Goal: Task Accomplishment & Management: Manage account settings

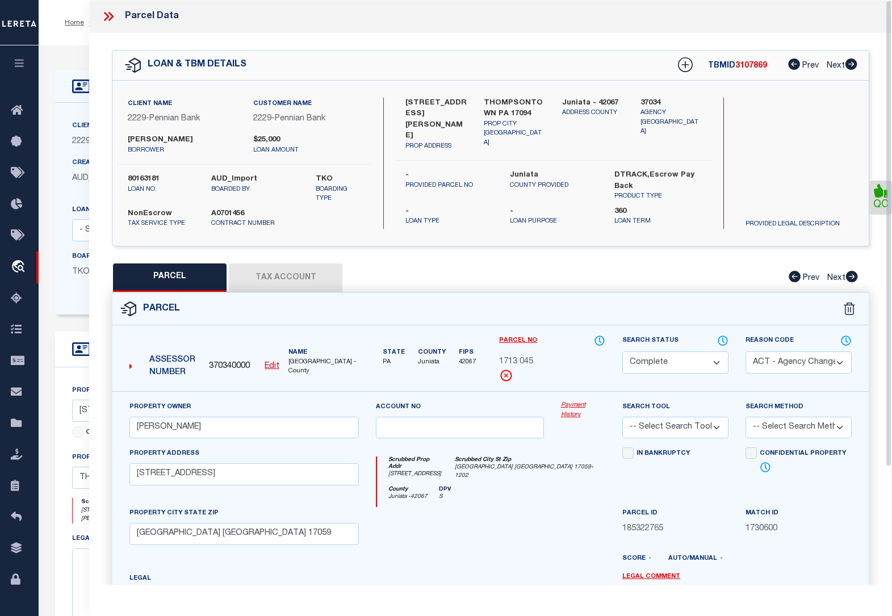
select select "200"
select select "CP"
select select "ACT"
select select "NonEscrow"
click at [106, 20] on icon at bounding box center [108, 16] width 15 height 15
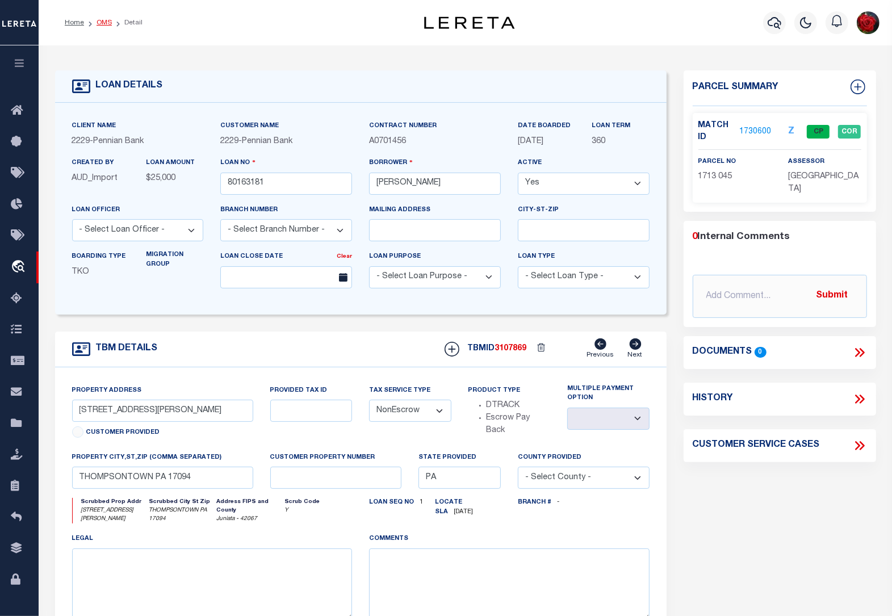
click at [102, 24] on link "OMS" at bounding box center [104, 22] width 15 height 7
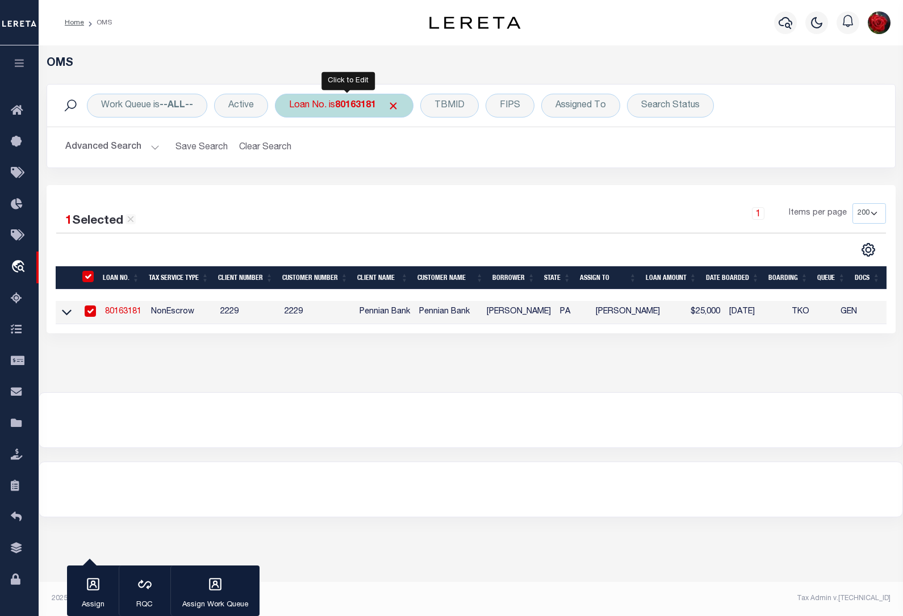
click at [361, 107] on b "80163181" at bounding box center [355, 105] width 41 height 9
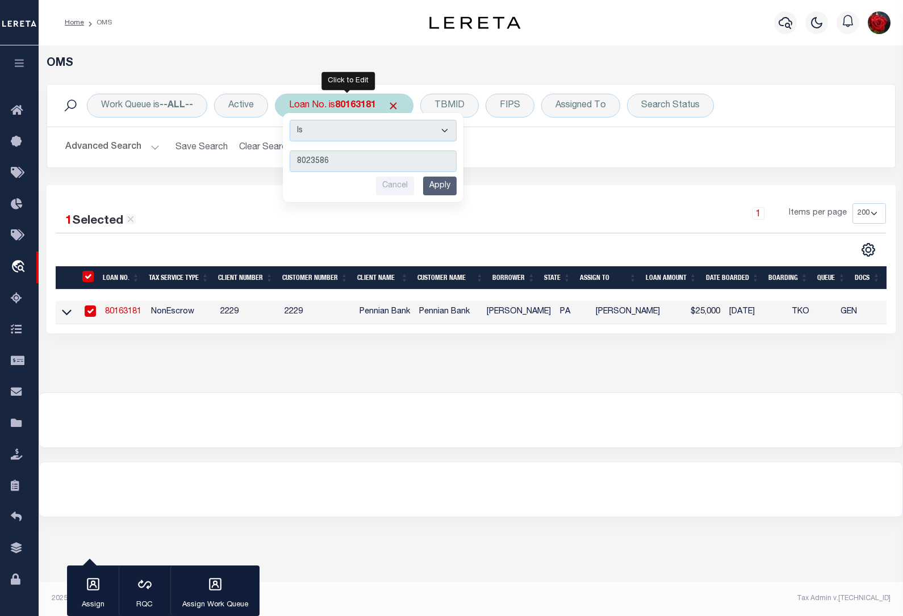
type input "80235864"
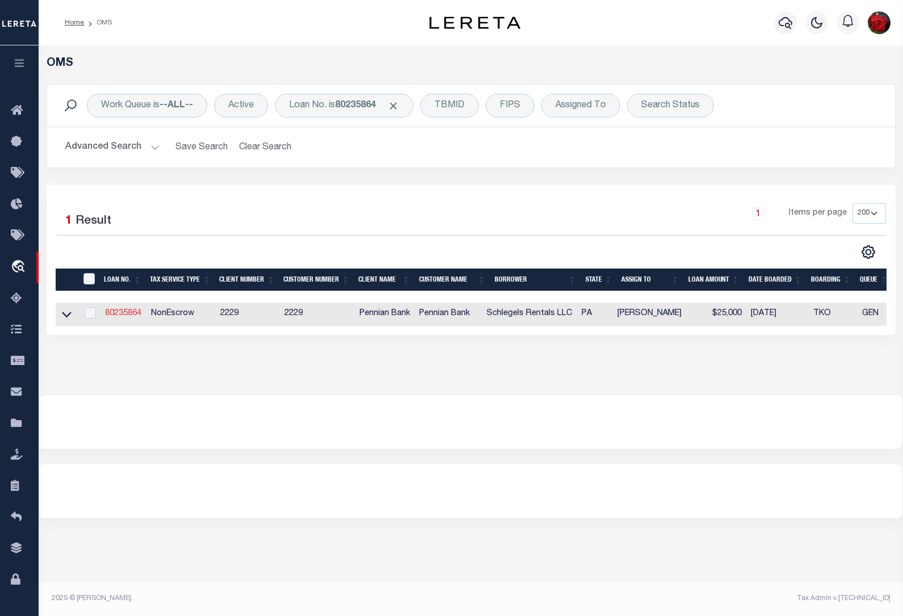
click at [109, 313] on link "80235864" at bounding box center [123, 314] width 36 height 8
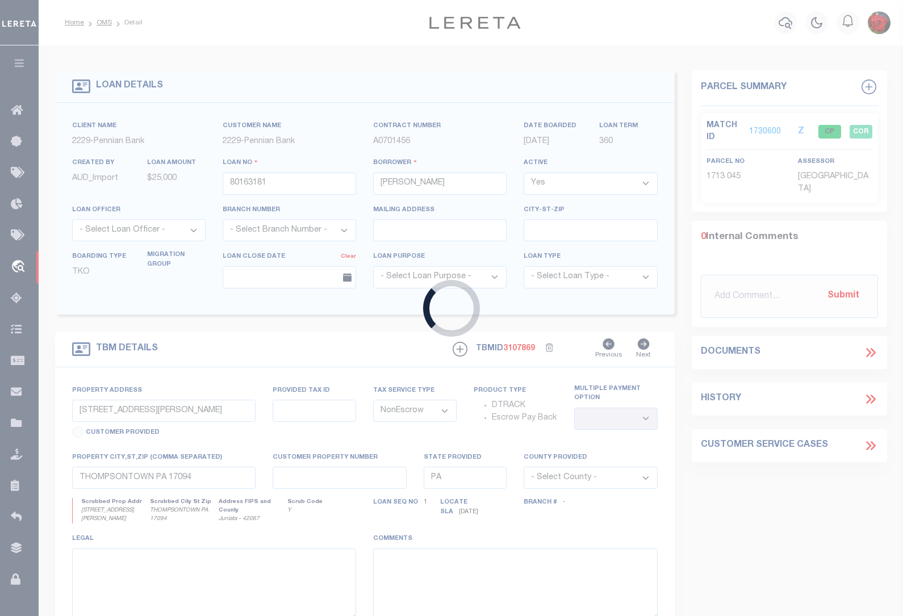
type input "80235864"
type input "Schlegels Rentals LLC"
type input "31 CEDAR ST"
select select
type input "MIFFLINTOWN PA 17059"
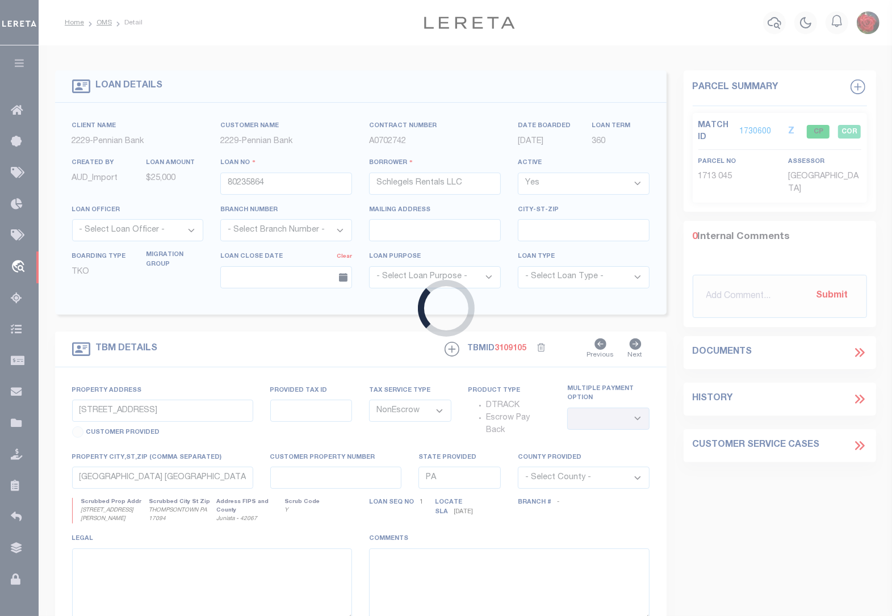
select select
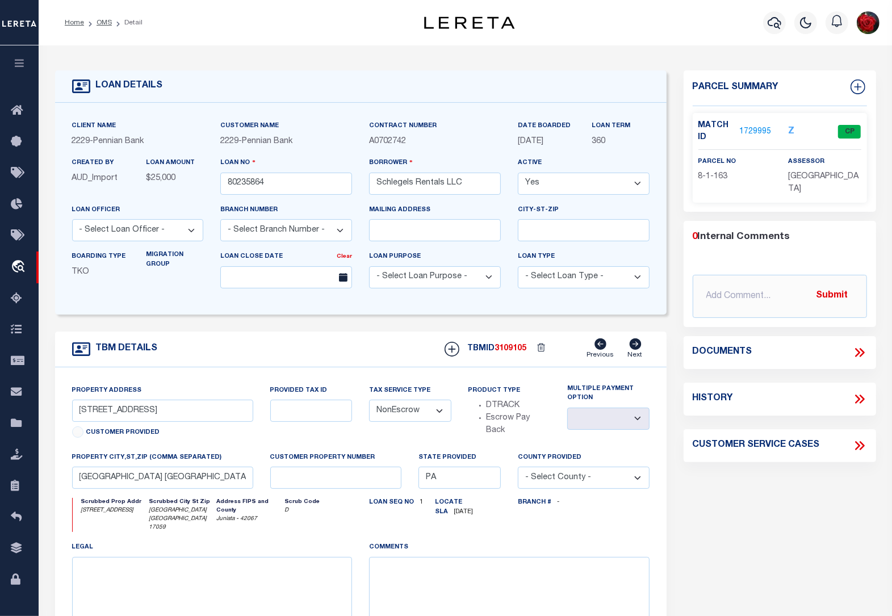
click at [754, 131] on link "1729995" at bounding box center [756, 132] width 32 height 12
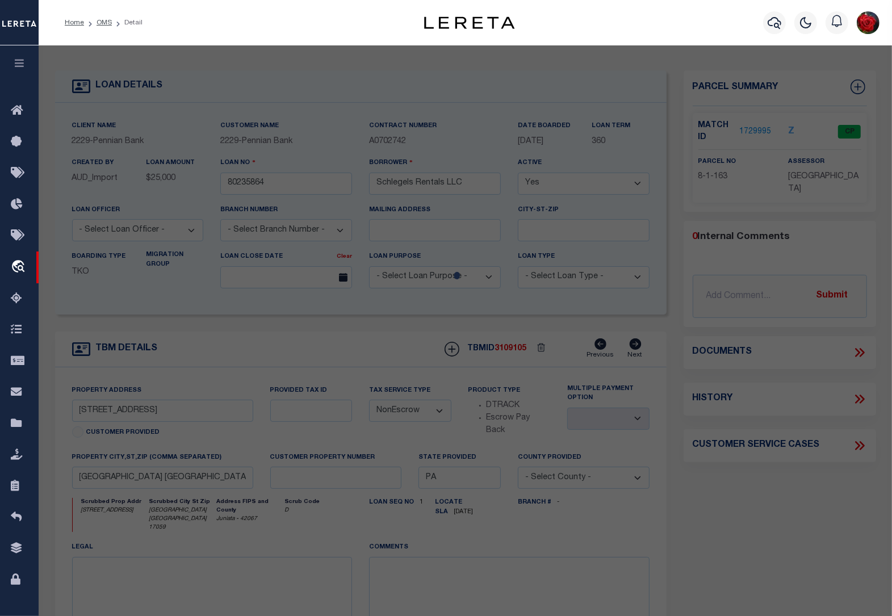
select select "AS"
select select
checkbox input "false"
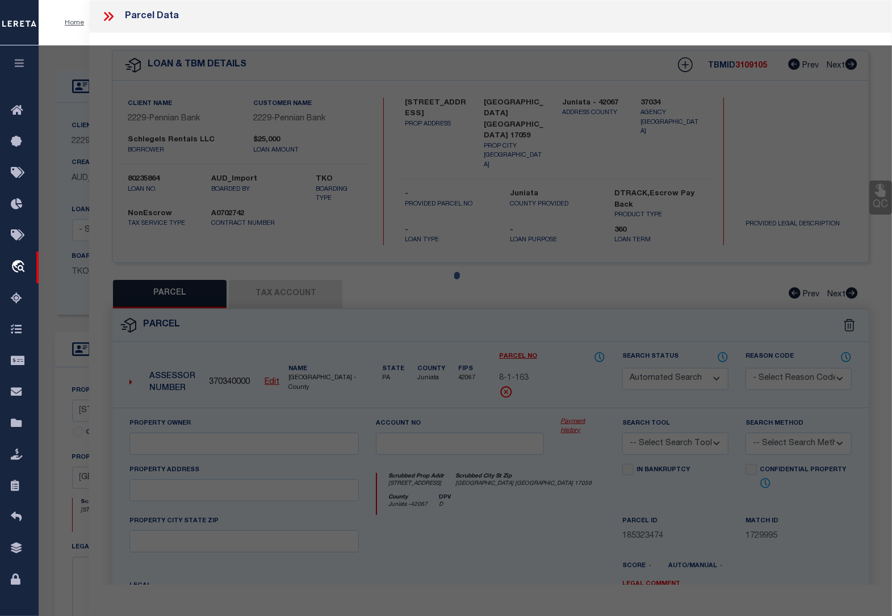
select select "CP"
type input "SCHLEGEL'S RENTALS LLC"
select select
type input "31 CEDAR ST"
type input "[GEOGRAPHIC_DATA] [GEOGRAPHIC_DATA] 17059"
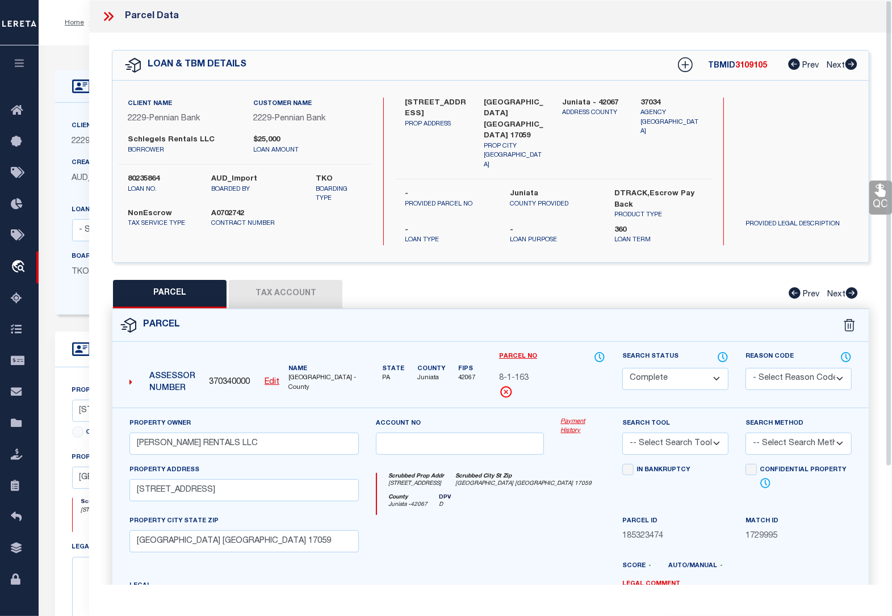
click at [286, 283] on button "Tax Account" at bounding box center [286, 294] width 114 height 28
select select "100"
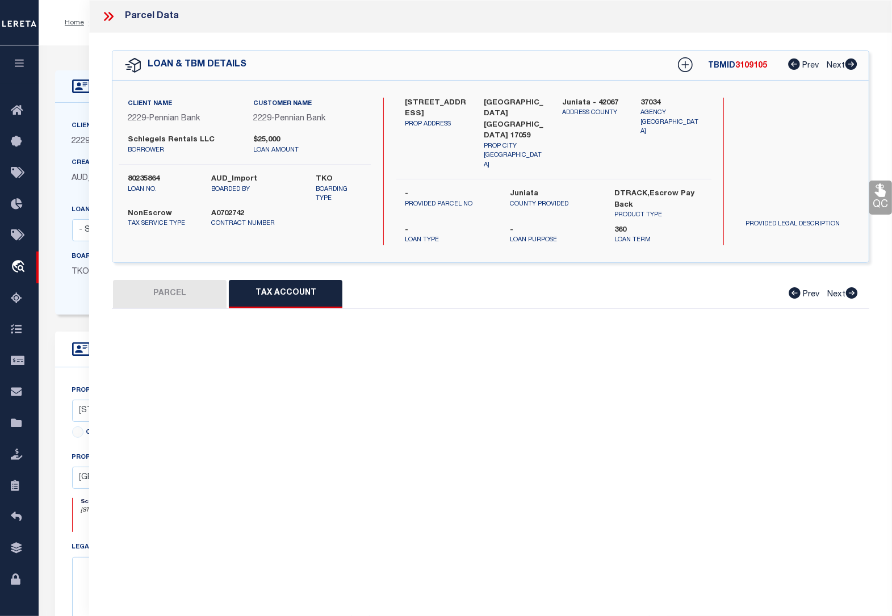
select select "100"
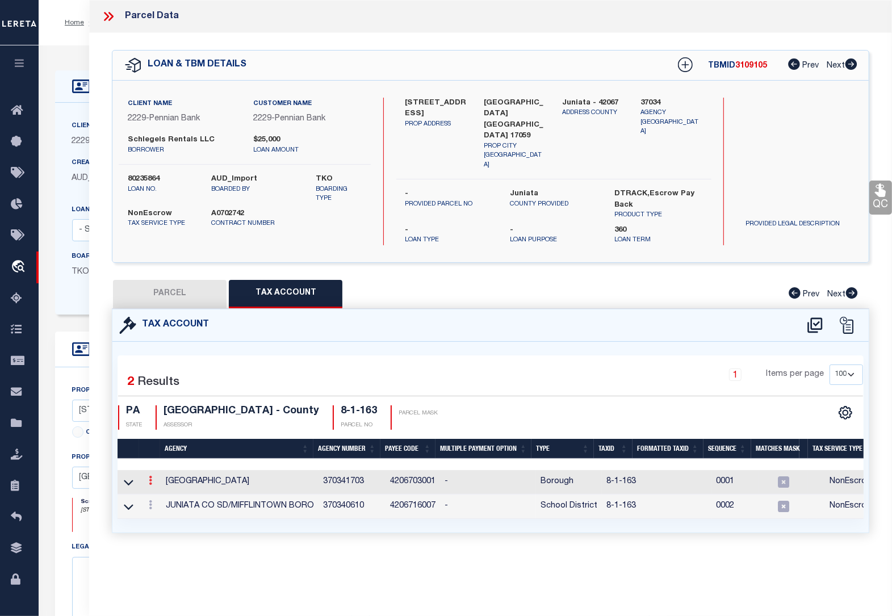
click at [148, 478] on link at bounding box center [150, 482] width 12 height 9
click at [166, 494] on icon "" at bounding box center [162, 498] width 9 height 9
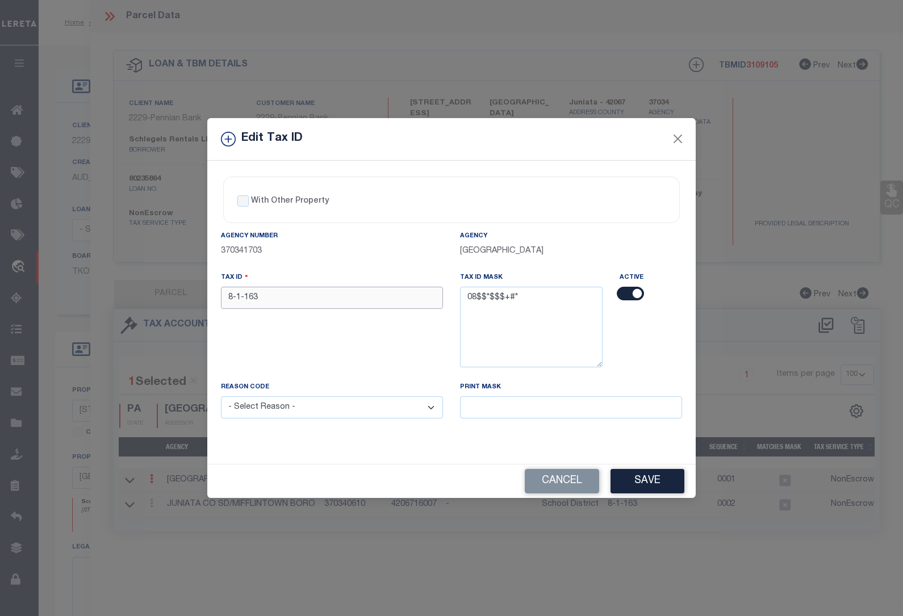
drag, startPoint x: 273, startPoint y: 297, endPoint x: 111, endPoint y: 291, distance: 161.4
click at [111, 291] on div "Edit Tax ID With Other Property With Other Property Type Temporary" at bounding box center [451, 308] width 903 height 616
type input "0801 163"
click at [329, 403] on select "- Select Reason - 099 - Other (Provide additional detail) ACT - Agency Changed …" at bounding box center [332, 408] width 222 height 22
select select "ACT"
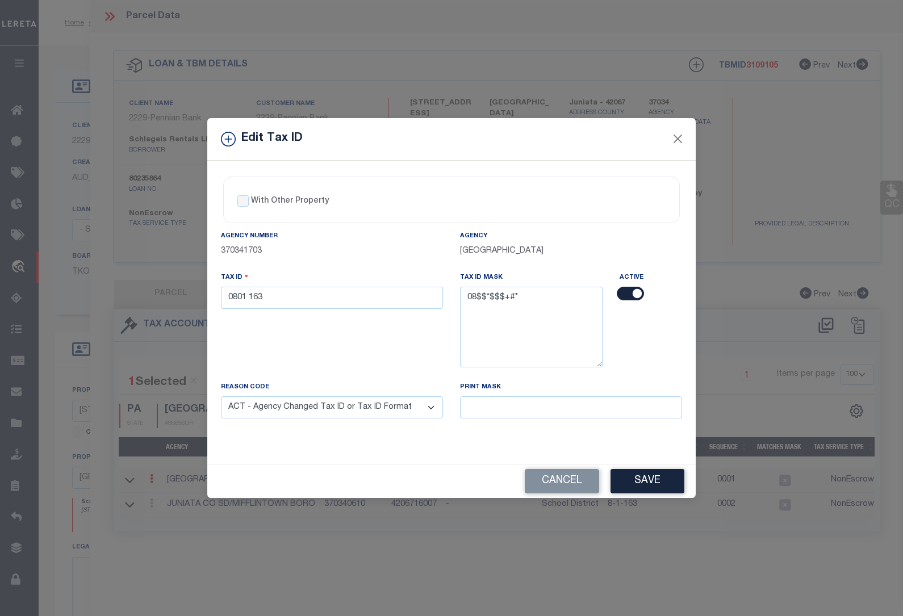
click at [221, 398] on select "- Select Reason - 099 - Other (Provide additional detail) ACT - Agency Changed …" at bounding box center [332, 408] width 222 height 22
click at [651, 487] on button "Save" at bounding box center [648, 481] width 74 height 24
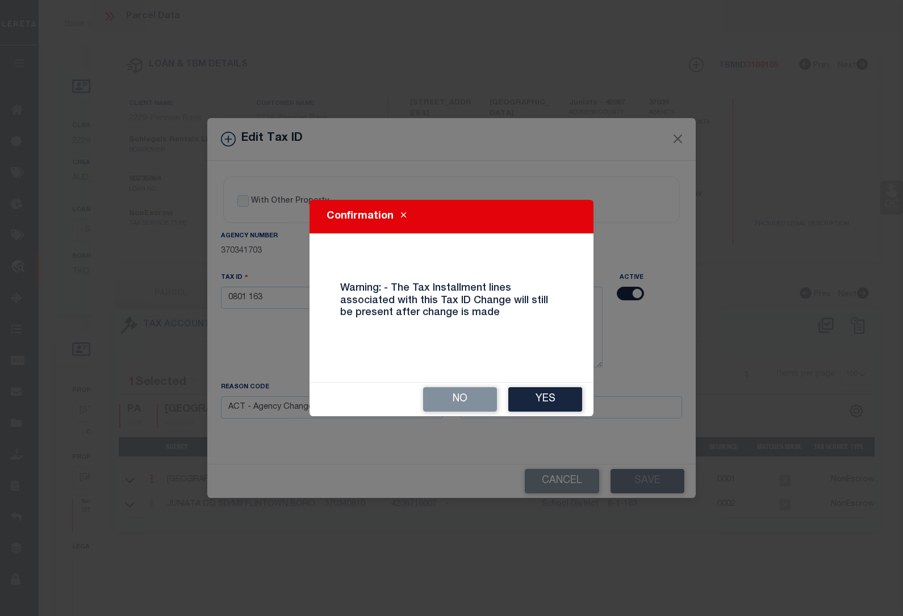
click at [543, 398] on button "Yes" at bounding box center [545, 399] width 74 height 24
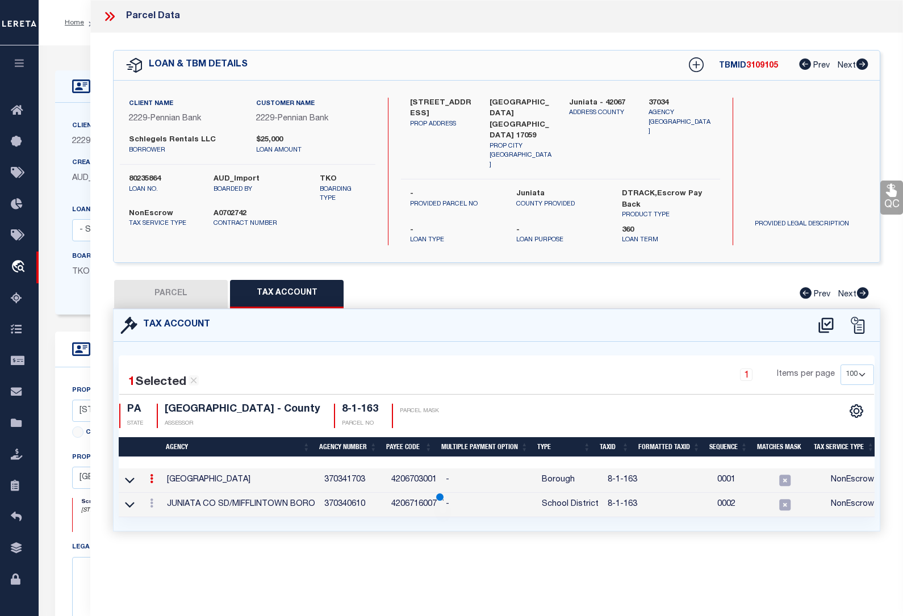
select select
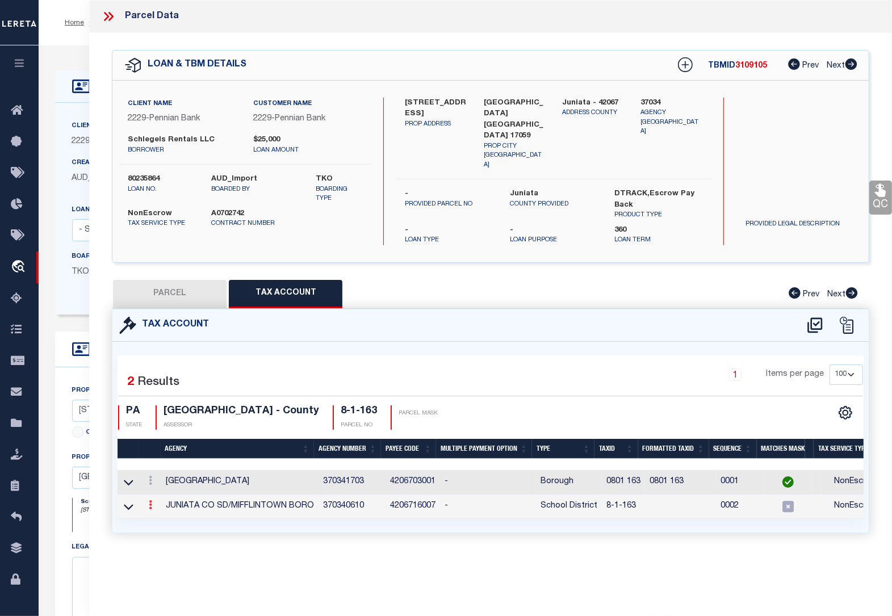
click at [152, 500] on icon at bounding box center [150, 504] width 3 height 9
click at [166, 518] on icon at bounding box center [162, 522] width 9 height 9
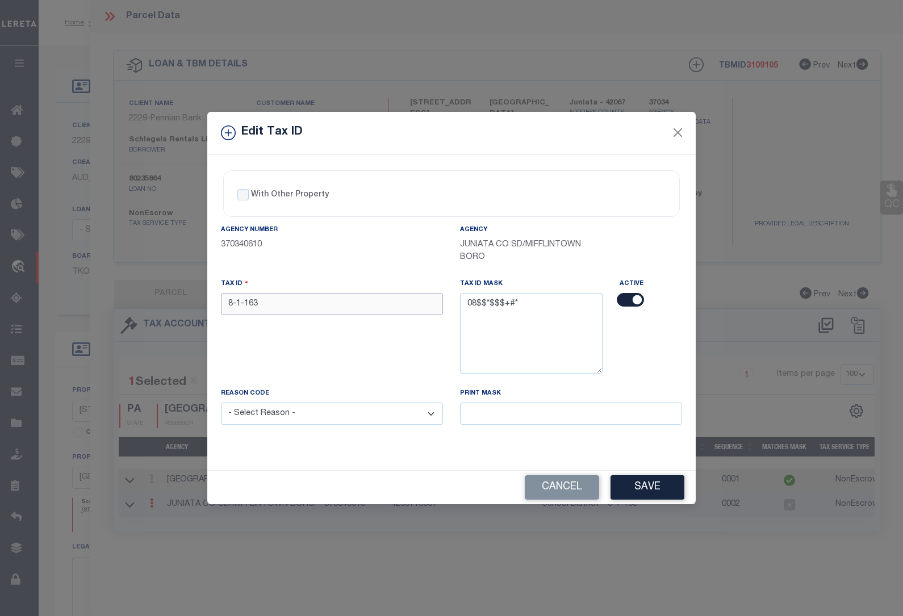
drag, startPoint x: 279, startPoint y: 304, endPoint x: 145, endPoint y: 310, distance: 134.2
click at [145, 310] on div "Edit Tax ID With Other Property With Other Property Type Temporary" at bounding box center [451, 308] width 903 height 616
type input "0801 163"
click at [279, 415] on select "- Select Reason - 099 - Other (Provide additional detail) ACT - Agency Changed …" at bounding box center [332, 414] width 222 height 22
select select "ACT"
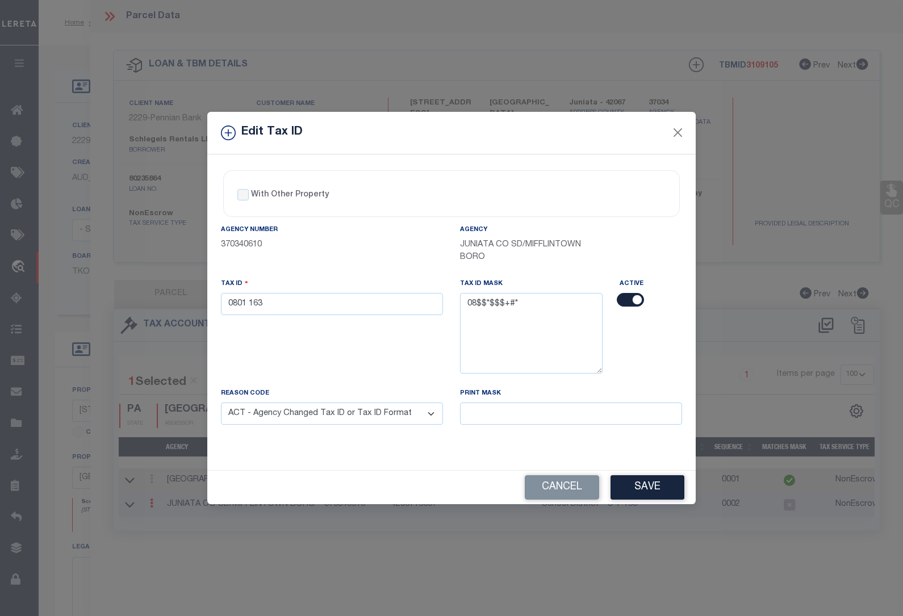
click at [221, 404] on select "- Select Reason - 099 - Other (Provide additional detail) ACT - Agency Changed …" at bounding box center [332, 414] width 222 height 22
click at [652, 489] on button "Save" at bounding box center [648, 487] width 74 height 24
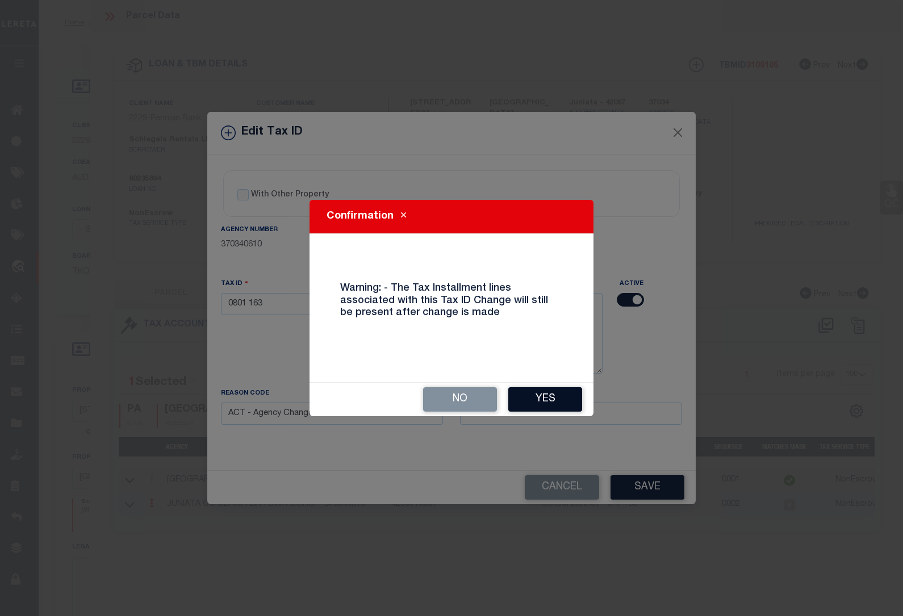
click at [539, 399] on button "Yes" at bounding box center [545, 399] width 74 height 24
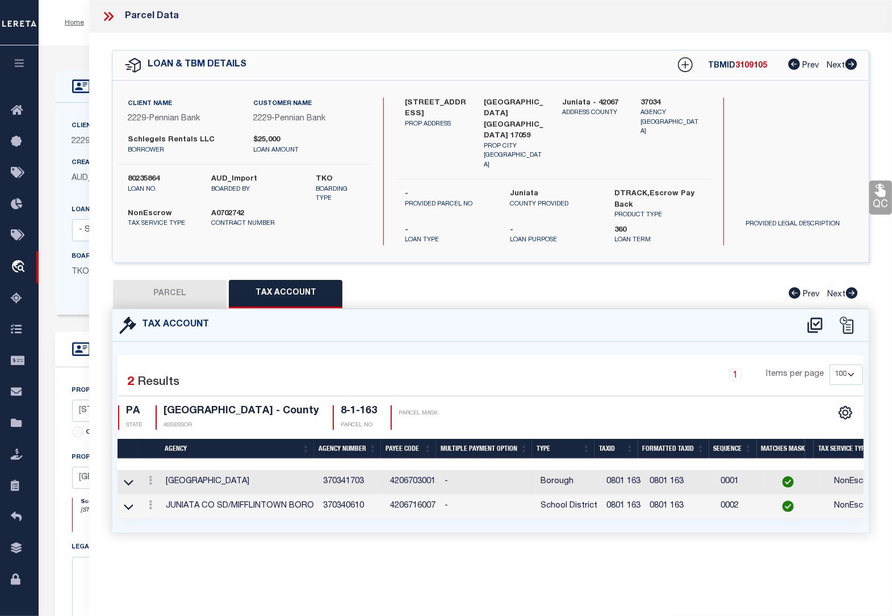
select select
click at [109, 12] on icon at bounding box center [111, 16] width 5 height 9
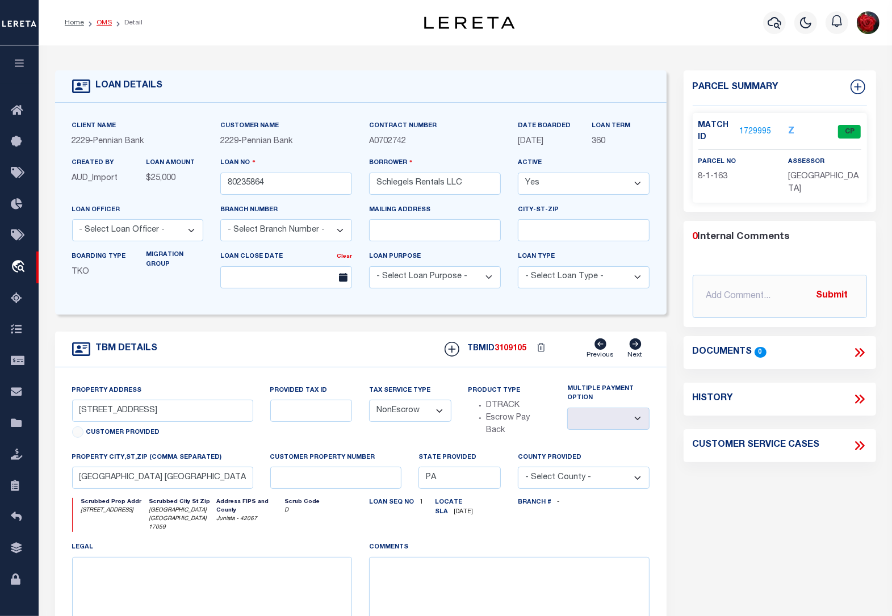
click at [103, 20] on link "OMS" at bounding box center [104, 22] width 15 height 7
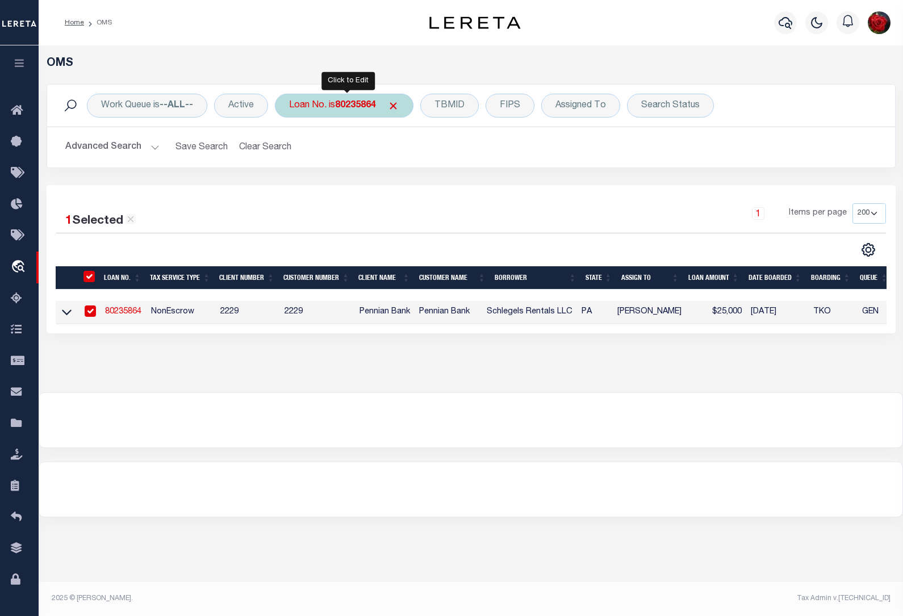
click at [360, 98] on div "Loan No. is 80235864" at bounding box center [344, 106] width 139 height 24
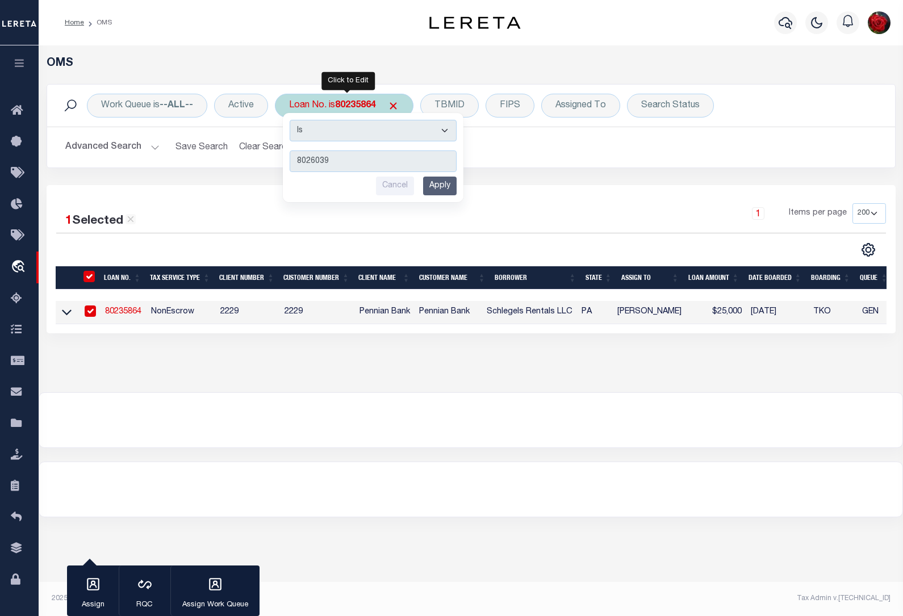
type input "80260391"
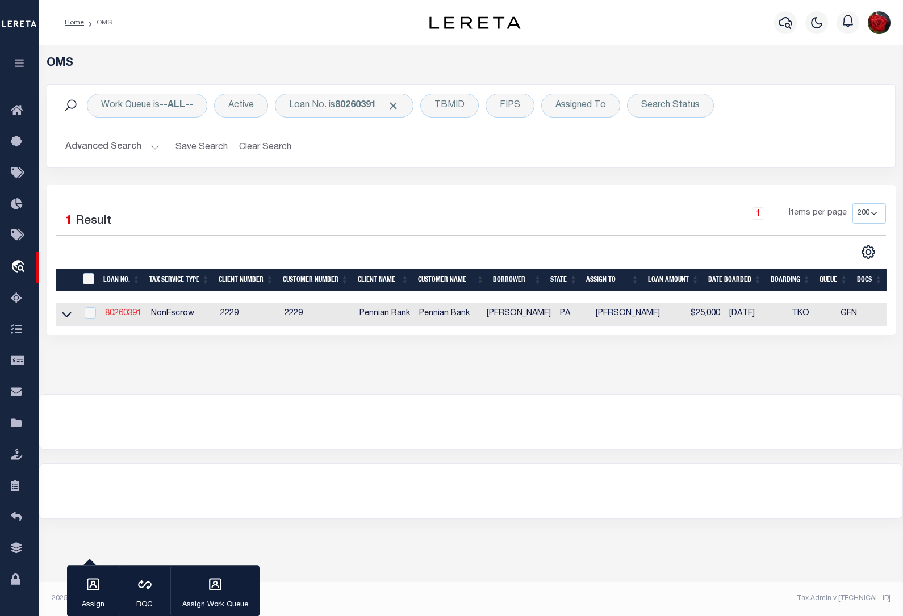
click at [123, 316] on link "80260391" at bounding box center [123, 314] width 36 height 8
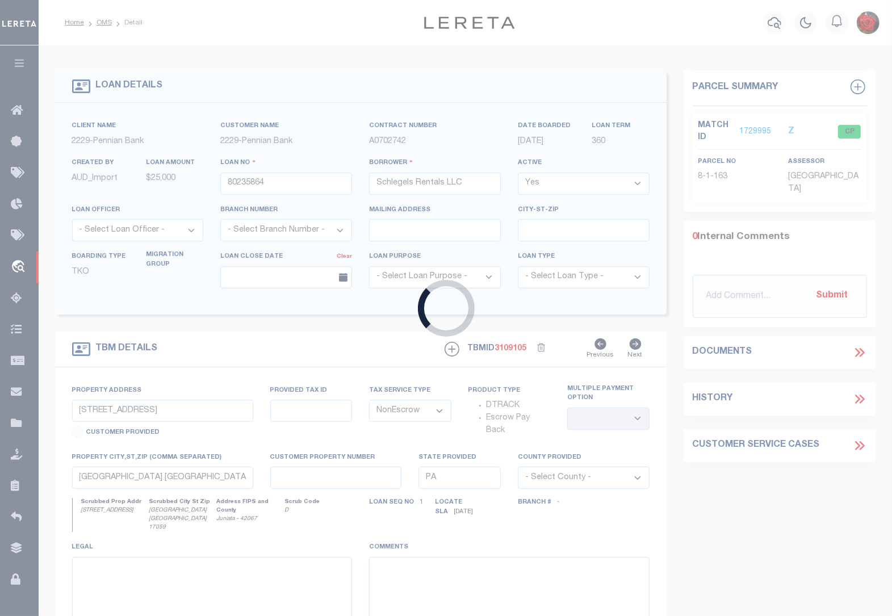
type input "80260391"
type input "Randy Myers"
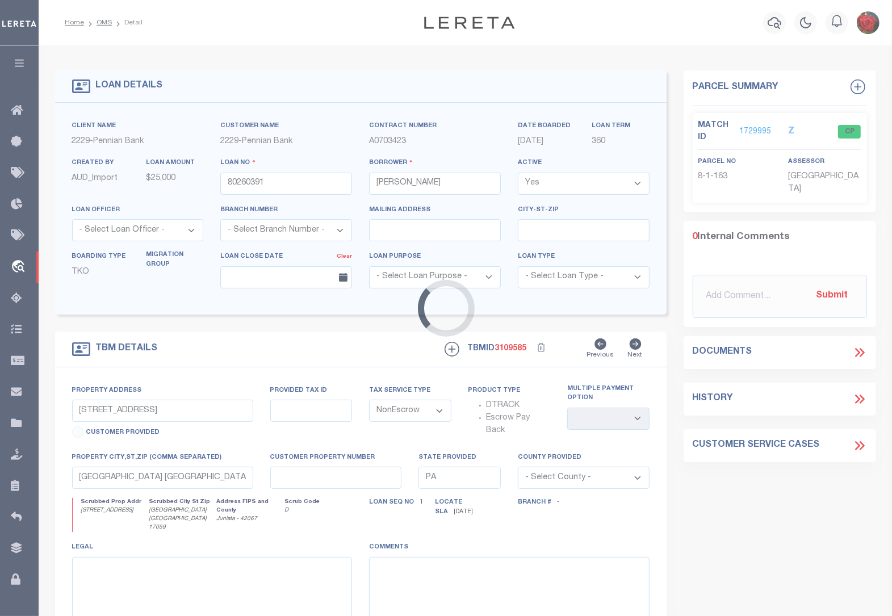
type input "311 JEFFERSON ST"
select select
type input "[GEOGRAPHIC_DATA] [GEOGRAPHIC_DATA] 17059"
select select
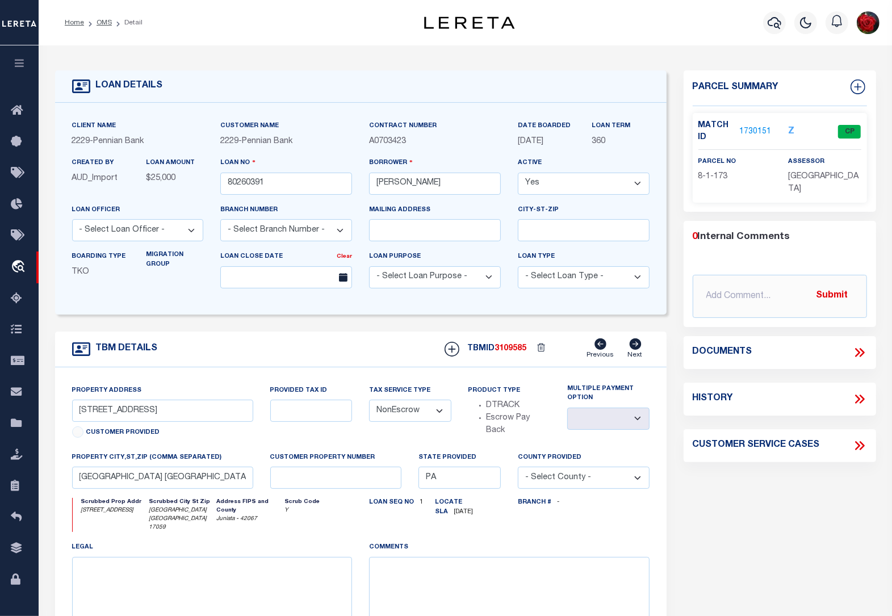
click at [754, 132] on link "1730151" at bounding box center [756, 132] width 32 height 12
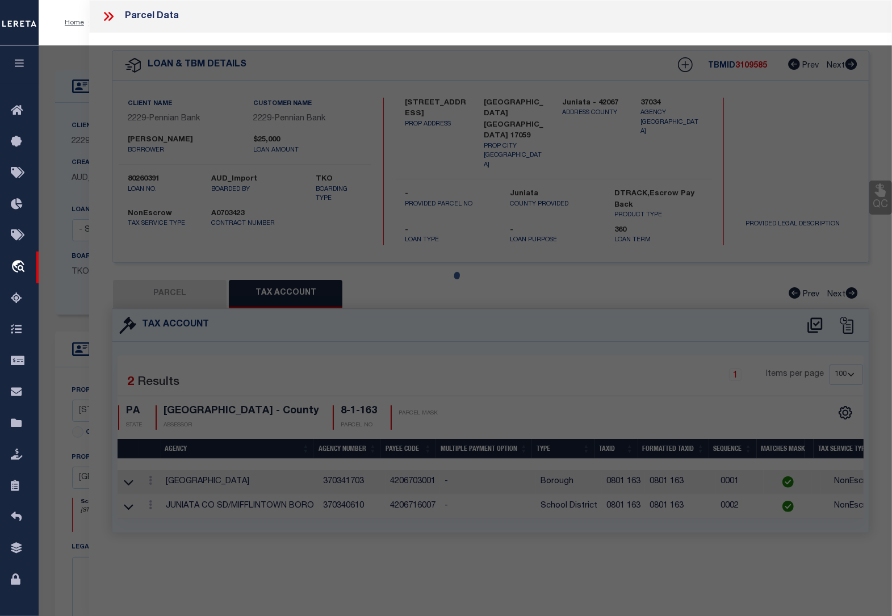
select select "AS"
checkbox input "false"
select select "CP"
type input "MYERS RANDY L &SCOTT D"
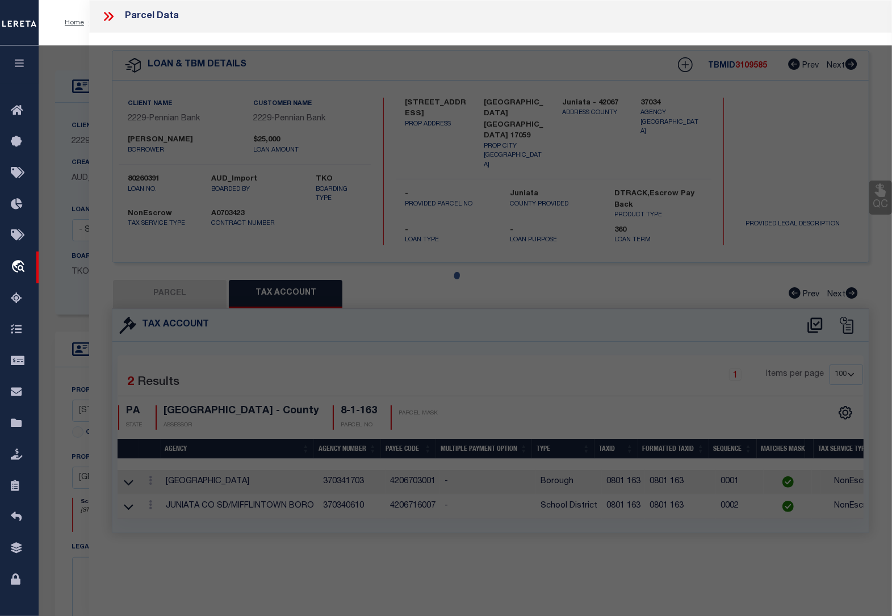
type input "311 JEFFERSON ST"
checkbox input "false"
type input "PA"
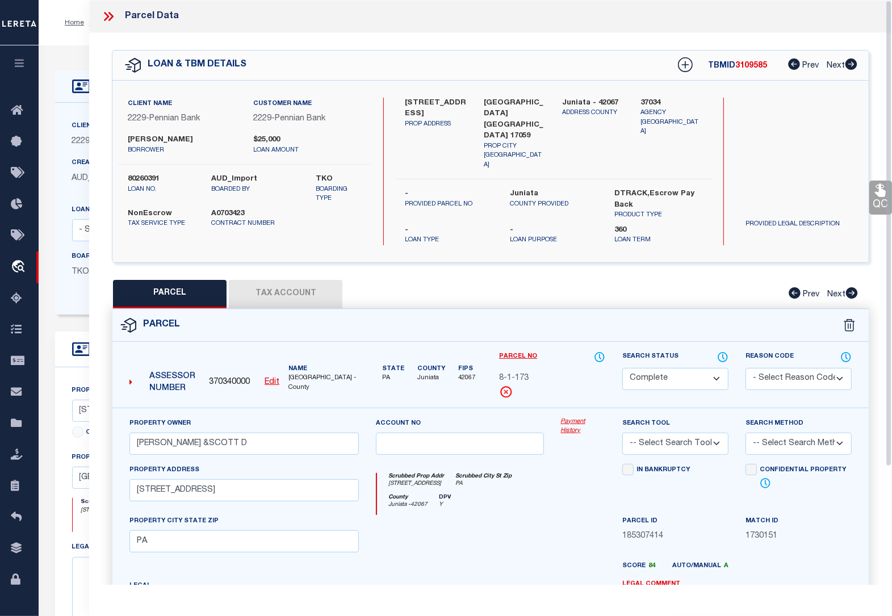
click at [264, 280] on button "Tax Account" at bounding box center [286, 294] width 114 height 28
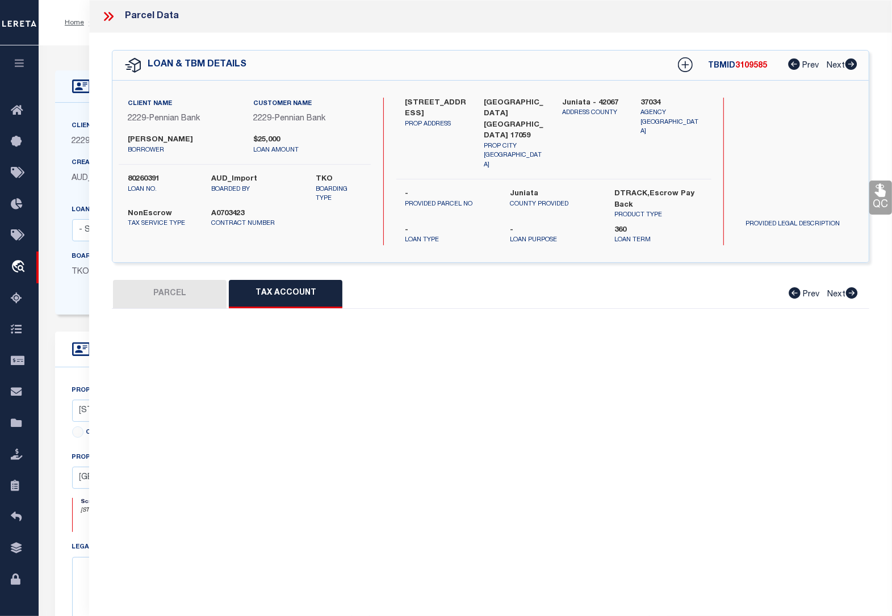
select select "100"
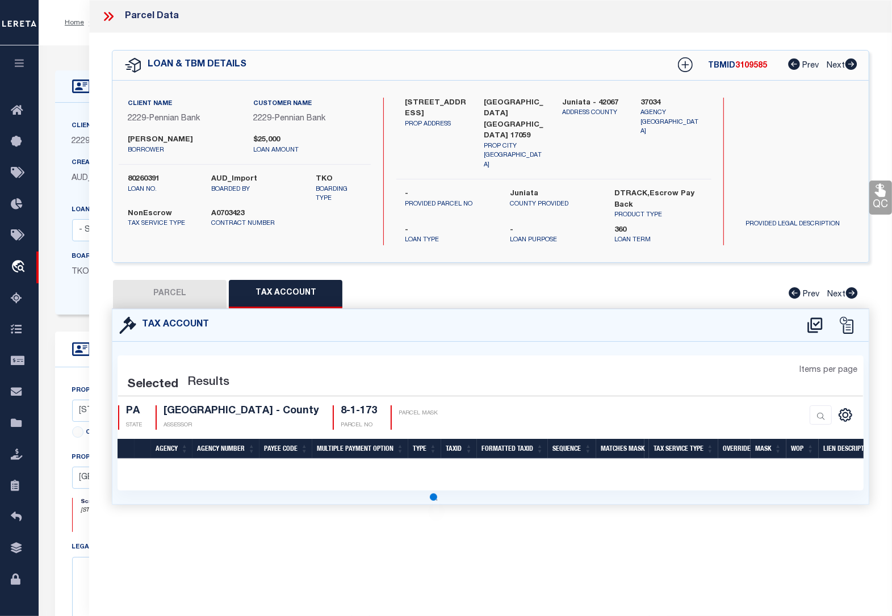
select select "100"
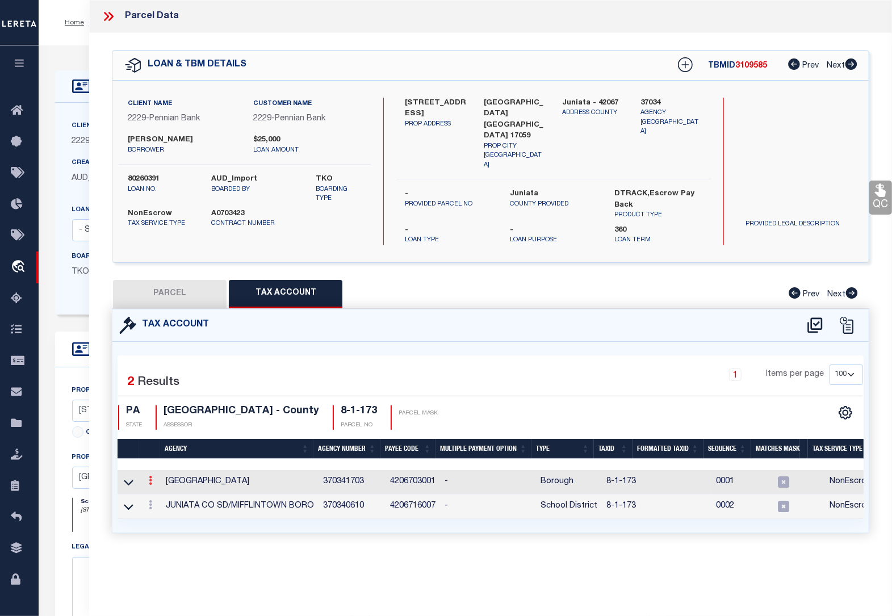
click at [149, 476] on icon at bounding box center [150, 480] width 3 height 9
click at [165, 494] on icon "" at bounding box center [162, 498] width 9 height 9
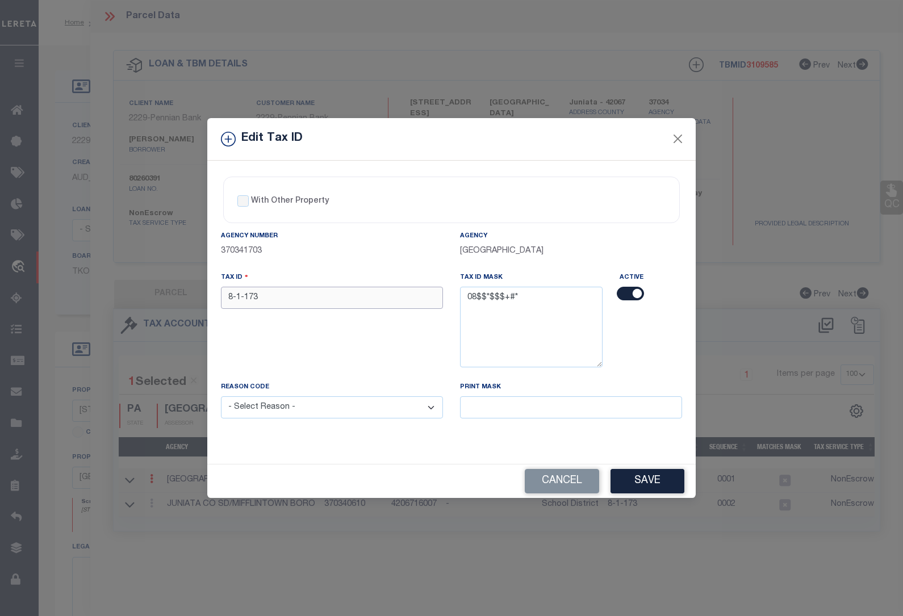
drag, startPoint x: 277, startPoint y: 302, endPoint x: 170, endPoint y: 289, distance: 107.7
click at [170, 289] on div "Edit Tax ID With Other Property With Other Property Type Temporary" at bounding box center [451, 308] width 903 height 616
paste input "0801"
type input "0801 173"
click at [280, 414] on select "- Select Reason - 099 - Other (Provide additional detail) ACT - Agency Changed …" at bounding box center [332, 408] width 222 height 22
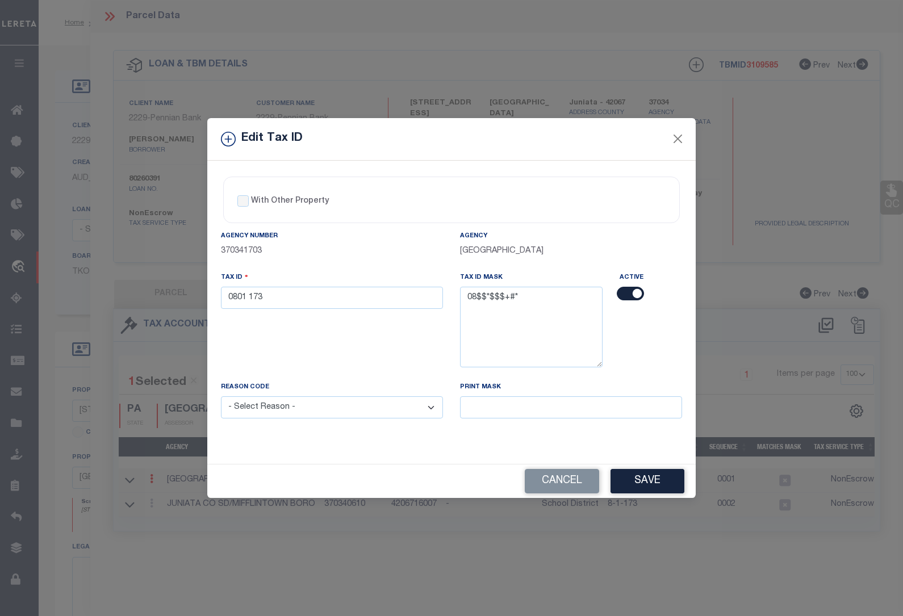
select select "ACT"
click at [221, 398] on select "- Select Reason - 099 - Other (Provide additional detail) ACT - Agency Changed …" at bounding box center [332, 408] width 222 height 22
click at [648, 478] on button "Save" at bounding box center [648, 481] width 74 height 24
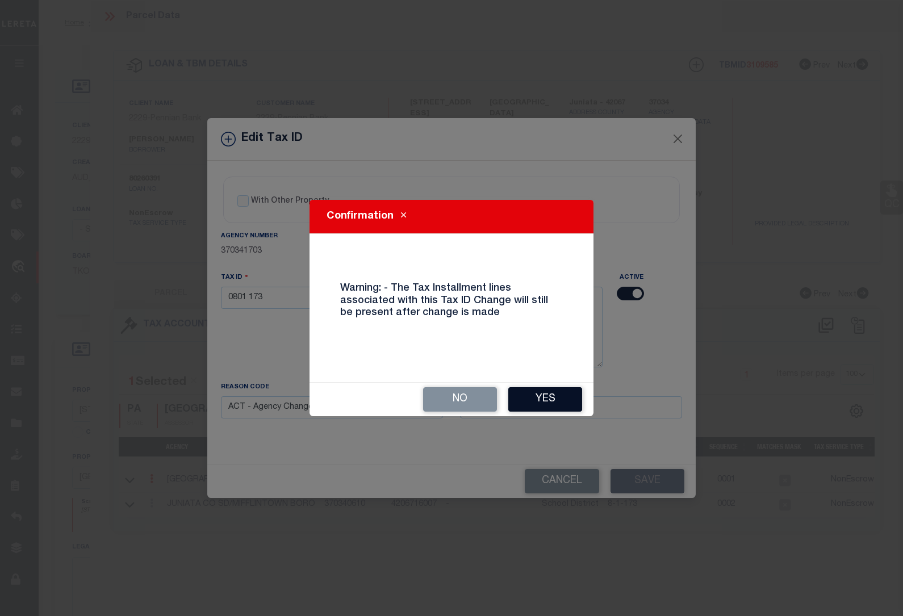
click at [550, 397] on button "Yes" at bounding box center [545, 399] width 74 height 24
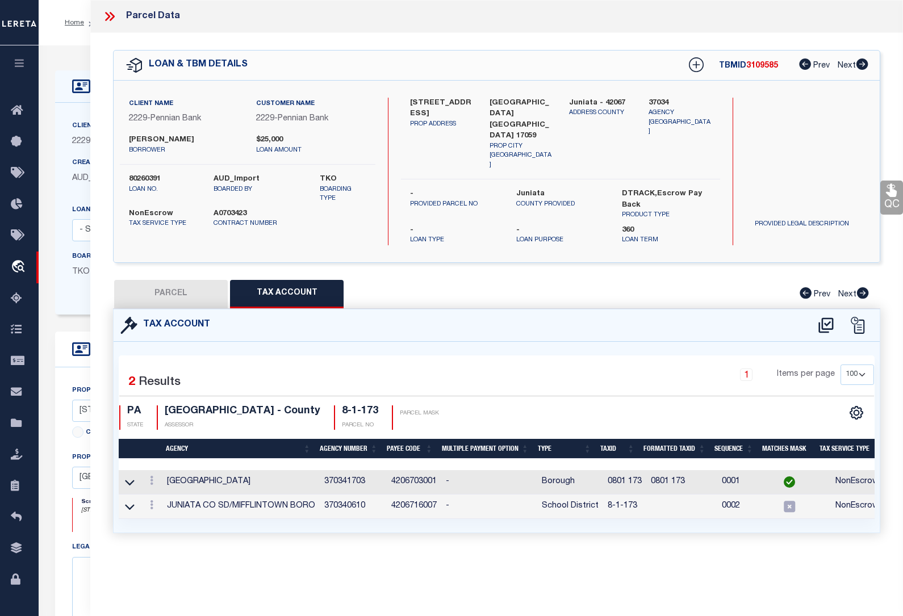
select select
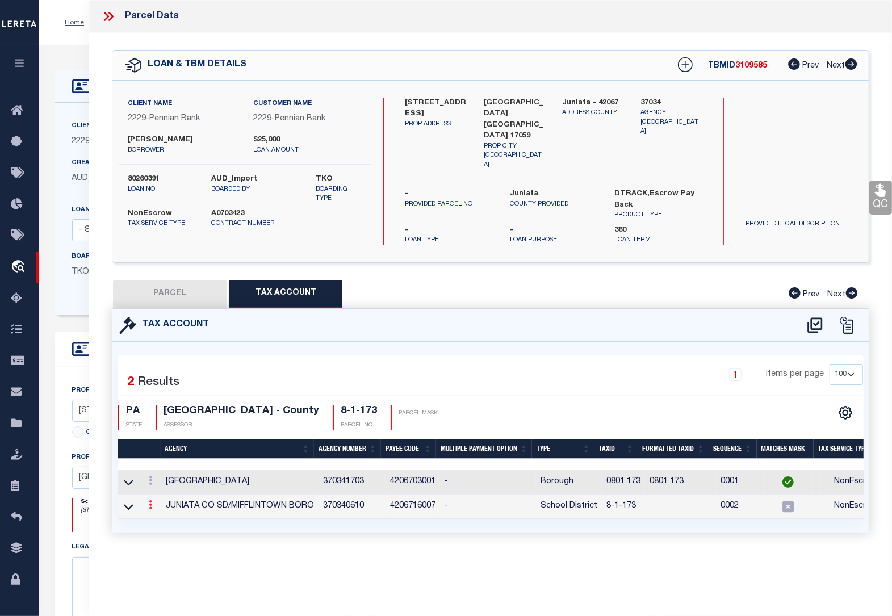
click at [152, 500] on icon at bounding box center [150, 504] width 3 height 9
click at [161, 518] on icon at bounding box center [162, 522] width 9 height 9
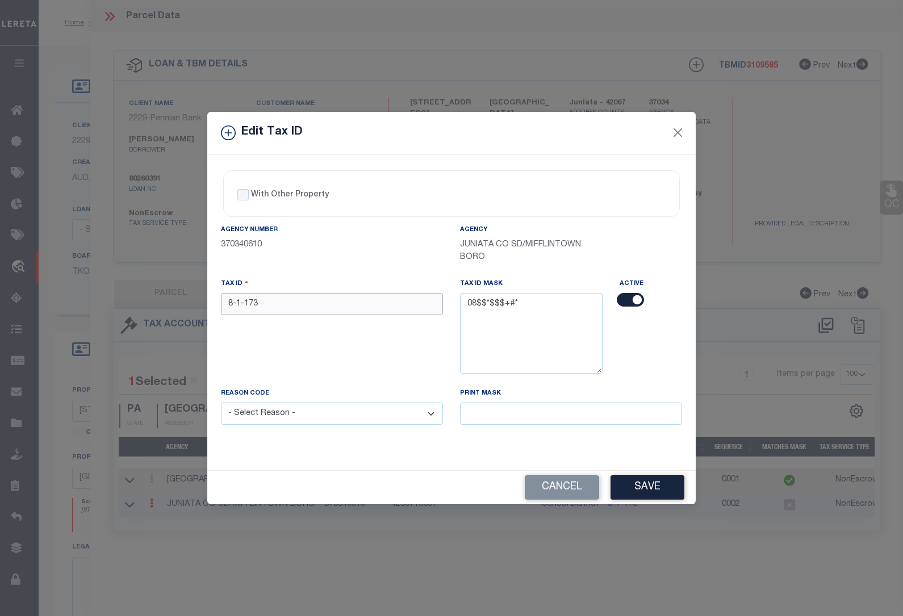
drag, startPoint x: 277, startPoint y: 303, endPoint x: 168, endPoint y: 290, distance: 109.8
click at [169, 290] on div "Edit Tax ID With Other Property With Other Property Type Temporary" at bounding box center [451, 308] width 903 height 616
paste input "0801"
type input "0801 173"
click at [293, 415] on select "- Select Reason - 099 - Other (Provide additional detail) ACT - Agency Changed …" at bounding box center [332, 414] width 222 height 22
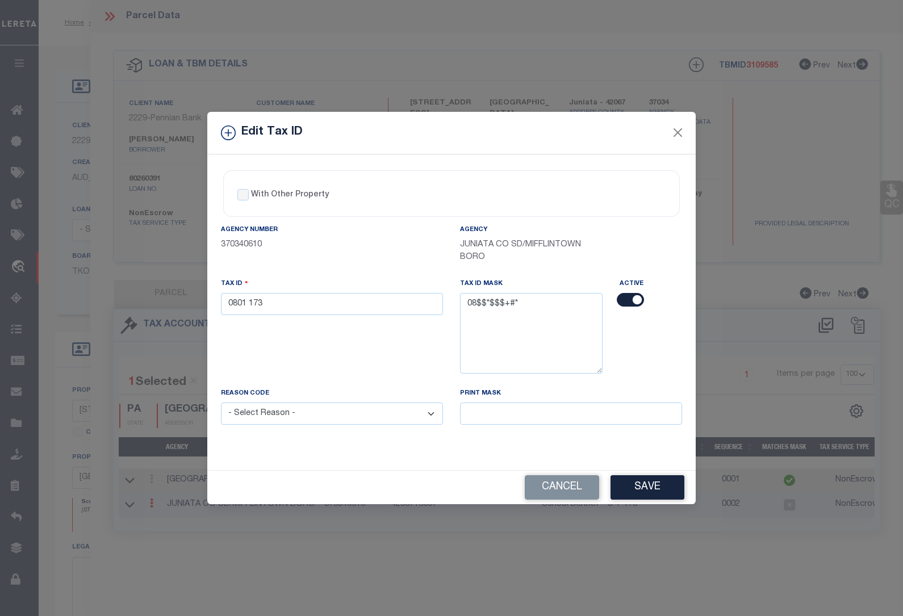
select select "ACT"
click at [221, 404] on select "- Select Reason - 099 - Other (Provide additional detail) ACT - Agency Changed …" at bounding box center [332, 414] width 222 height 22
click at [659, 489] on button "Save" at bounding box center [648, 487] width 74 height 24
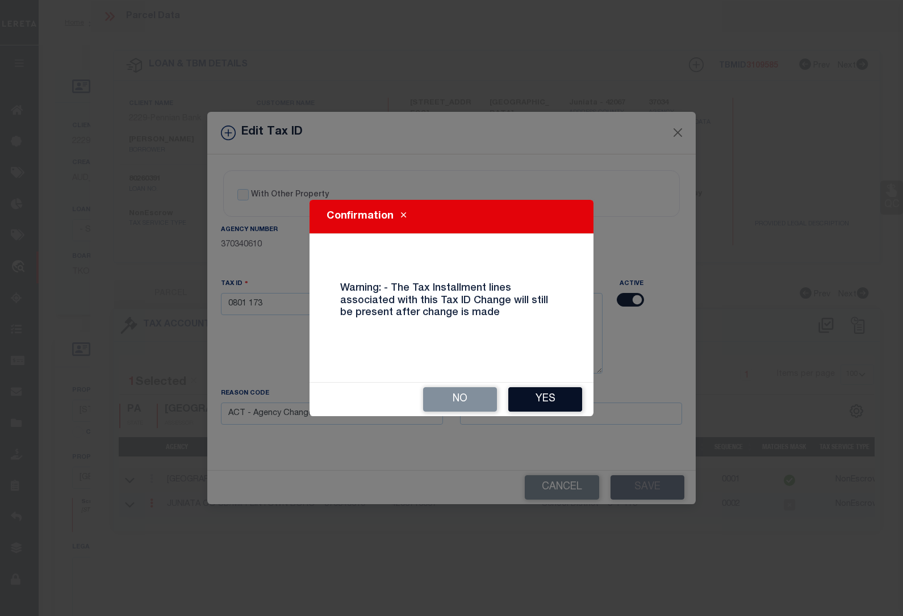
click at [540, 395] on button "Yes" at bounding box center [545, 399] width 74 height 24
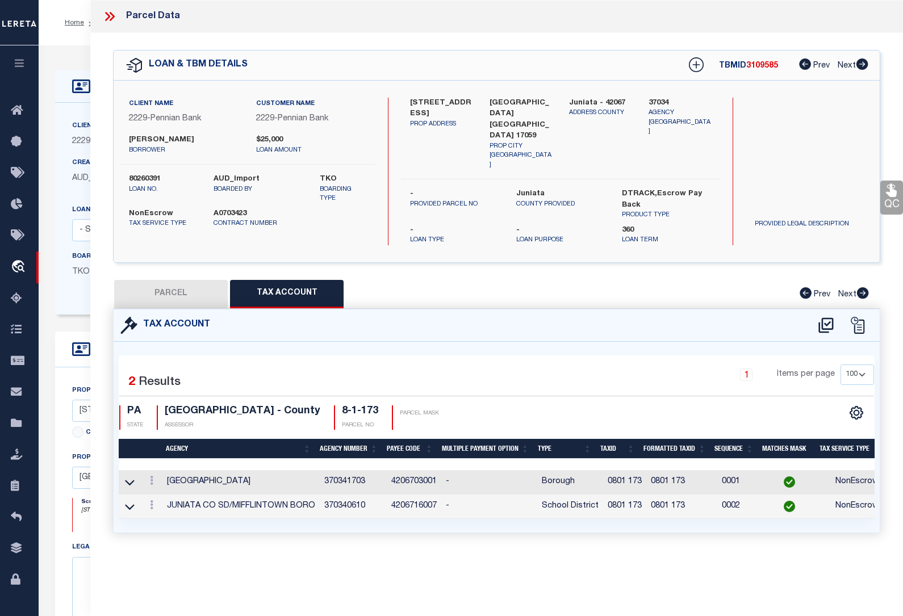
select select
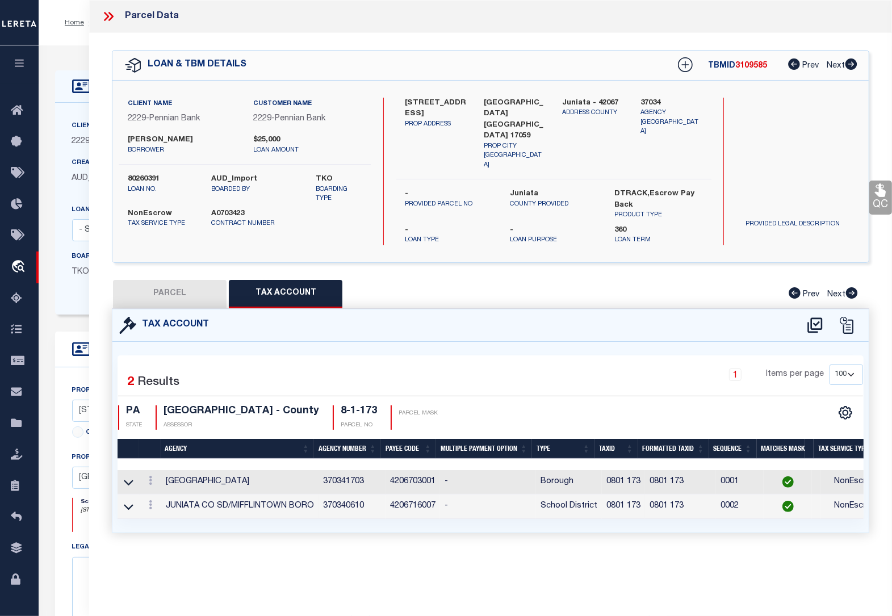
click at [114, 13] on icon at bounding box center [108, 16] width 15 height 15
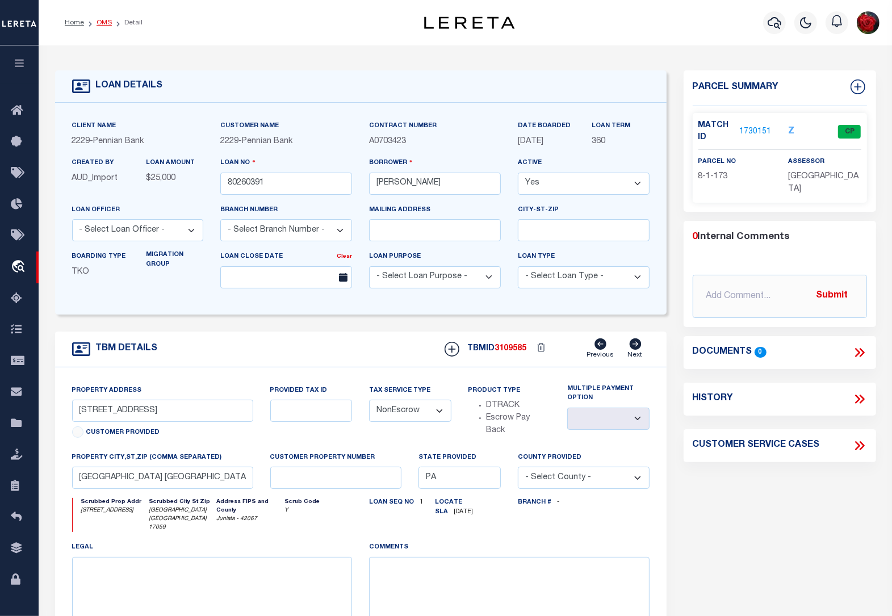
click at [106, 26] on link "OMS" at bounding box center [104, 22] width 15 height 7
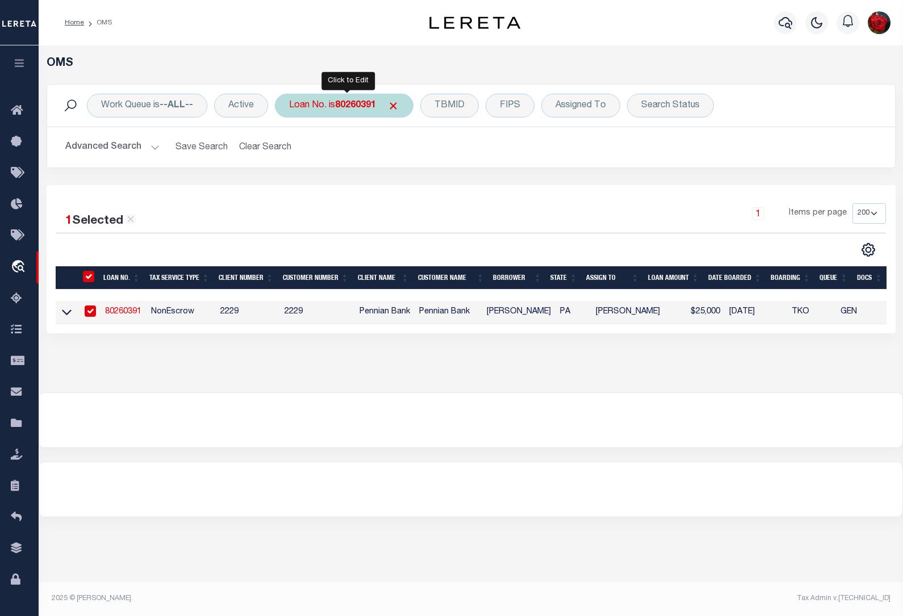
drag, startPoint x: 362, startPoint y: 110, endPoint x: 353, endPoint y: 106, distance: 9.9
click at [362, 109] on b "80260391" at bounding box center [355, 105] width 41 height 9
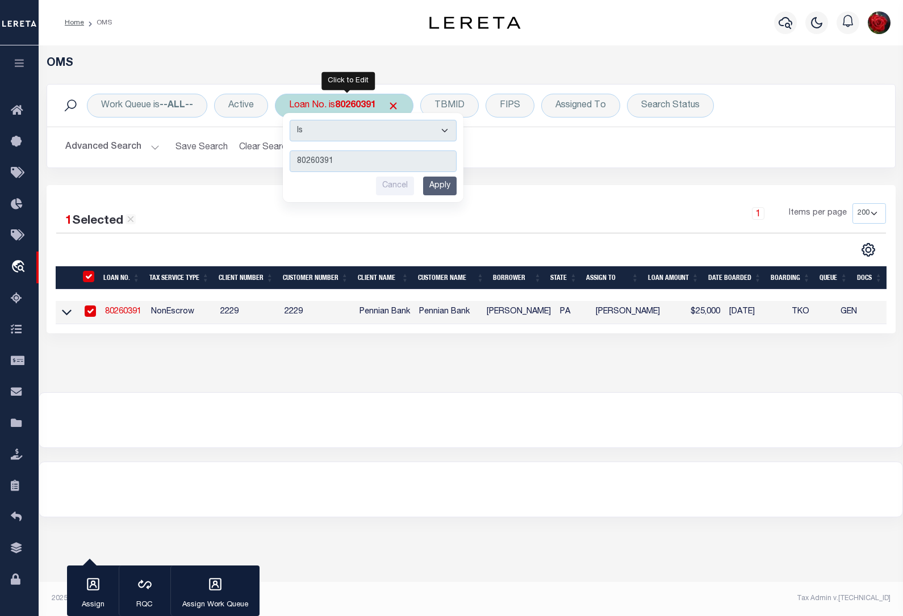
type input "80260383"
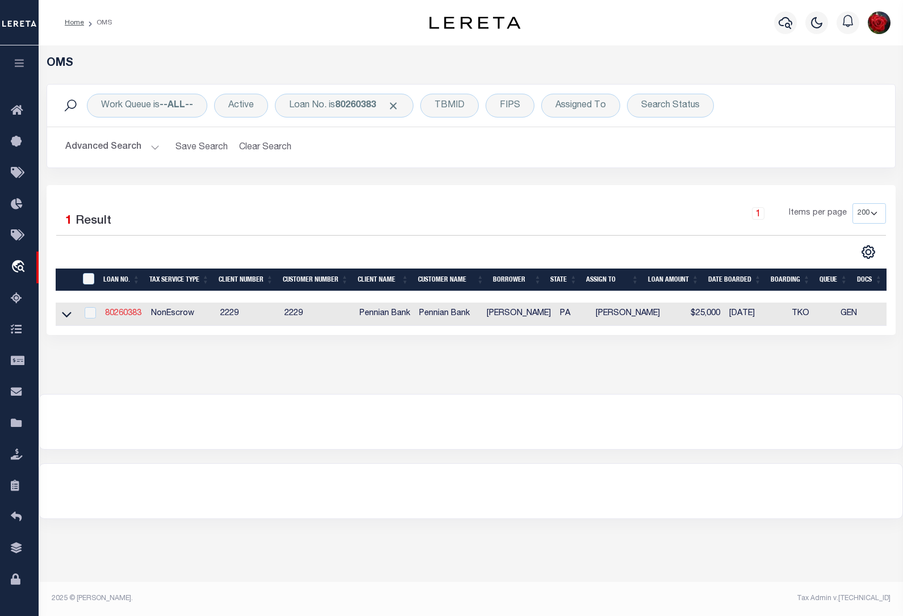
click at [122, 314] on link "80260383" at bounding box center [123, 314] width 36 height 8
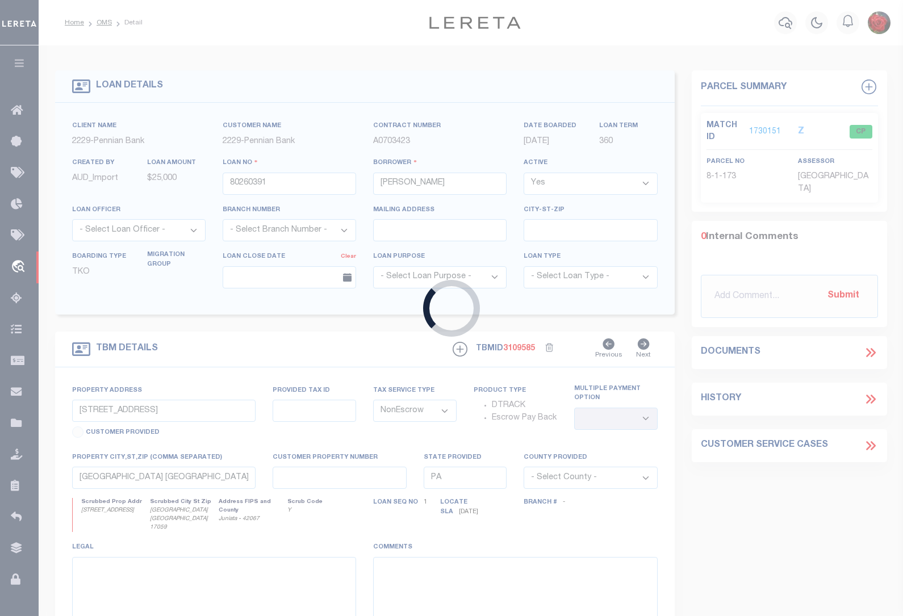
type input "80260383"
select select
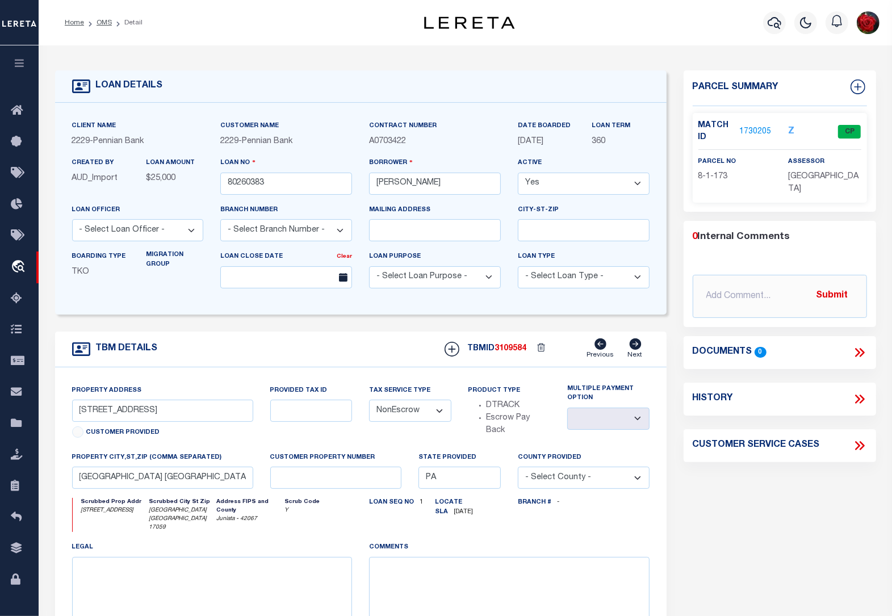
click at [761, 131] on link "1730205" at bounding box center [756, 132] width 32 height 12
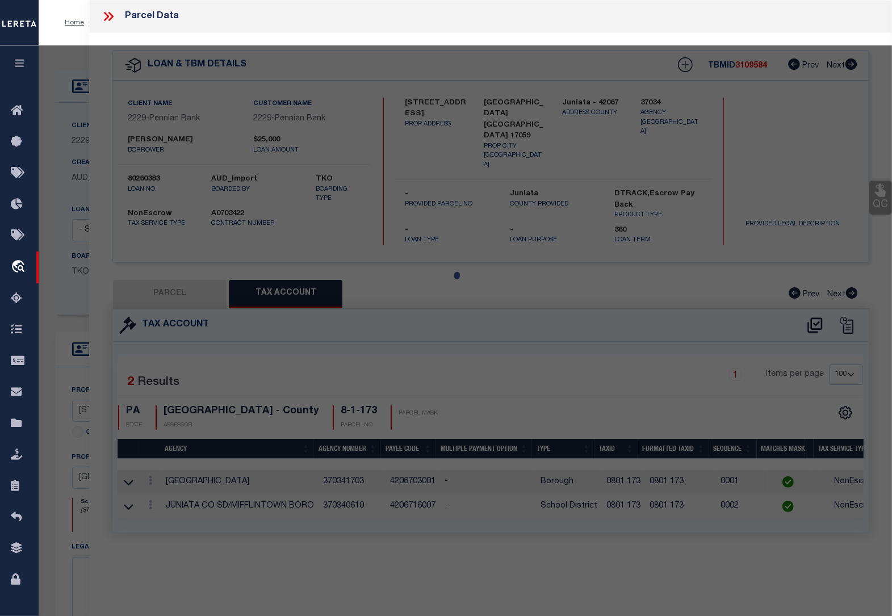
select select "AS"
checkbox input "false"
select select "CP"
type input "MYERS RANDY L &SCOTT D"
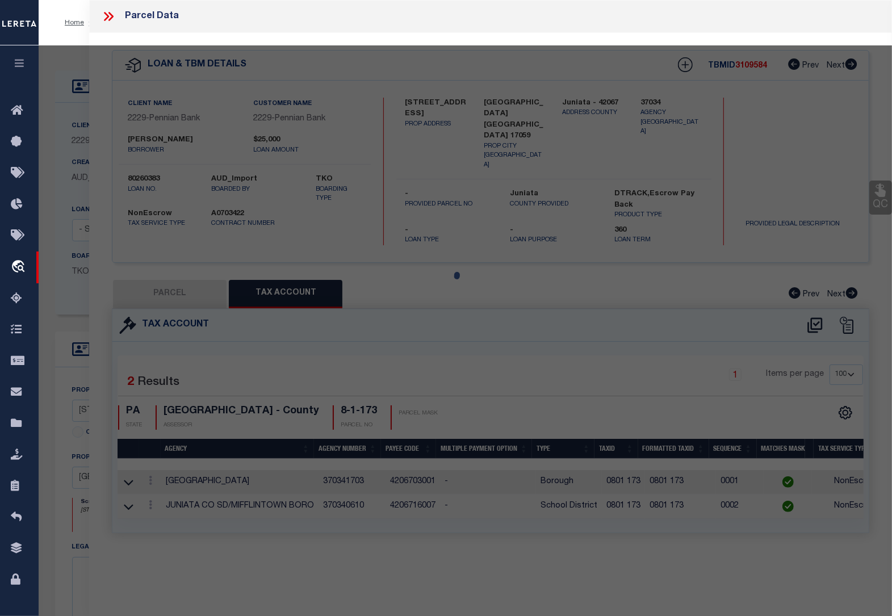
type input "311 JEFFERSON ST"
checkbox input "false"
type input "PA"
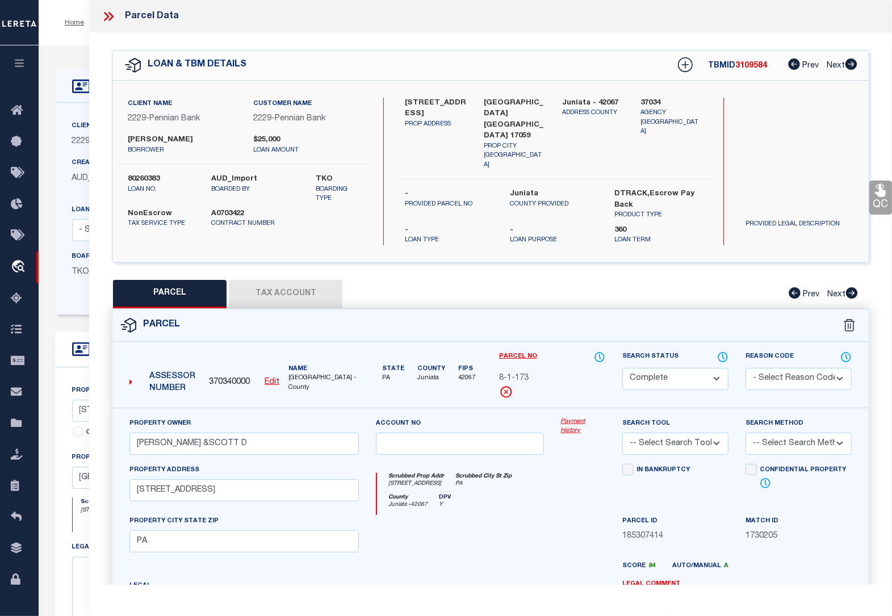
click at [300, 280] on button "Tax Account" at bounding box center [286, 294] width 114 height 28
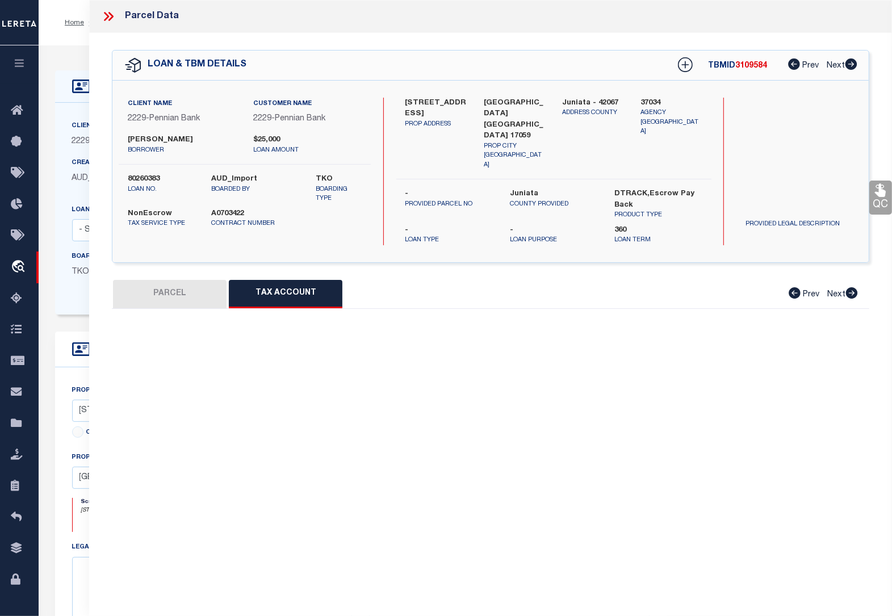
select select "100"
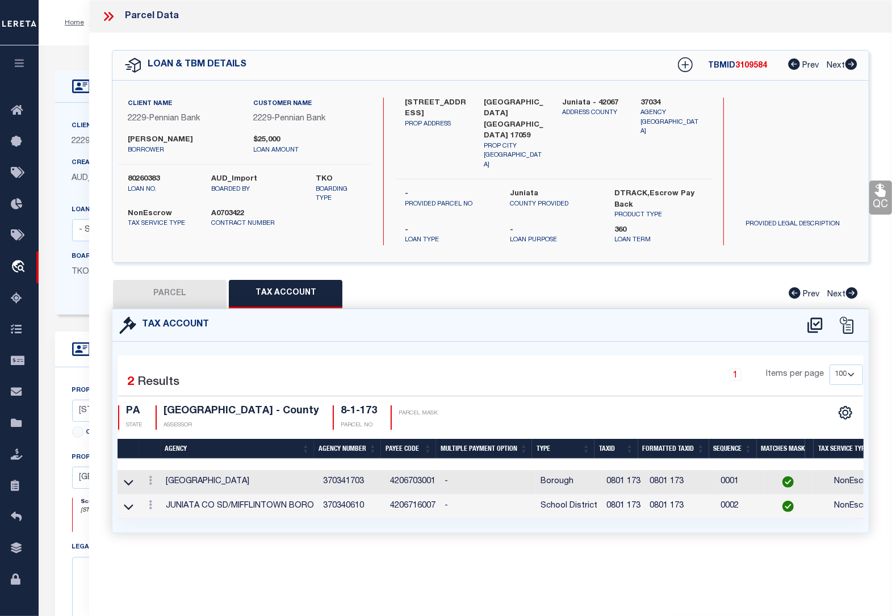
click at [112, 15] on icon at bounding box center [111, 16] width 5 height 9
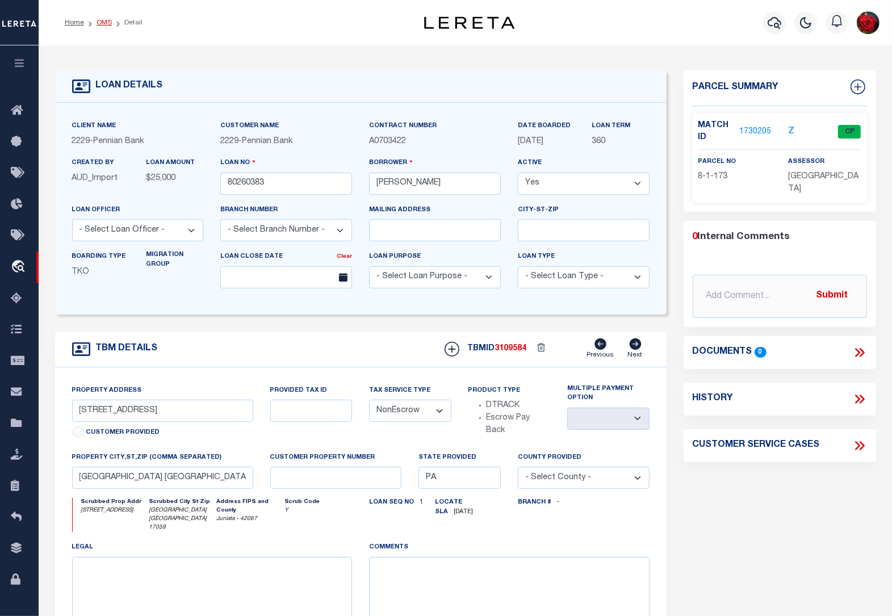
click at [109, 23] on link "OMS" at bounding box center [104, 22] width 15 height 7
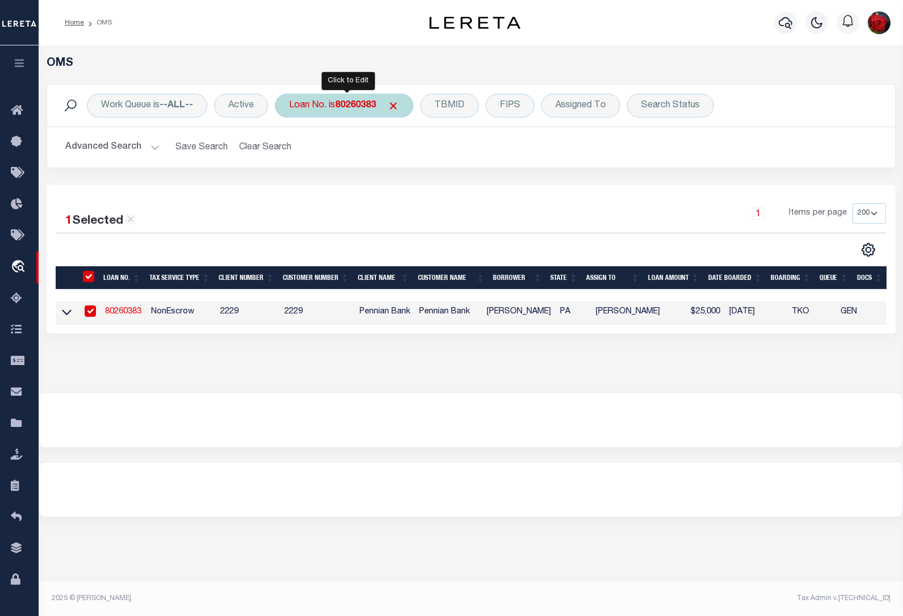
click at [355, 101] on b "80260383" at bounding box center [355, 105] width 41 height 9
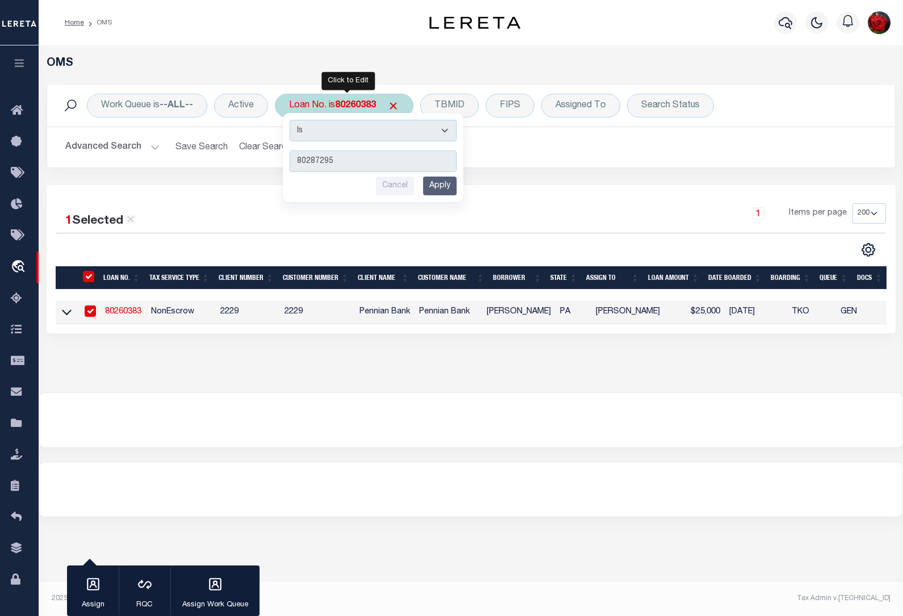
type input "80287295"
click at [439, 180] on input "Apply" at bounding box center [440, 186] width 34 height 19
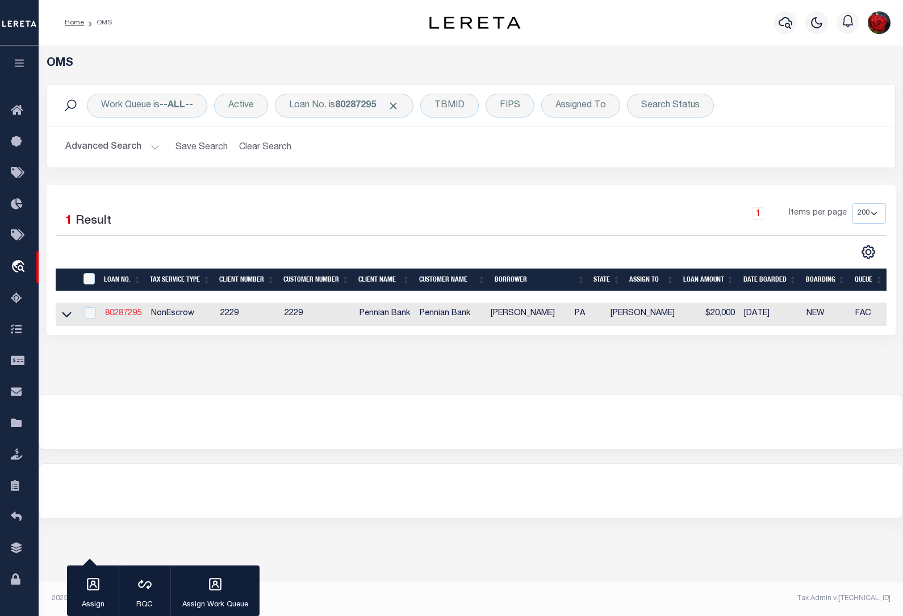
click at [117, 311] on link "80287295" at bounding box center [123, 314] width 36 height 8
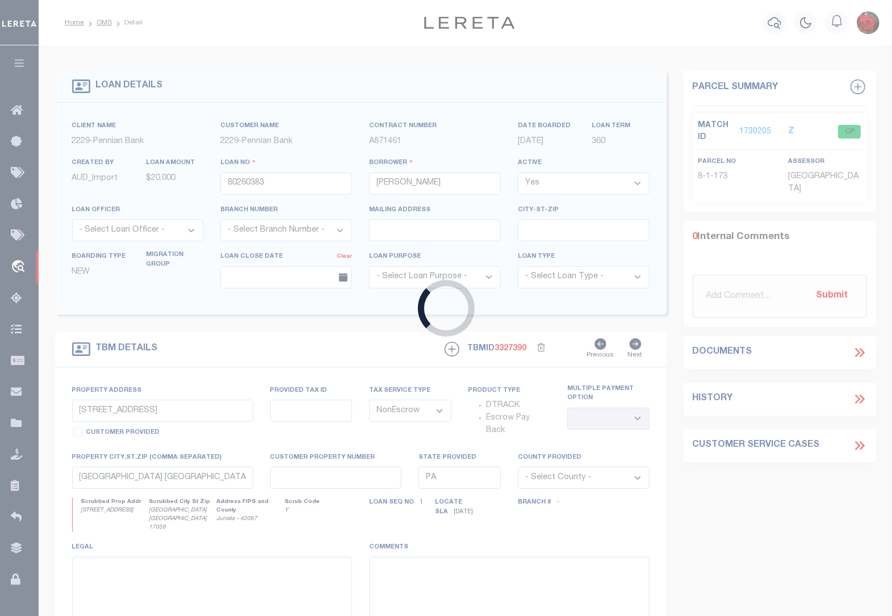
type input "80287295"
type input "Richard R Zimmerman Jr"
select select "10"
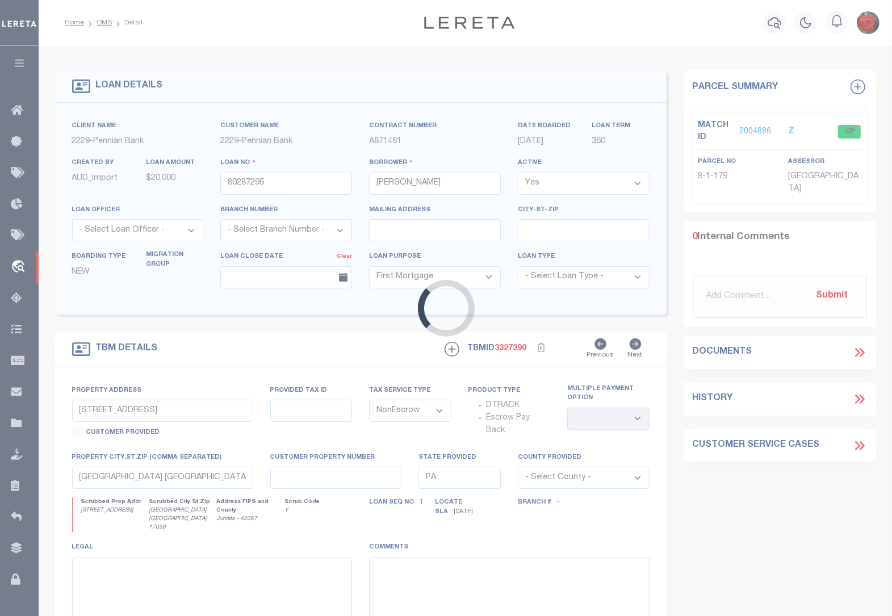
type input "30 Cross St"
type input "08-01-179"
select select
type input "Mifflintown, PA 17059-1403"
select select
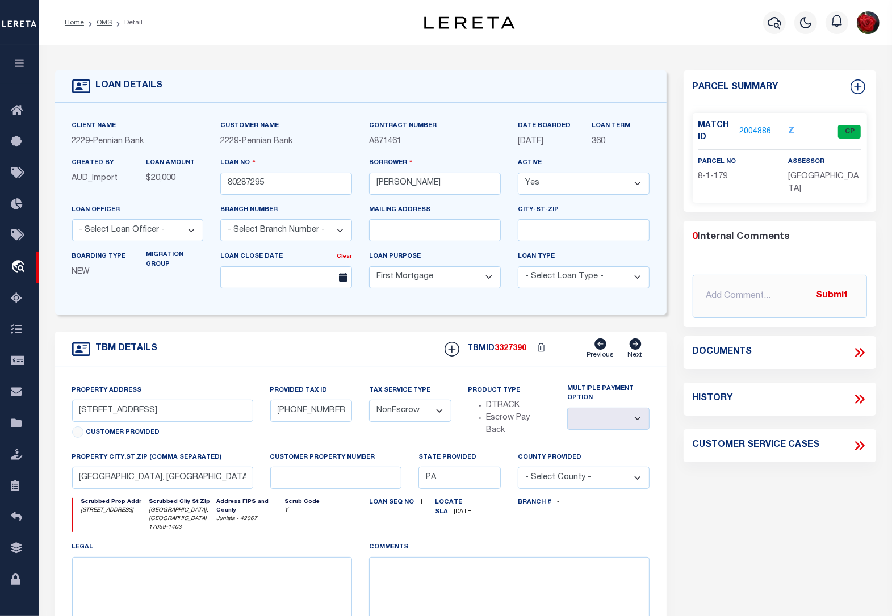
click at [756, 128] on link "2004886" at bounding box center [756, 132] width 32 height 12
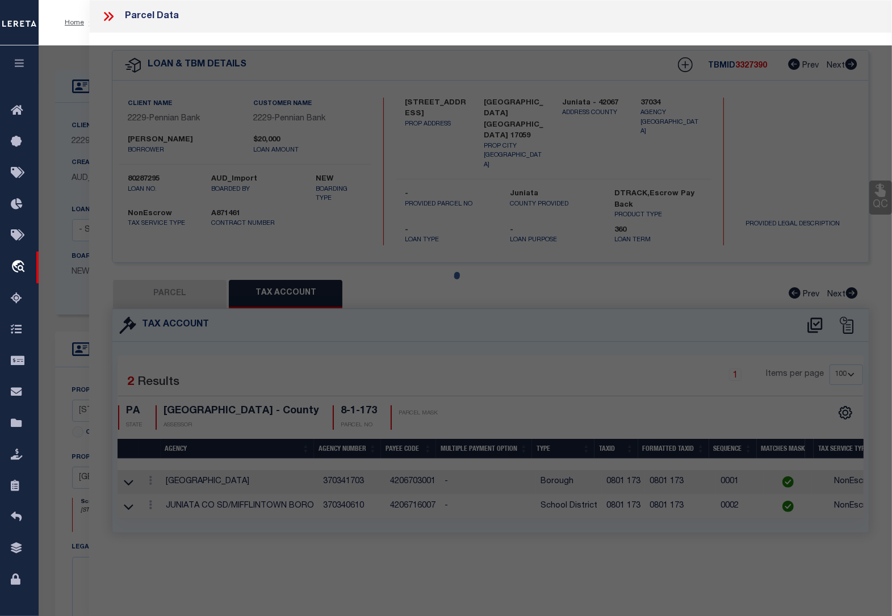
select select "AS"
checkbox input "false"
select select "CP"
type input "ZIMMERMAN RICHARD R JR"
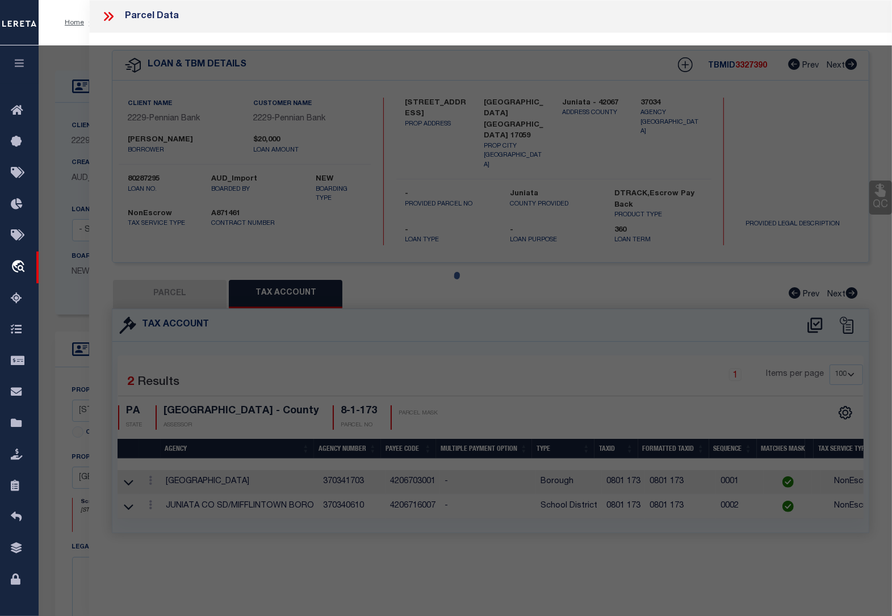
type input "30 CROSS ST"
checkbox input "false"
type textarea "312 0317"
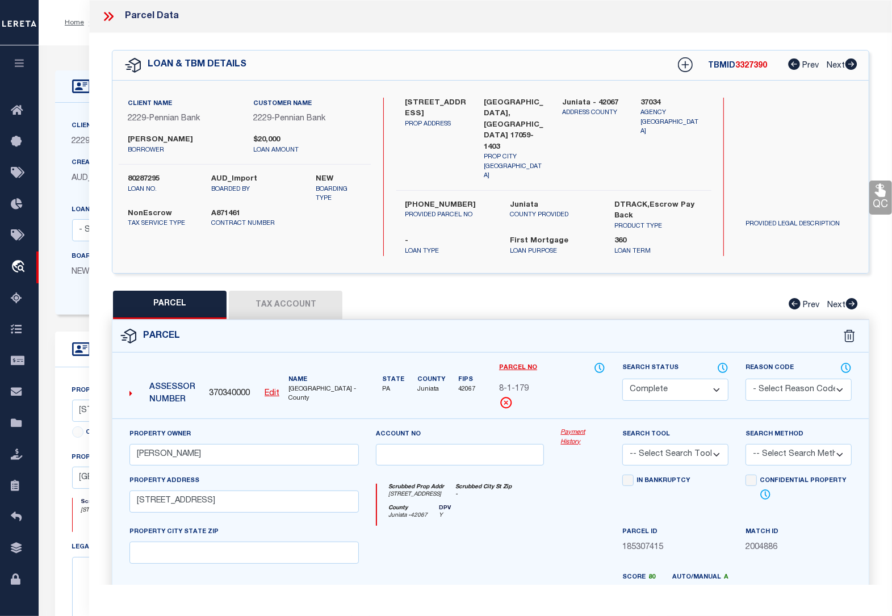
click at [289, 291] on button "Tax Account" at bounding box center [286, 305] width 114 height 28
select select "100"
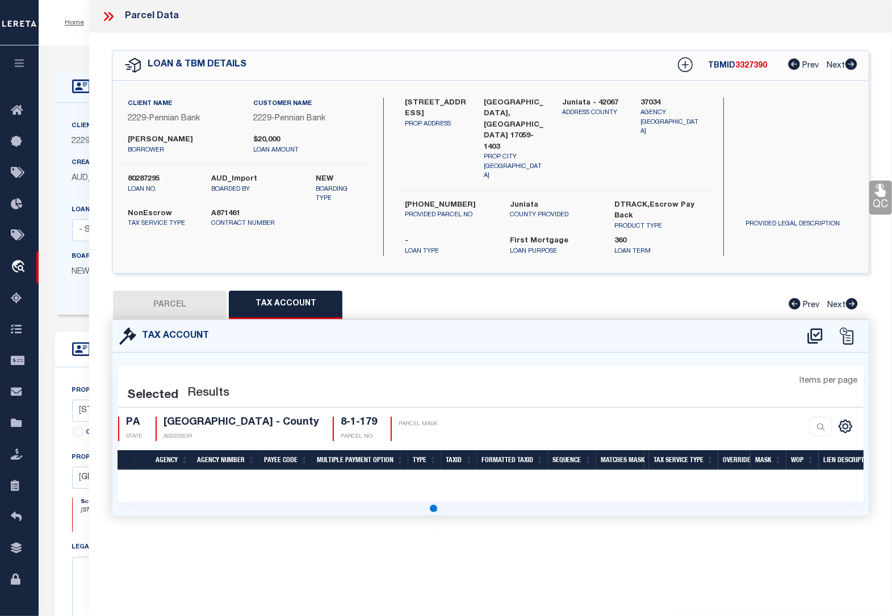
select select "100"
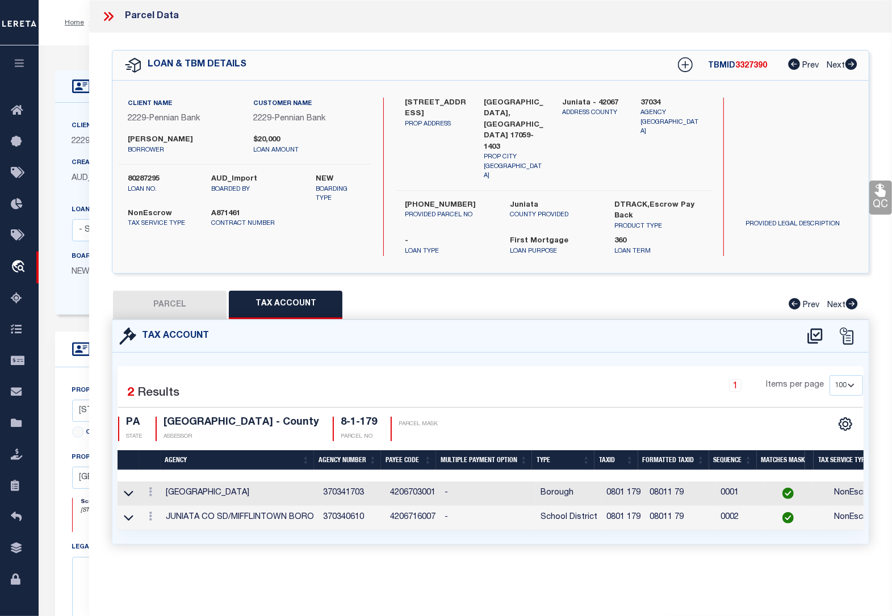
click at [108, 17] on icon at bounding box center [106, 16] width 5 height 9
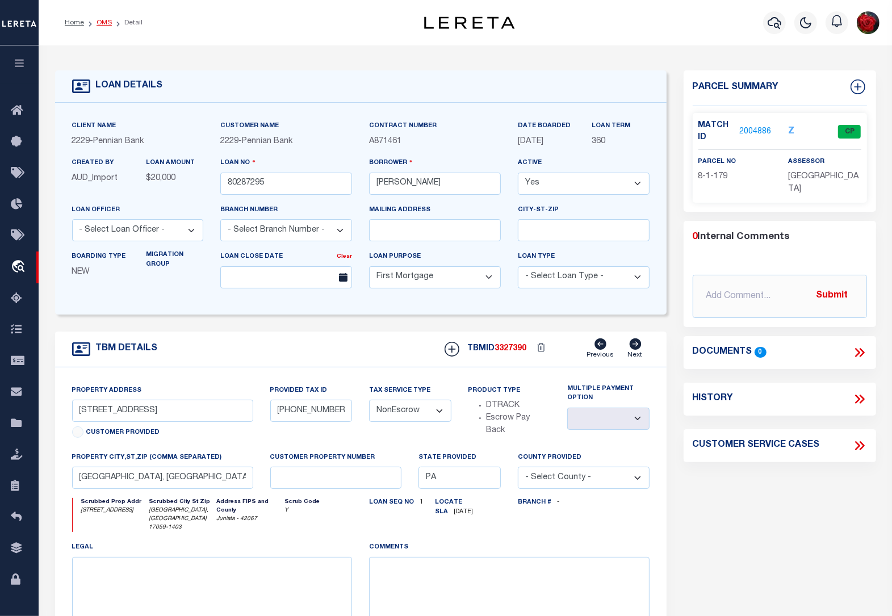
click at [105, 19] on link "OMS" at bounding box center [104, 22] width 15 height 7
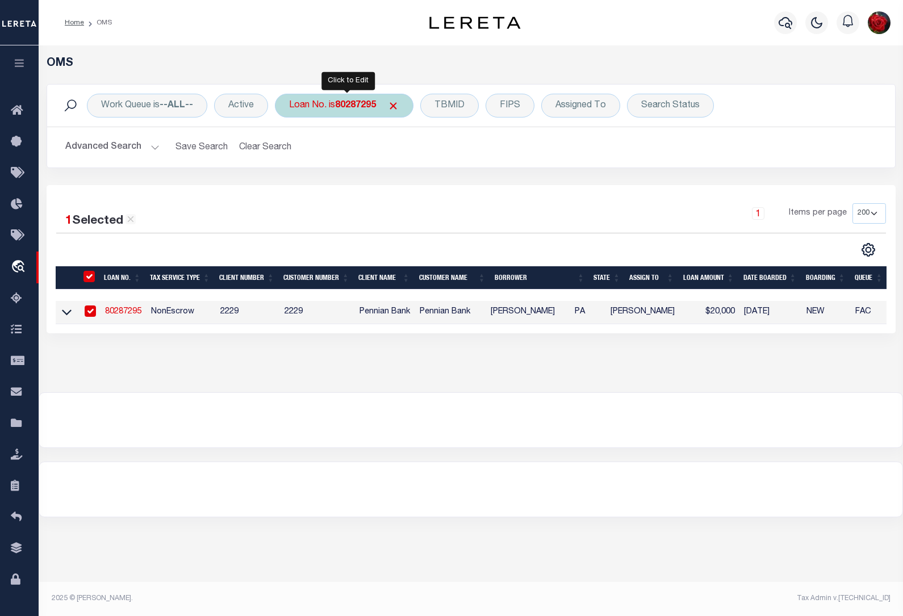
click at [366, 109] on b "80287295" at bounding box center [355, 105] width 41 height 9
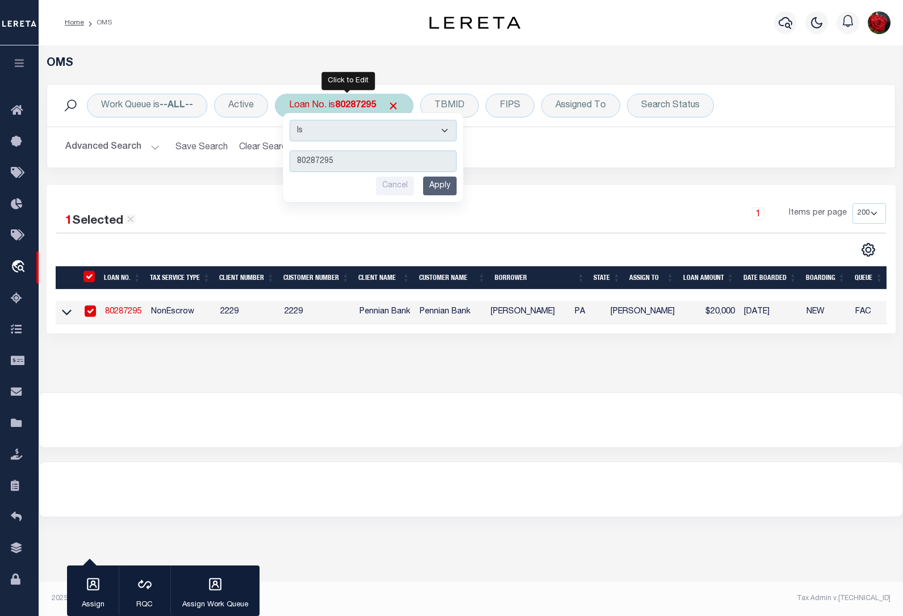
type input "80256761"
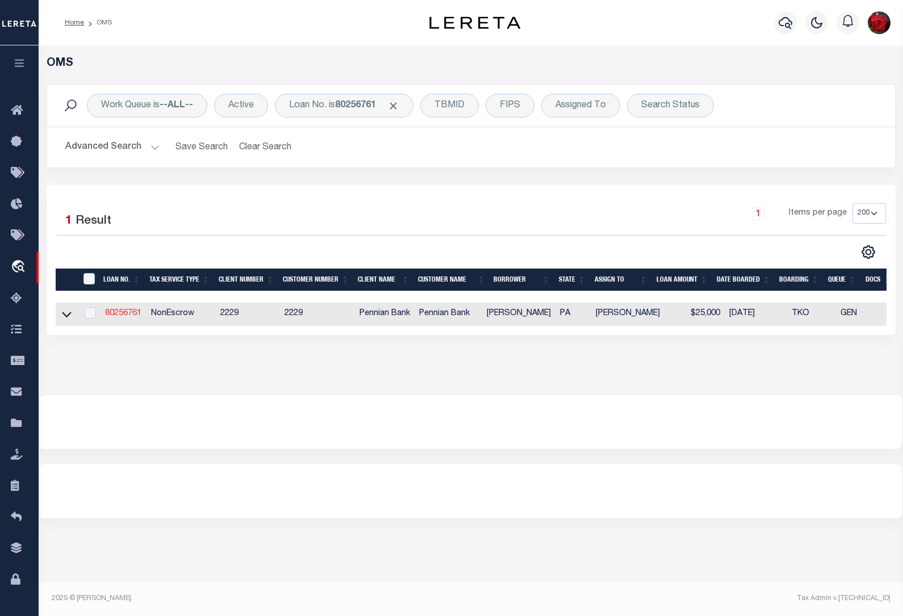
click at [132, 313] on link "80256761" at bounding box center [123, 314] width 36 height 8
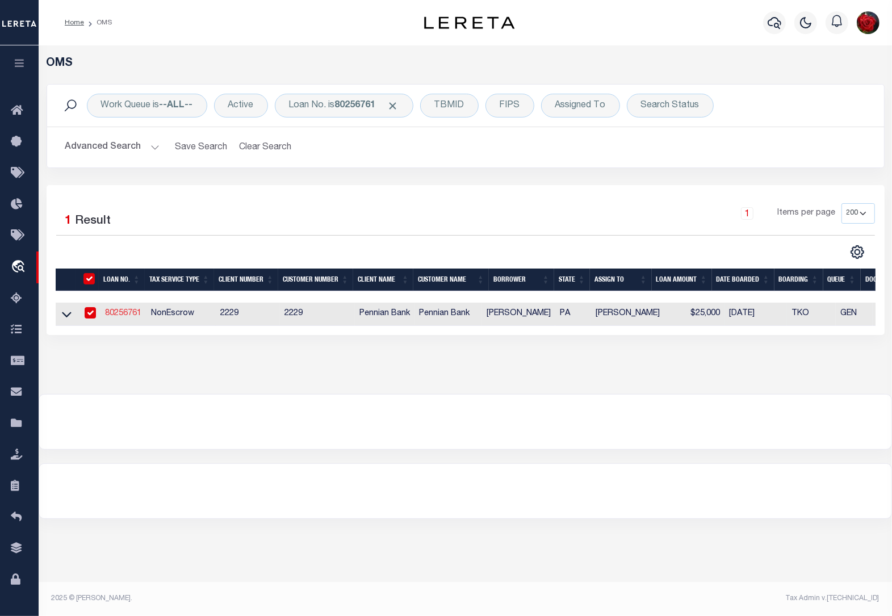
type input "80256761"
type input "Jason A Aitkins"
select select
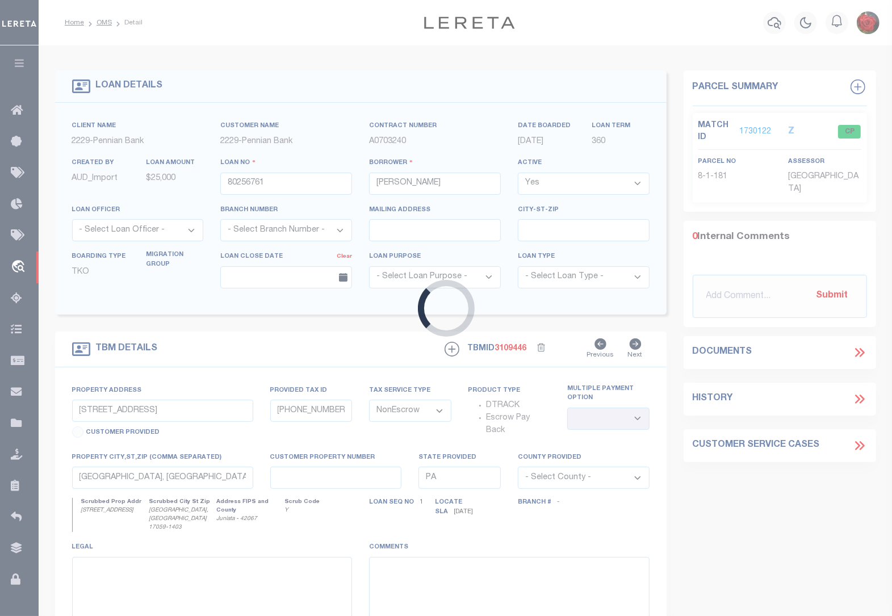
type input "26 Cross St."
select select
type input "Mifflintown [GEOGRAPHIC_DATA] 17059"
select select
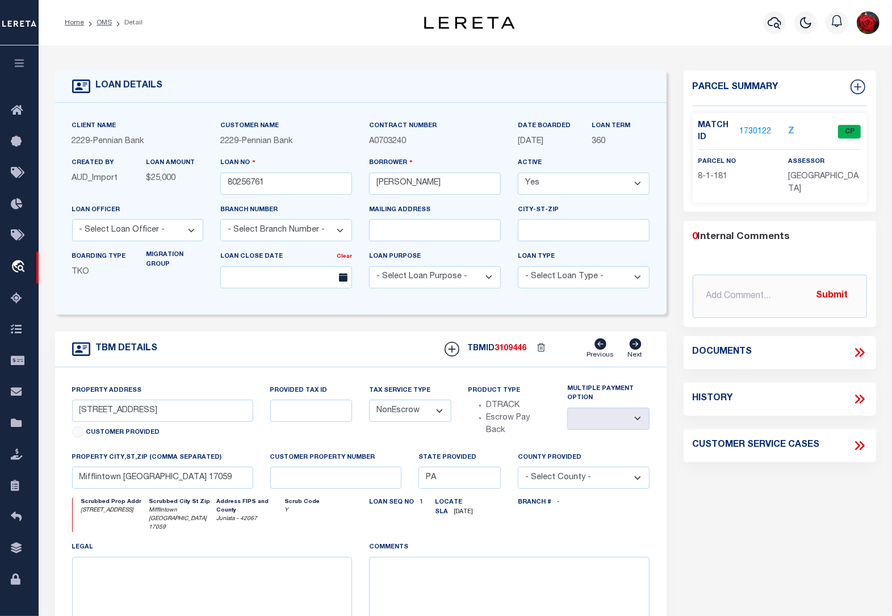
click at [749, 134] on link "1730122" at bounding box center [756, 132] width 32 height 12
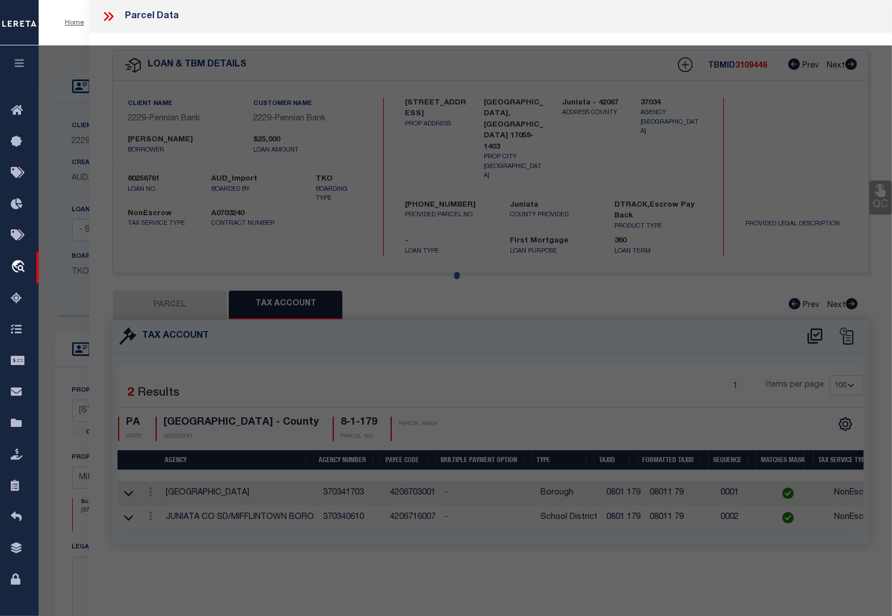
select select "AS"
checkbox input "false"
select select "CP"
type input "AITKINS JASON A. &MARIAH K."
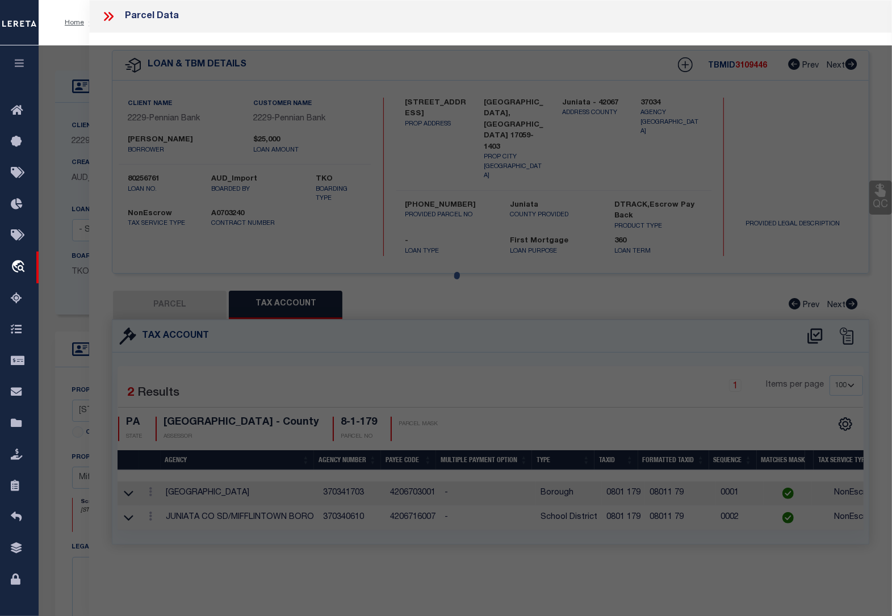
type input "26 CROSS ST"
checkbox input "false"
type input "[GEOGRAPHIC_DATA] , [GEOGRAPHIC_DATA] 17059"
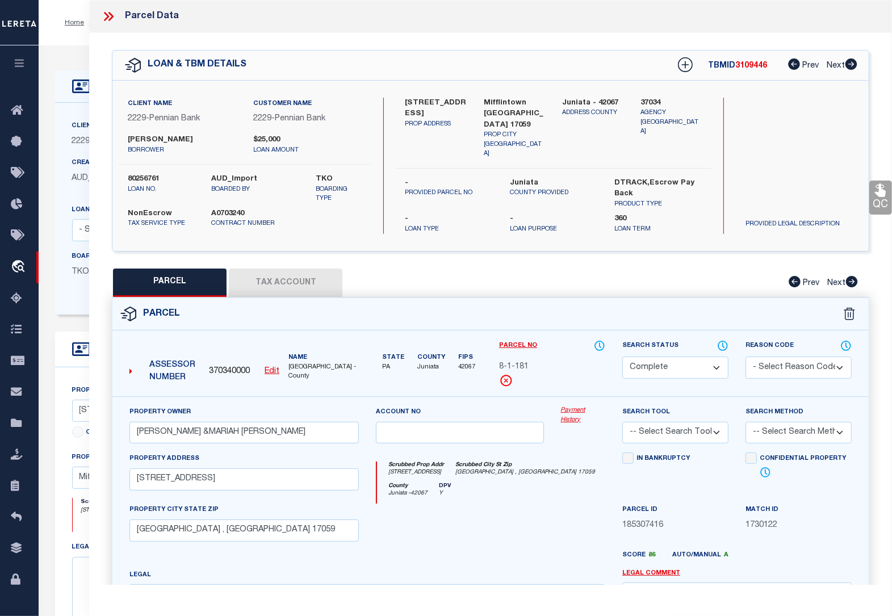
click at [271, 277] on button "Tax Account" at bounding box center [286, 283] width 114 height 28
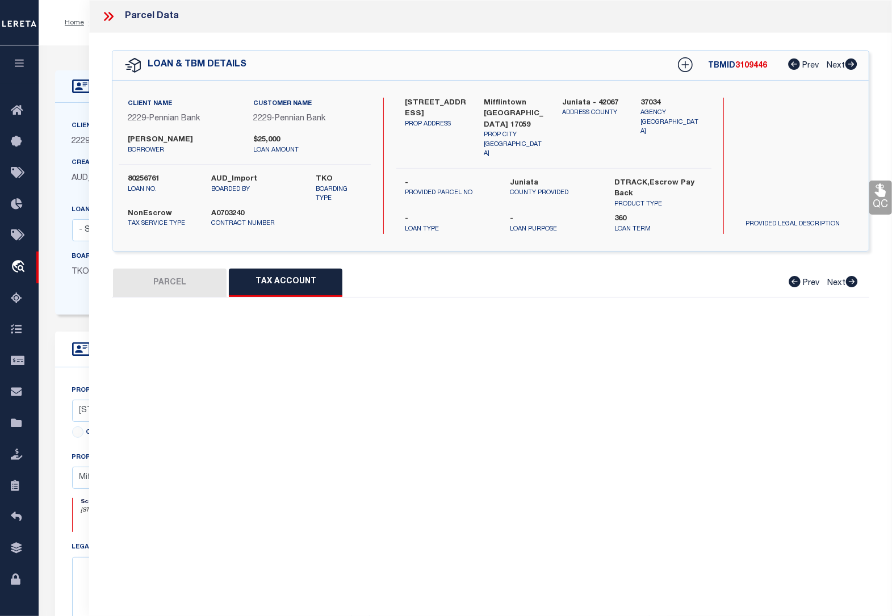
select select "100"
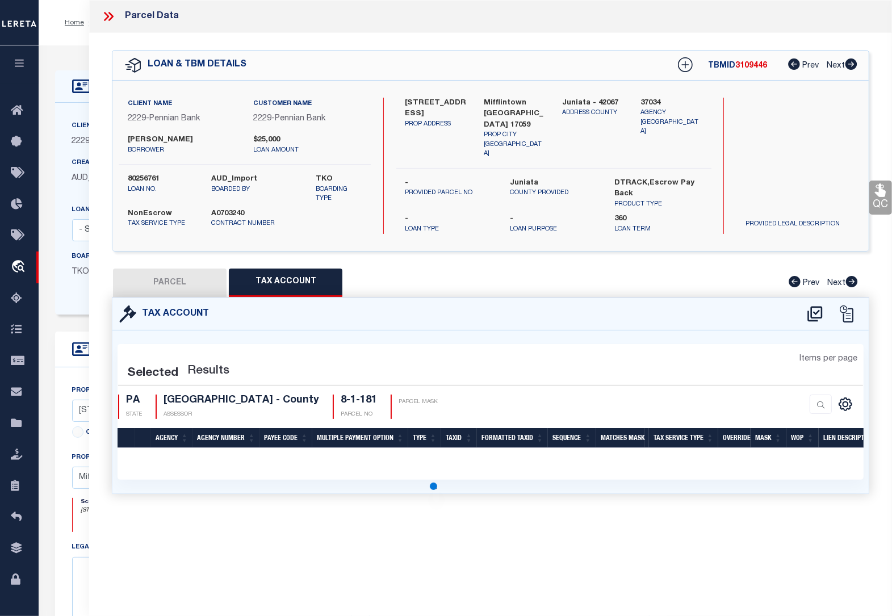
select select "100"
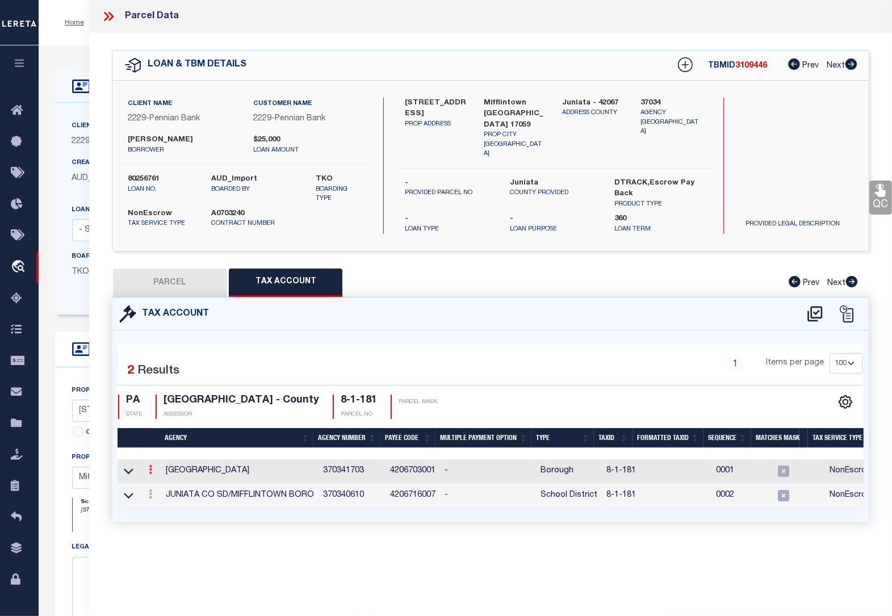
click at [149, 465] on icon at bounding box center [150, 469] width 3 height 9
click at [163, 482] on icon "" at bounding box center [162, 486] width 9 height 9
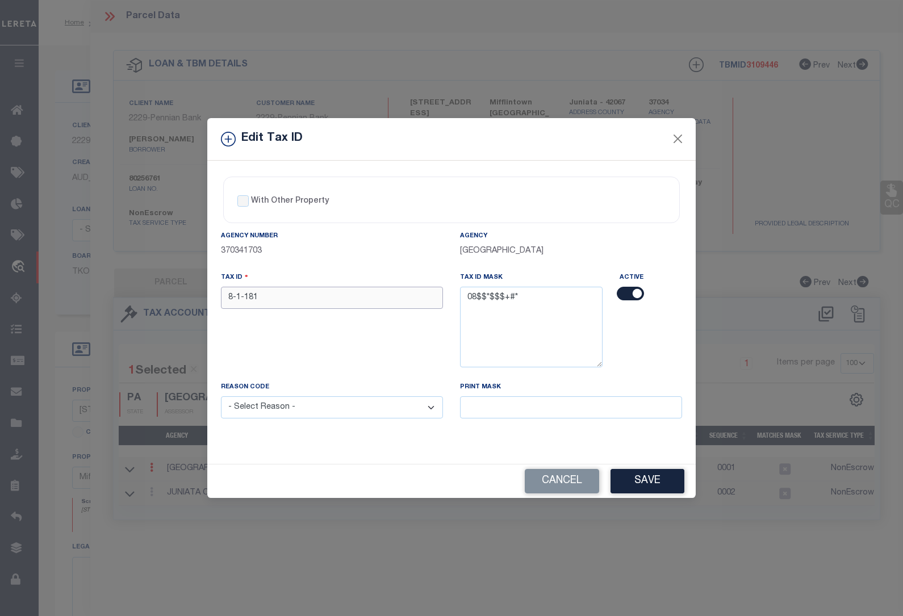
drag, startPoint x: 263, startPoint y: 298, endPoint x: 187, endPoint y: 295, distance: 75.6
click at [187, 295] on div "Edit Tax ID With Other Property With Other Property Type Temporary" at bounding box center [451, 308] width 903 height 616
paste input "025676"
type input "80256761"
click at [290, 412] on select "- Select Reason - 099 - Other (Provide additional detail) ACT - Agency Changed …" at bounding box center [332, 408] width 222 height 22
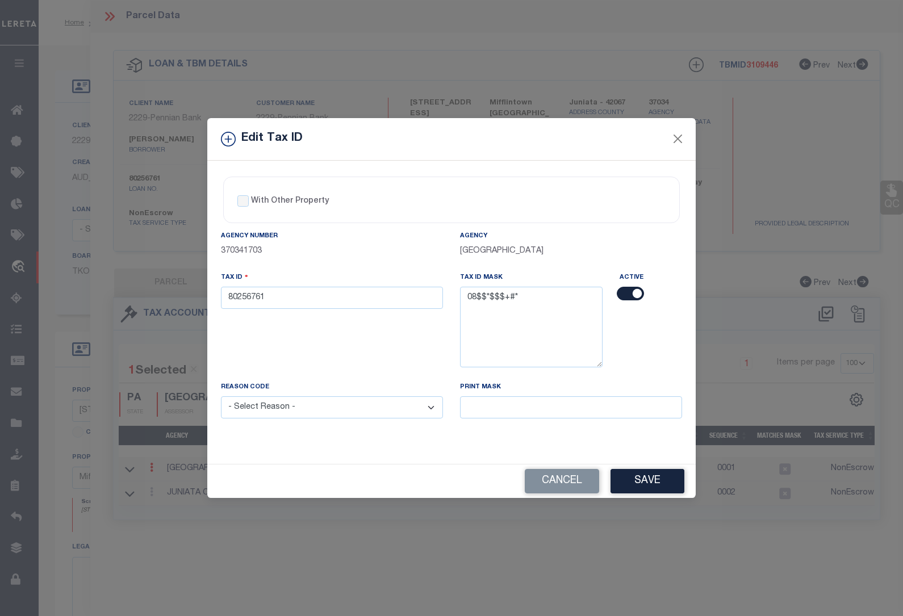
select select "ACT"
click at [221, 398] on select "- Select Reason - 099 - Other (Provide additional detail) ACT - Agency Changed …" at bounding box center [332, 408] width 222 height 22
click at [646, 486] on button "Save" at bounding box center [648, 481] width 74 height 24
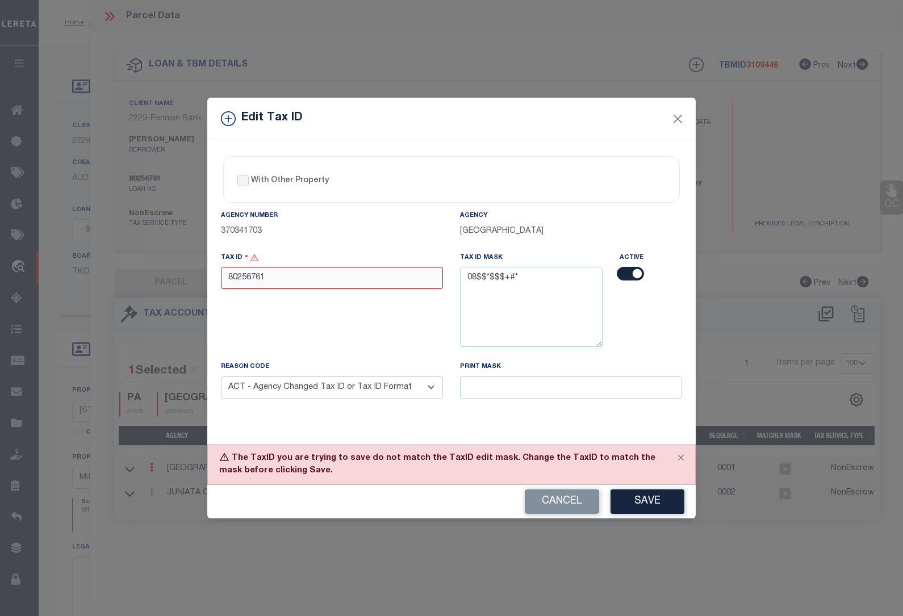
drag, startPoint x: 289, startPoint y: 272, endPoint x: 181, endPoint y: 270, distance: 107.9
click at [181, 270] on div "Edit Tax ID With Other Property With Other Property Type Temporary" at bounding box center [451, 308] width 903 height 616
paste input "0801 18"
type input "0801 181"
click at [645, 500] on button "Save" at bounding box center [648, 502] width 74 height 24
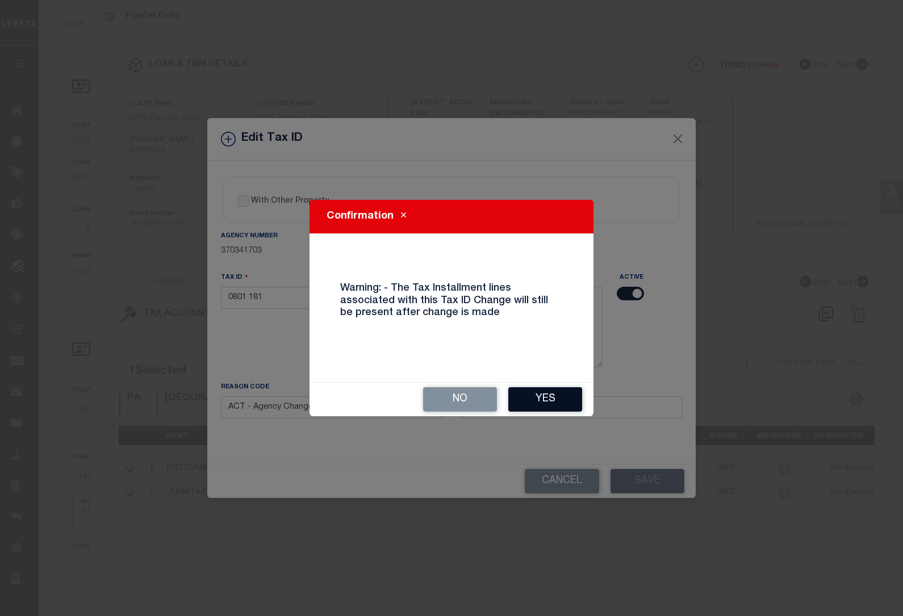
click at [550, 395] on button "Yes" at bounding box center [545, 399] width 74 height 24
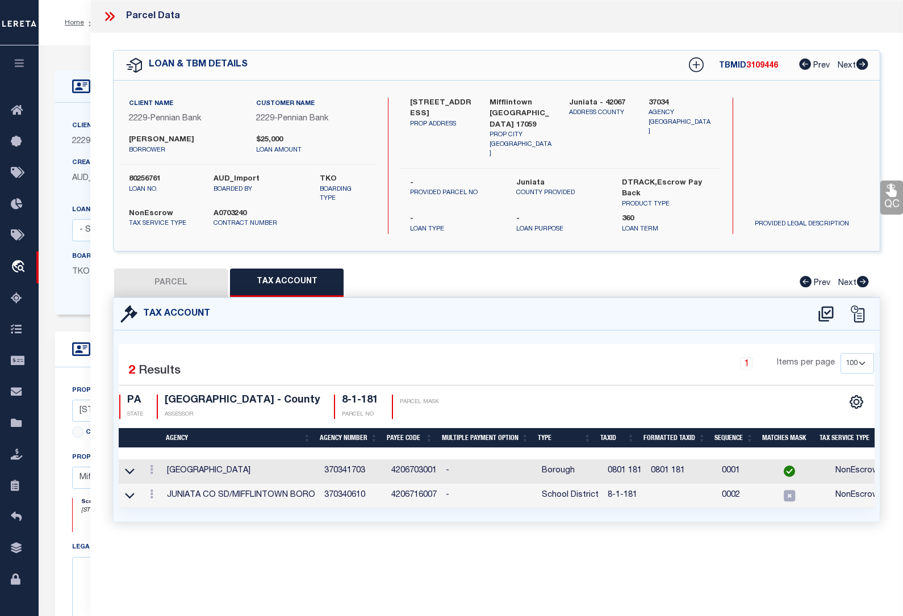
select select
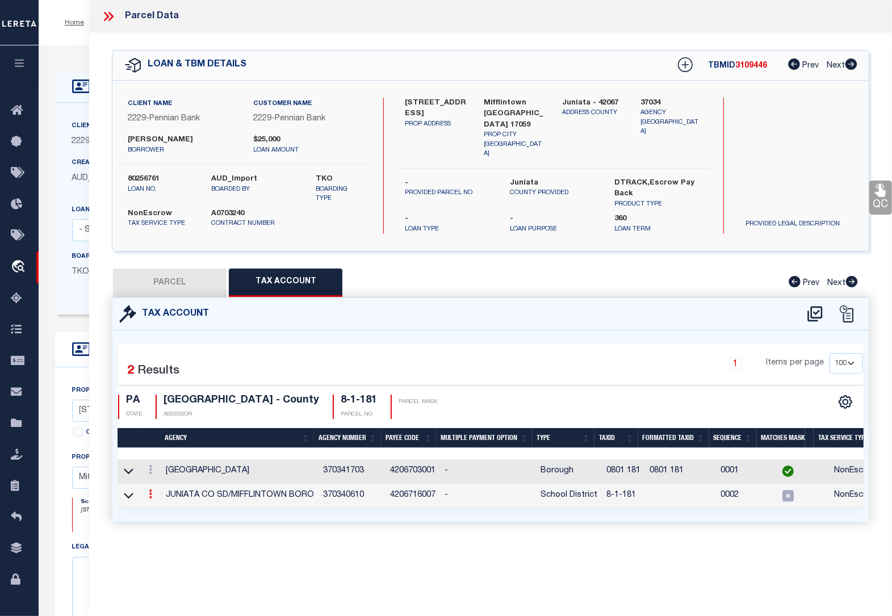
click at [151, 490] on icon at bounding box center [150, 494] width 3 height 9
click at [162, 507] on icon at bounding box center [162, 511] width 9 height 9
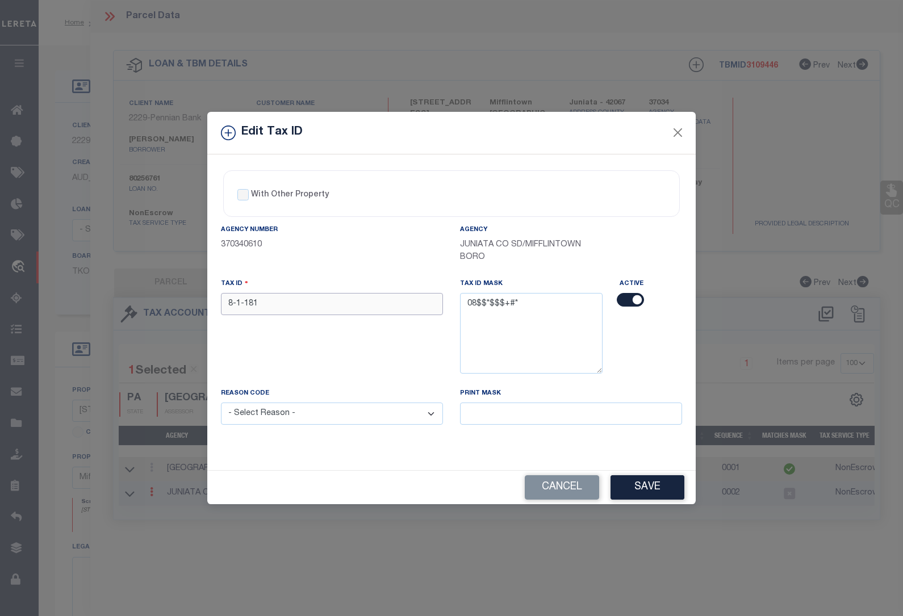
drag, startPoint x: 285, startPoint y: 304, endPoint x: 169, endPoint y: 297, distance: 115.6
click at [169, 297] on div "Edit Tax ID With Other Property With Other Property Type Temporary" at bounding box center [451, 308] width 903 height 616
paste input "0801"
type input "0801 181"
click at [299, 421] on select "- Select Reason - 099 - Other (Provide additional detail) ACT - Agency Changed …" at bounding box center [332, 414] width 222 height 22
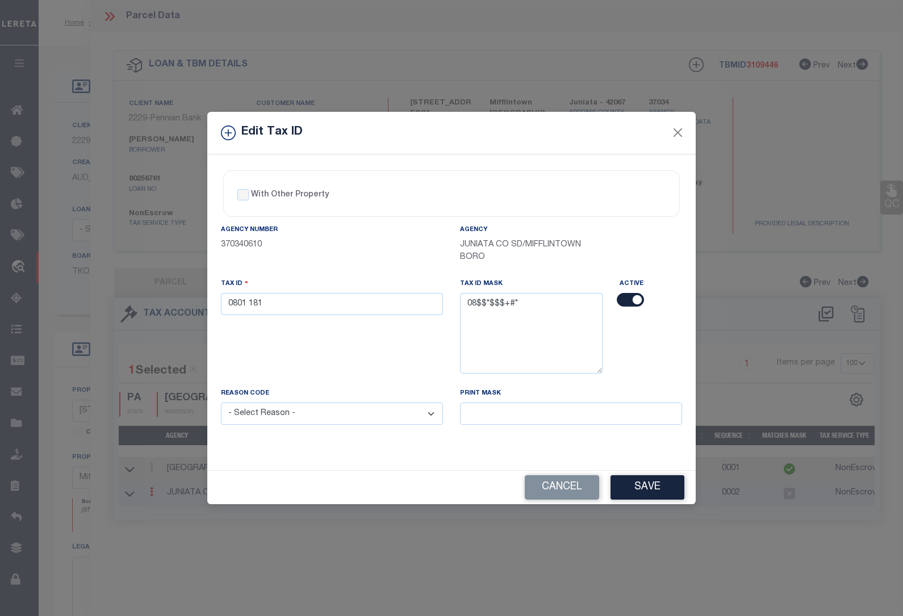
select select "ACT"
click at [221, 404] on select "- Select Reason - 099 - Other (Provide additional detail) ACT - Agency Changed …" at bounding box center [332, 414] width 222 height 22
click at [646, 487] on button "Save" at bounding box center [648, 487] width 74 height 24
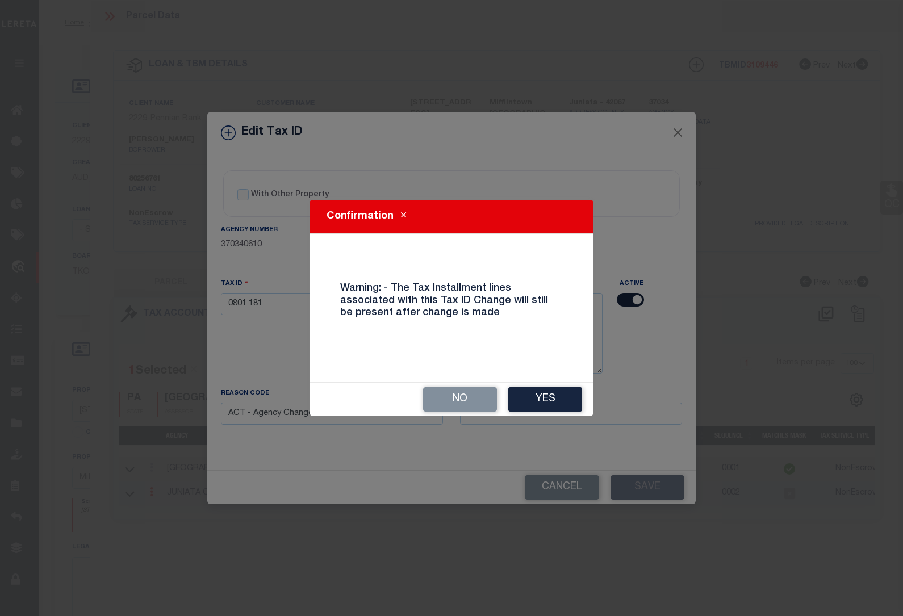
click at [532, 399] on button "Yes" at bounding box center [545, 399] width 74 height 24
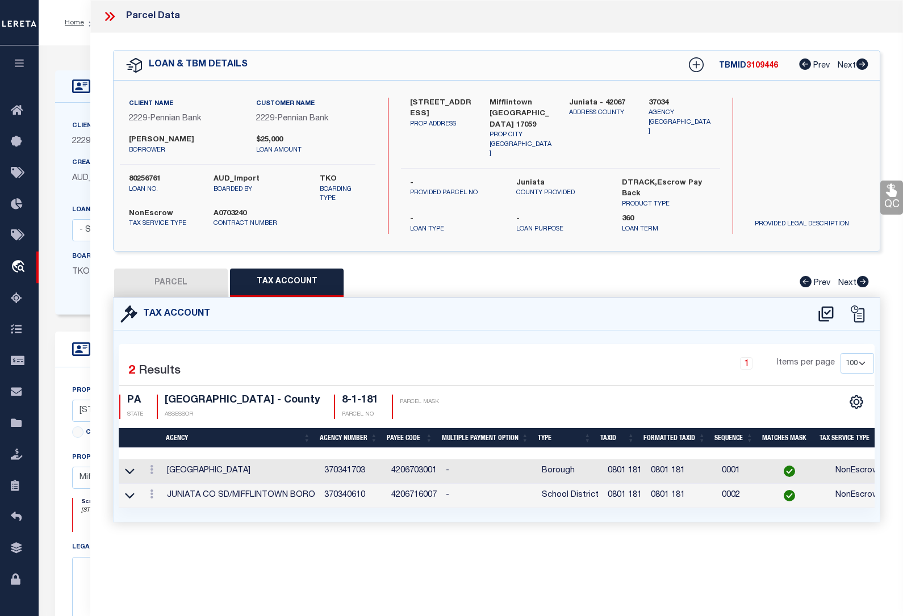
select select
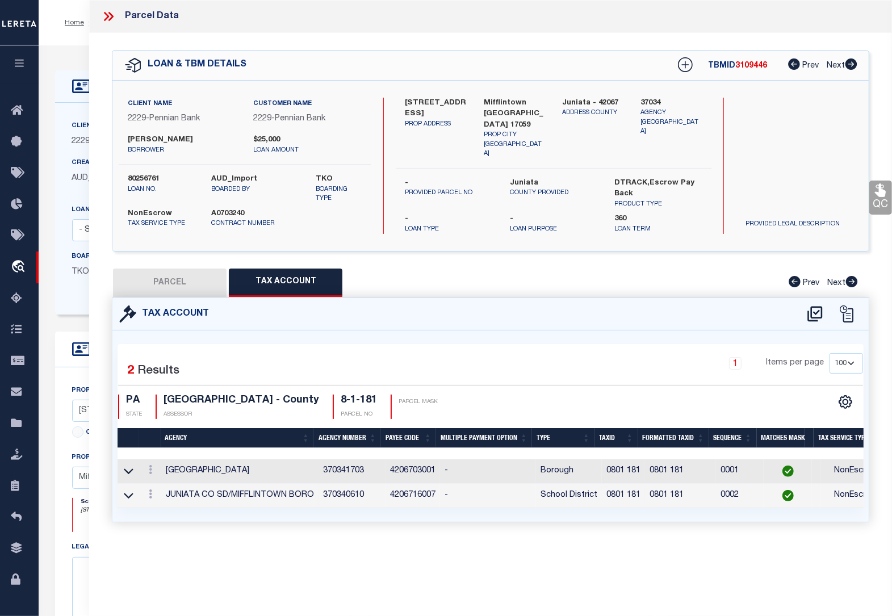
click at [111, 16] on icon at bounding box center [108, 16] width 15 height 15
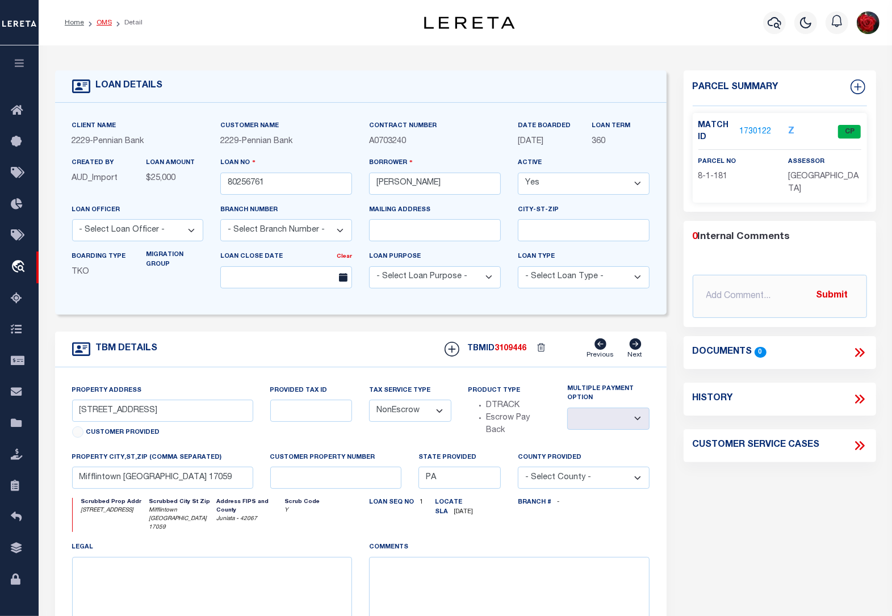
click at [106, 20] on link "OMS" at bounding box center [104, 22] width 15 height 7
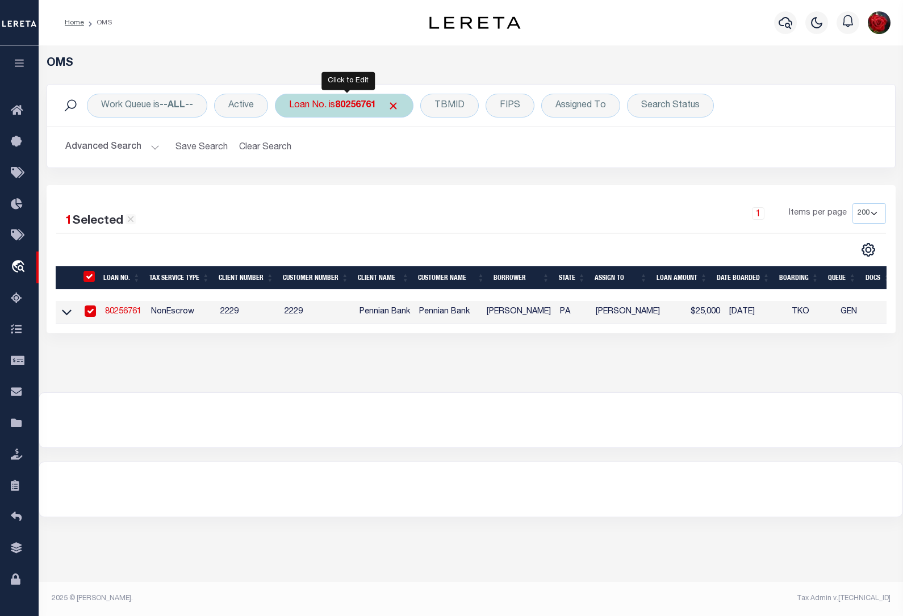
click at [368, 106] on b "80256761" at bounding box center [355, 105] width 41 height 9
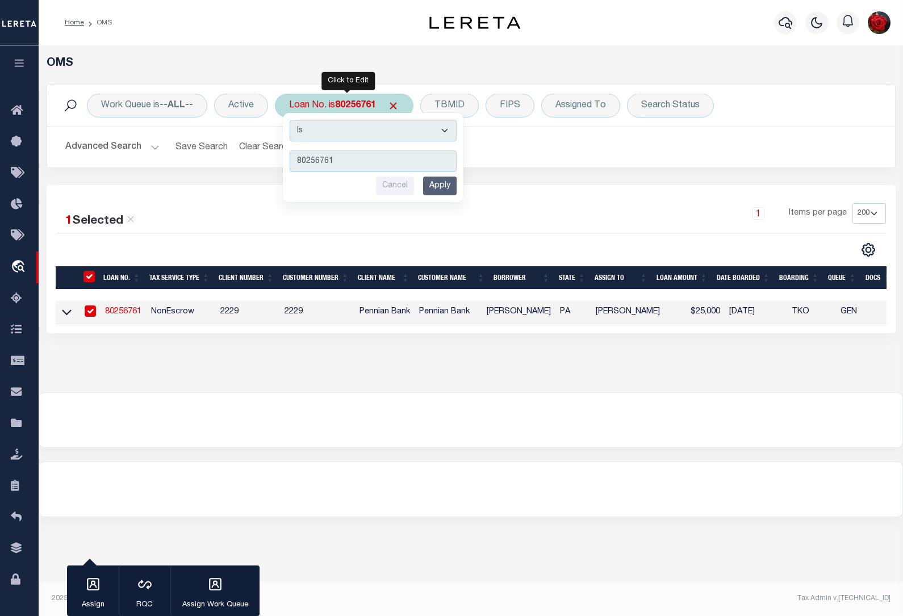
type input "80238504"
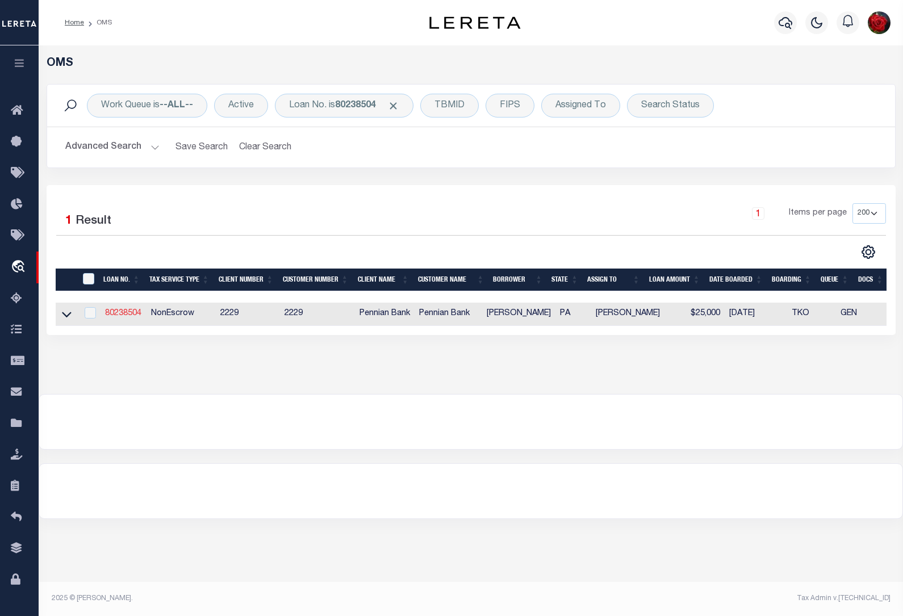
click at [124, 315] on link "80238504" at bounding box center [123, 314] width 36 height 8
type input "80238504"
type input "Kris R Lauver"
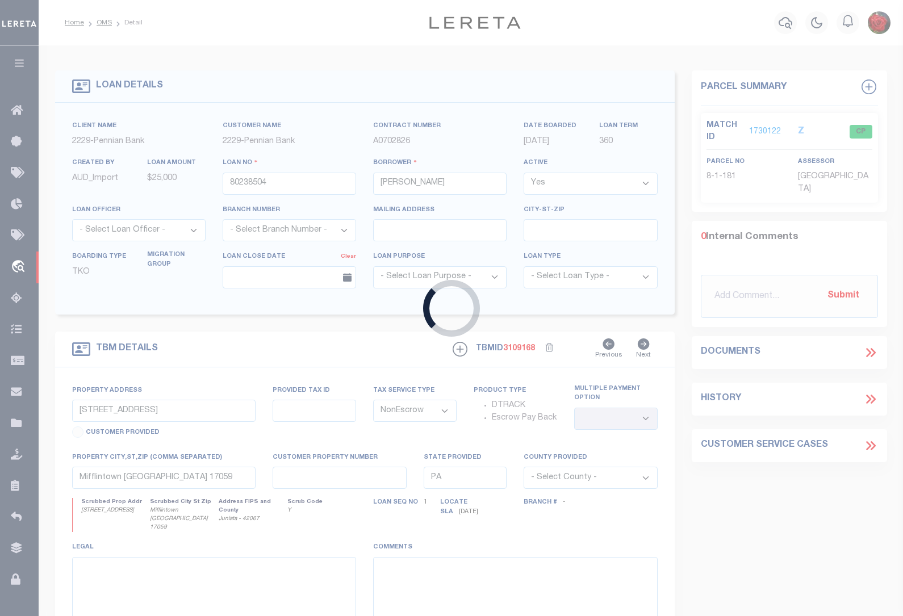
type input "313 Washington Ave"
select select
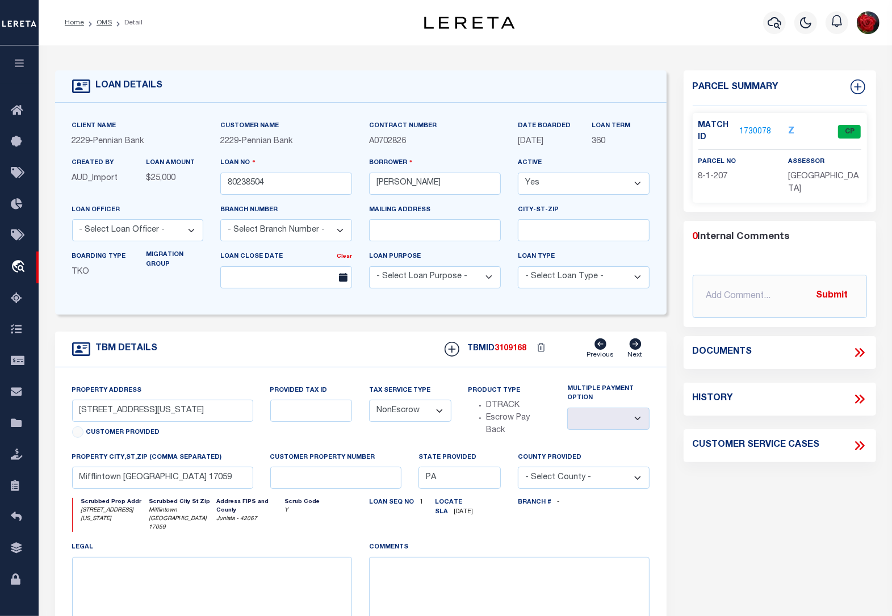
click at [754, 130] on link "1730078" at bounding box center [756, 132] width 32 height 12
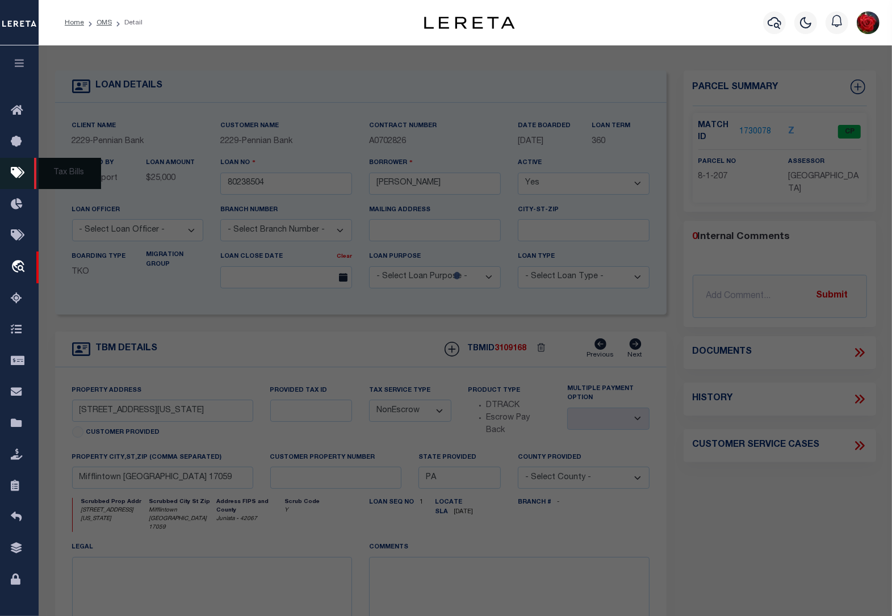
select select "AS"
checkbox input "false"
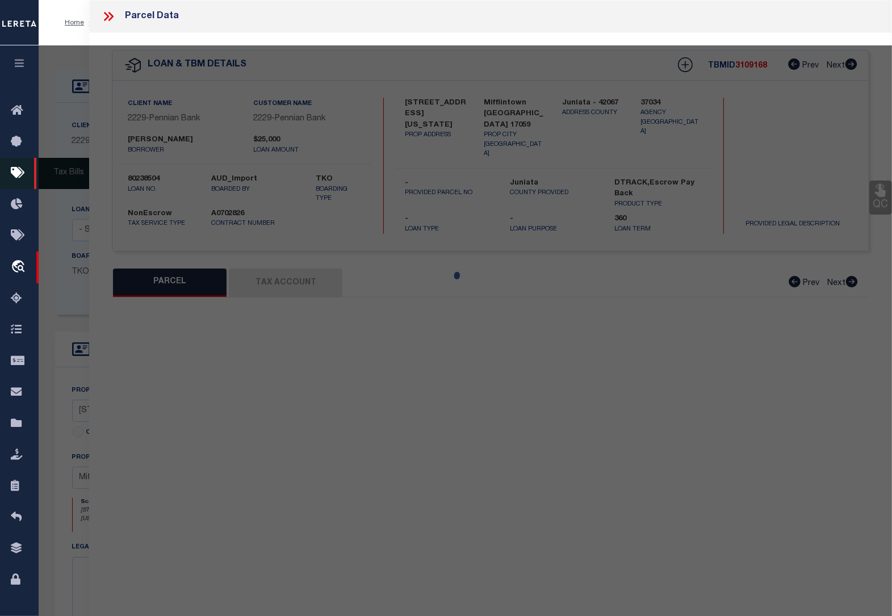
select select "CP"
type input "LAUVER KRIS R"
type input "313 WASHINGTON AVE"
checkbox input "false"
type input "[GEOGRAPHIC_DATA] , [GEOGRAPHIC_DATA] 17059"
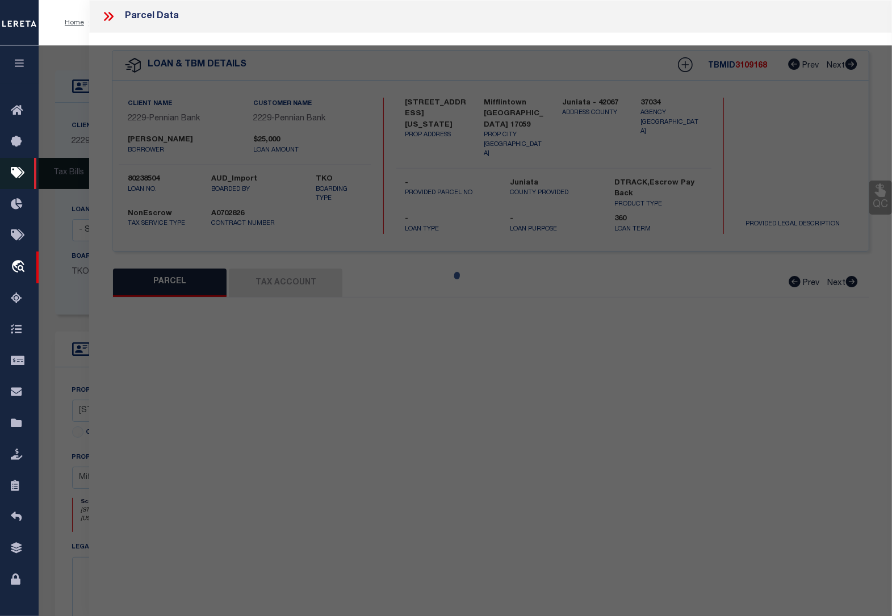
type textarea "285 0032"
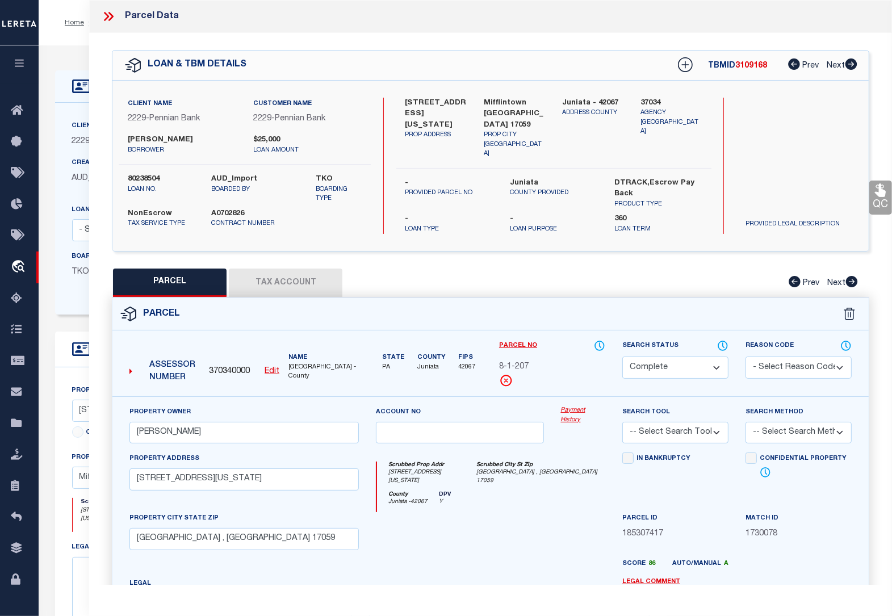
click at [286, 278] on button "Tax Account" at bounding box center [286, 283] width 114 height 28
select select "100"
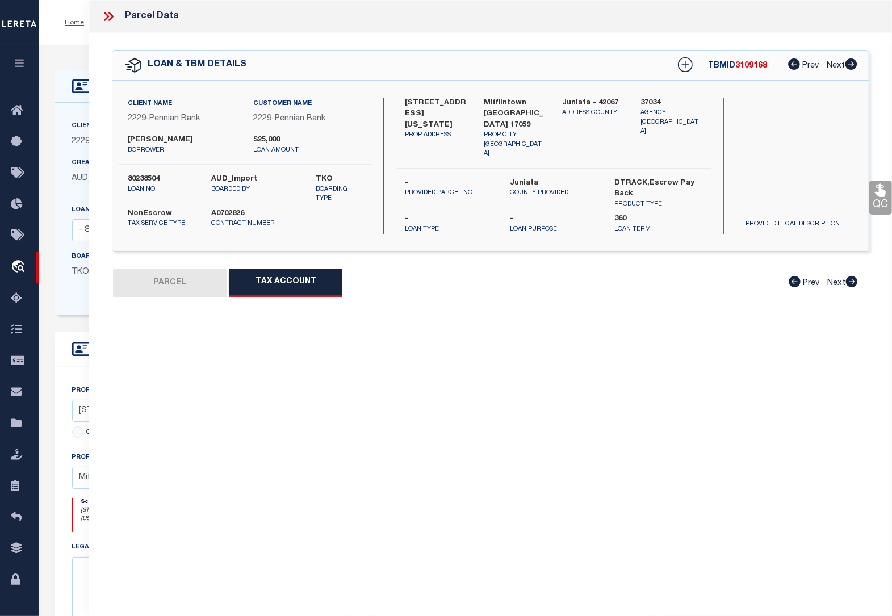
select select "100"
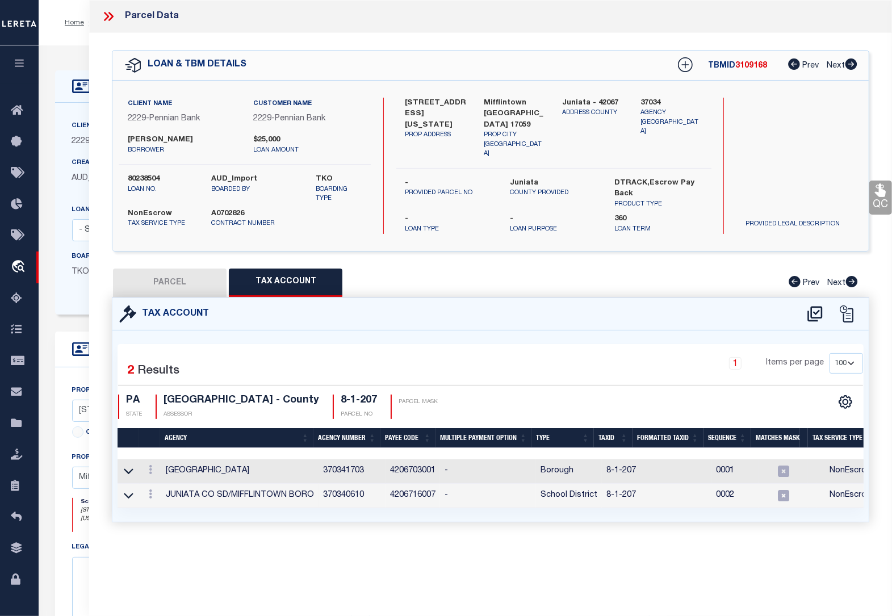
click at [152, 472] on div at bounding box center [150, 472] width 12 height 14
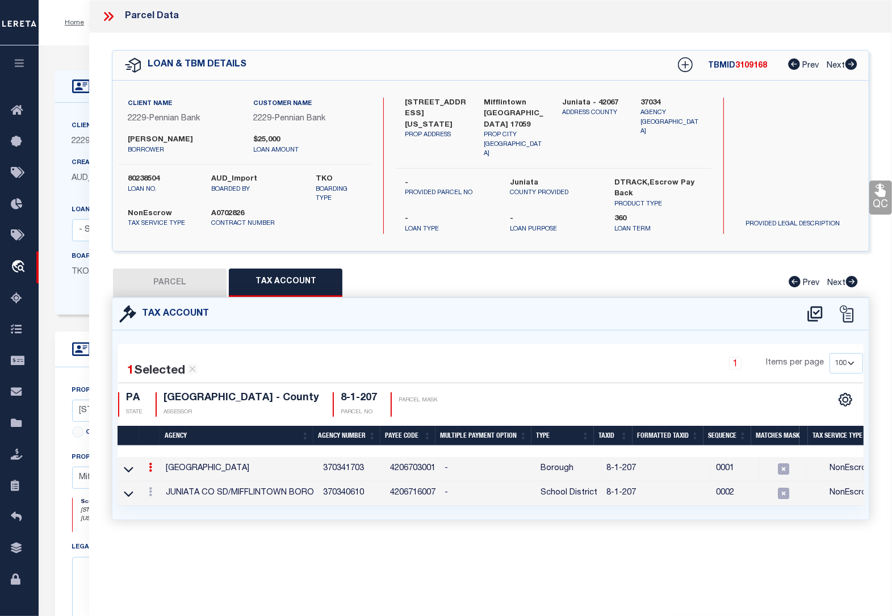
click at [152, 464] on icon at bounding box center [150, 467] width 3 height 9
click at [168, 483] on link at bounding box center [166, 486] width 42 height 19
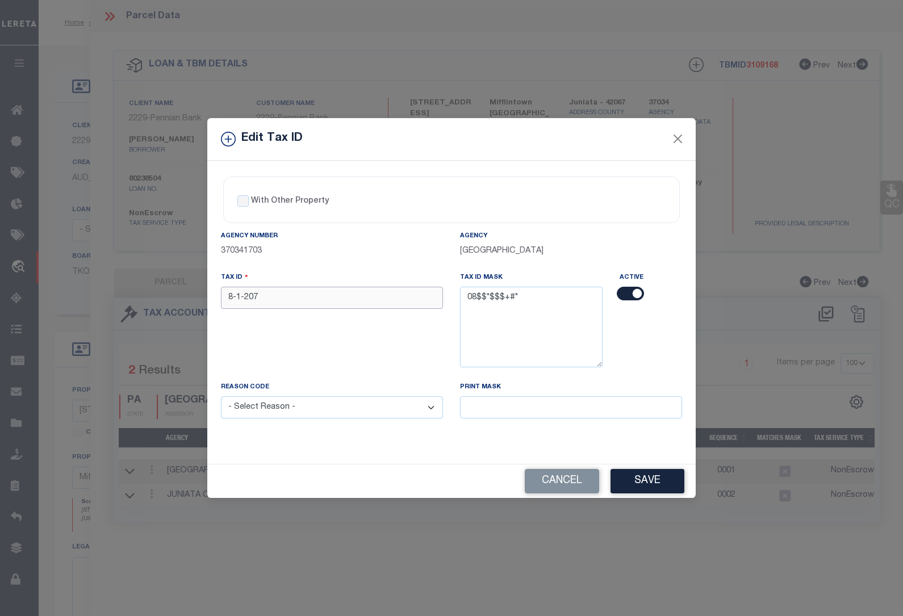
drag, startPoint x: 277, startPoint y: 288, endPoint x: 164, endPoint y: 289, distance: 113.1
click at [164, 289] on div "Edit Tax ID With Other Property With Other Property Type Temporary" at bounding box center [451, 308] width 903 height 616
paste input "0801"
type input "0801 207"
click at [285, 409] on select "- Select Reason - 099 - Other (Provide additional detail) ACT - Agency Changed …" at bounding box center [332, 408] width 222 height 22
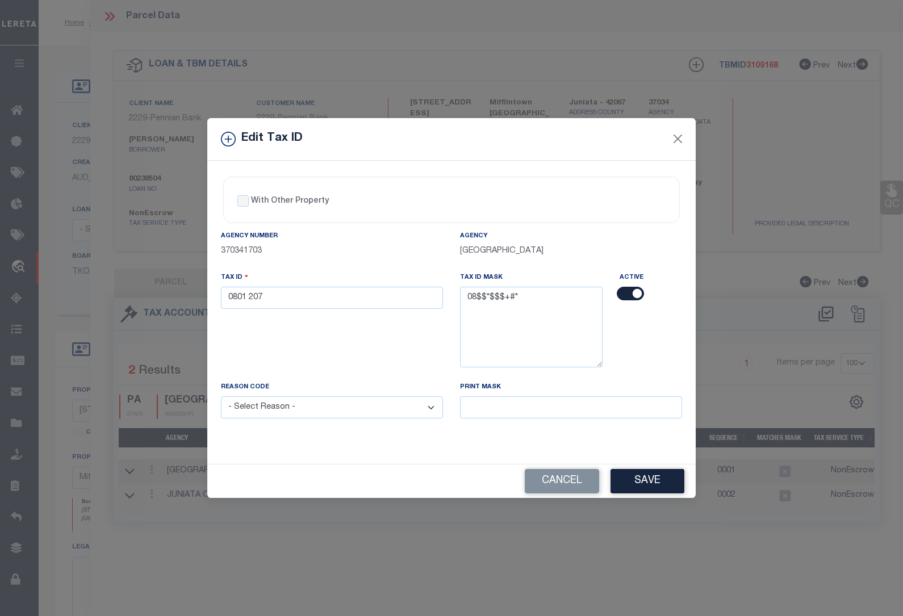
select select "ACT"
click at [221, 398] on select "- Select Reason - 099 - Other (Provide additional detail) ACT - Agency Changed …" at bounding box center [332, 408] width 222 height 22
click at [645, 480] on button "Save" at bounding box center [648, 481] width 74 height 24
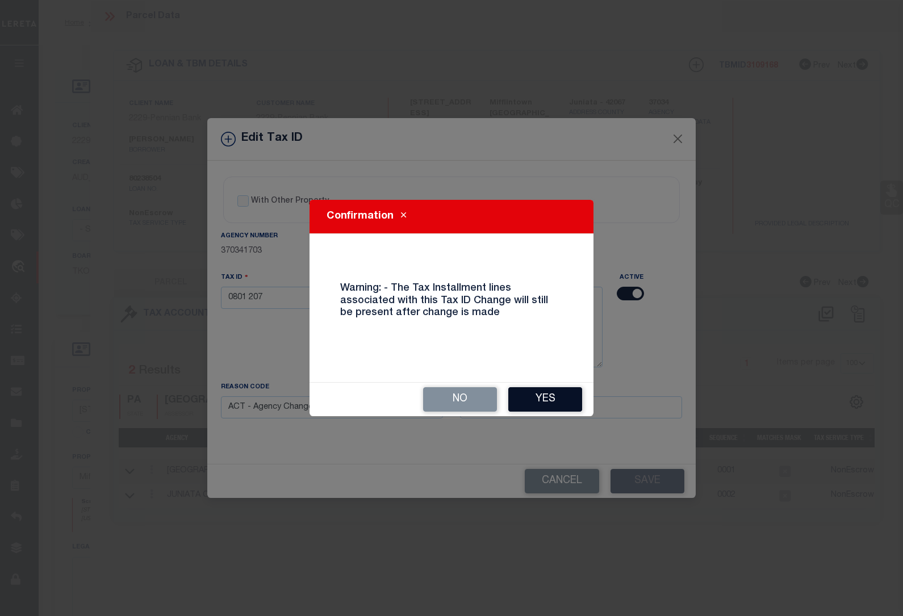
click at [555, 390] on button "Yes" at bounding box center [545, 399] width 74 height 24
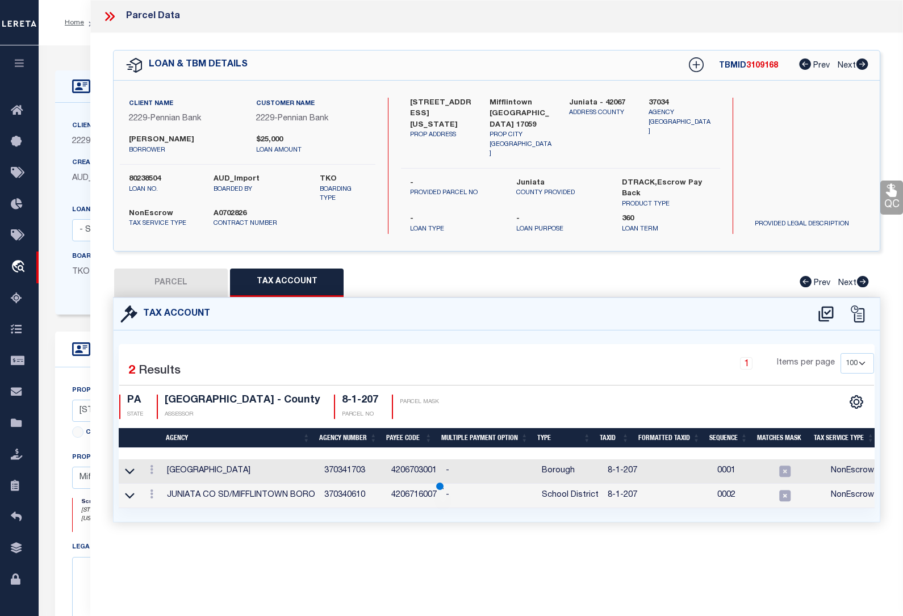
select select
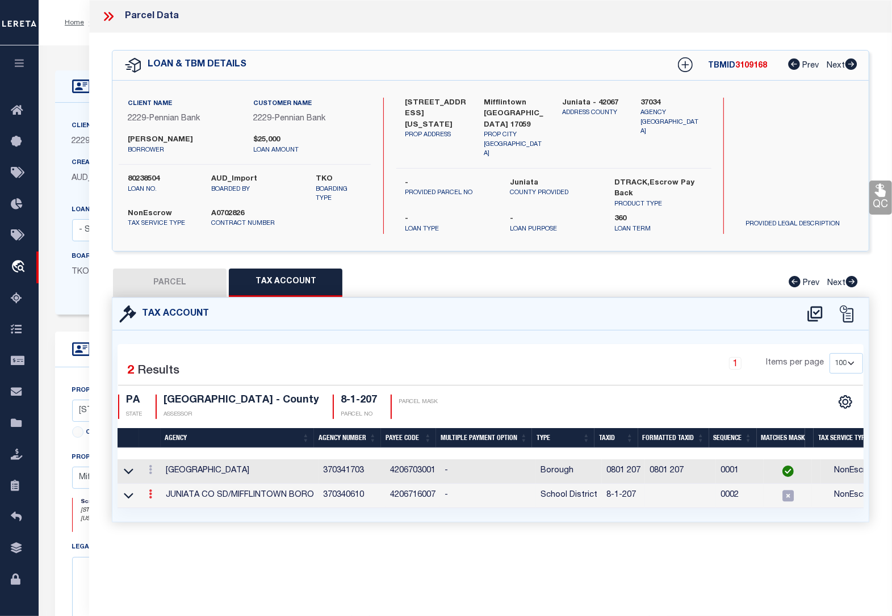
click at [148, 491] on link at bounding box center [150, 495] width 12 height 9
click at [163, 512] on icon at bounding box center [162, 511] width 9 height 9
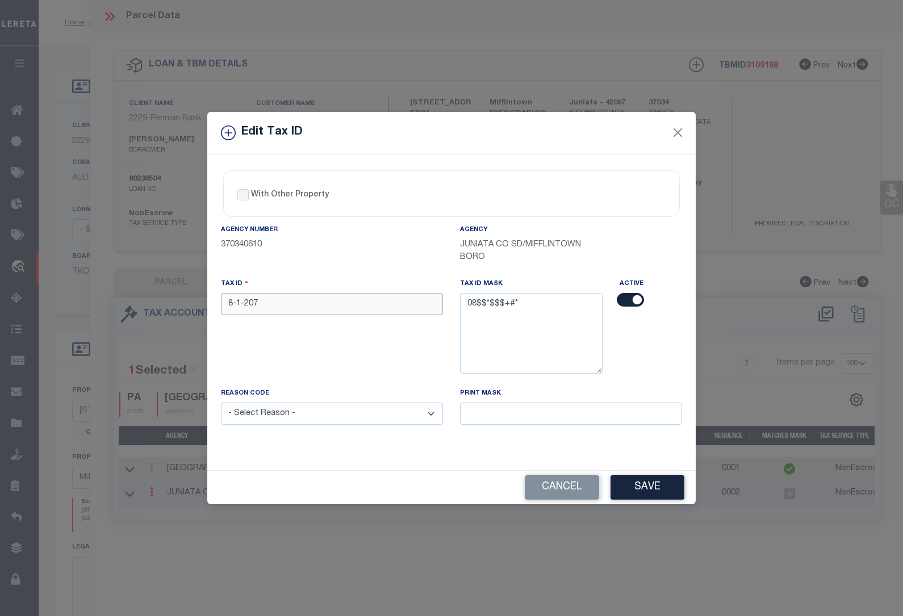
drag, startPoint x: 294, startPoint y: 304, endPoint x: 187, endPoint y: 301, distance: 106.3
click at [187, 301] on div "Edit Tax ID With Other Property With Other Property Type Temporary" at bounding box center [451, 308] width 903 height 616
paste input "0801"
type input "0801 207"
click at [296, 418] on select "- Select Reason - 099 - Other (Provide additional detail) ACT - Agency Changed …" at bounding box center [332, 414] width 222 height 22
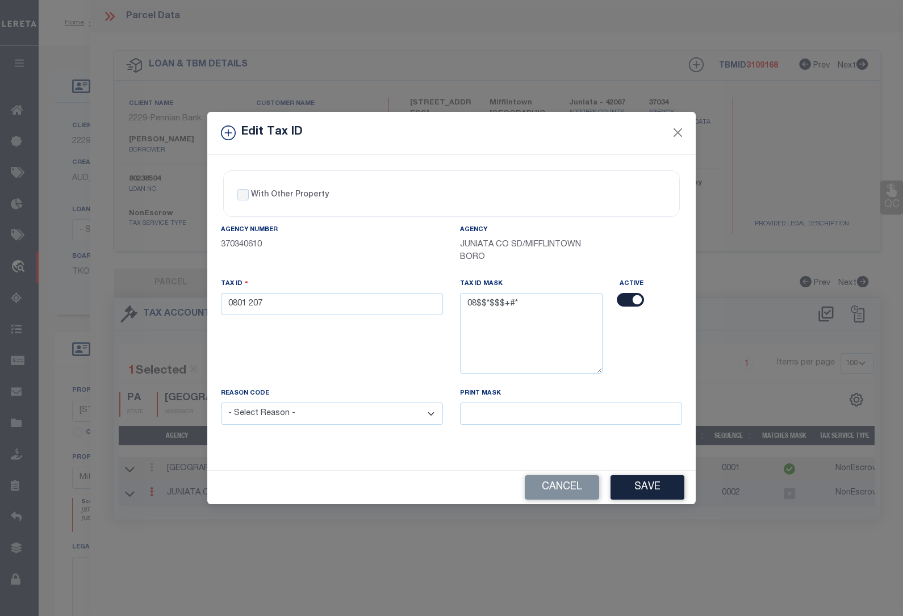
select select "ACT"
click at [221, 404] on select "- Select Reason - 099 - Other (Provide additional detail) ACT - Agency Changed …" at bounding box center [332, 414] width 222 height 22
click at [651, 490] on button "Save" at bounding box center [648, 487] width 74 height 24
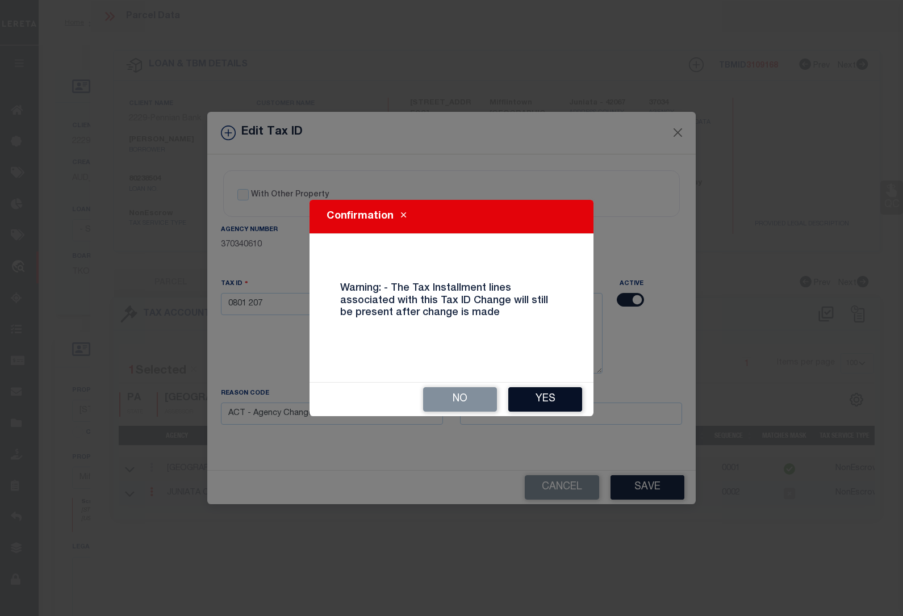
click at [535, 402] on button "Yes" at bounding box center [545, 399] width 74 height 24
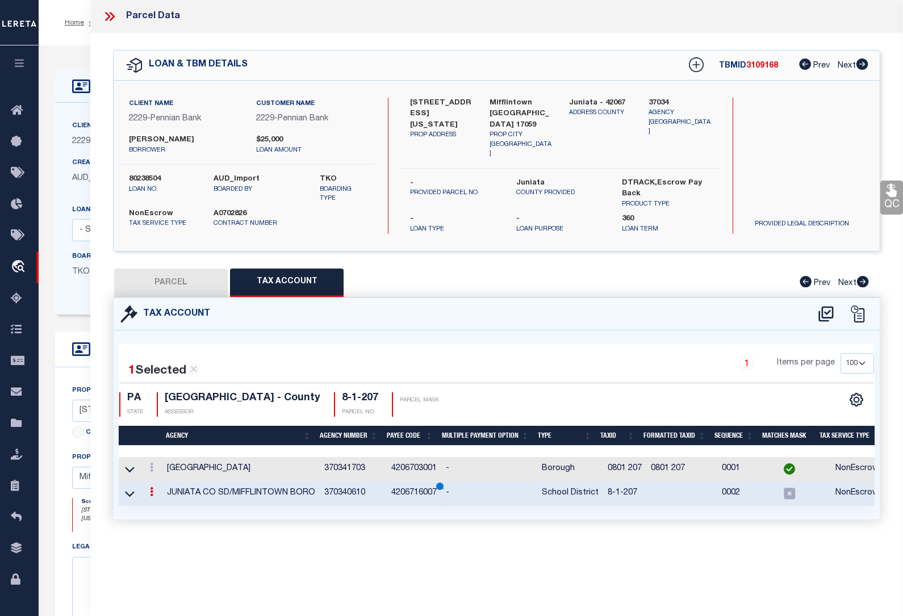
select select
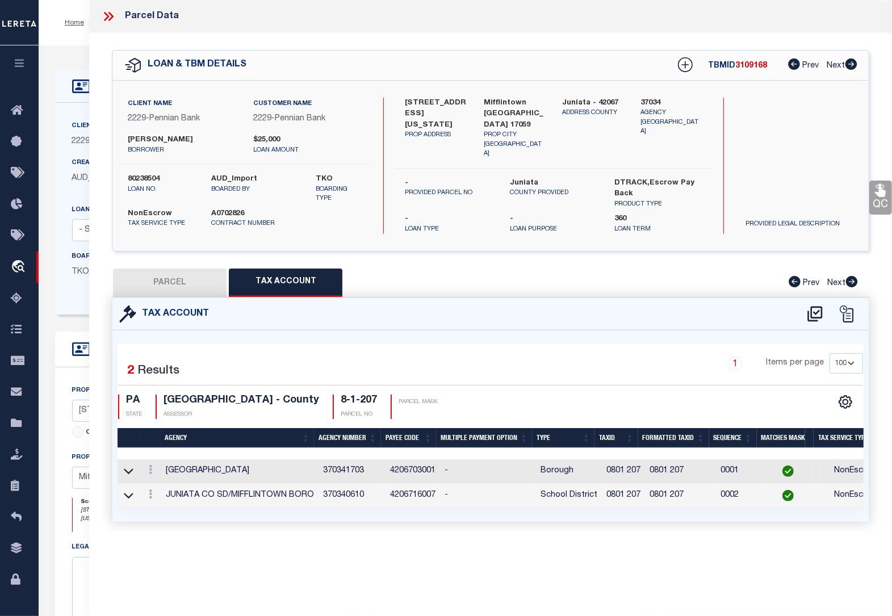
click at [80, 35] on div "Home OMS Detail Profile Sign out" at bounding box center [466, 22] width 854 height 45
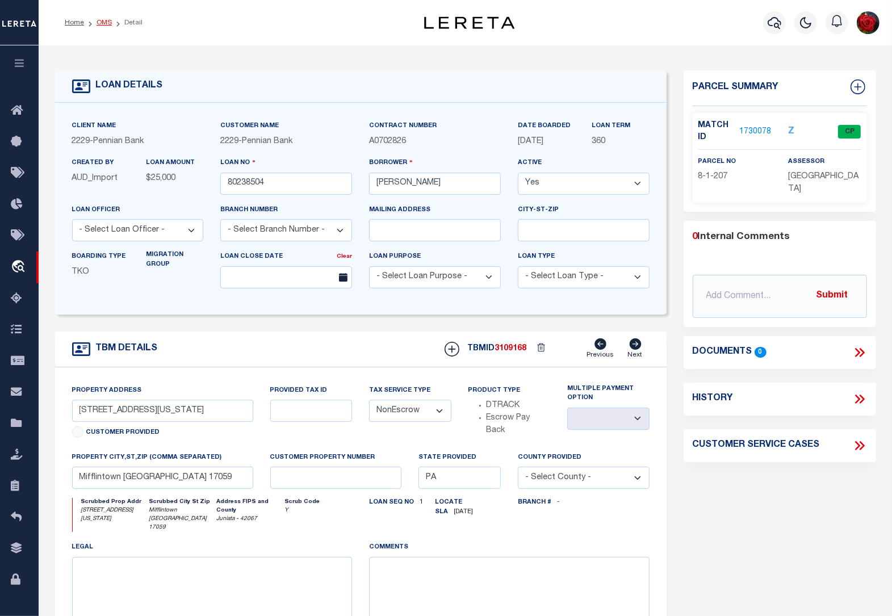
click at [103, 20] on link "OMS" at bounding box center [104, 22] width 15 height 7
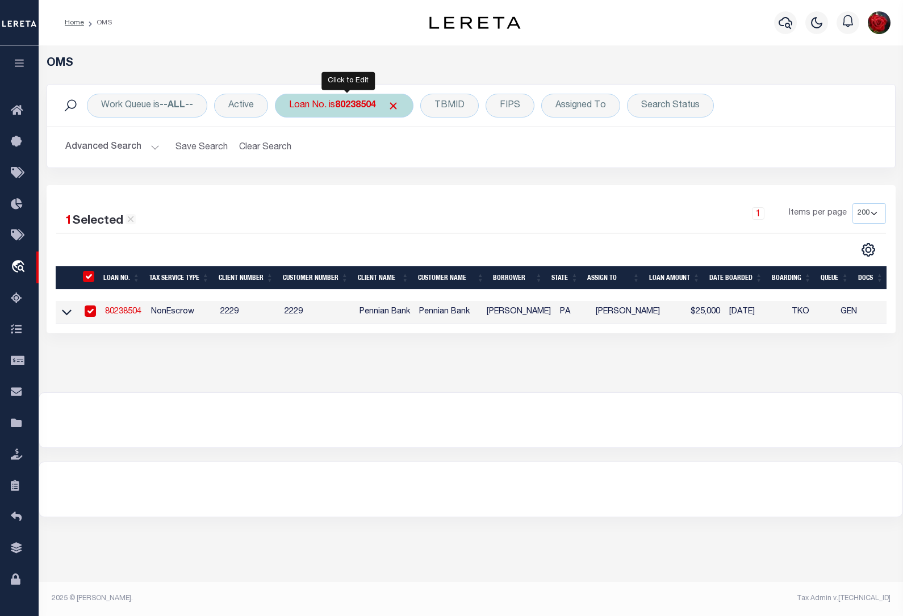
click at [350, 103] on b "80238504" at bounding box center [355, 105] width 41 height 9
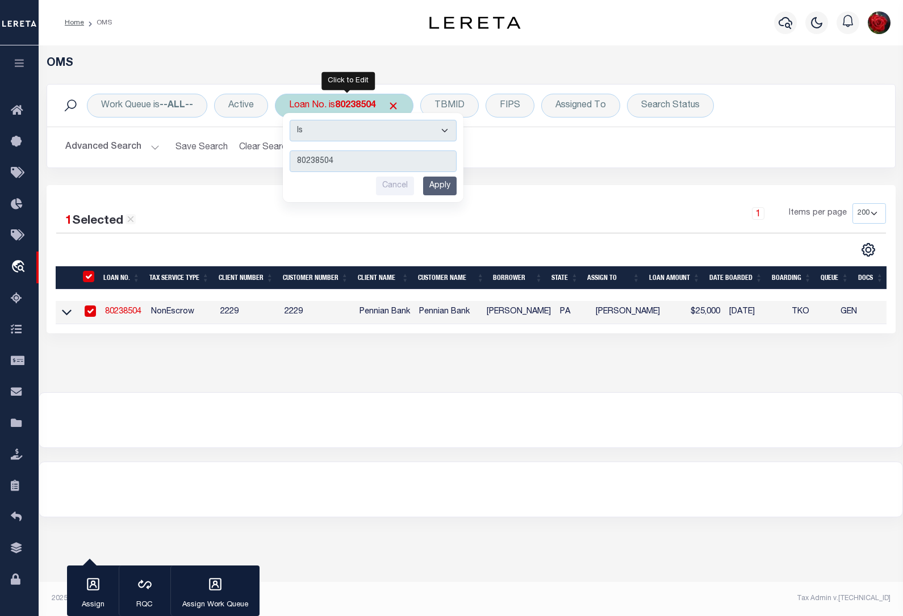
type input "80266927"
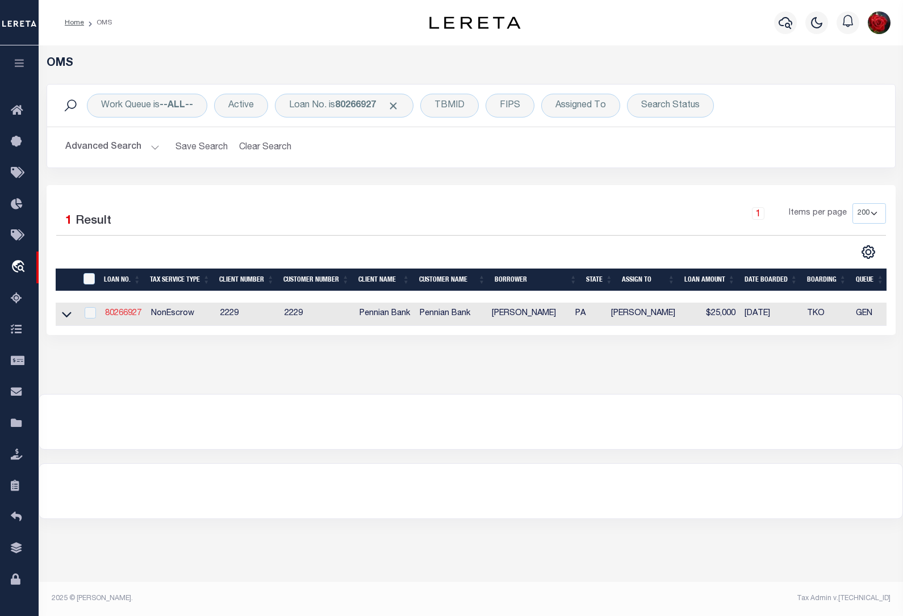
click at [127, 316] on link "80266927" at bounding box center [123, 314] width 36 height 8
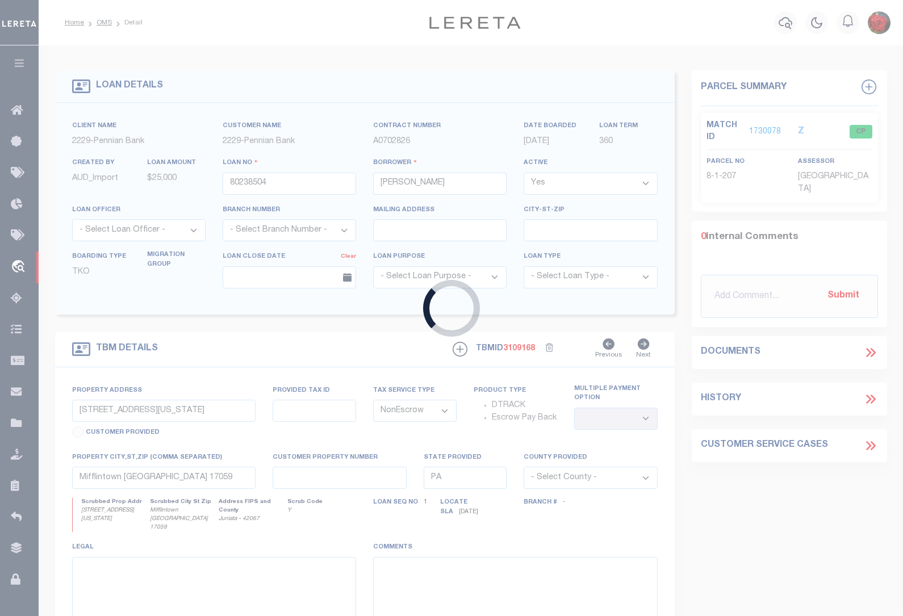
type input "80266927"
type input "Zachary D Zimmerman"
type input "316 Orange St"
select select
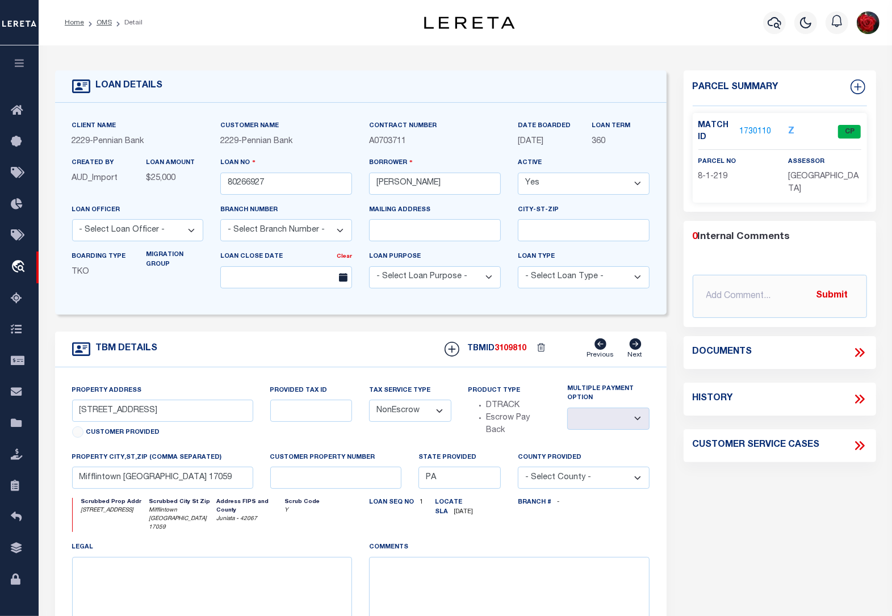
click at [751, 132] on link "1730110" at bounding box center [756, 132] width 32 height 12
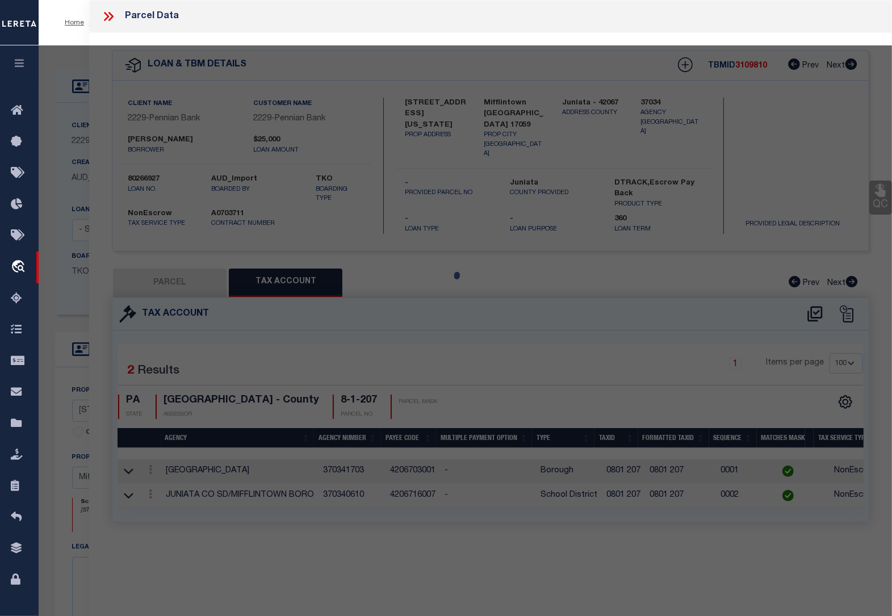
select select "AS"
checkbox input "false"
select select "CP"
type input "ZIMMERMAN ZACHARY D & KENNEDY JANELLE S"
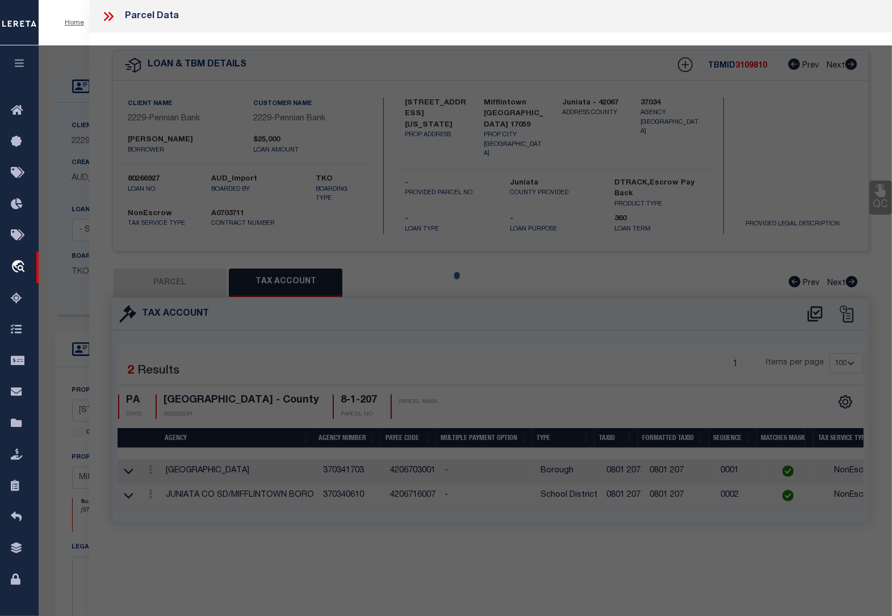
type input "316 ORANGE ST"
checkbox input "false"
type input "PA"
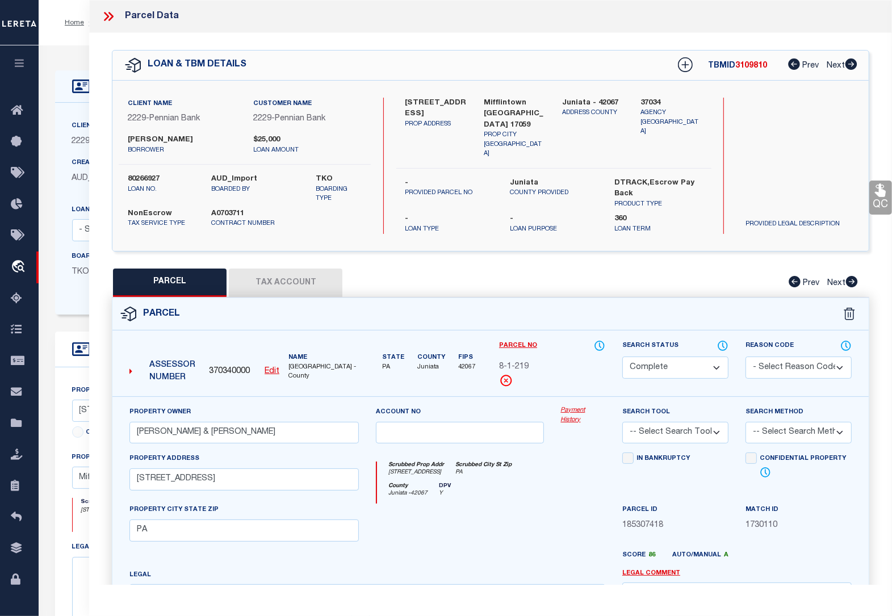
click at [283, 280] on button "Tax Account" at bounding box center [286, 283] width 114 height 28
select select "100"
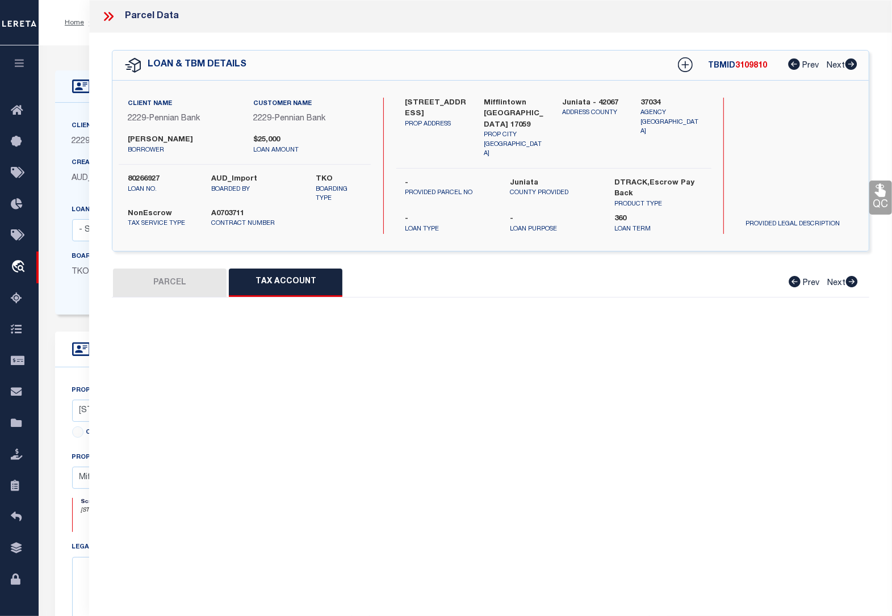
select select "100"
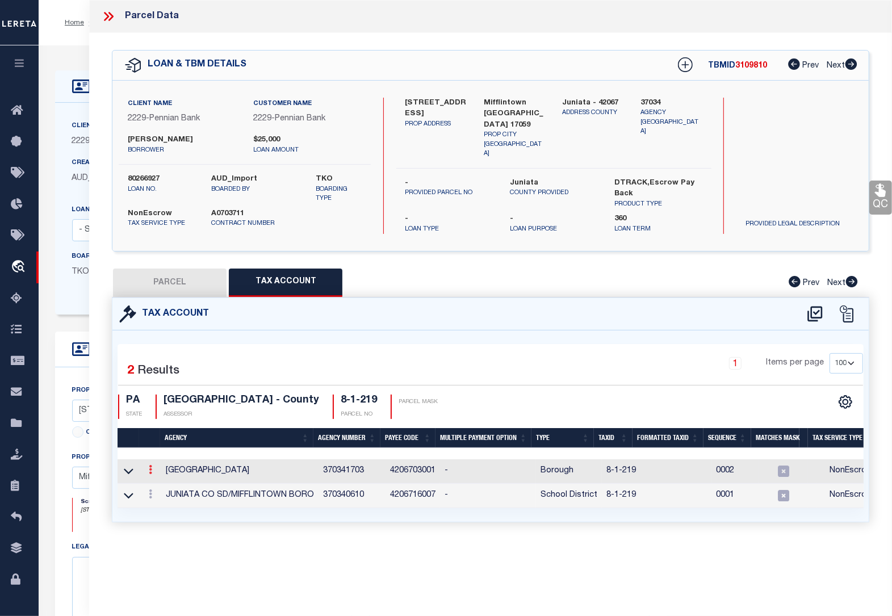
click at [152, 467] on link at bounding box center [150, 471] width 12 height 9
click at [162, 483] on icon "" at bounding box center [162, 486] width 9 height 9
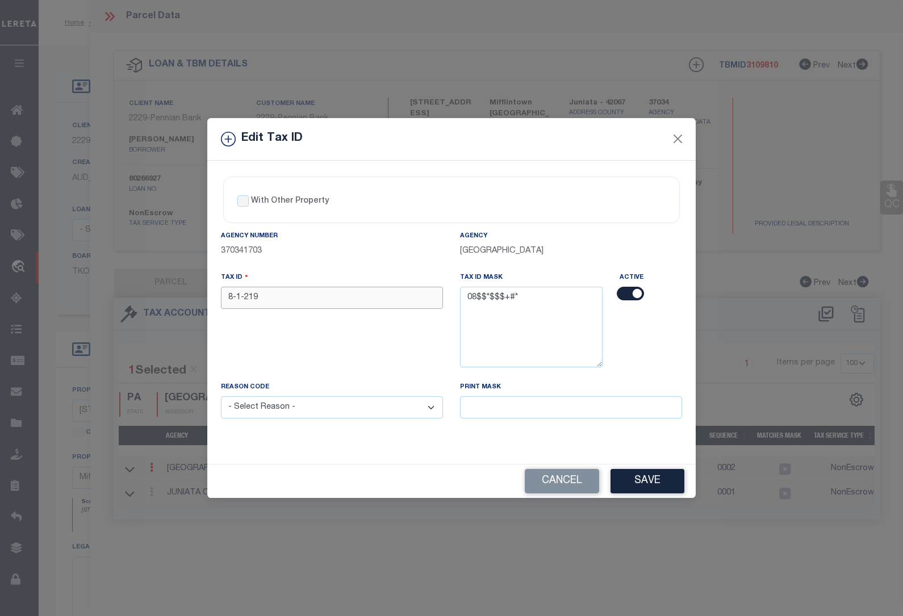
drag, startPoint x: 282, startPoint y: 299, endPoint x: 177, endPoint y: 296, distance: 105.7
click at [177, 296] on div "Edit Tax ID With Other Property With Other Property Type Temporary" at bounding box center [451, 308] width 903 height 616
paste input "0801"
type input "0801 219"
click at [303, 411] on select "- Select Reason - 099 - Other (Provide additional detail) ACT - Agency Changed …" at bounding box center [332, 408] width 222 height 22
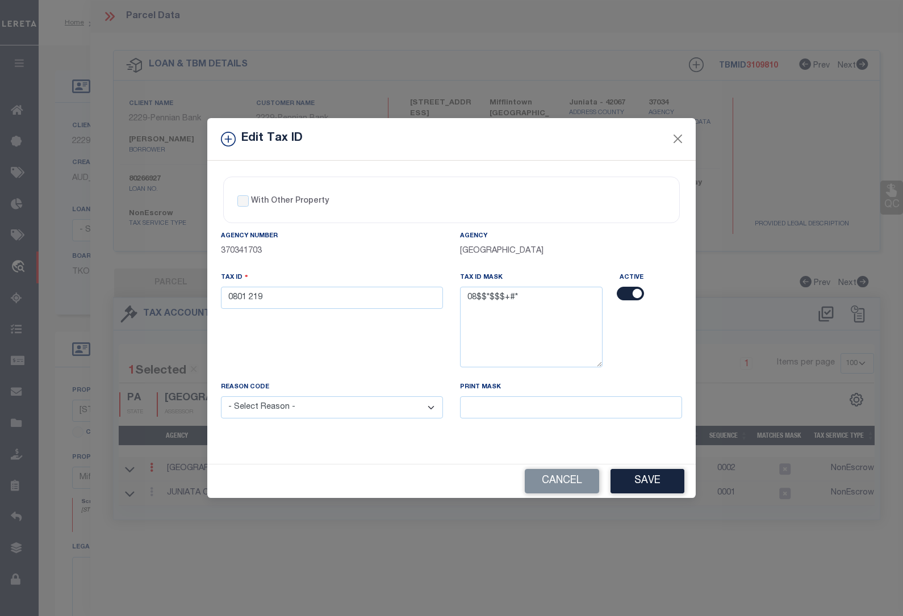
select select "ACT"
click at [221, 398] on select "- Select Reason - 099 - Other (Provide additional detail) ACT - Agency Changed …" at bounding box center [332, 408] width 222 height 22
click at [637, 483] on button "Save" at bounding box center [648, 481] width 74 height 24
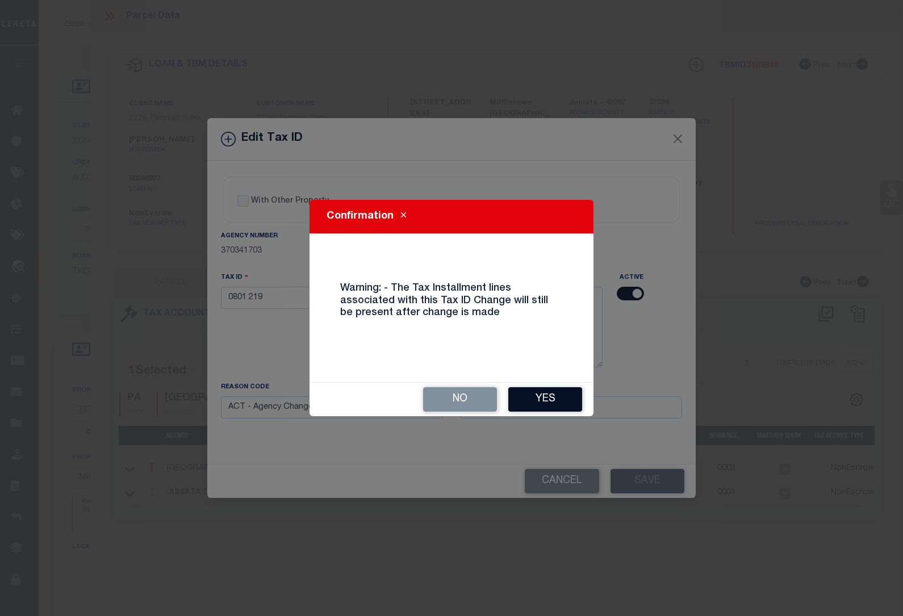
click at [535, 396] on button "Yes" at bounding box center [545, 399] width 74 height 24
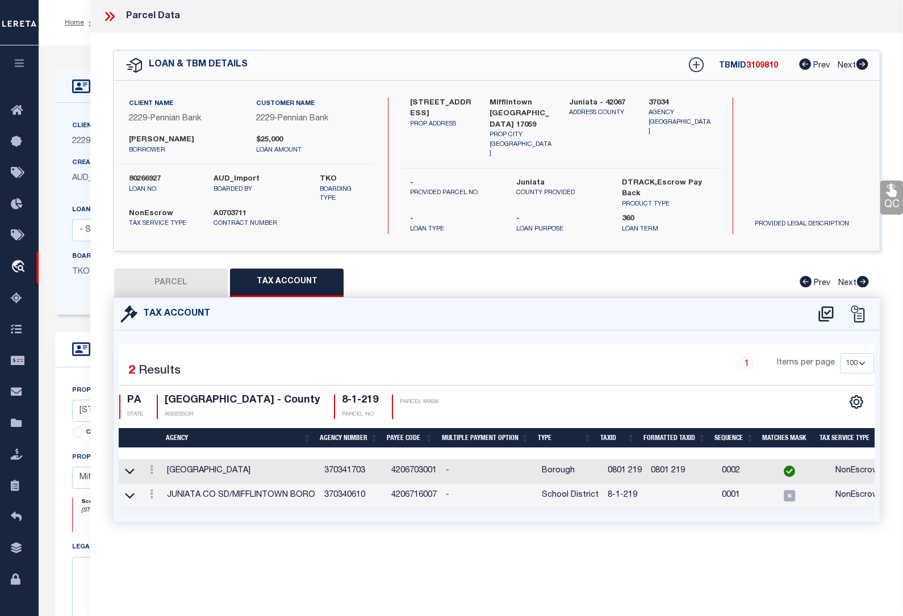
select select
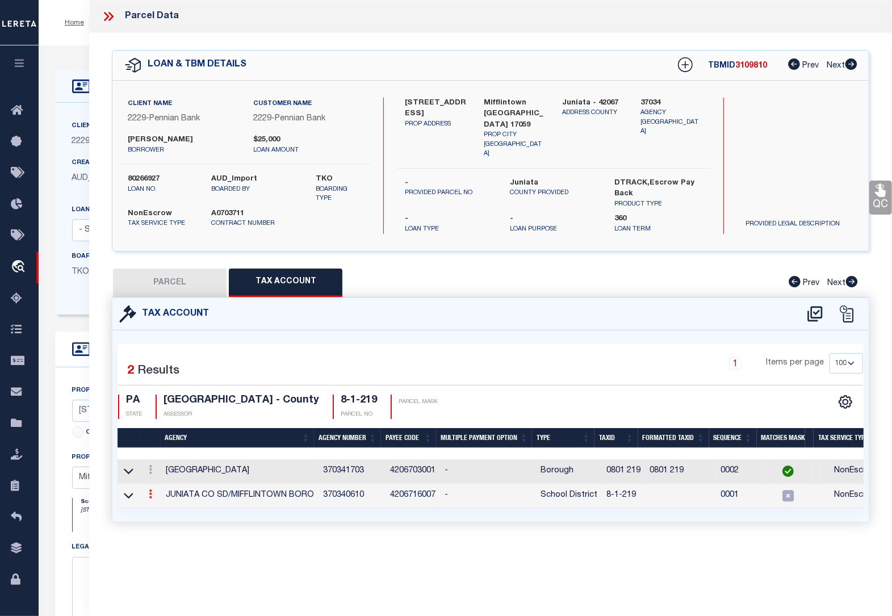
click at [149, 495] on icon at bounding box center [150, 494] width 3 height 9
click at [164, 509] on icon at bounding box center [162, 511] width 9 height 9
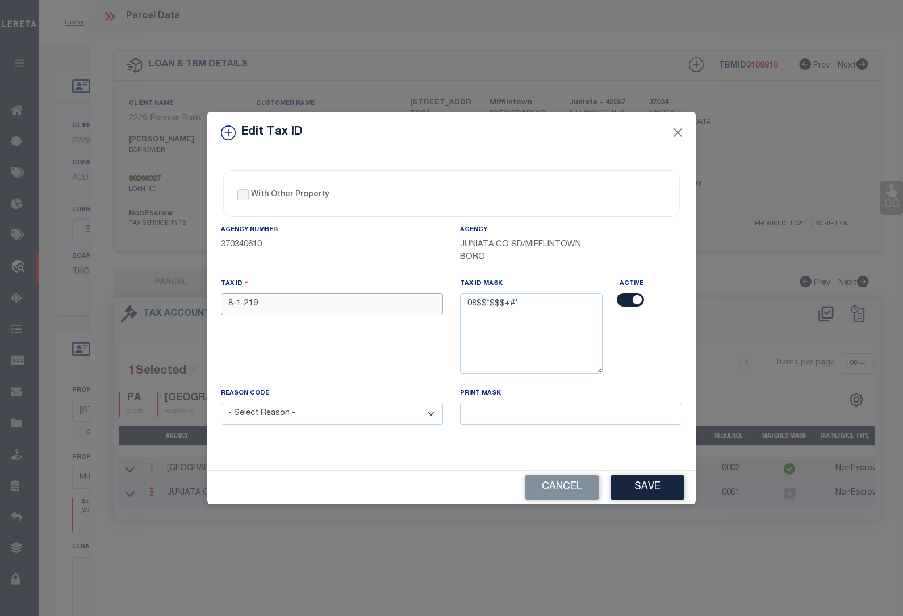
drag, startPoint x: 263, startPoint y: 310, endPoint x: 181, endPoint y: 298, distance: 83.2
click at [181, 298] on div "Edit Tax ID With Other Property With Other Property Type Temporary" at bounding box center [451, 308] width 903 height 616
paste input "0801"
type input "0801 219"
click at [304, 422] on select "- Select Reason - 099 - Other (Provide additional detail) ACT - Agency Changed …" at bounding box center [332, 414] width 222 height 22
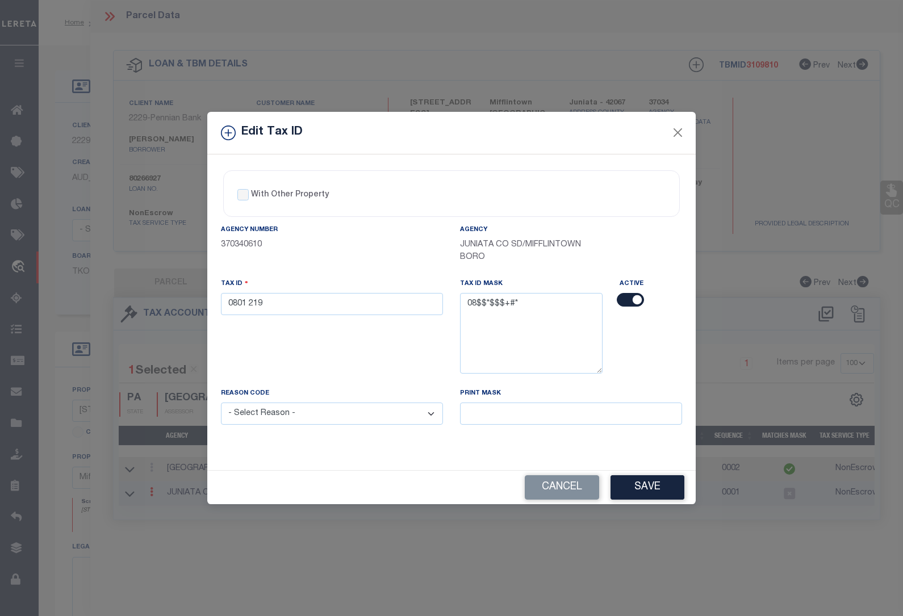
select select "ACT"
click at [221, 404] on select "- Select Reason - 099 - Other (Provide additional detail) ACT - Agency Changed …" at bounding box center [332, 414] width 222 height 22
click at [643, 492] on button "Save" at bounding box center [648, 487] width 74 height 24
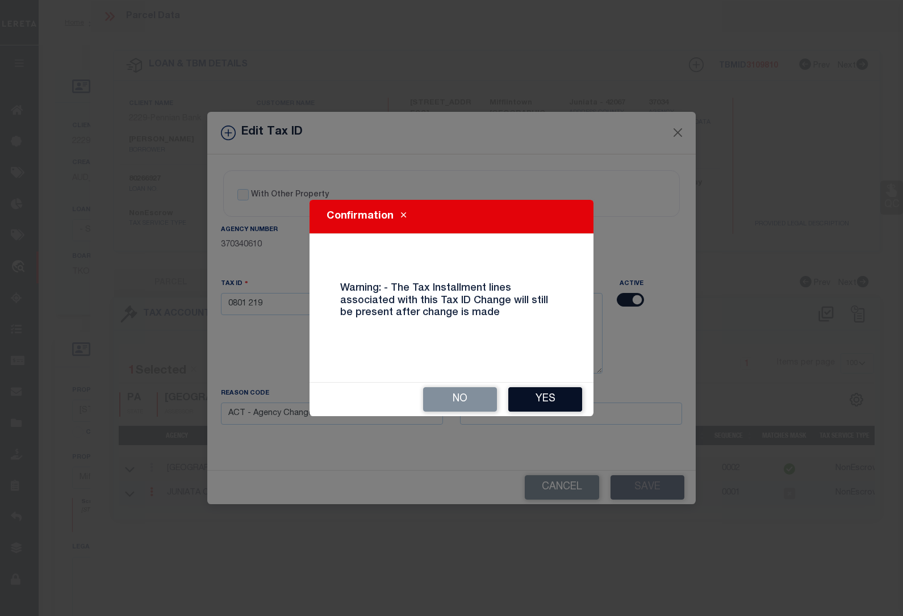
click at [547, 399] on button "Yes" at bounding box center [545, 399] width 74 height 24
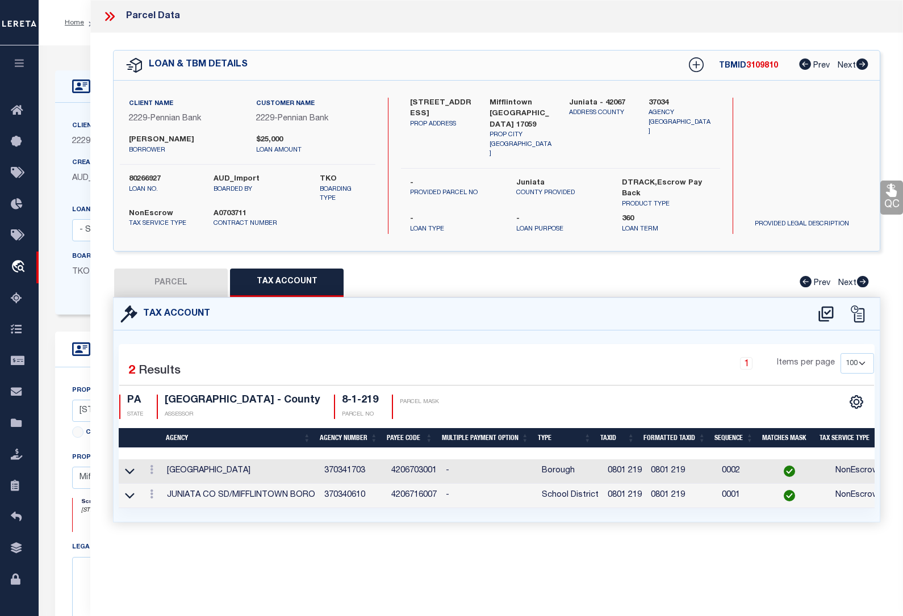
select select
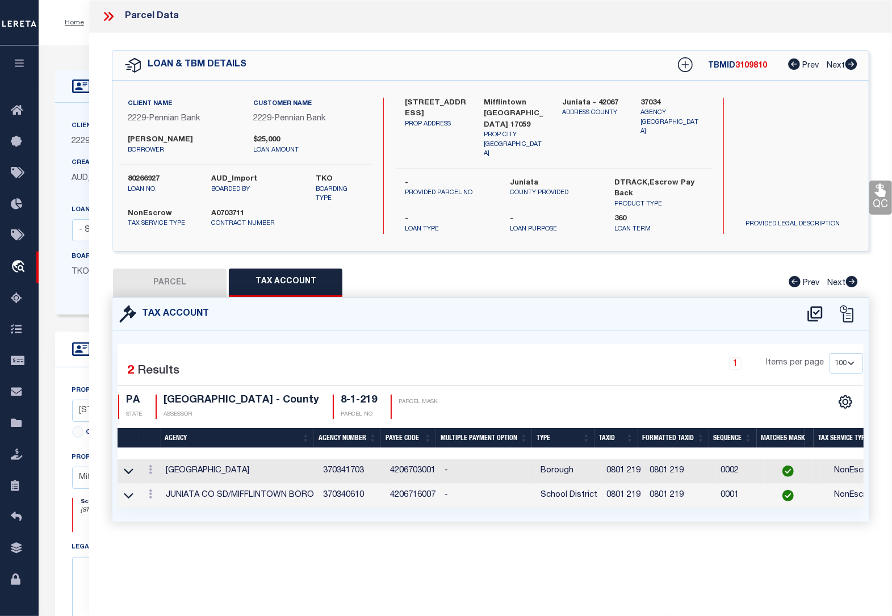
click at [107, 13] on icon at bounding box center [108, 16] width 15 height 15
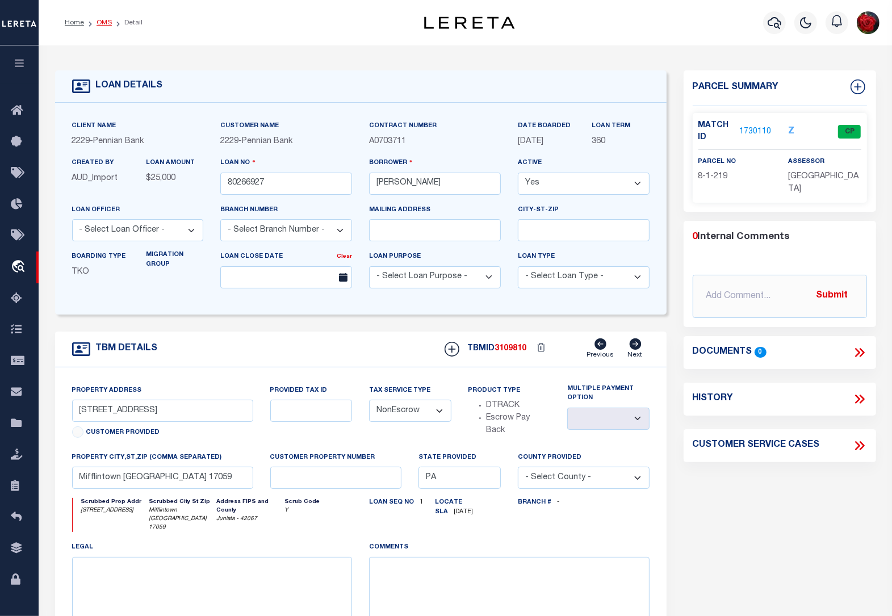
click at [104, 21] on link "OMS" at bounding box center [104, 22] width 15 height 7
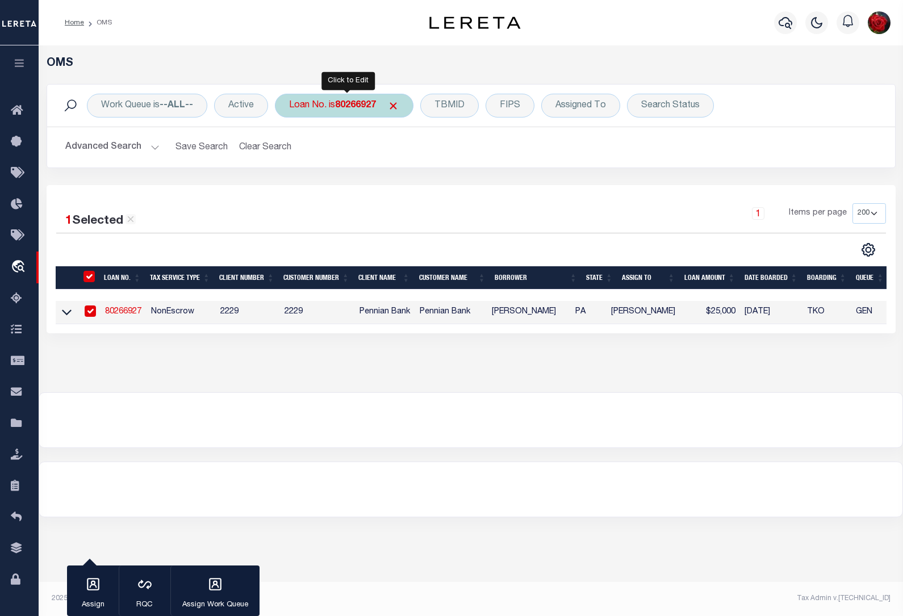
click at [350, 108] on b "80266927" at bounding box center [355, 105] width 41 height 9
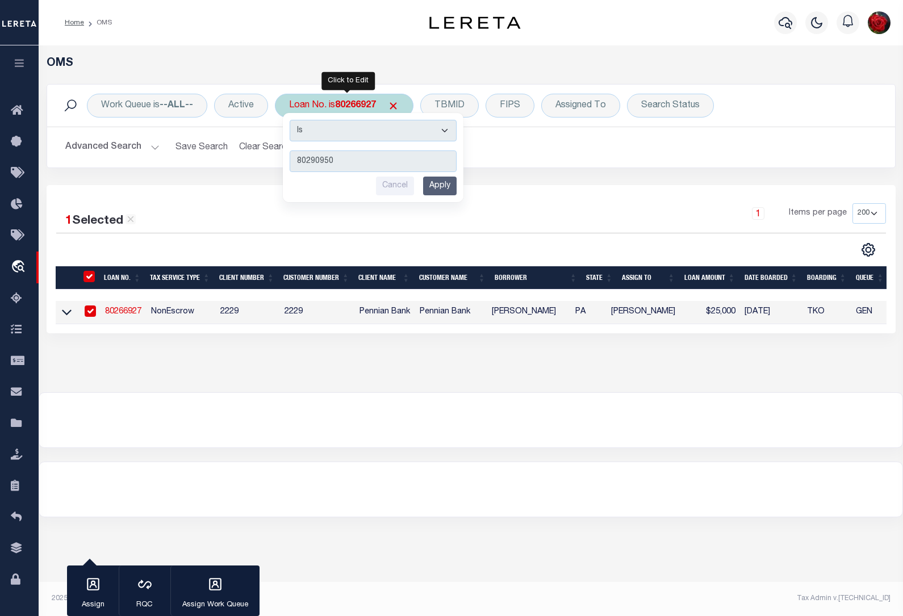
type input "80290950"
click at [437, 182] on input "Apply" at bounding box center [440, 186] width 34 height 19
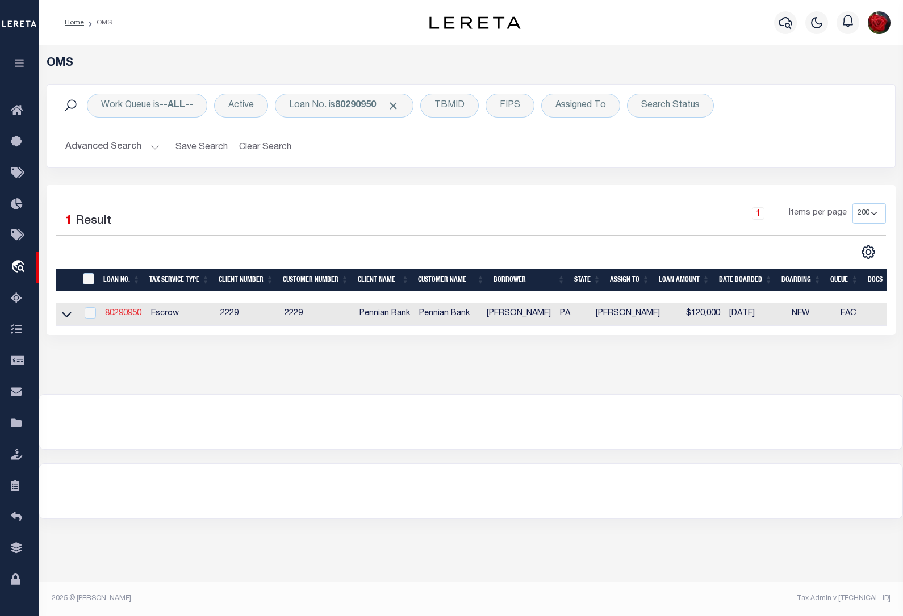
click at [127, 316] on link "80290950" at bounding box center [123, 314] width 36 height 8
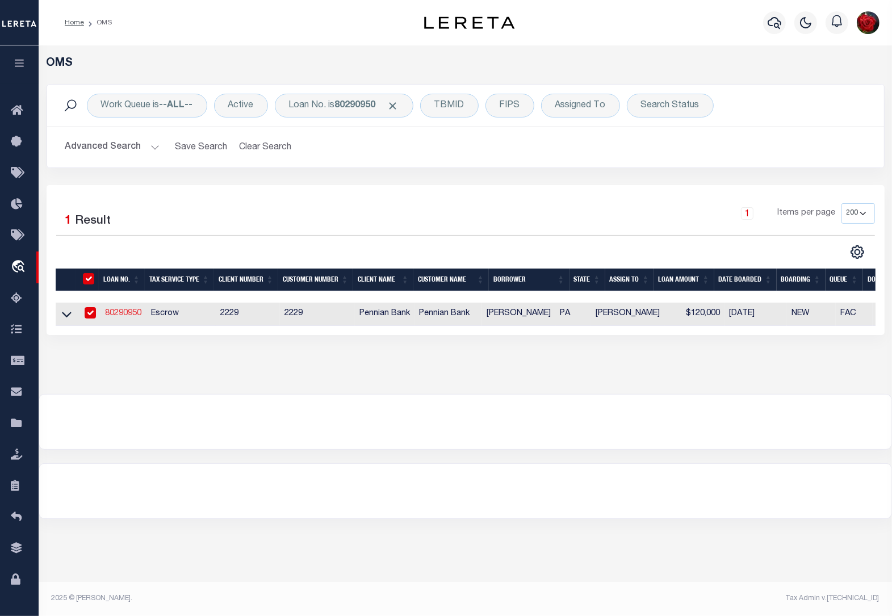
type input "80290950"
type input "William M Kauffman"
select select "10"
select select "Escrow"
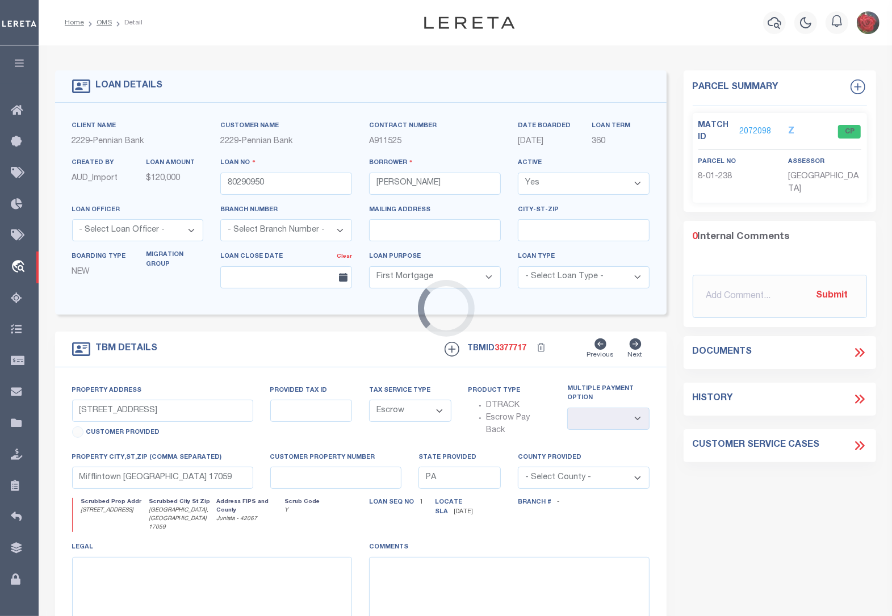
type input "23 4th St"
type input "08.01 .238.000"
select select
type input "Mifflintown, PA 17059"
select select
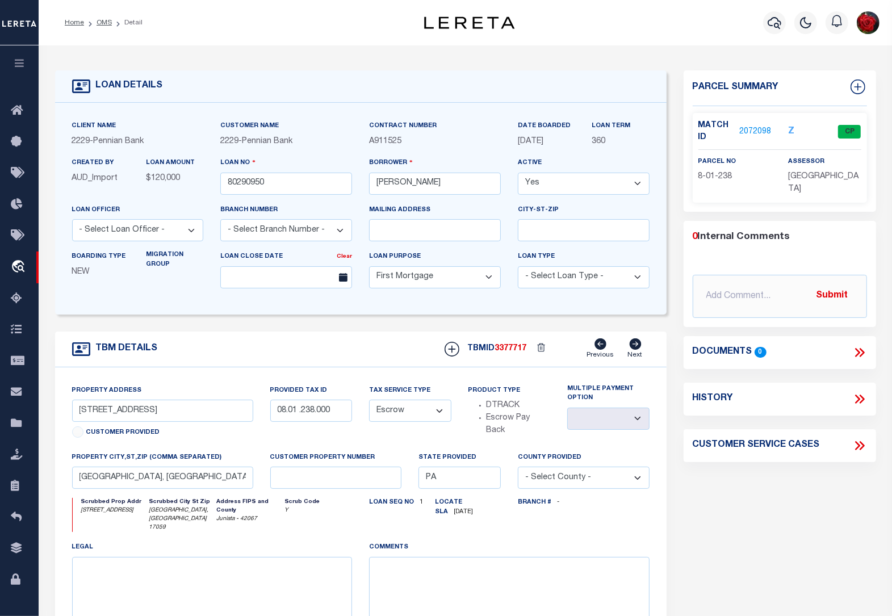
click at [756, 131] on link "2072098" at bounding box center [756, 132] width 32 height 12
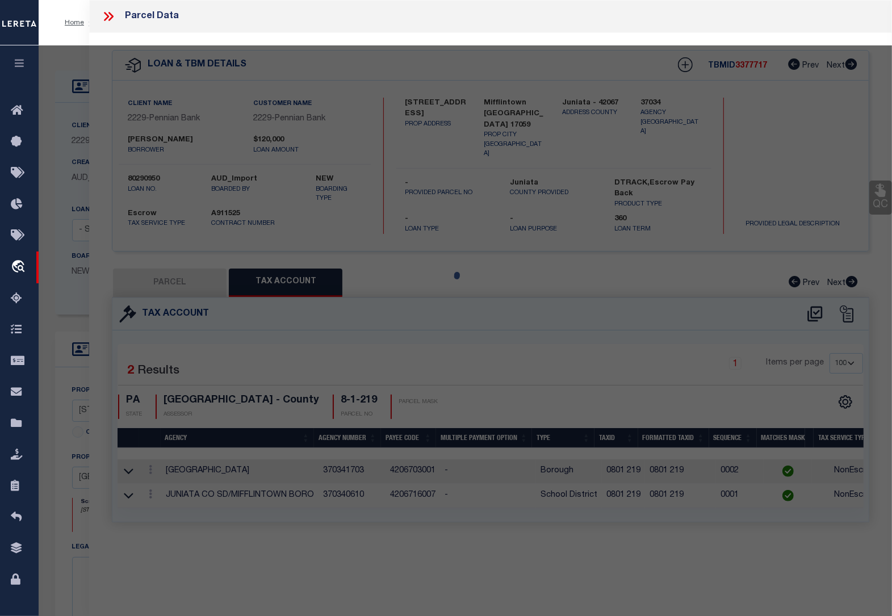
select select "AS"
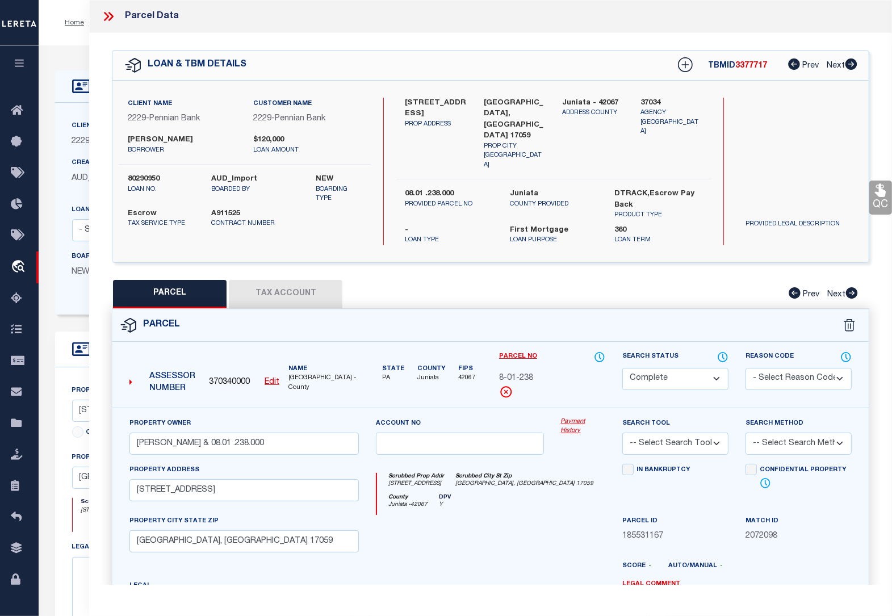
click at [263, 280] on button "Tax Account" at bounding box center [286, 294] width 114 height 28
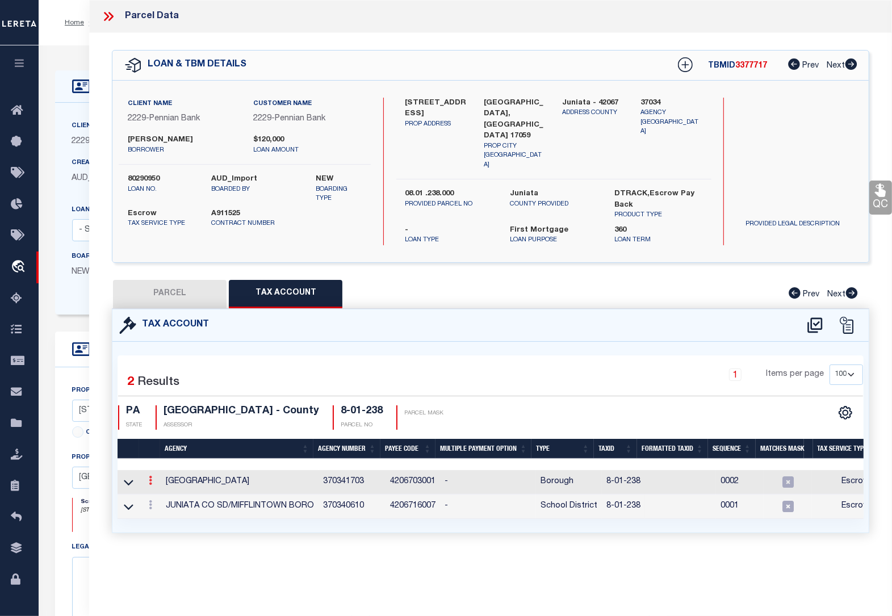
click at [151, 476] on icon at bounding box center [150, 480] width 3 height 9
click at [164, 494] on icon "" at bounding box center [162, 498] width 9 height 9
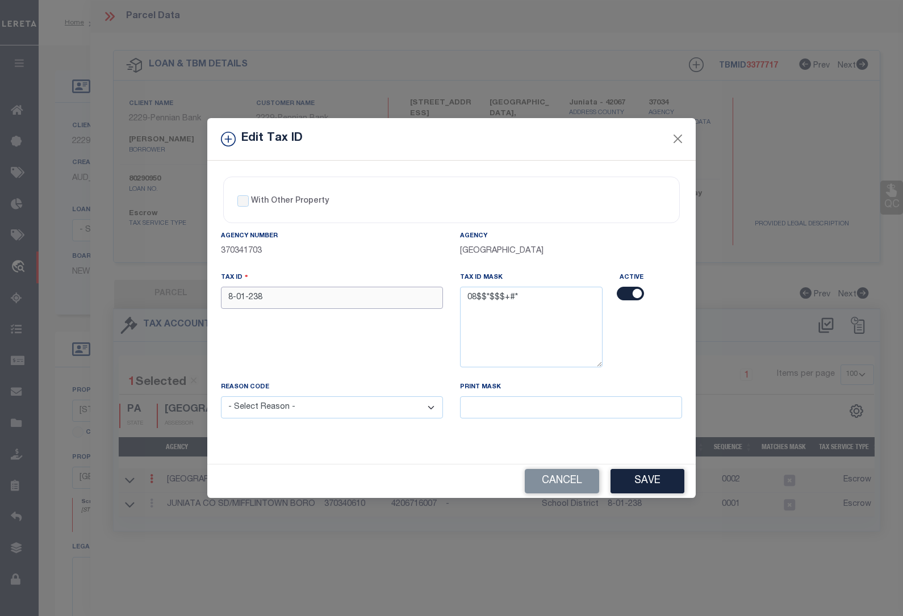
drag, startPoint x: 285, startPoint y: 299, endPoint x: 182, endPoint y: 288, distance: 102.9
click at [182, 288] on div "Edit Tax ID With Other Property With Other Property Type Temporary" at bounding box center [451, 308] width 903 height 616
paste input "0801"
click at [289, 410] on select "- Select Reason - 099 - Other (Provide additional detail) ACT - Agency Changed …" at bounding box center [332, 408] width 222 height 22
click at [221, 398] on select "- Select Reason - 099 - Other (Provide additional detail) ACT - Agency Changed …" at bounding box center [332, 408] width 222 height 22
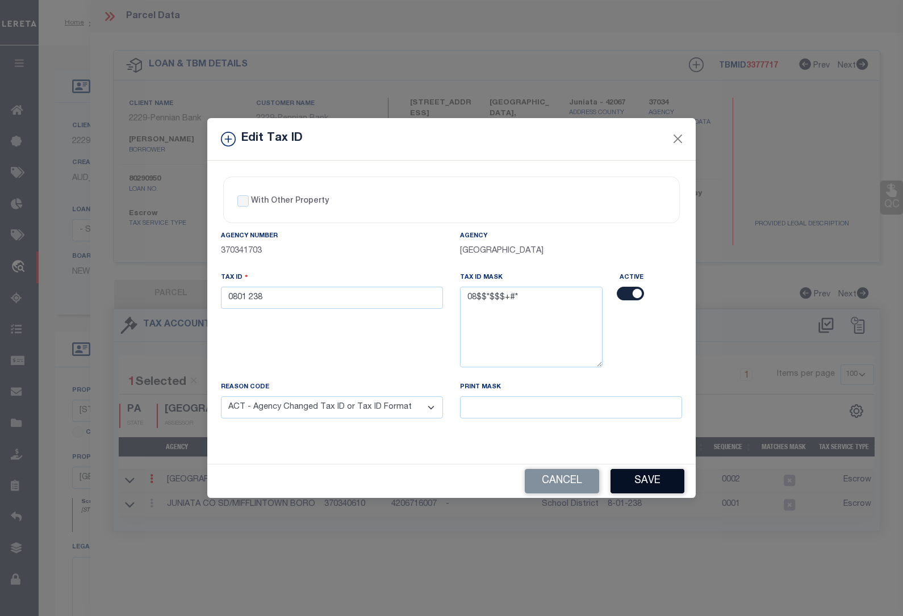
click at [635, 491] on button "Save" at bounding box center [648, 481] width 74 height 24
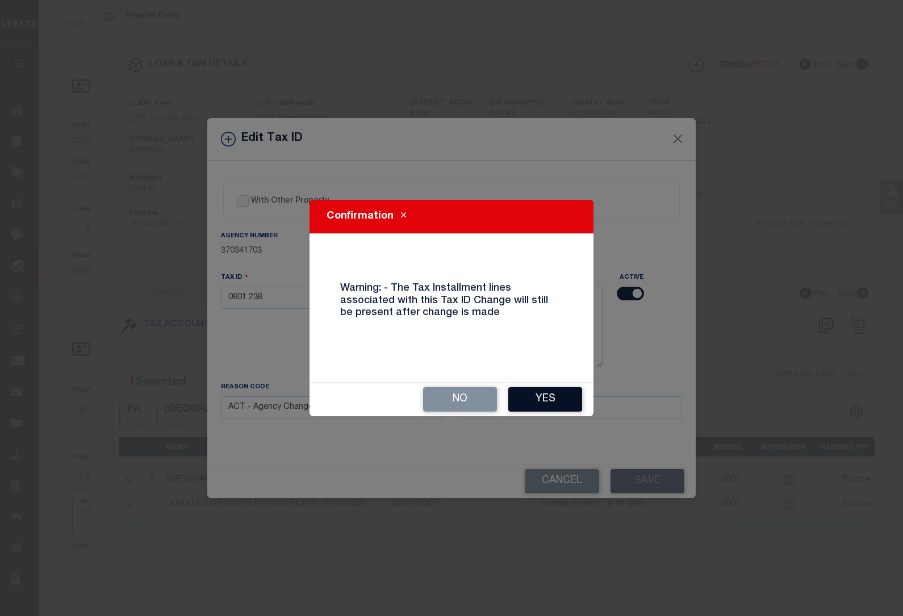
click at [540, 393] on button "Yes" at bounding box center [545, 399] width 74 height 24
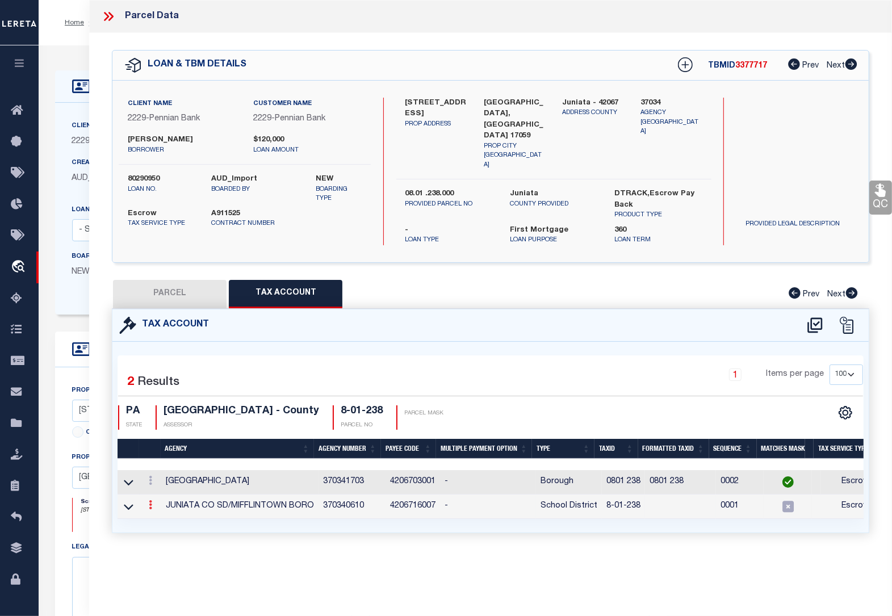
click at [151, 500] on icon at bounding box center [150, 504] width 3 height 9
click at [163, 518] on icon at bounding box center [162, 522] width 9 height 9
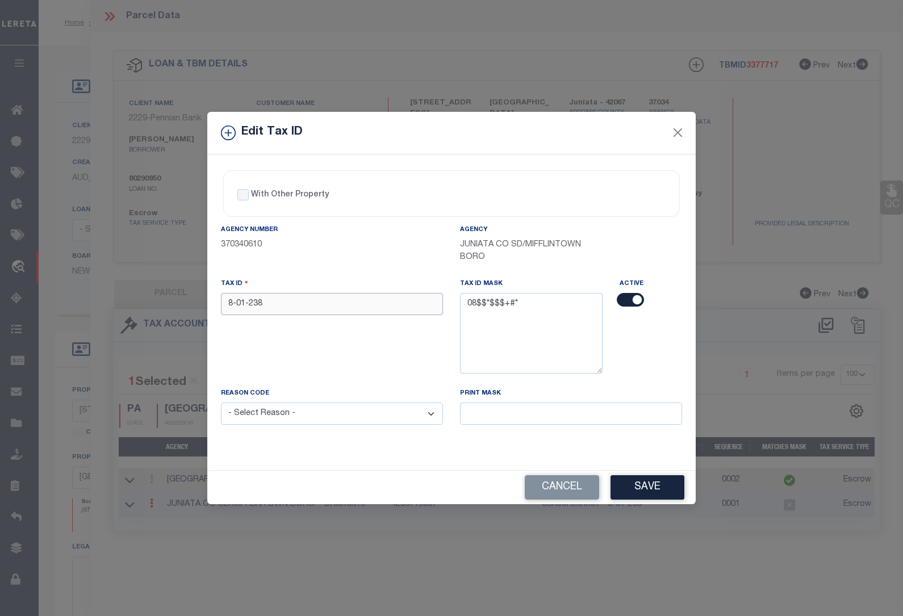
drag, startPoint x: 293, startPoint y: 308, endPoint x: 178, endPoint y: 300, distance: 115.6
click at [178, 300] on div "Edit Tax ID With Other Property With Other Property Type Temporary" at bounding box center [451, 308] width 903 height 616
paste input "0801"
click at [347, 415] on select "- Select Reason - 099 - Other (Provide additional detail) ACT - Agency Changed …" at bounding box center [332, 414] width 222 height 22
click at [221, 404] on select "- Select Reason - 099 - Other (Provide additional detail) ACT - Agency Changed …" at bounding box center [332, 414] width 222 height 22
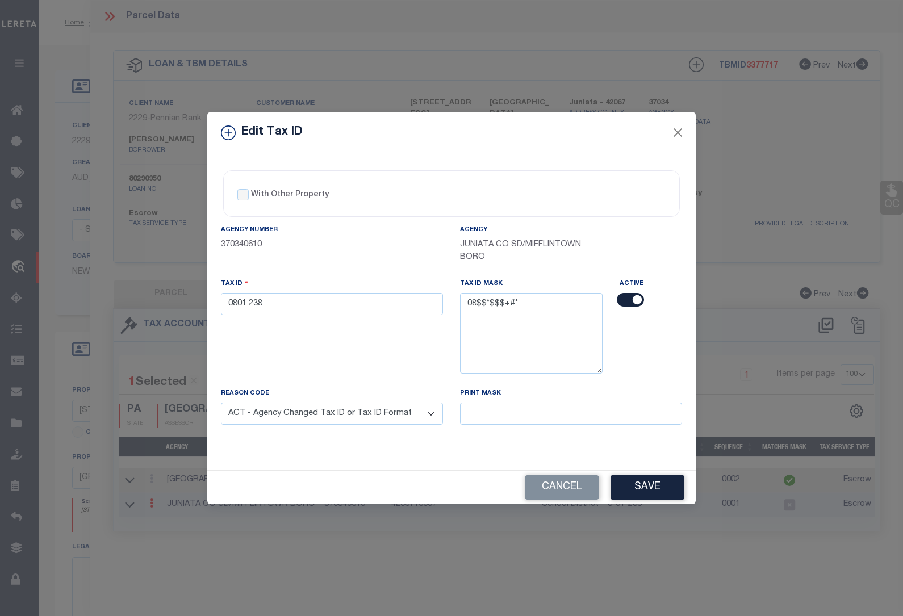
click at [645, 484] on button "Save" at bounding box center [648, 487] width 74 height 24
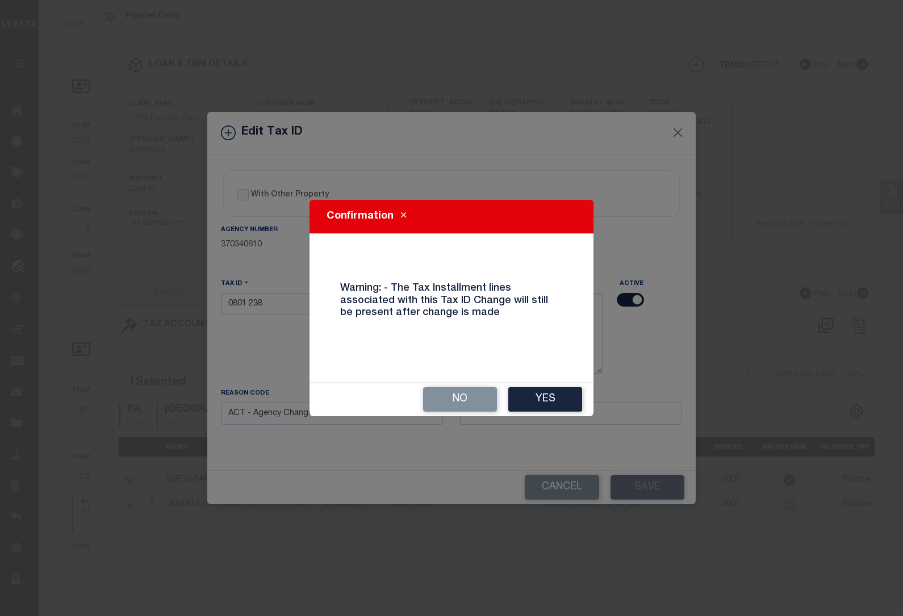
click at [547, 398] on button "Yes" at bounding box center [545, 399] width 74 height 24
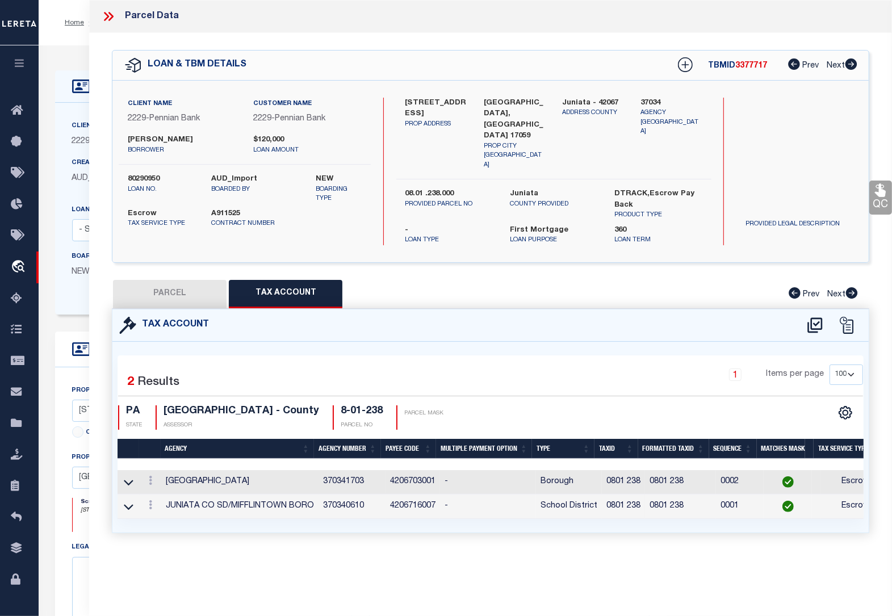
click at [61, 54] on div "LOAN DETAILS Client Name 2229" at bounding box center [466, 393] width 854 height 697
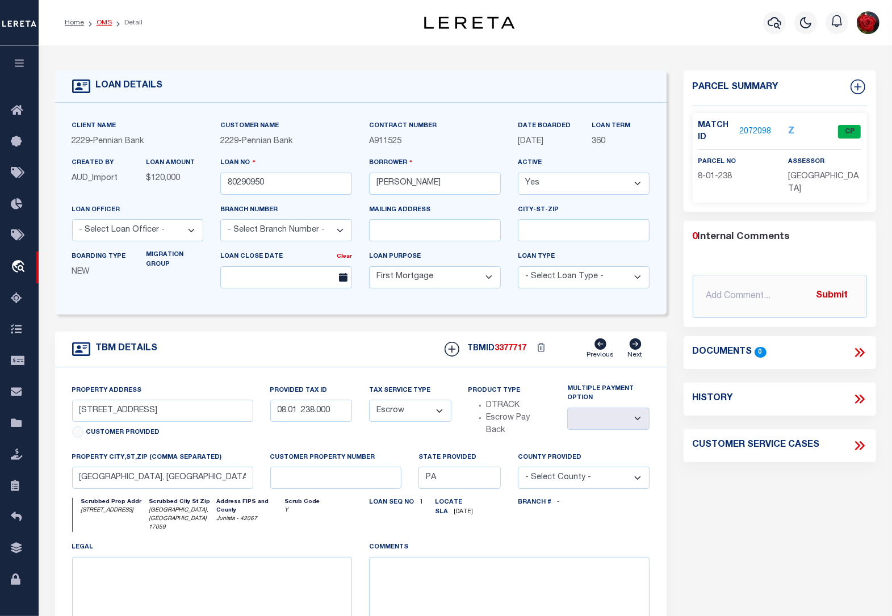
click at [104, 23] on link "OMS" at bounding box center [104, 22] width 15 height 7
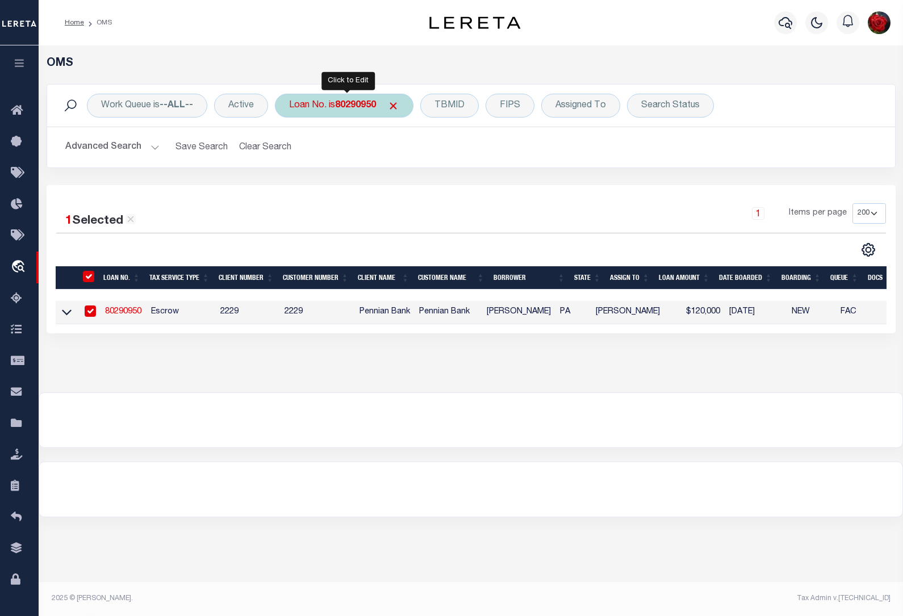
click at [356, 106] on b "80290950" at bounding box center [355, 105] width 41 height 9
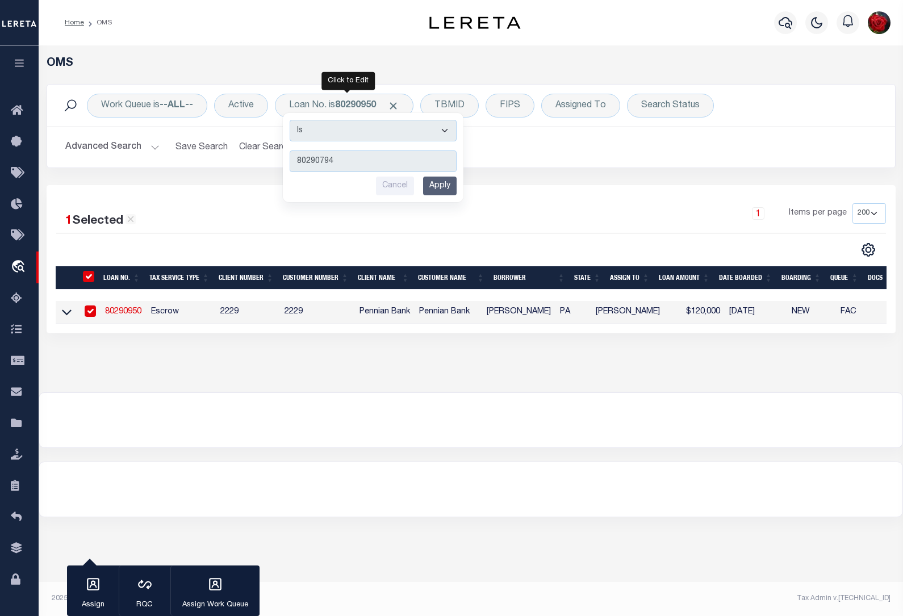
drag, startPoint x: 447, startPoint y: 187, endPoint x: 419, endPoint y: 183, distance: 28.1
click at [447, 187] on input "Apply" at bounding box center [440, 186] width 34 height 19
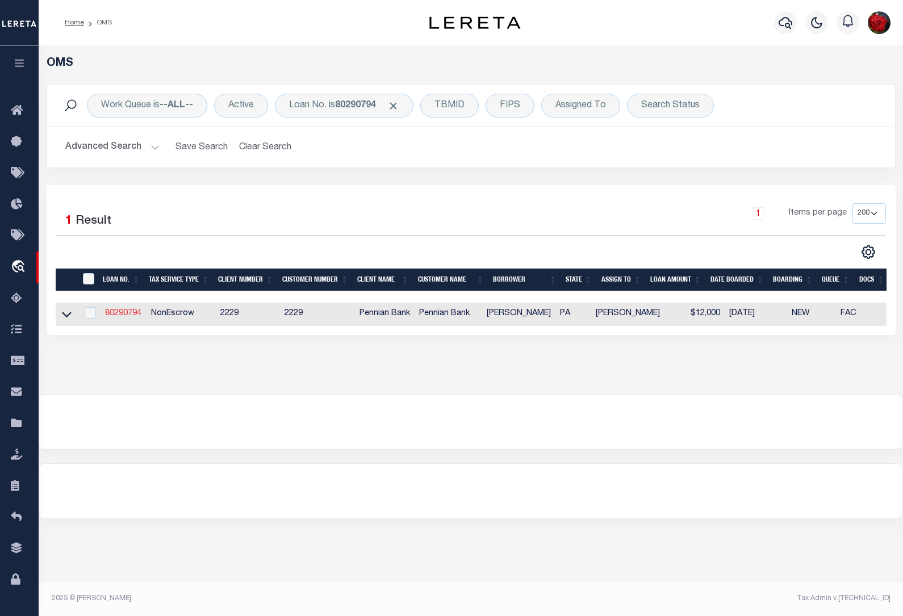
click at [124, 317] on link "80290794" at bounding box center [123, 314] width 36 height 8
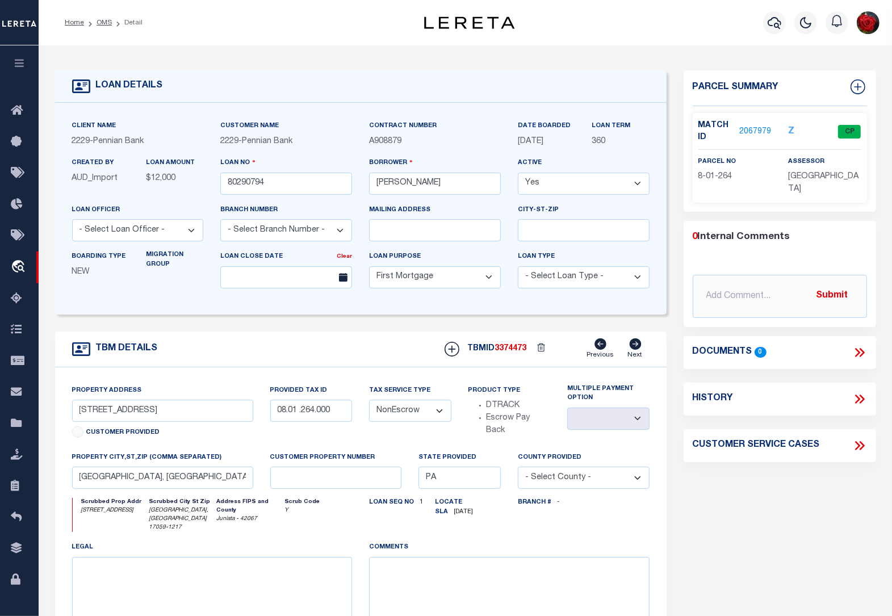
click at [753, 130] on link "2067979" at bounding box center [756, 132] width 32 height 12
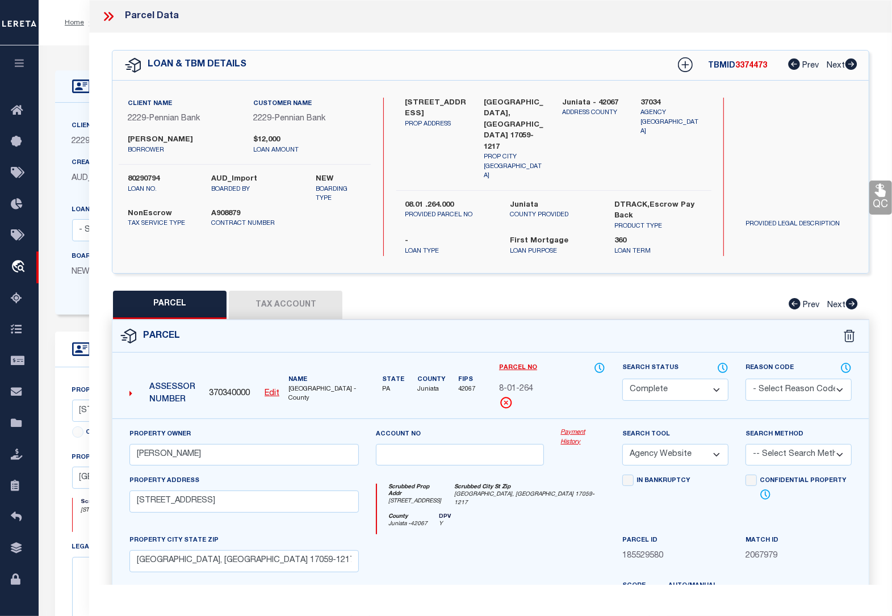
click at [293, 291] on button "Tax Account" at bounding box center [286, 305] width 114 height 28
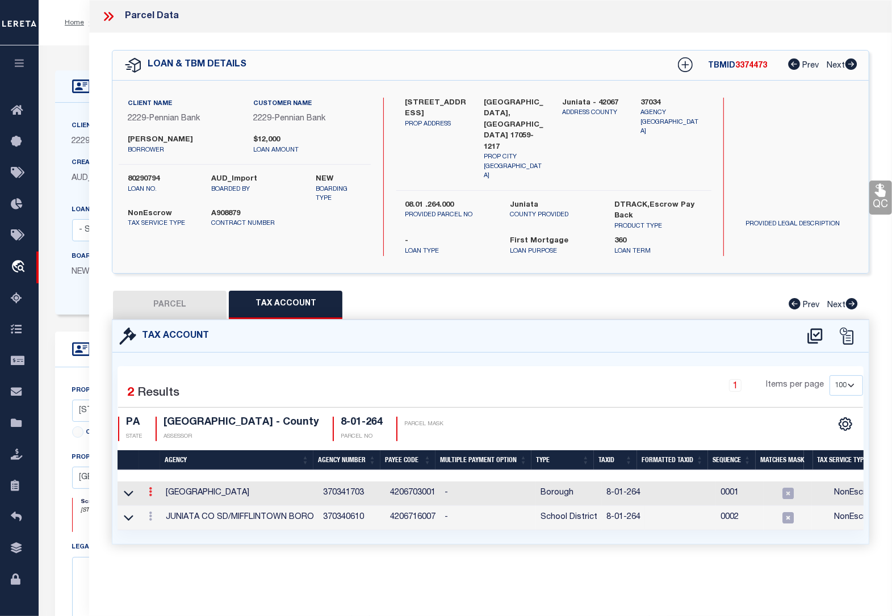
click at [151, 487] on icon at bounding box center [150, 491] width 3 height 9
click at [161, 504] on icon "" at bounding box center [162, 508] width 9 height 9
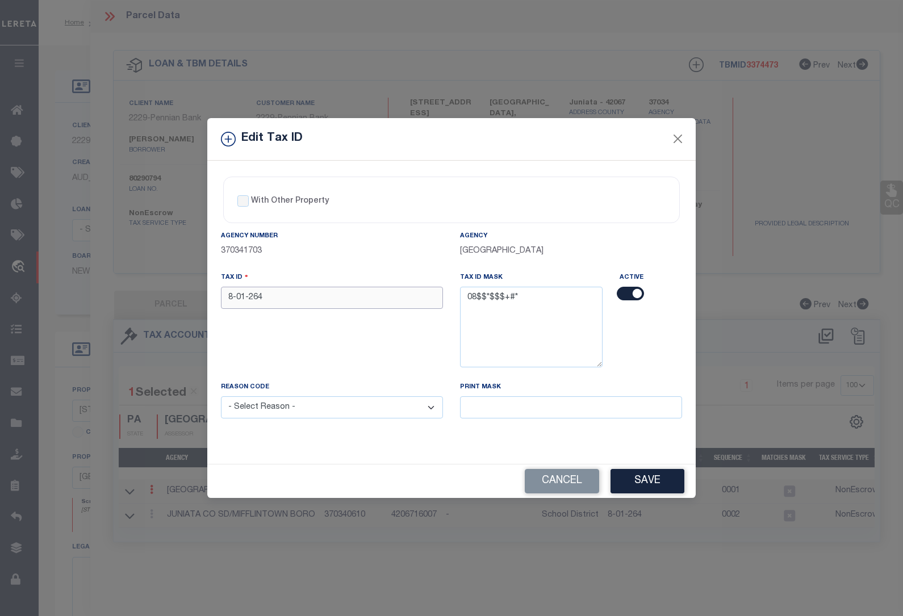
drag, startPoint x: 276, startPoint y: 291, endPoint x: 169, endPoint y: 290, distance: 106.2
click at [169, 290] on div "Edit Tax ID With Other Property With Other Property Type Temporary" at bounding box center [451, 308] width 903 height 616
paste input "0801"
click at [293, 405] on select "- Select Reason - 099 - Other (Provide additional detail) ACT - Agency Changed …" at bounding box center [332, 408] width 222 height 22
click at [221, 398] on select "- Select Reason - 099 - Other (Provide additional detail) ACT - Agency Changed …" at bounding box center [332, 408] width 222 height 22
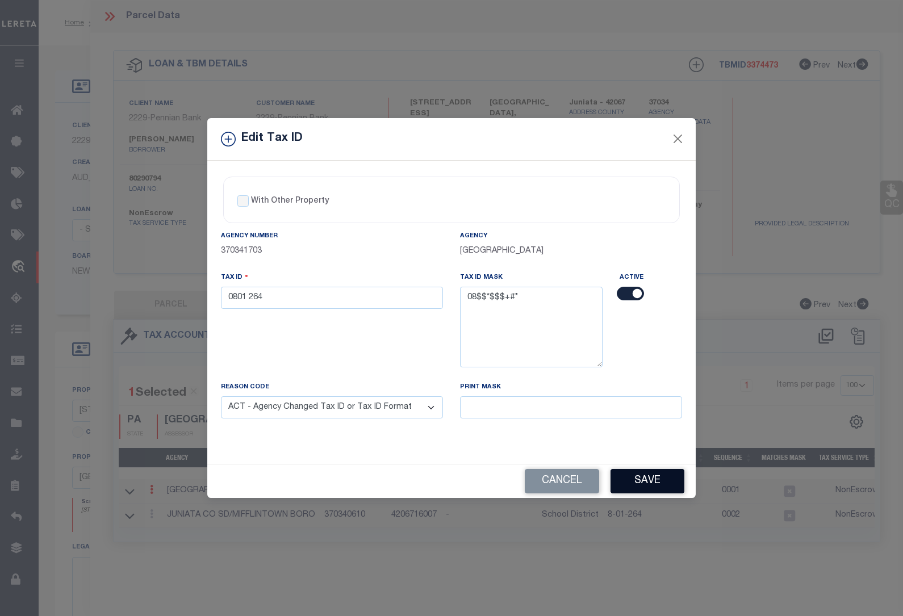
click at [643, 484] on button "Save" at bounding box center [648, 481] width 74 height 24
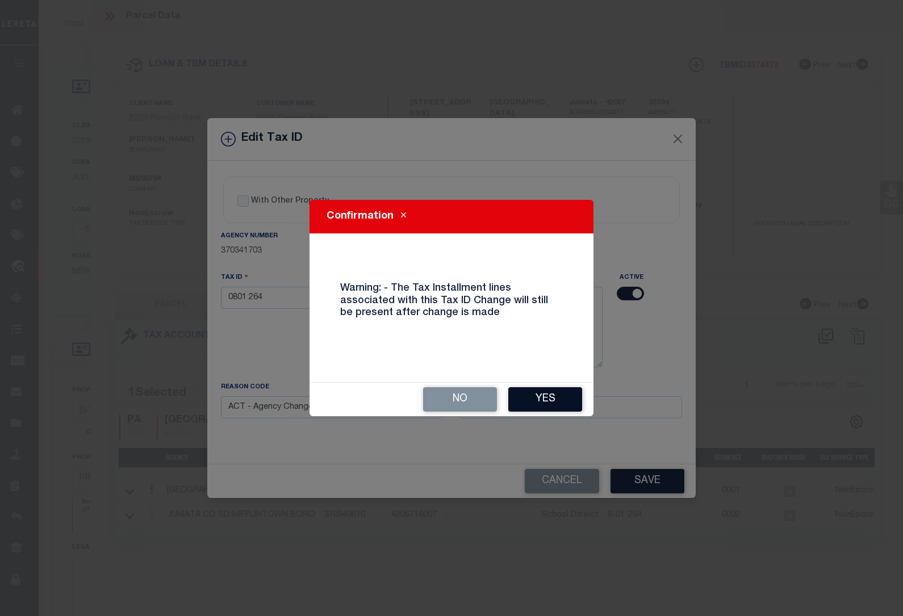
click at [540, 404] on button "Yes" at bounding box center [545, 399] width 74 height 24
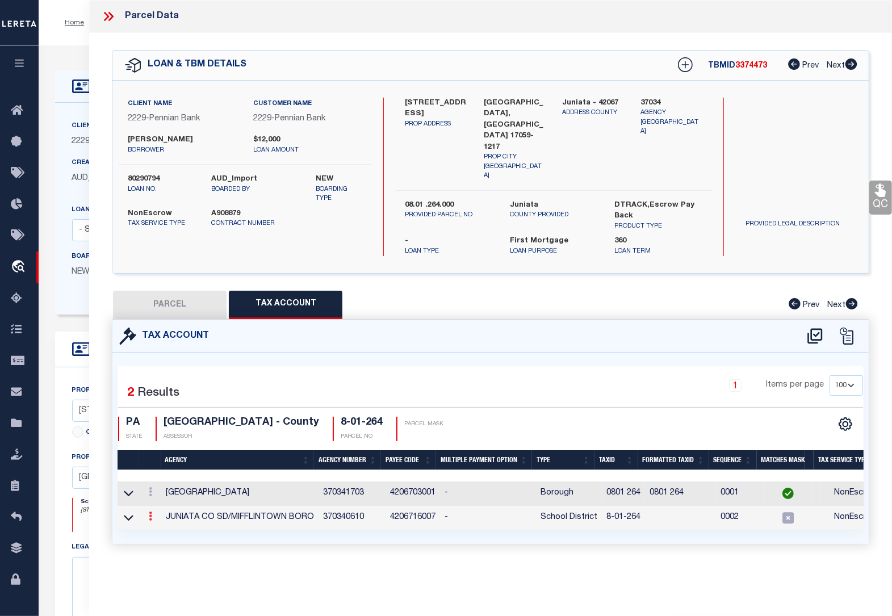
click at [152, 514] on link at bounding box center [150, 518] width 12 height 9
click at [160, 529] on icon at bounding box center [162, 533] width 9 height 9
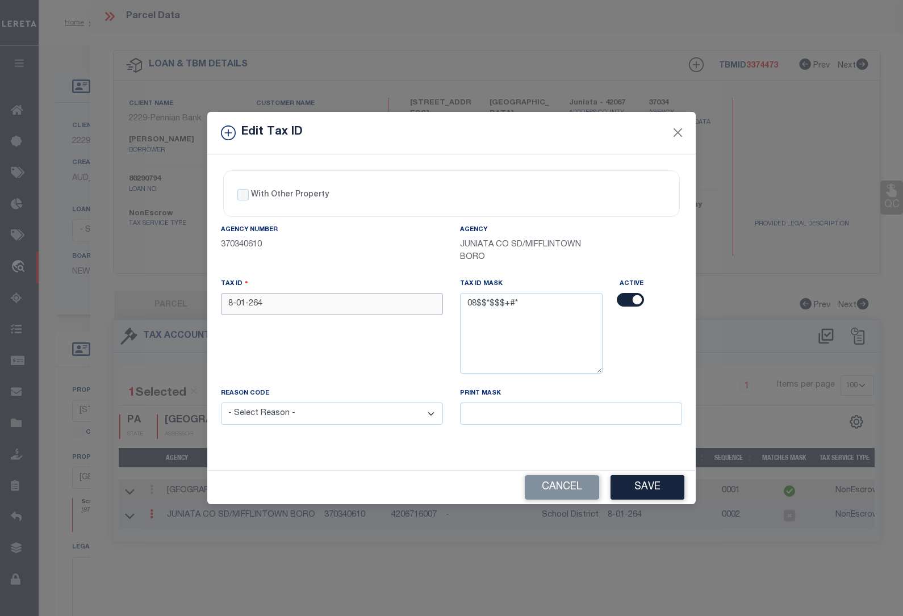
drag, startPoint x: 287, startPoint y: 304, endPoint x: 174, endPoint y: 293, distance: 114.1
click at [177, 294] on div "Edit Tax ID With Other Property With Other Property Type Temporary" at bounding box center [451, 308] width 903 height 616
paste input "0801"
click at [271, 412] on select "- Select Reason - 099 - Other (Provide additional detail) ACT - Agency Changed …" at bounding box center [332, 414] width 222 height 22
click at [221, 404] on select "- Select Reason - 099 - Other (Provide additional detail) ACT - Agency Changed …" at bounding box center [332, 414] width 222 height 22
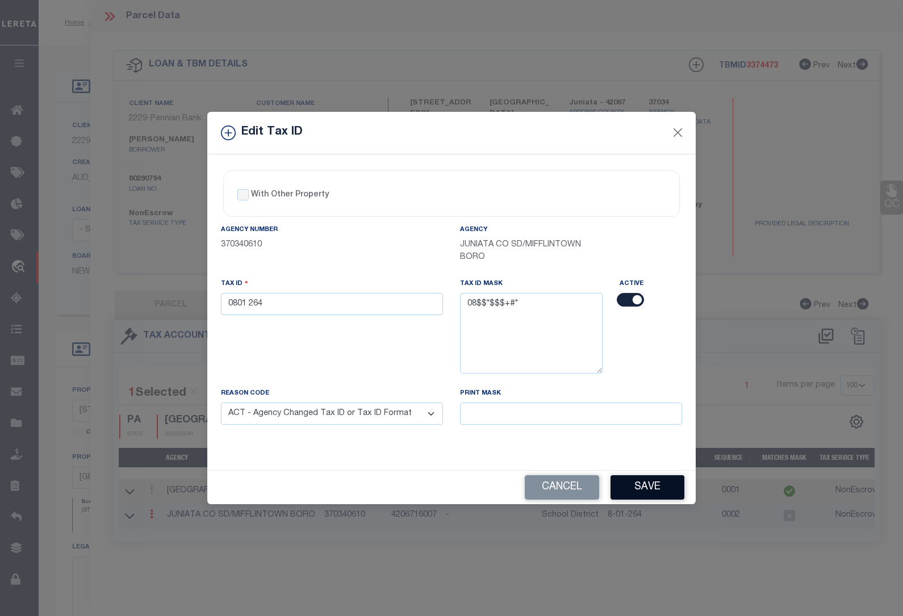
click at [639, 486] on button "Save" at bounding box center [648, 487] width 74 height 24
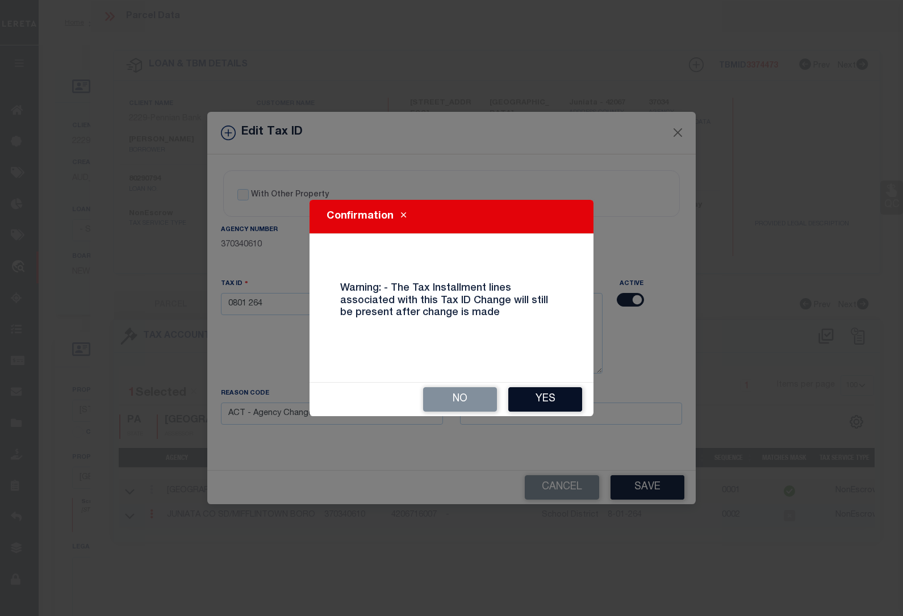
click at [532, 392] on button "Yes" at bounding box center [545, 399] width 74 height 24
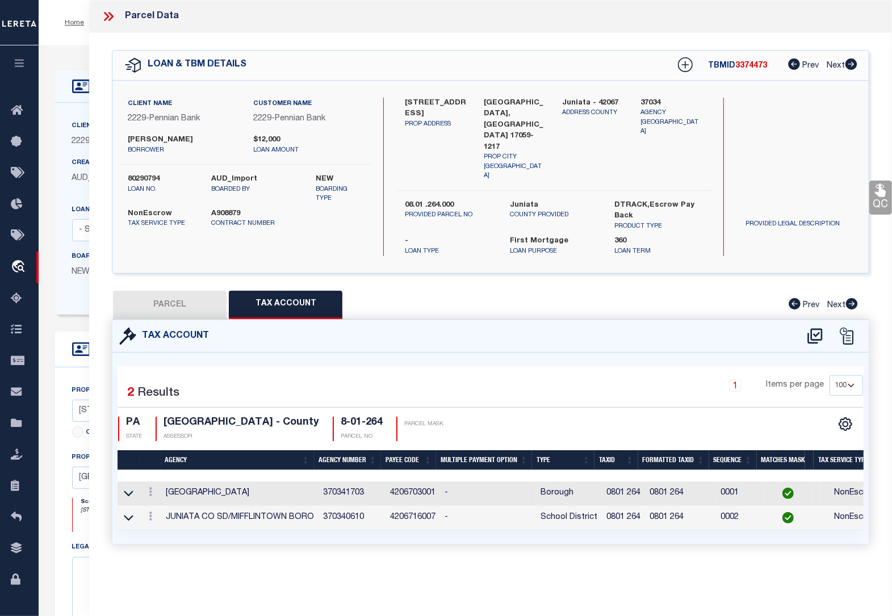
click at [106, 15] on icon at bounding box center [108, 16] width 15 height 15
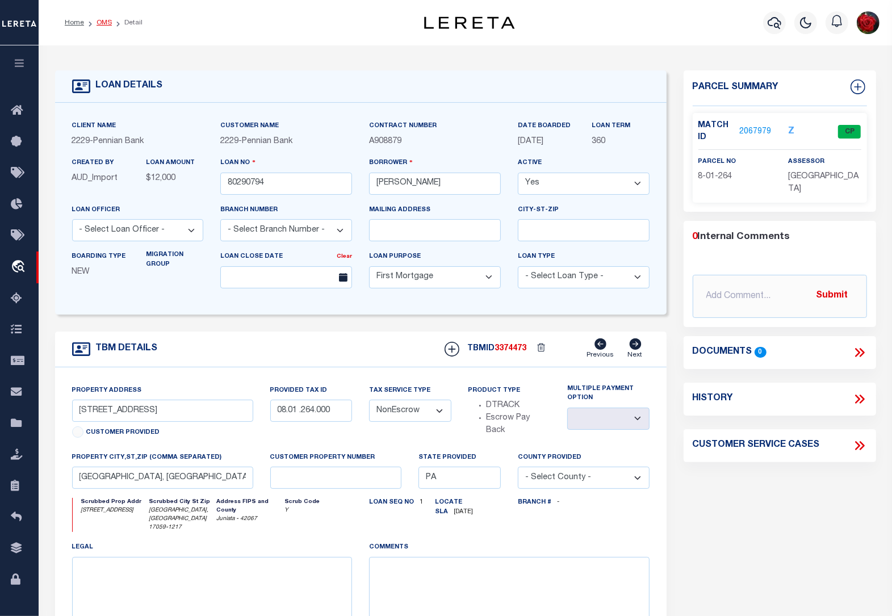
click at [103, 22] on link "OMS" at bounding box center [104, 22] width 15 height 7
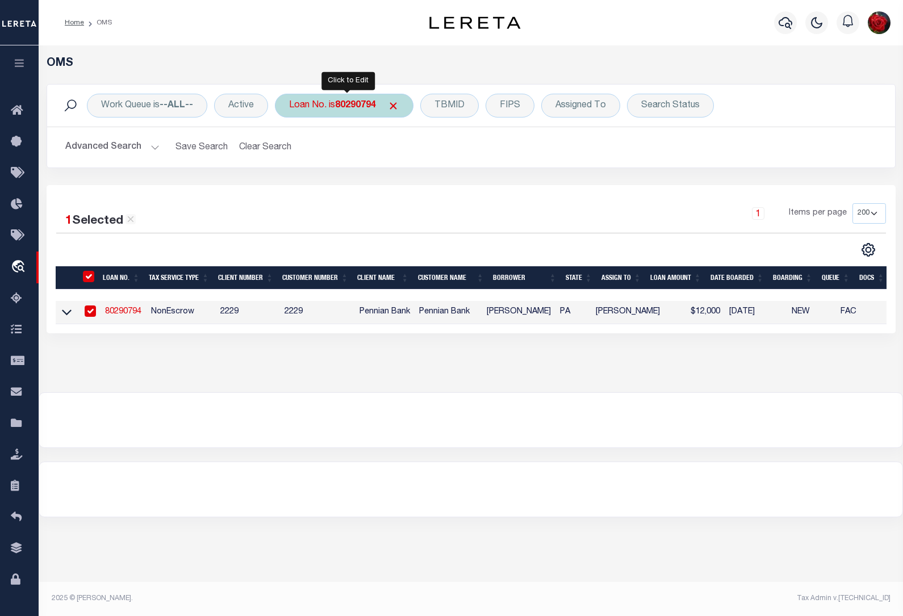
click at [352, 106] on b "80290794" at bounding box center [355, 105] width 41 height 9
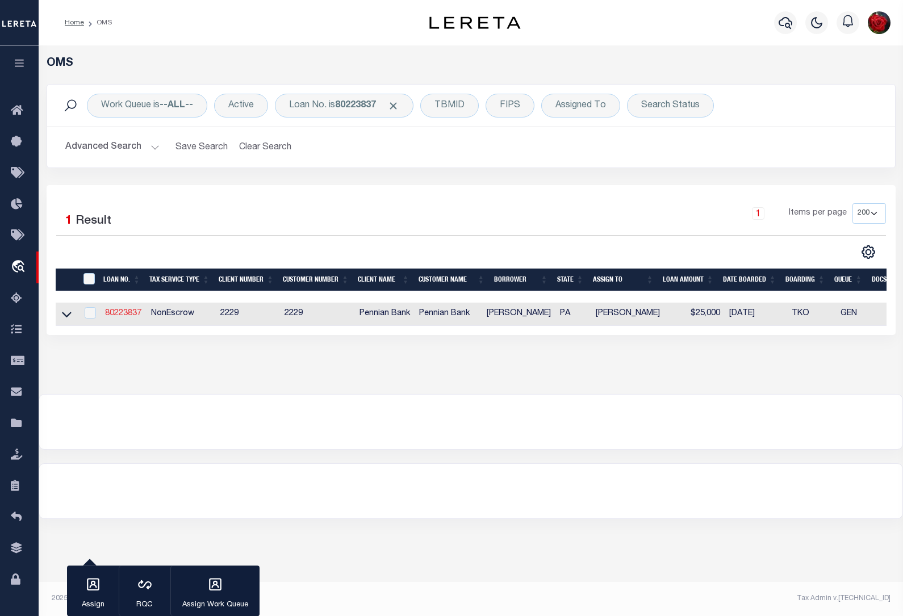
click at [139, 318] on link "80223837" at bounding box center [123, 314] width 36 height 8
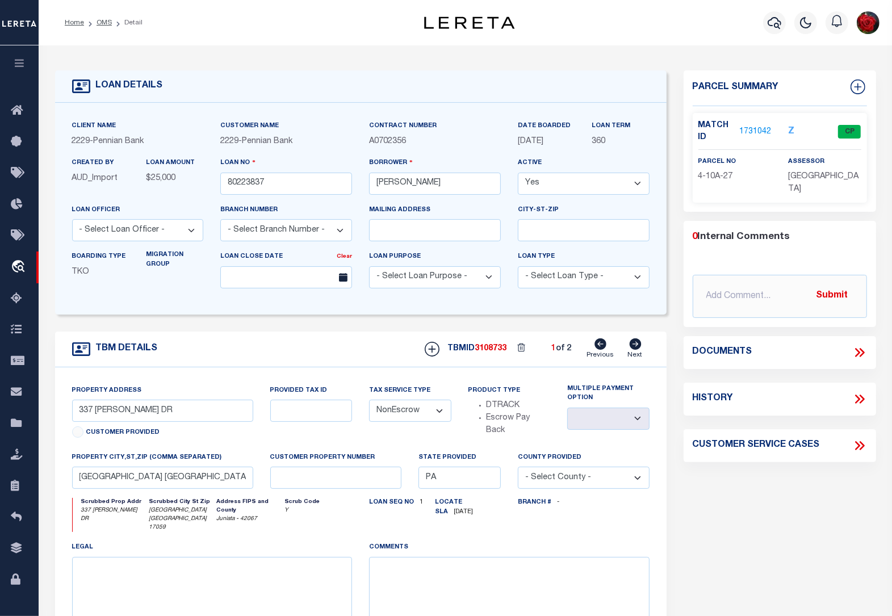
click at [760, 129] on link "1731042" at bounding box center [756, 132] width 32 height 12
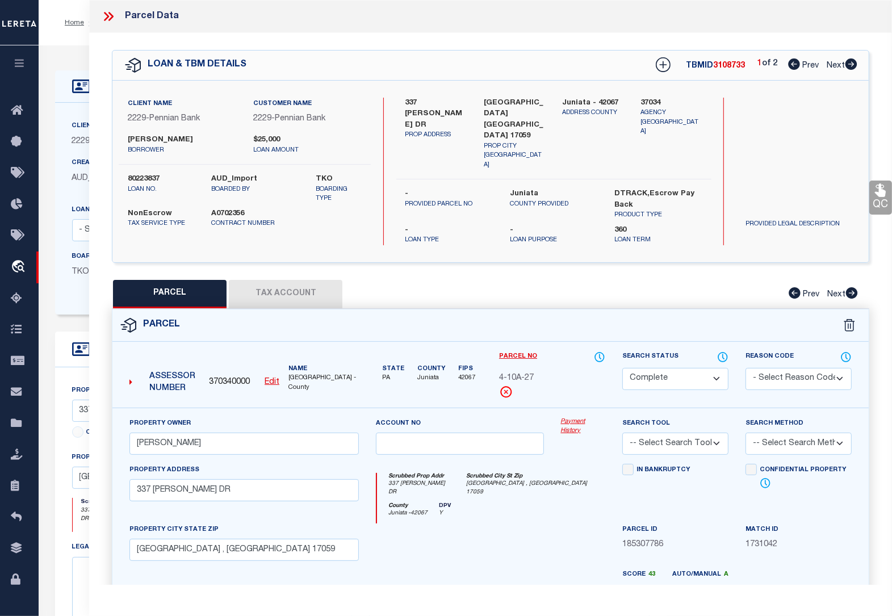
click at [306, 280] on button "Tax Account" at bounding box center [286, 294] width 114 height 28
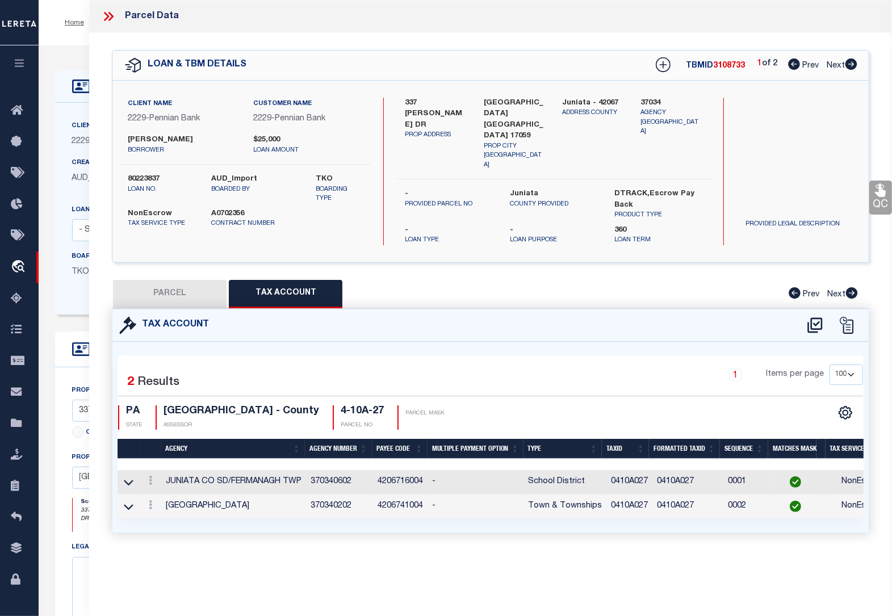
click at [853, 64] on icon at bounding box center [851, 64] width 12 height 11
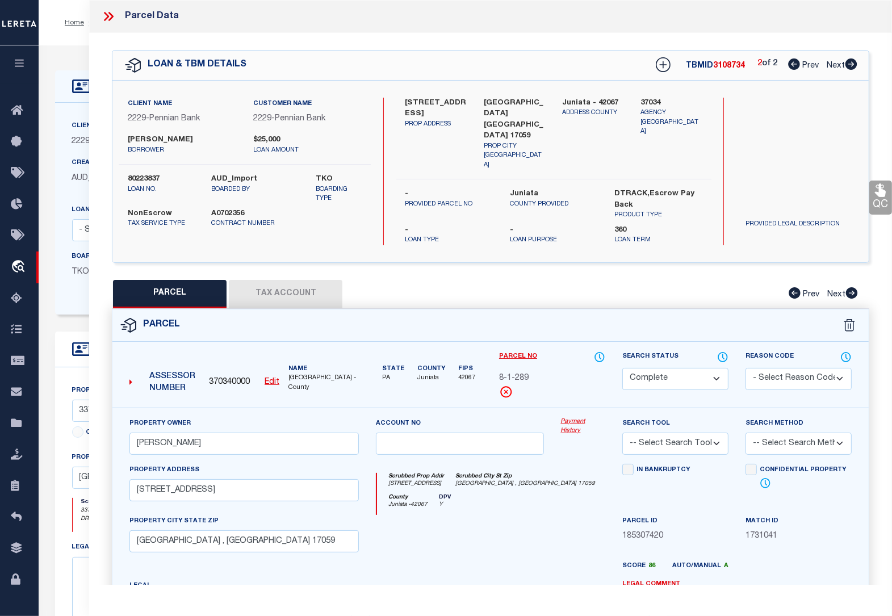
click at [297, 280] on button "Tax Account" at bounding box center [286, 294] width 114 height 28
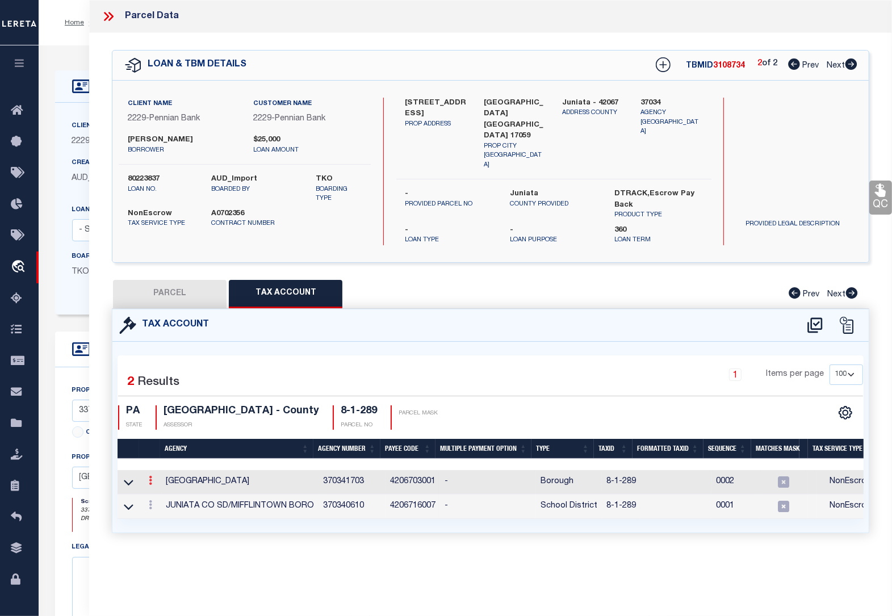
click at [151, 476] on icon at bounding box center [150, 480] width 3 height 9
click at [166, 494] on icon "" at bounding box center [162, 498] width 9 height 9
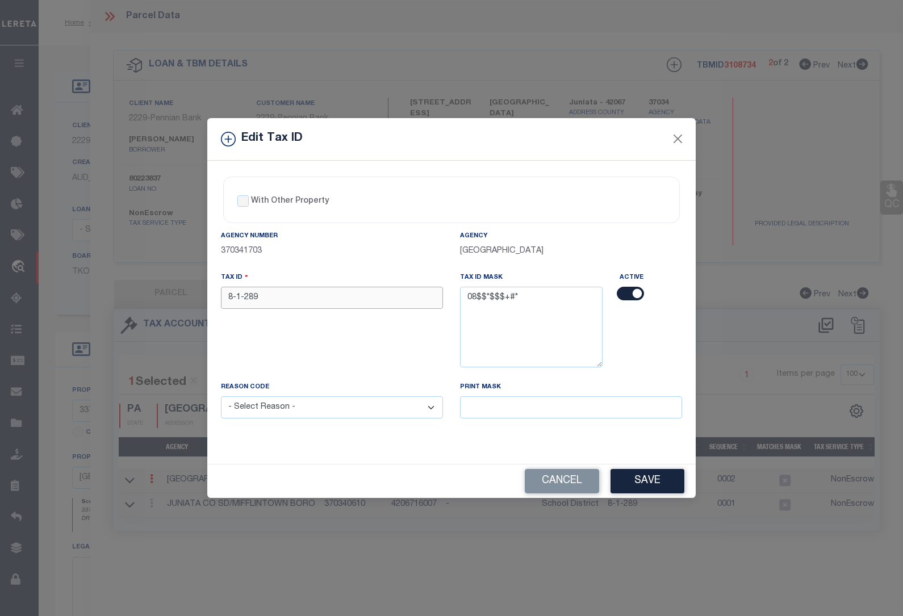
drag, startPoint x: 278, startPoint y: 301, endPoint x: 197, endPoint y: 294, distance: 81.5
click at [197, 294] on div "Edit Tax ID With Other Property With Other Property Type Temporary" at bounding box center [451, 308] width 903 height 616
paste input "0801"
click at [303, 403] on select "- Select Reason - 099 - Other (Provide additional detail) ACT - Agency Changed …" at bounding box center [332, 408] width 222 height 22
click at [221, 398] on select "- Select Reason - 099 - Other (Provide additional detail) ACT - Agency Changed …" at bounding box center [332, 408] width 222 height 22
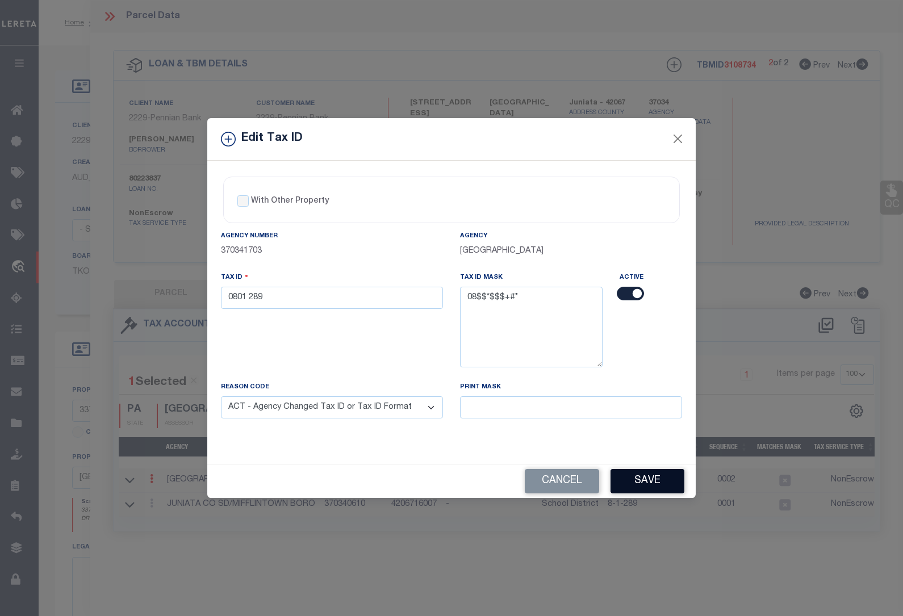
click at [652, 484] on button "Save" at bounding box center [648, 481] width 74 height 24
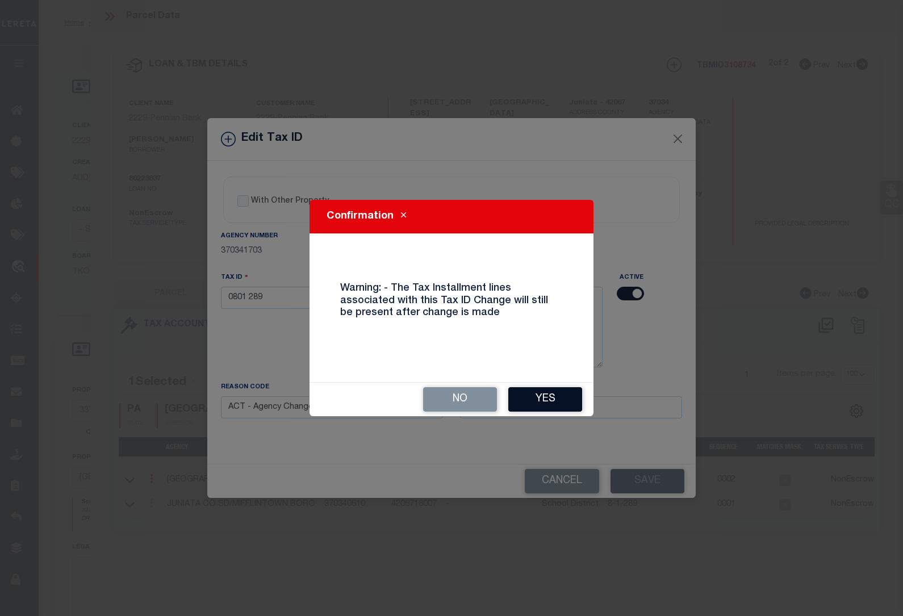
click at [544, 401] on button "Yes" at bounding box center [545, 399] width 74 height 24
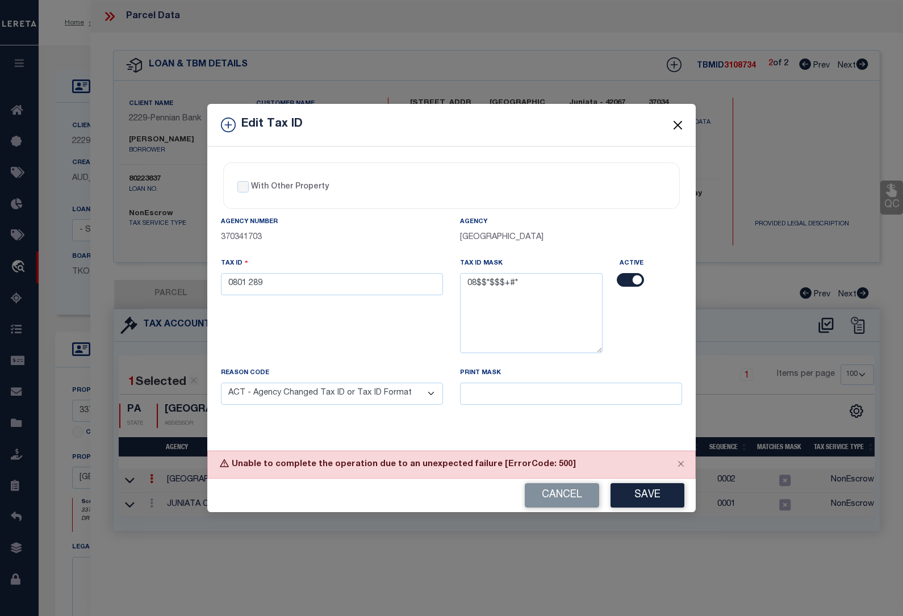
click at [679, 120] on button "Close" at bounding box center [678, 125] width 15 height 15
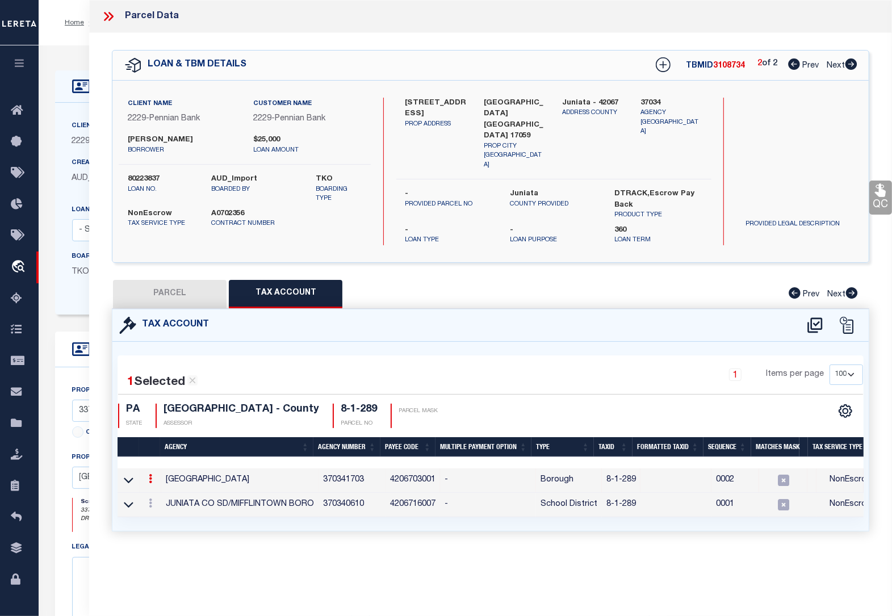
click at [179, 280] on button "PARCEL" at bounding box center [170, 294] width 114 height 28
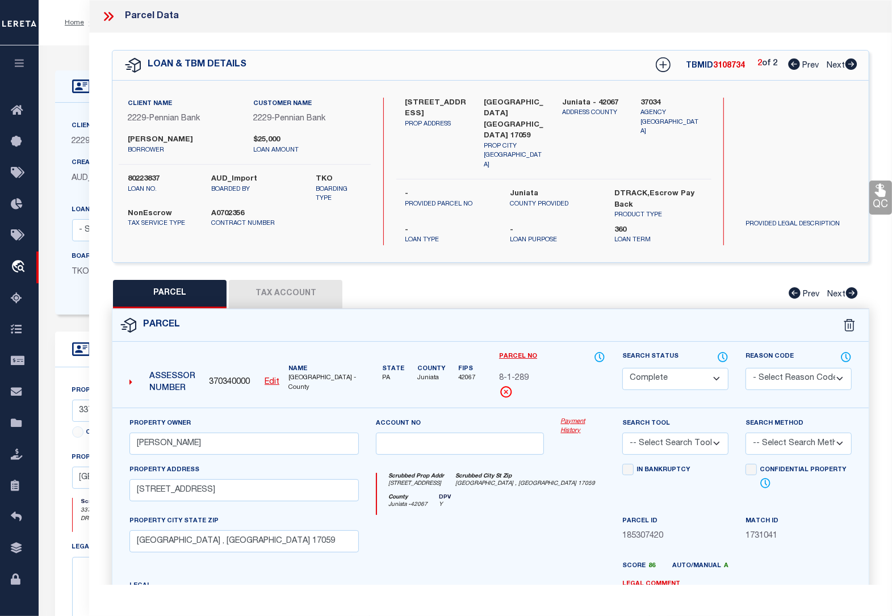
click at [276, 283] on button "Tax Account" at bounding box center [286, 294] width 114 height 28
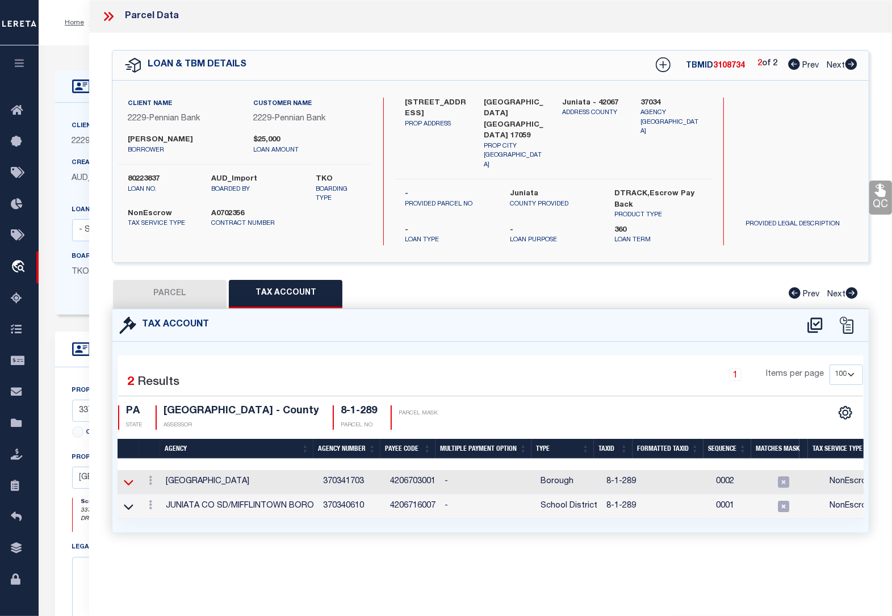
click at [132, 480] on icon at bounding box center [129, 483] width 10 height 6
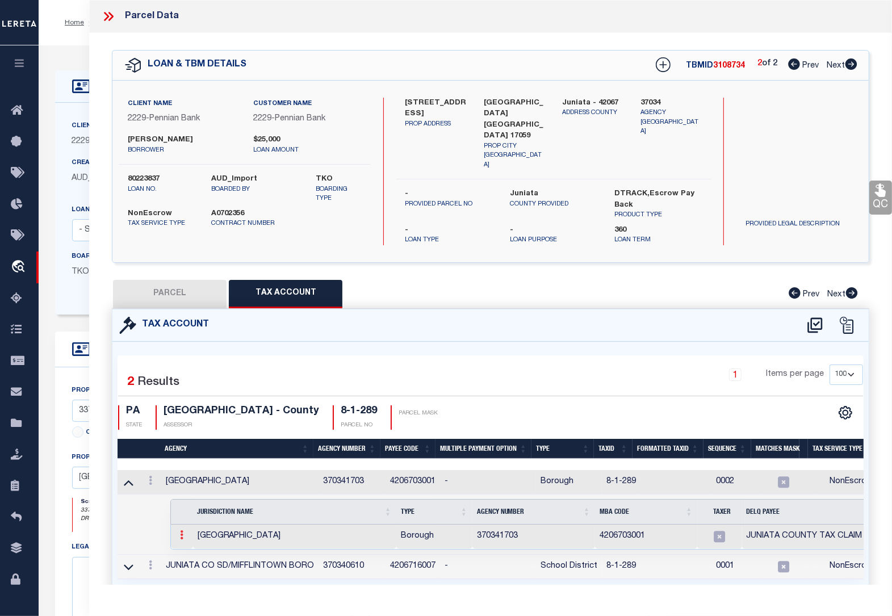
click at [185, 532] on link at bounding box center [182, 536] width 12 height 9
click at [194, 548] on img at bounding box center [195, 553] width 11 height 11
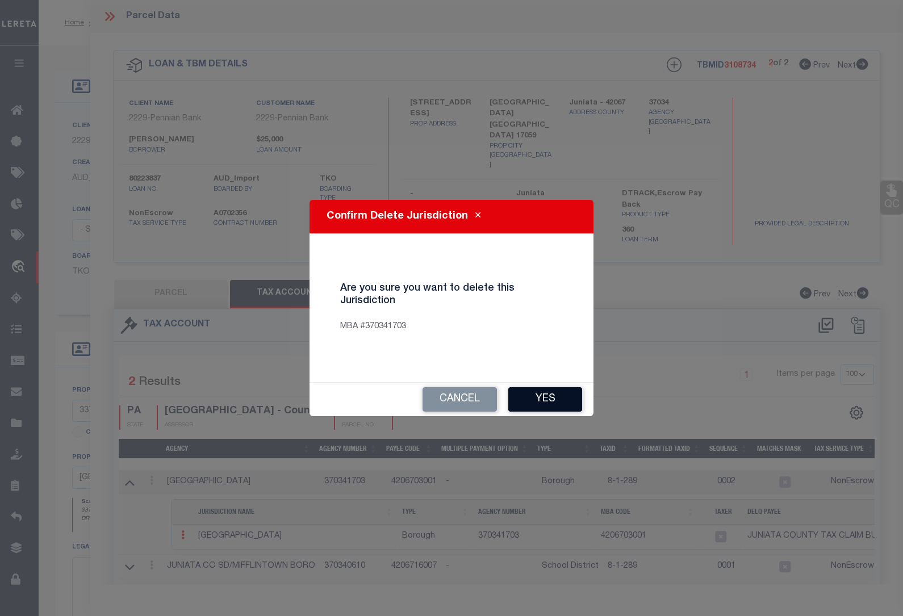
click at [539, 397] on button "Yes" at bounding box center [545, 399] width 74 height 24
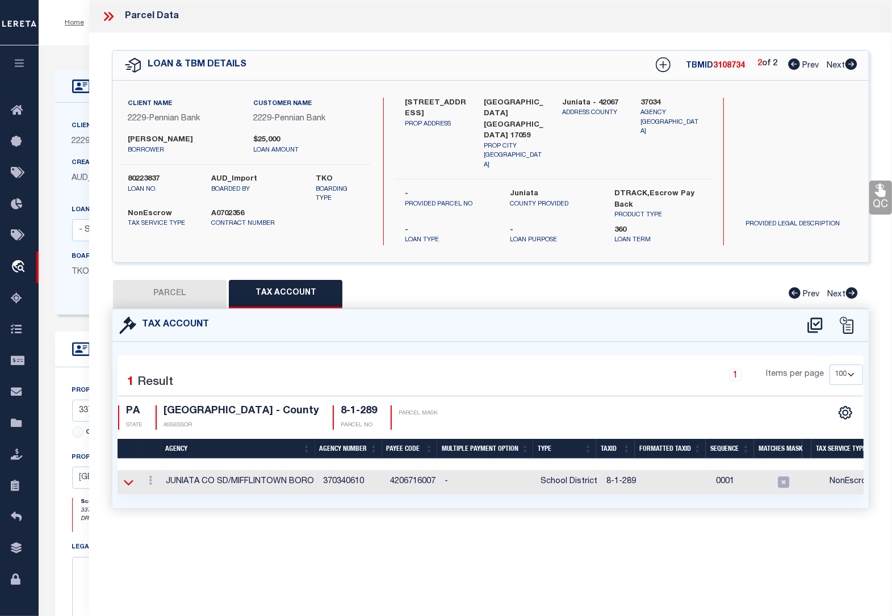
click at [124, 477] on icon at bounding box center [129, 483] width 10 height 12
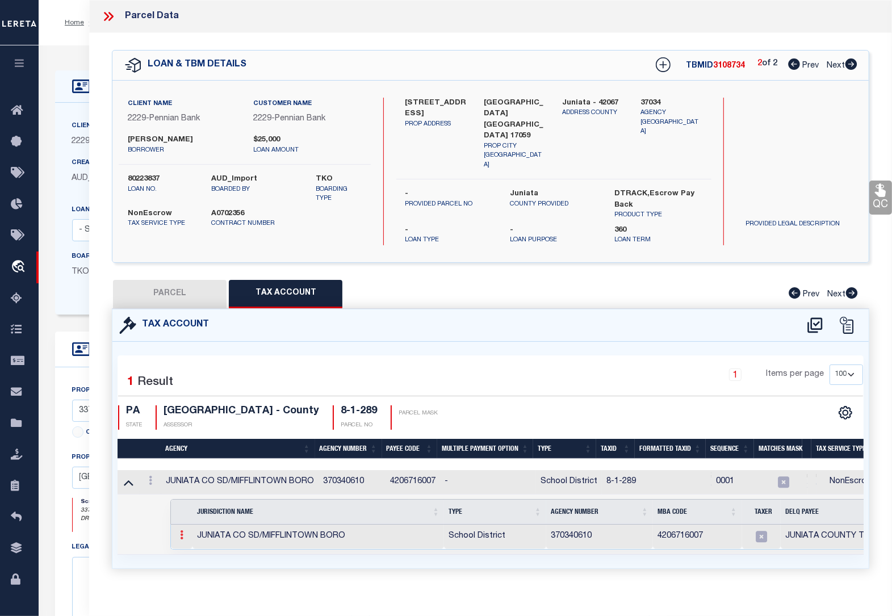
click at [182, 531] on icon at bounding box center [181, 535] width 3 height 9
click at [193, 548] on img at bounding box center [195, 553] width 11 height 11
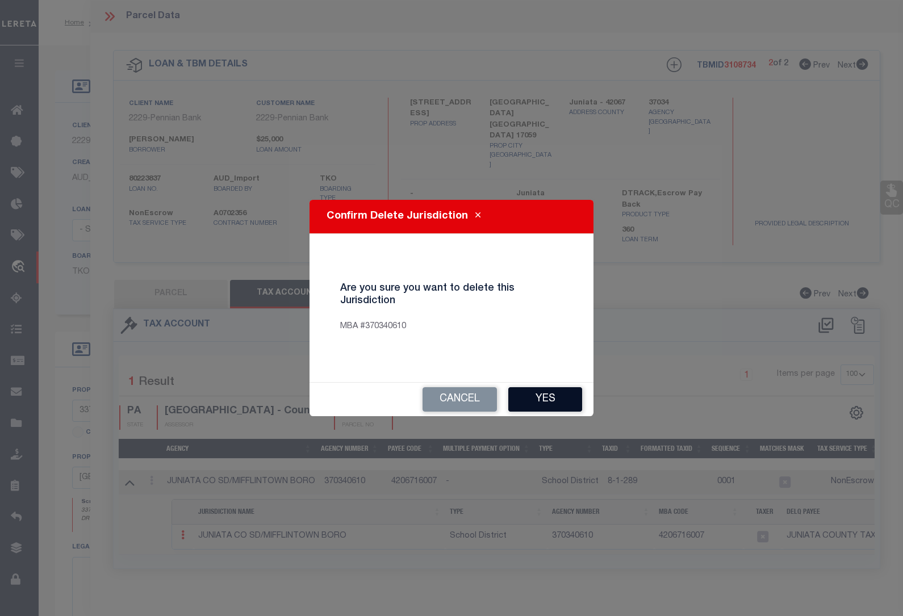
click at [532, 398] on button "Yes" at bounding box center [545, 399] width 74 height 24
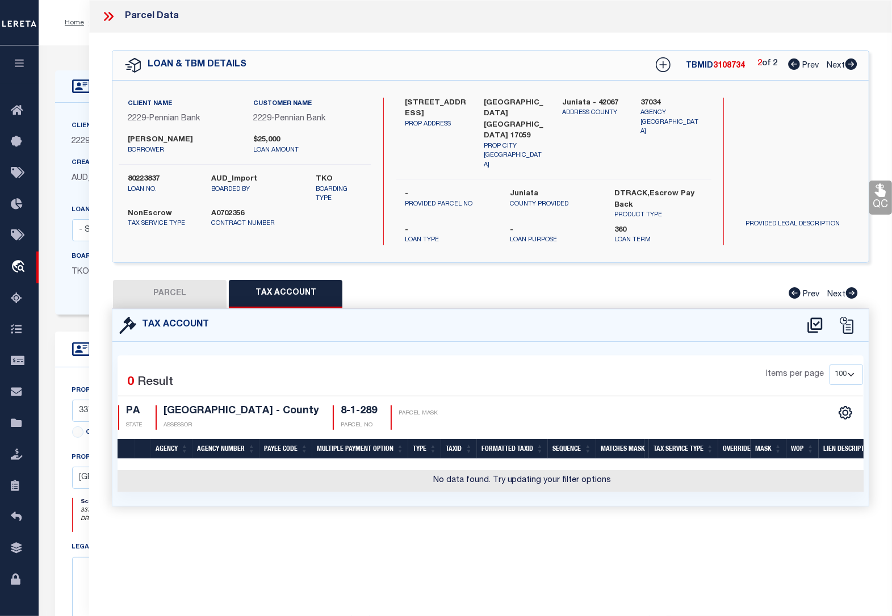
click at [152, 280] on button "PARCEL" at bounding box center [170, 294] width 114 height 28
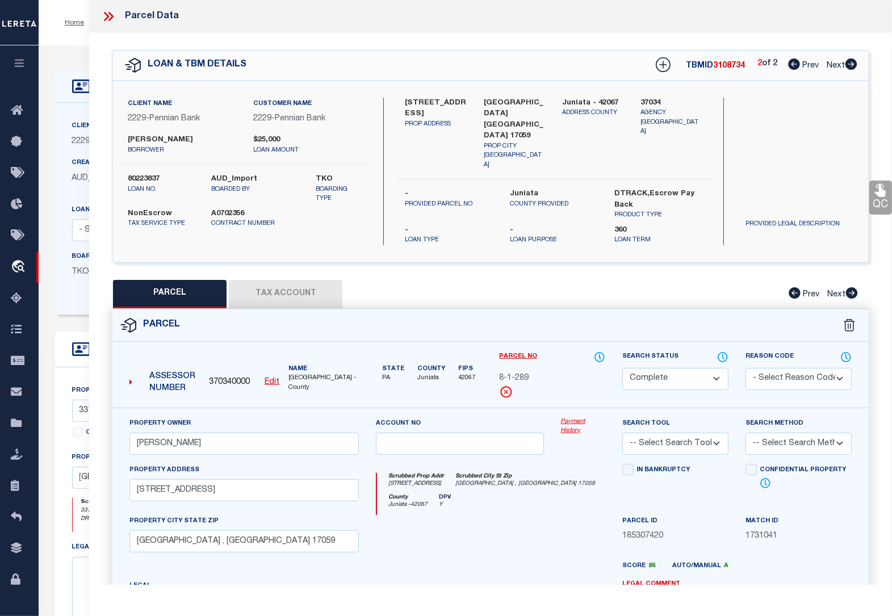
click at [268, 378] on u "Edit" at bounding box center [272, 382] width 15 height 8
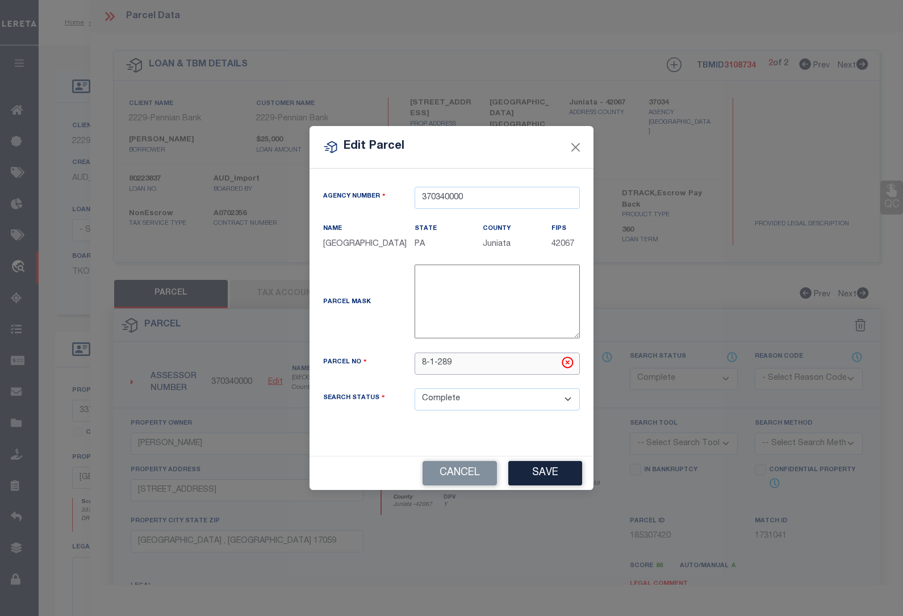
drag, startPoint x: 469, startPoint y: 361, endPoint x: 306, endPoint y: 353, distance: 163.8
click at [310, 356] on div "Agency Number 370340000 Name JUNIATA COUNTY State" at bounding box center [452, 312] width 284 height 287
paste input "0801"
click at [470, 438] on div "Agency Number 370340000 Name JUNIATA COUNTY State" at bounding box center [452, 312] width 284 height 287
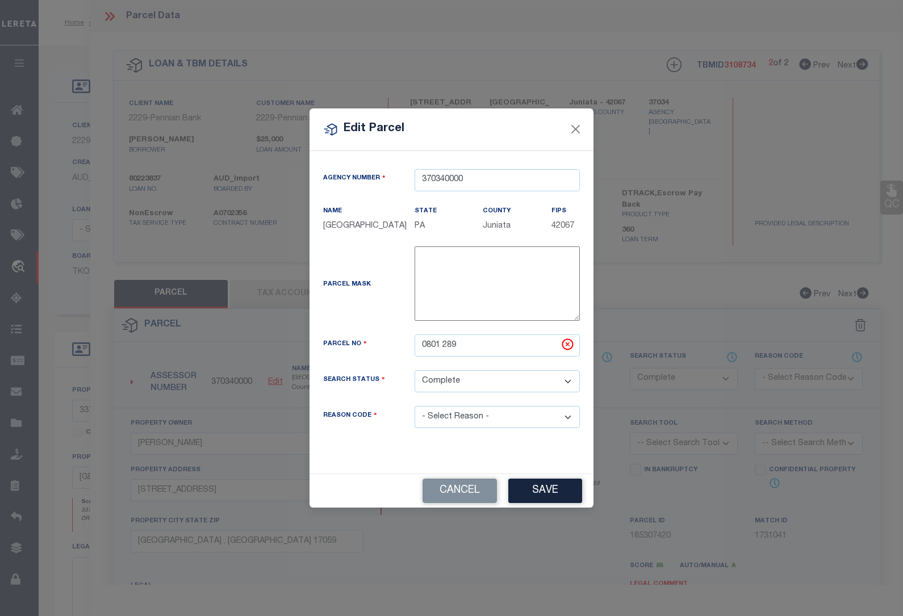
click at [470, 418] on select "- Select Reason - 099 - Other (Provide additional detail) ACT - Agency Changed …" at bounding box center [497, 417] width 165 height 22
click at [415, 407] on select "- Select Reason - 099 - Other (Provide additional detail) ACT - Agency Changed …" at bounding box center [497, 417] width 165 height 22
drag, startPoint x: 479, startPoint y: 473, endPoint x: 458, endPoint y: 456, distance: 26.3
click at [475, 469] on div "Agency Number 370340000 Name JUNIATA COUNTY State" at bounding box center [452, 312] width 284 height 323
click at [420, 344] on input "0801 289" at bounding box center [497, 346] width 165 height 22
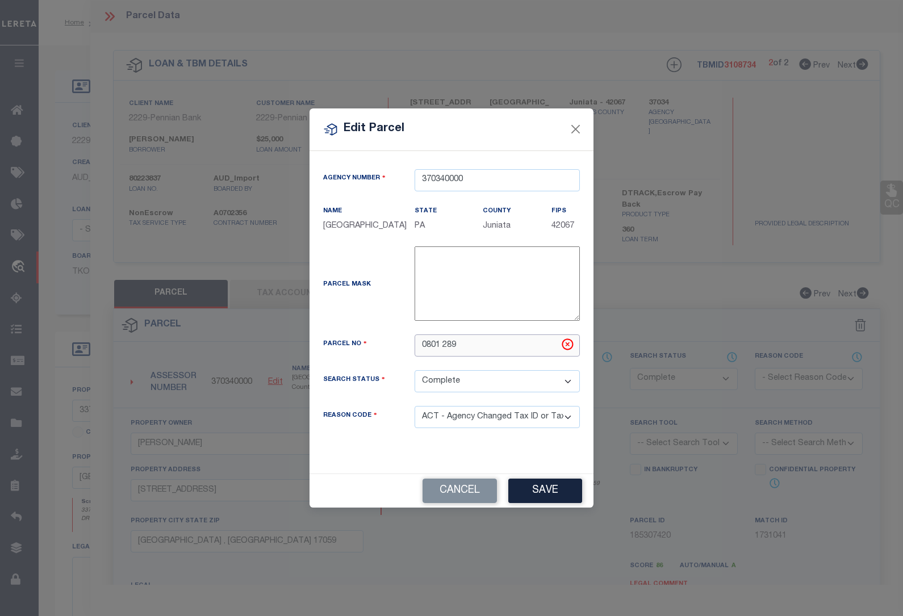
click at [479, 347] on input "0801 289" at bounding box center [497, 346] width 165 height 22
click at [498, 389] on select "Automated Search Bad Parcel Complete Duplicate Parcel High Dollar Reporting In …" at bounding box center [497, 381] width 165 height 22
click at [415, 389] on select "Automated Search Bad Parcel Complete Duplicate Parcel High Dollar Reporting In …" at bounding box center [497, 381] width 165 height 22
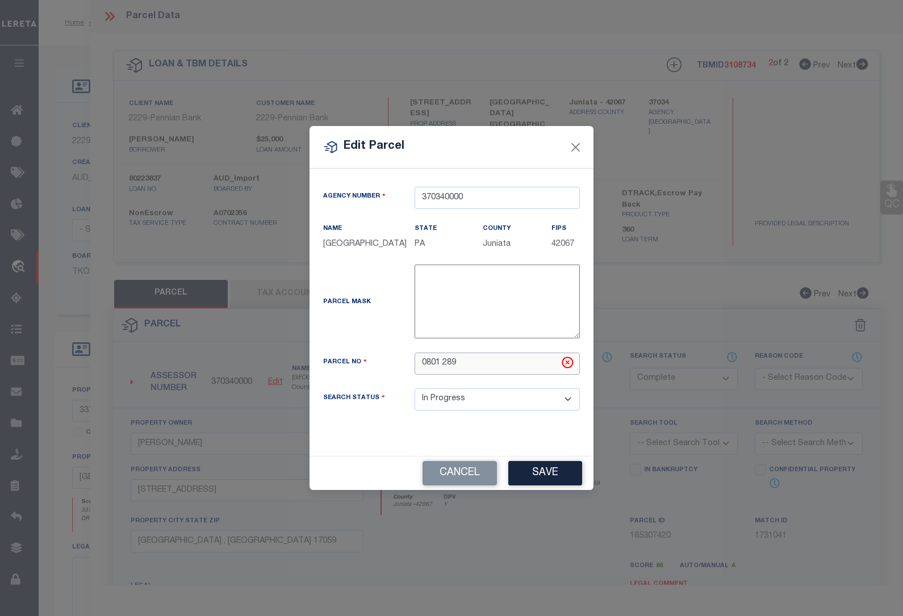
click at [474, 368] on input "0801 289" at bounding box center [497, 364] width 165 height 22
drag, startPoint x: 470, startPoint y: 366, endPoint x: 353, endPoint y: 361, distance: 117.1
click at [353, 362] on div "Parcel No 0801 289" at bounding box center [452, 364] width 274 height 22
click at [449, 427] on div "Agency Number 370340000 Name [GEOGRAPHIC_DATA] State PA County FIPS 42067" at bounding box center [452, 308] width 274 height 242
click at [466, 403] on select "Automated Search Bad Parcel Complete Duplicate Parcel High Dollar Reporting In …" at bounding box center [497, 400] width 165 height 22
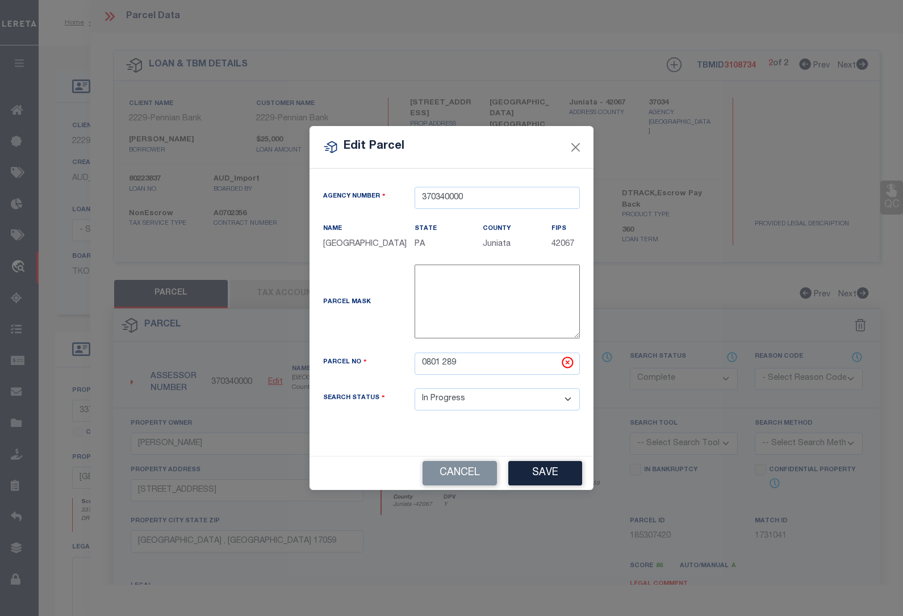
click at [415, 389] on select "Automated Search Bad Parcel Complete Duplicate Parcel High Dollar Reporting In …" at bounding box center [497, 400] width 165 height 22
click at [487, 402] on select "Automated Search Bad Parcel Complete Duplicate Parcel High Dollar Reporting In …" at bounding box center [497, 400] width 165 height 22
click at [498, 443] on div "Agency Number 370340000 Name JUNIATA COUNTY State" at bounding box center [452, 312] width 284 height 287
click at [474, 193] on input "370340000" at bounding box center [497, 198] width 165 height 22
drag, startPoint x: 474, startPoint y: 193, endPoint x: 362, endPoint y: 191, distance: 111.9
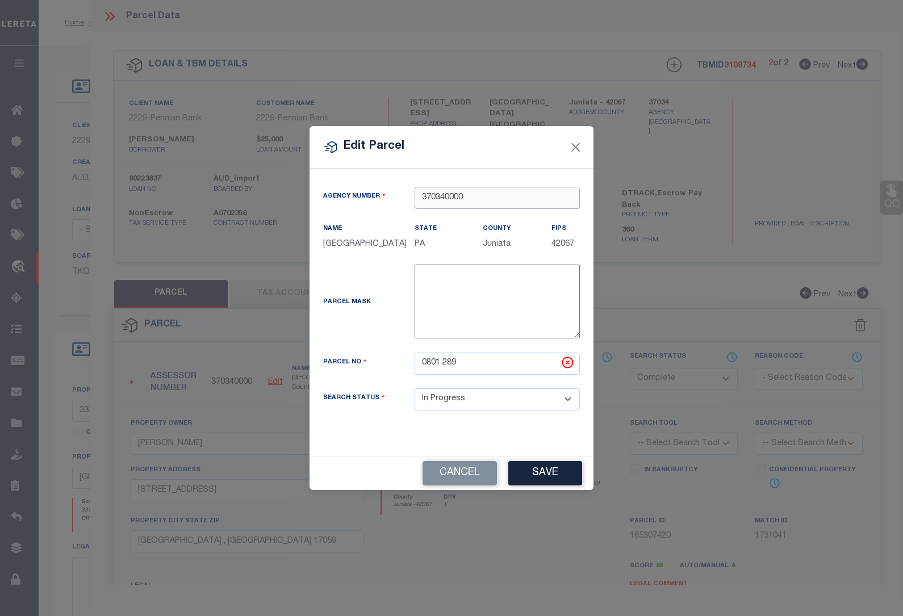
click at [362, 191] on div "Agency Number 370340000" at bounding box center [452, 198] width 274 height 22
paste input "1703"
click at [393, 283] on div "Parcel Mask -" at bounding box center [452, 304] width 274 height 79
click at [439, 196] on input "text" at bounding box center [497, 198] width 165 height 22
click at [439, 197] on input "text" at bounding box center [497, 198] width 165 height 22
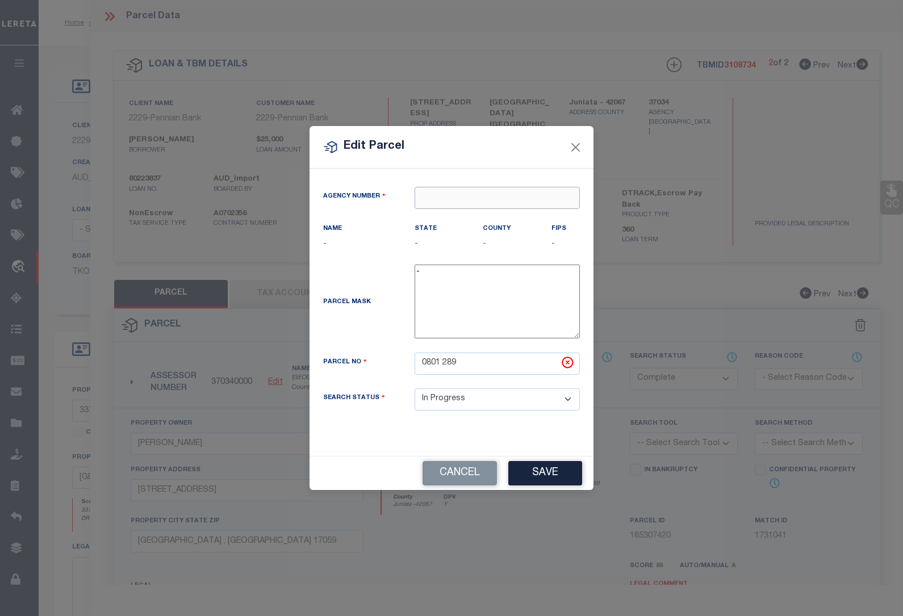
paste input "370341703"
click at [480, 199] on input "370341703" at bounding box center [497, 198] width 165 height 22
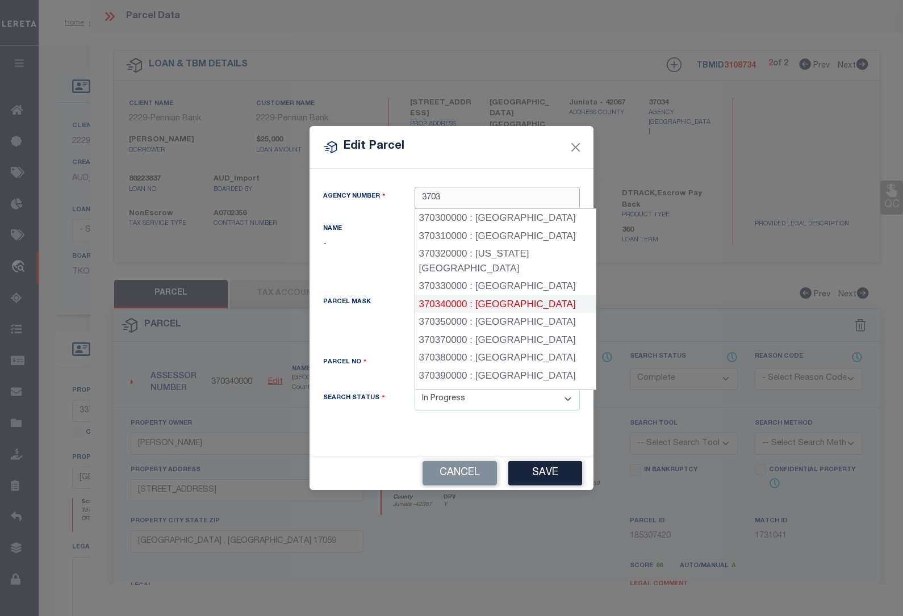
click at [461, 295] on div "370340000 : JUNIATA COUNTY" at bounding box center [505, 304] width 181 height 18
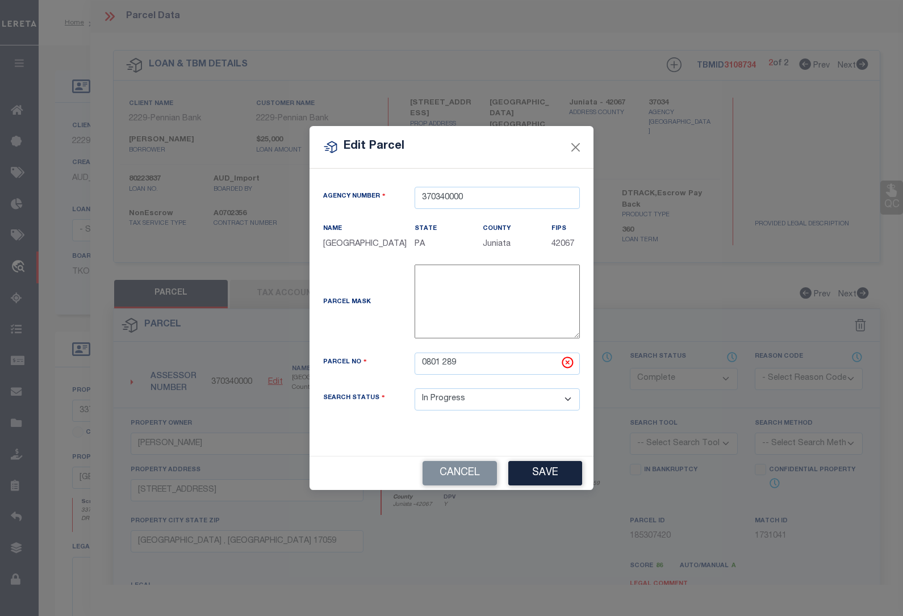
click at [381, 329] on div "Parcel Mask -" at bounding box center [452, 304] width 274 height 79
click at [439, 278] on textarea "-" at bounding box center [497, 302] width 165 height 74
click at [441, 277] on textarea "-" at bounding box center [497, 302] width 165 height 74
click at [476, 475] on button "Cancel" at bounding box center [460, 473] width 74 height 24
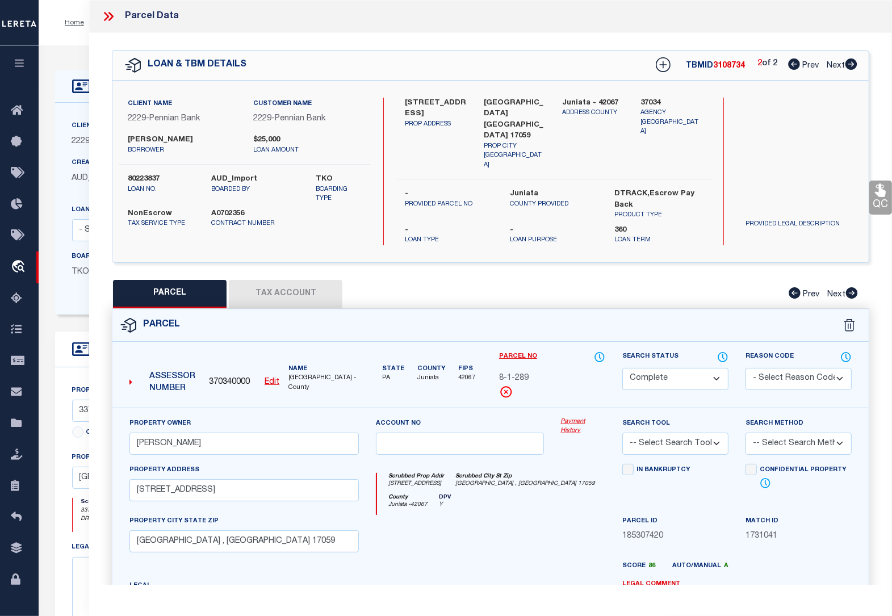
click at [534, 515] on div at bounding box center [460, 538] width 185 height 47
click at [299, 280] on button "Tax Account" at bounding box center [286, 294] width 114 height 28
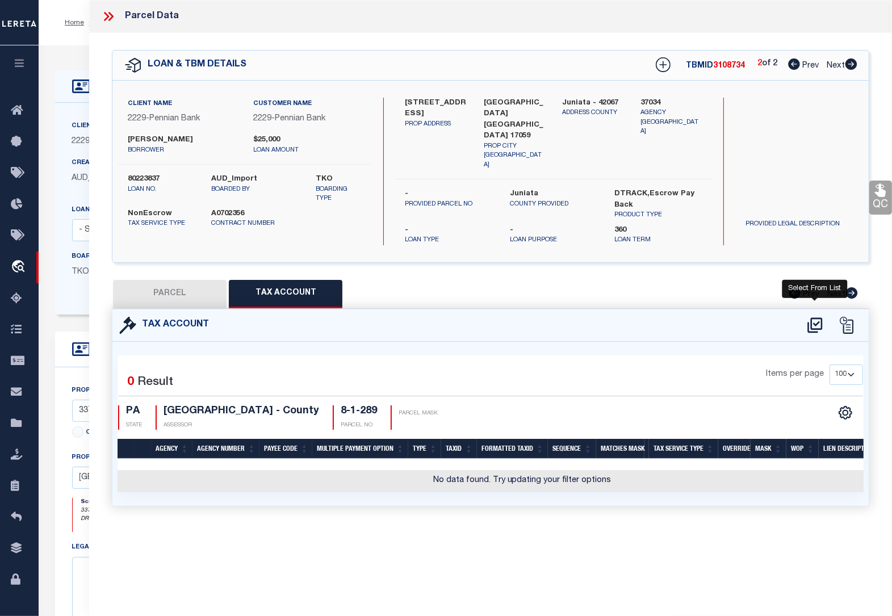
click at [815, 316] on icon at bounding box center [815, 325] width 19 height 18
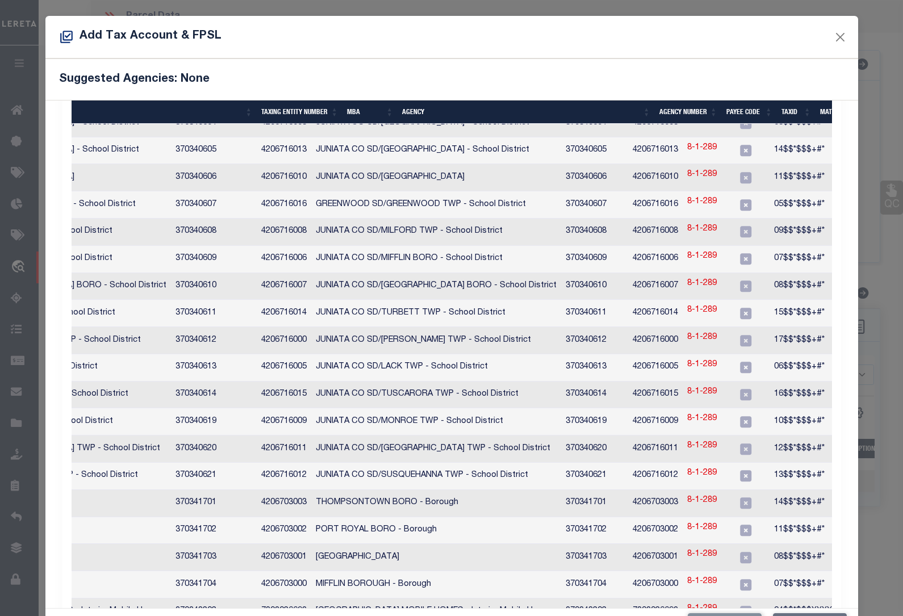
scroll to position [0, 251]
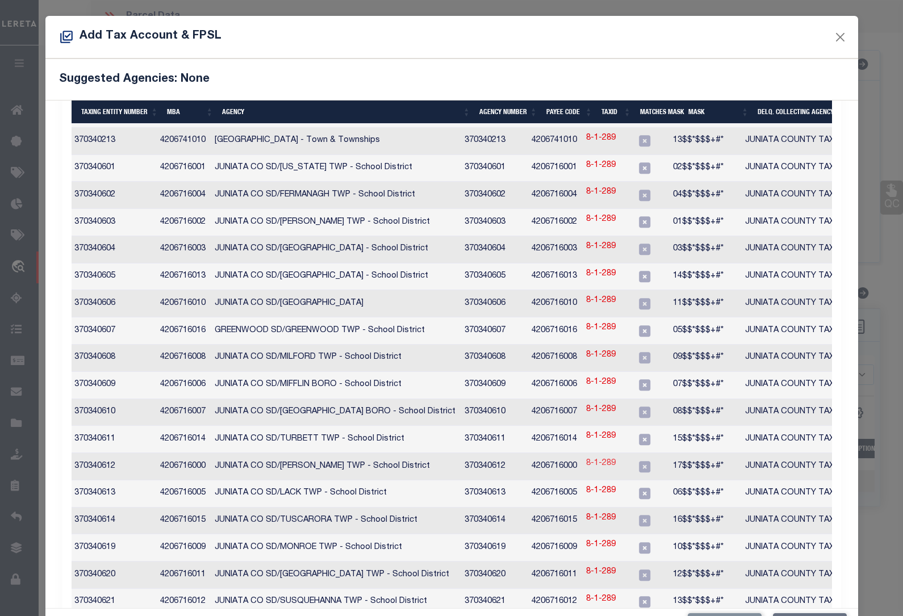
click at [612, 458] on link "8-1-289" at bounding box center [601, 464] width 30 height 12
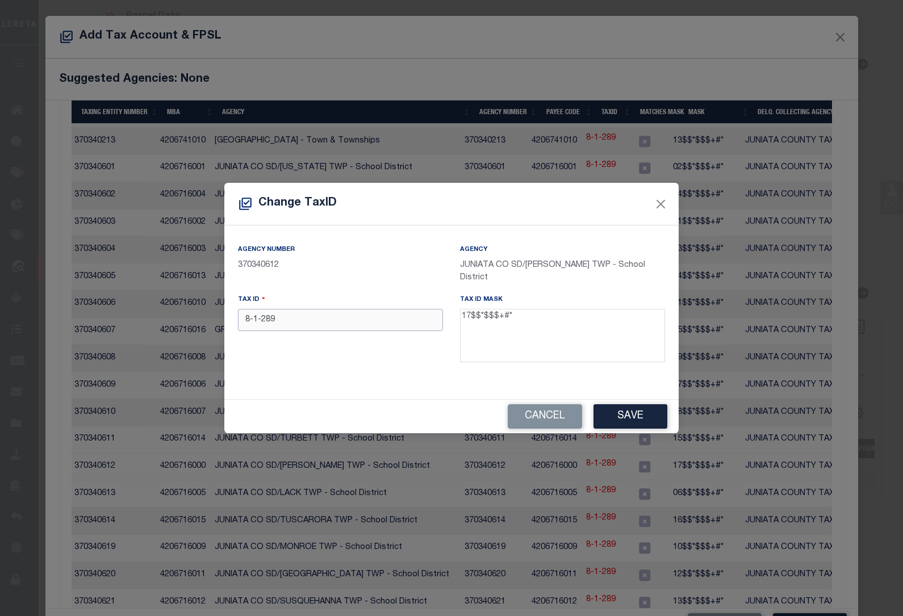
drag, startPoint x: 295, startPoint y: 324, endPoint x: 159, endPoint y: 310, distance: 137.1
click at [159, 310] on div "Change TaxID Agency Number 370340612 Agency JUNIATA CO SD/WALKER TWP - School D…" at bounding box center [451, 308] width 903 height 616
click at [631, 409] on button "Save" at bounding box center [631, 416] width 74 height 24
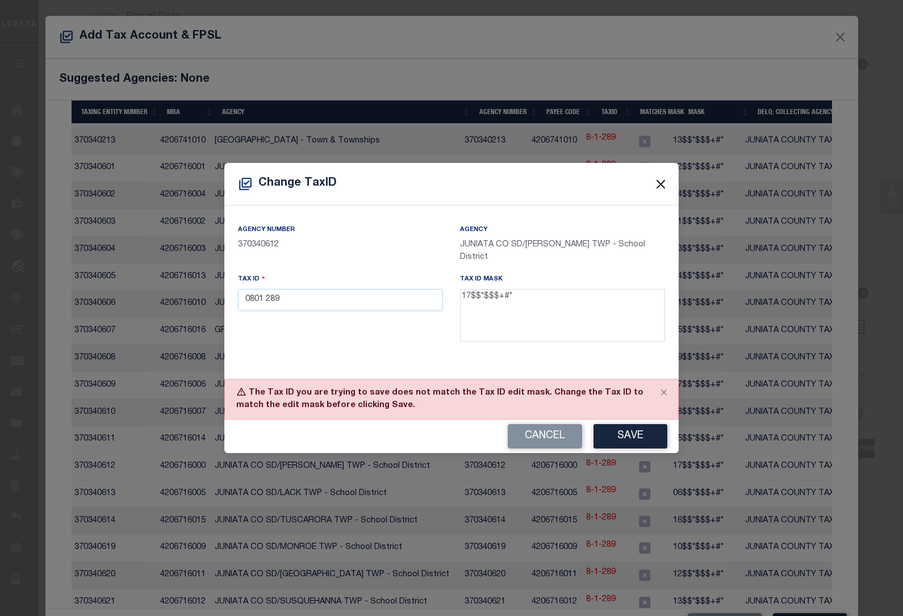
click at [665, 189] on button "Close" at bounding box center [661, 184] width 15 height 15
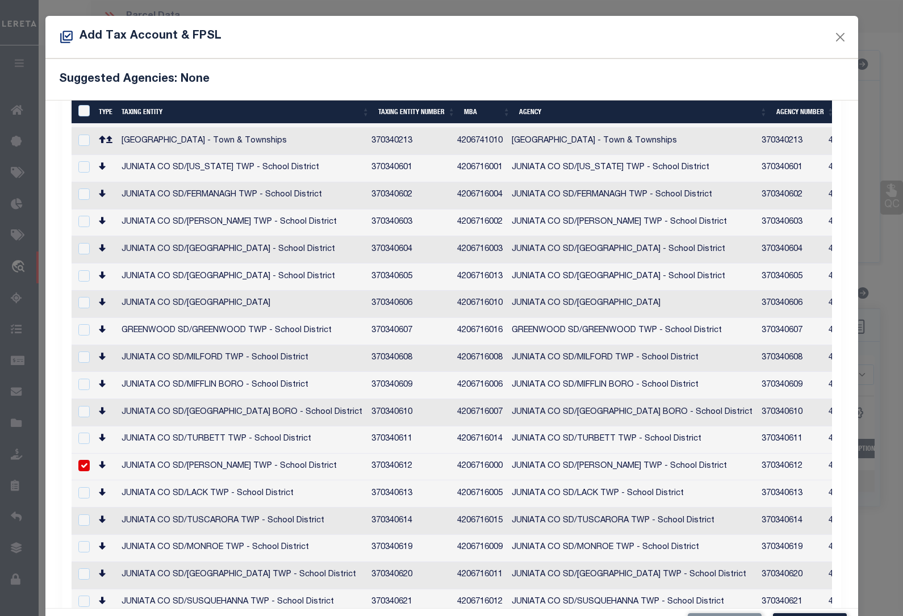
click at [81, 460] on input "checkbox" at bounding box center [83, 465] width 11 height 11
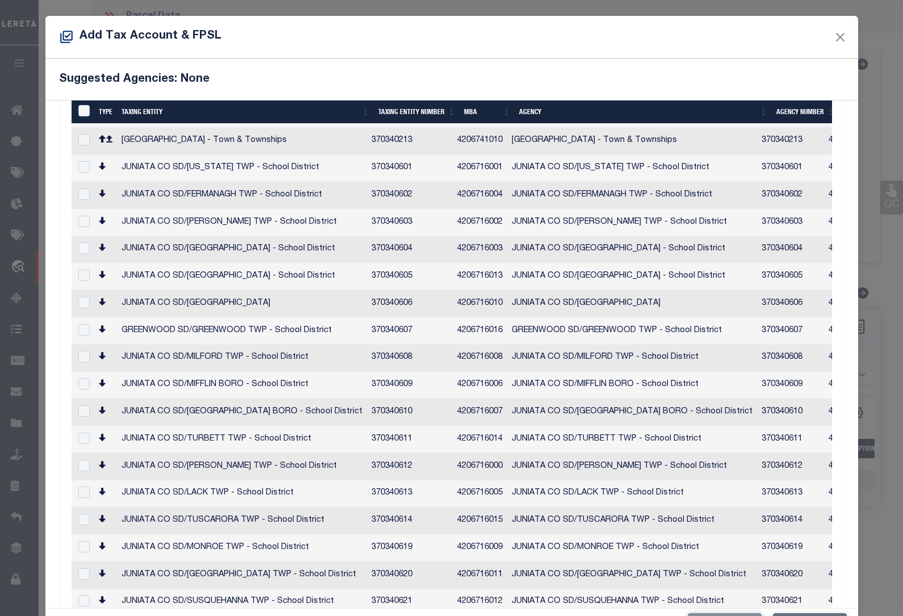
click at [81, 399] on td at bounding box center [83, 412] width 23 height 27
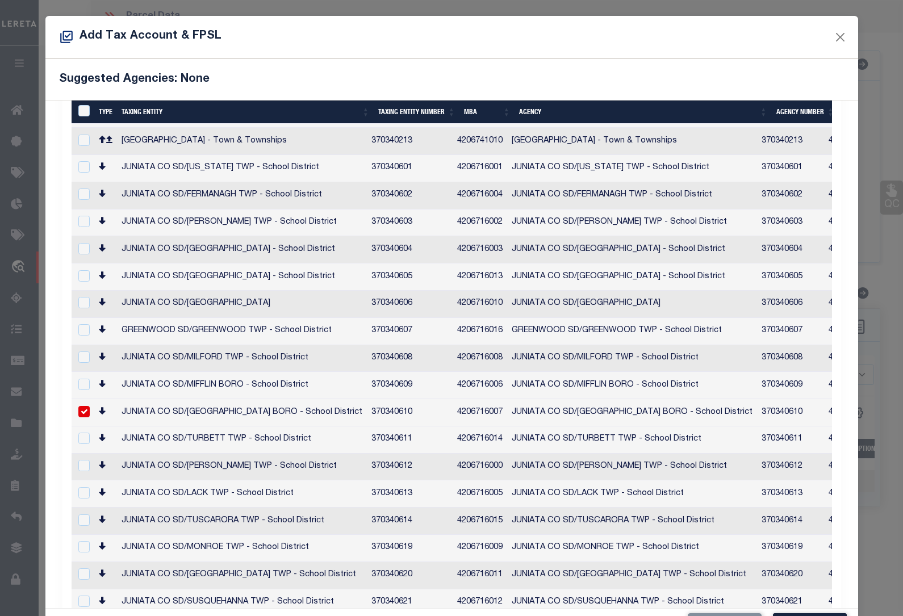
drag, startPoint x: 237, startPoint y: 127, endPoint x: 358, endPoint y: 130, distance: 121.0
click at [358, 130] on div at bounding box center [443, 129] width 743 height 11
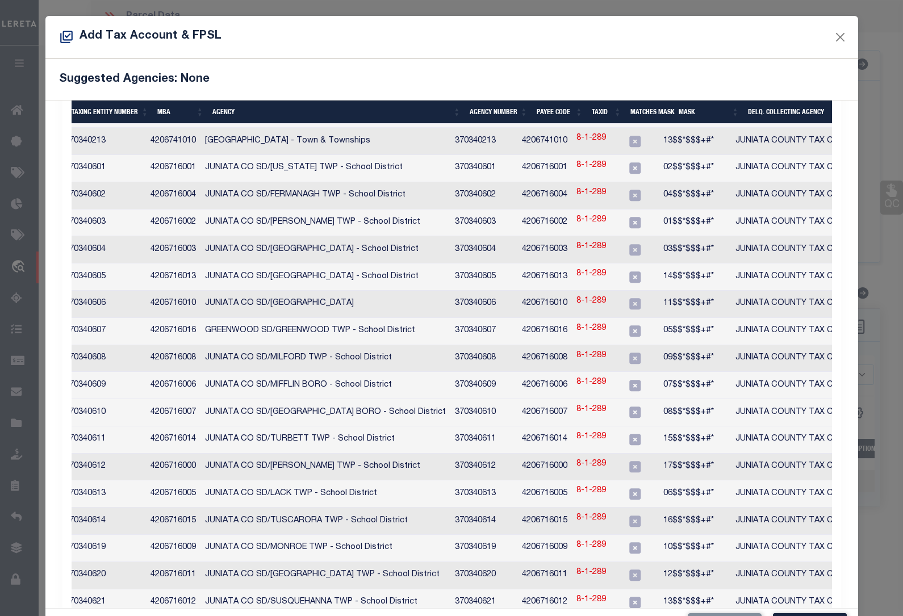
click at [606, 404] on link "8-1-289" at bounding box center [592, 410] width 30 height 12
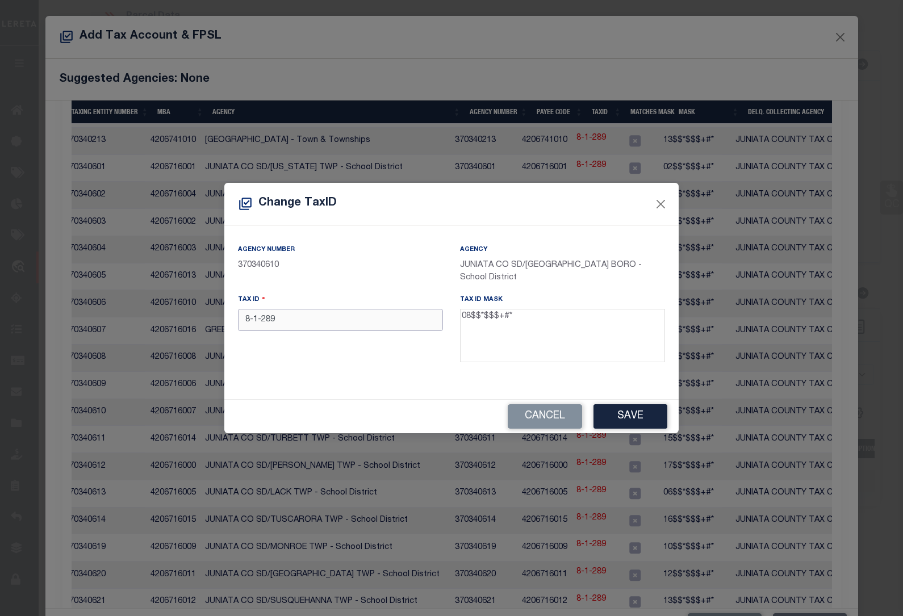
drag, startPoint x: 310, startPoint y: 324, endPoint x: 164, endPoint y: 308, distance: 147.4
click at [165, 308] on div "Change TaxID Agency Number 370340610 Agency JUNIATA CO SD/MIFFLINTOWN BORO - Sc…" at bounding box center [451, 308] width 903 height 616
click at [625, 416] on button "Save" at bounding box center [631, 416] width 74 height 24
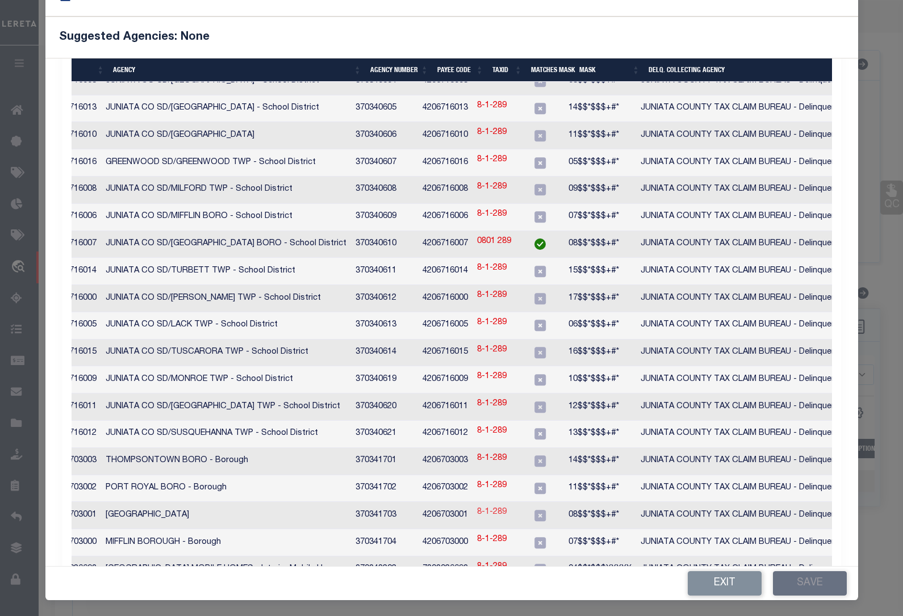
click at [499, 507] on link "8-1-289" at bounding box center [492, 513] width 30 height 12
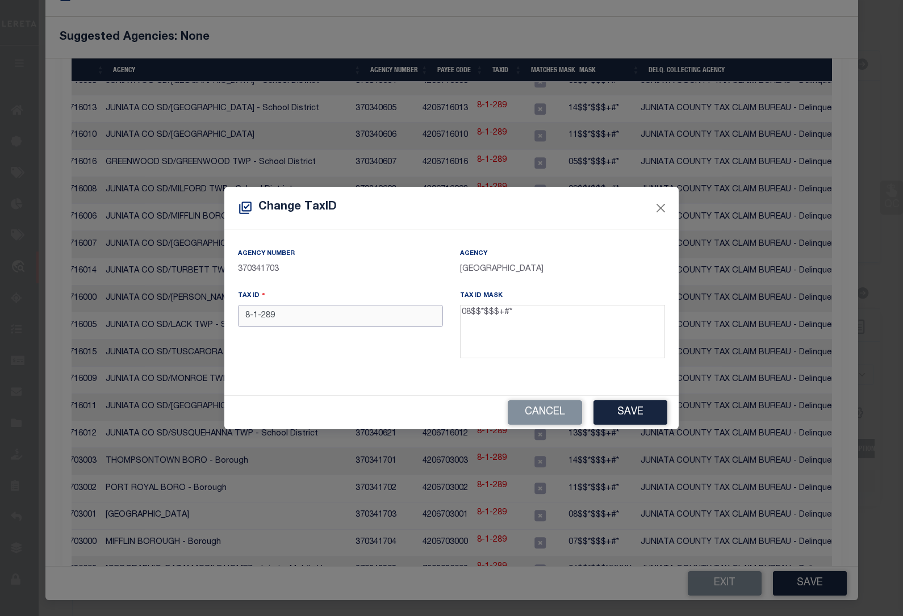
drag, startPoint x: 310, startPoint y: 322, endPoint x: 132, endPoint y: 303, distance: 179.4
click at [132, 303] on div "Change TaxID Agency Number 370341703 Agency MIFFLINTOWN BOROUGH - Borough Tax I…" at bounding box center [451, 308] width 903 height 616
click at [645, 419] on button "Save" at bounding box center [631, 413] width 74 height 24
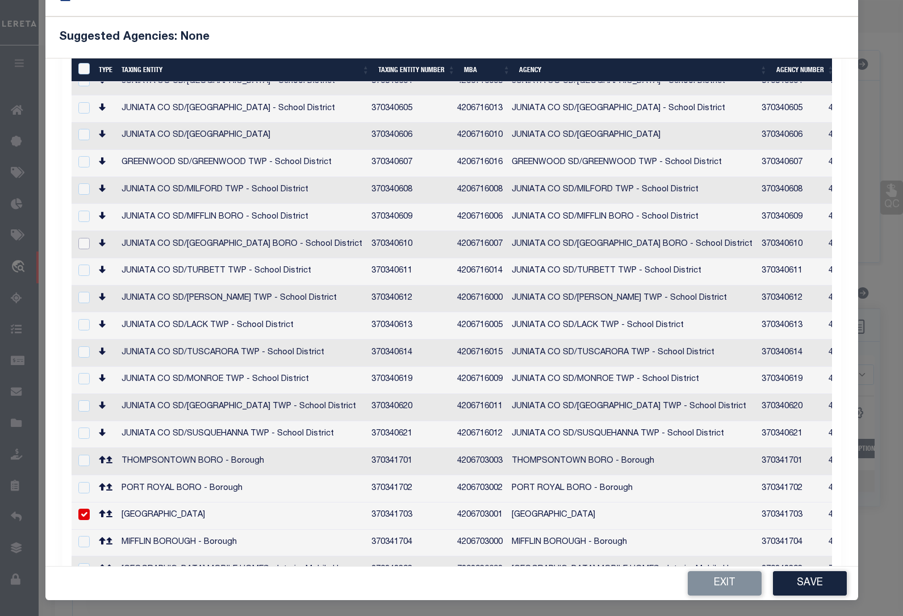
click at [84, 238] on input "checkbox" at bounding box center [83, 243] width 11 height 11
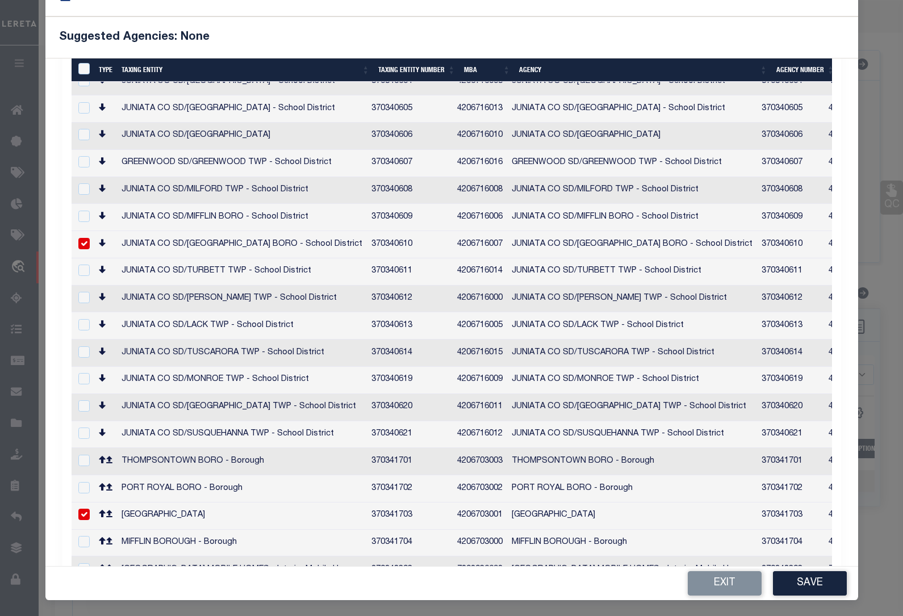
drag, startPoint x: 289, startPoint y: 557, endPoint x: 483, endPoint y: 558, distance: 194.9
click at [487, 558] on div "2 Selected 36 Results 1 Items per page 10 25 50 100 200 PA STATE" at bounding box center [451, 65] width 779 height 1112
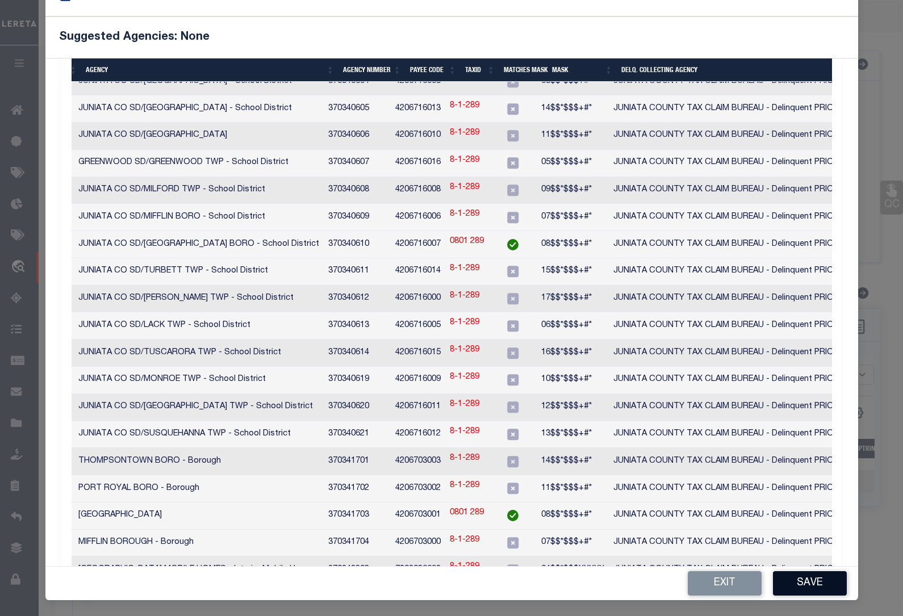
click at [811, 583] on button "Save" at bounding box center [810, 583] width 74 height 24
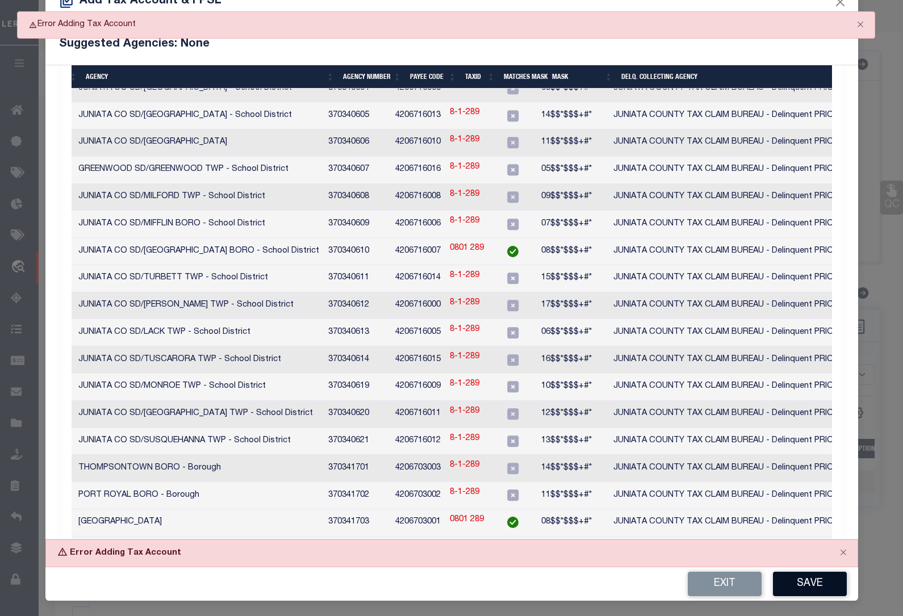
click at [811, 583] on button "Save" at bounding box center [810, 584] width 74 height 24
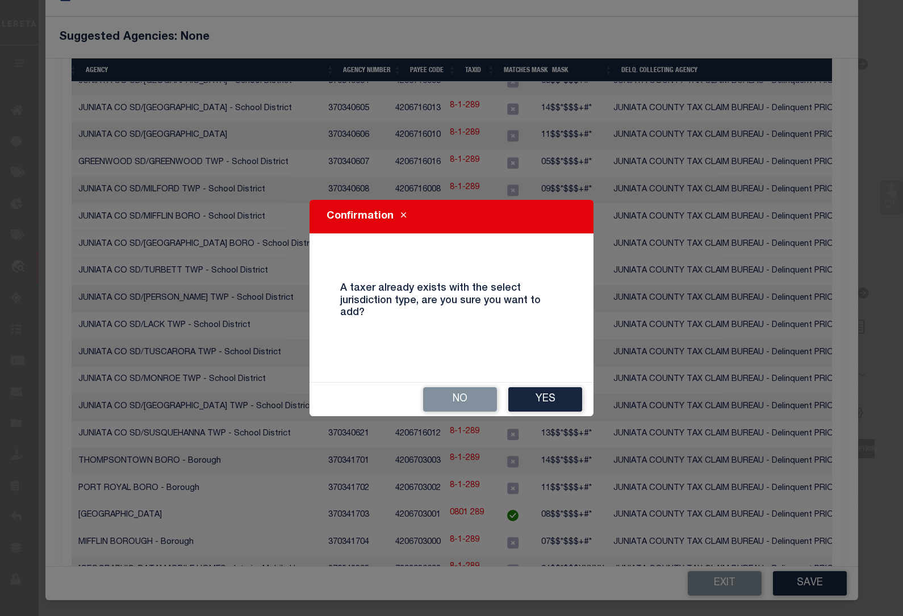
click at [557, 403] on button "Yes" at bounding box center [545, 399] width 74 height 24
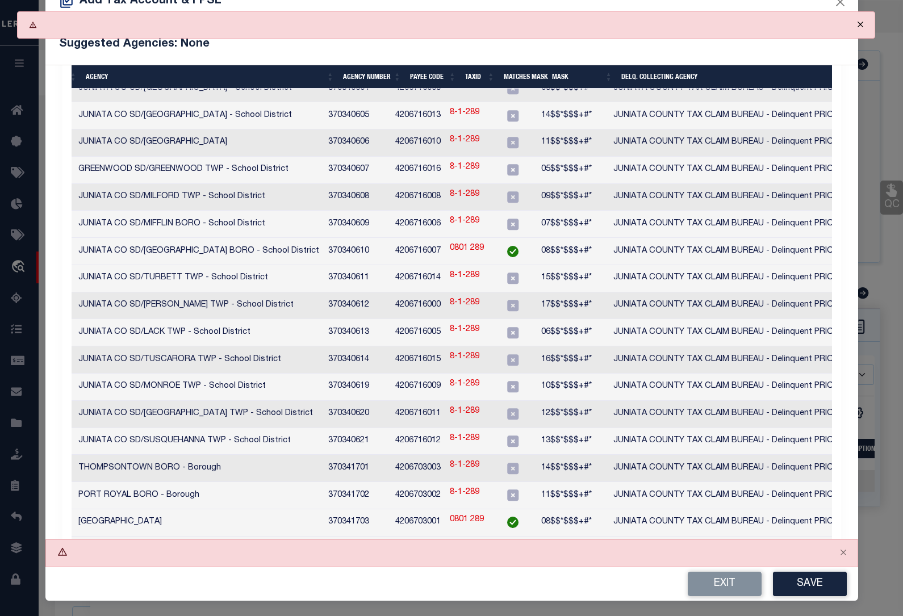
click at [859, 20] on button "Close" at bounding box center [860, 24] width 28 height 25
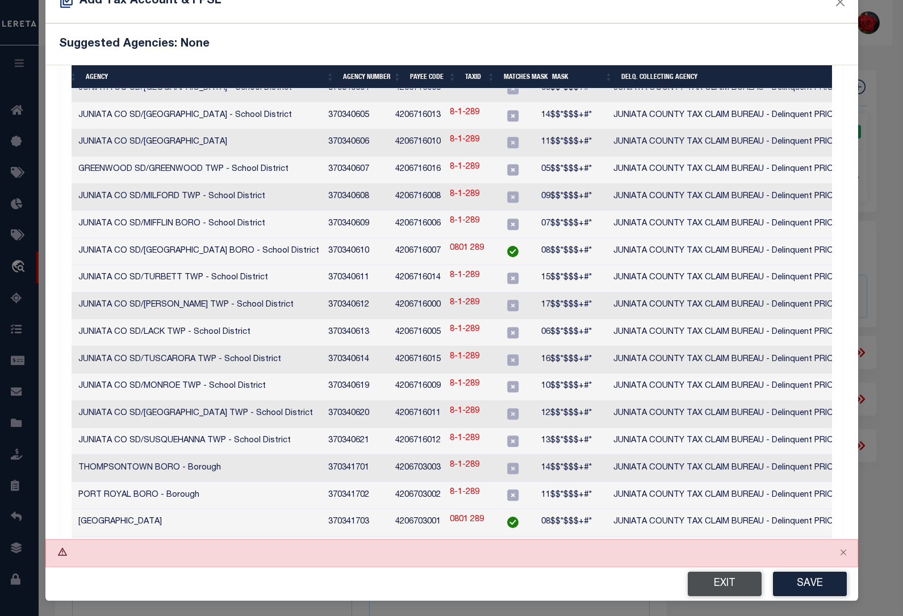
click at [717, 589] on button "Exit" at bounding box center [725, 584] width 74 height 24
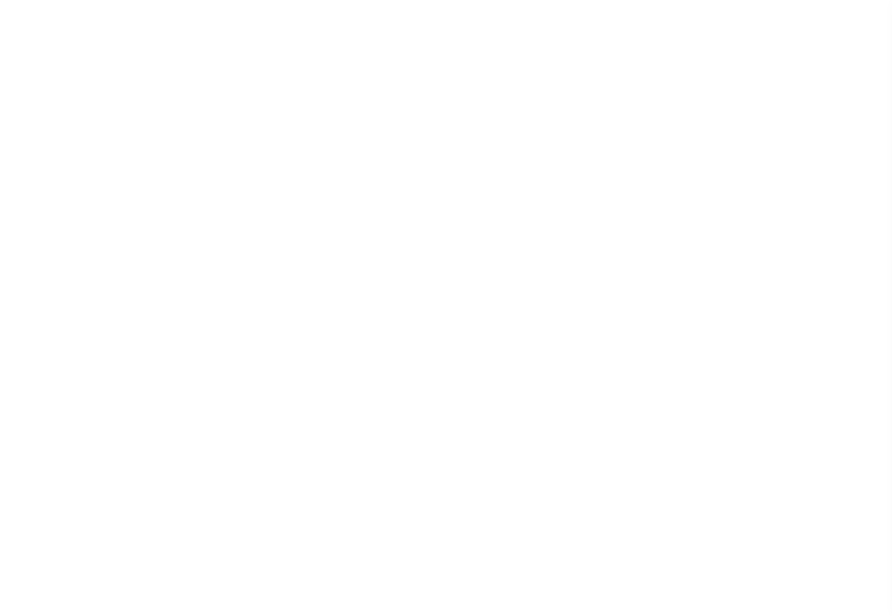
select select "NonEscrow"
type input "337 [PERSON_NAME] DR"
select select
type input "[GEOGRAPHIC_DATA] [GEOGRAPHIC_DATA] 17059"
type input "PA"
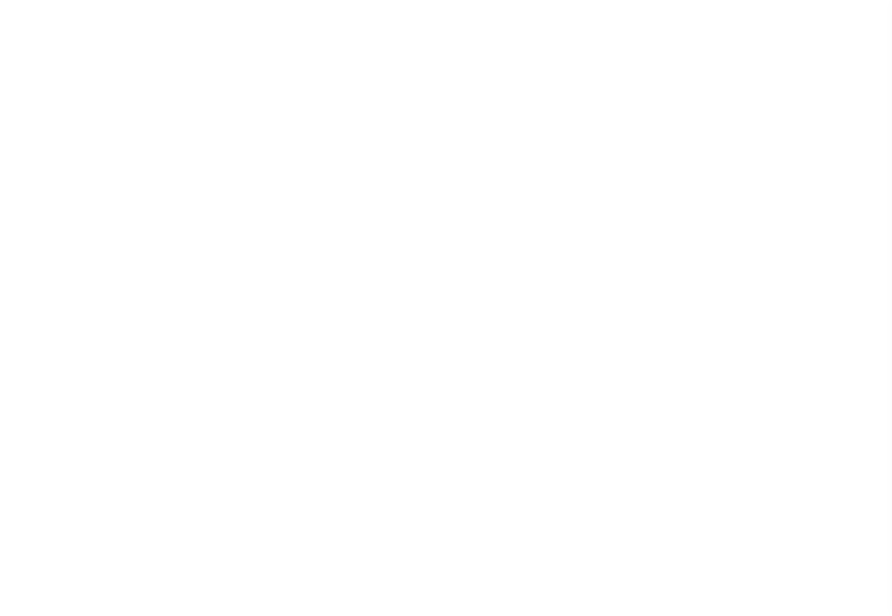
select select
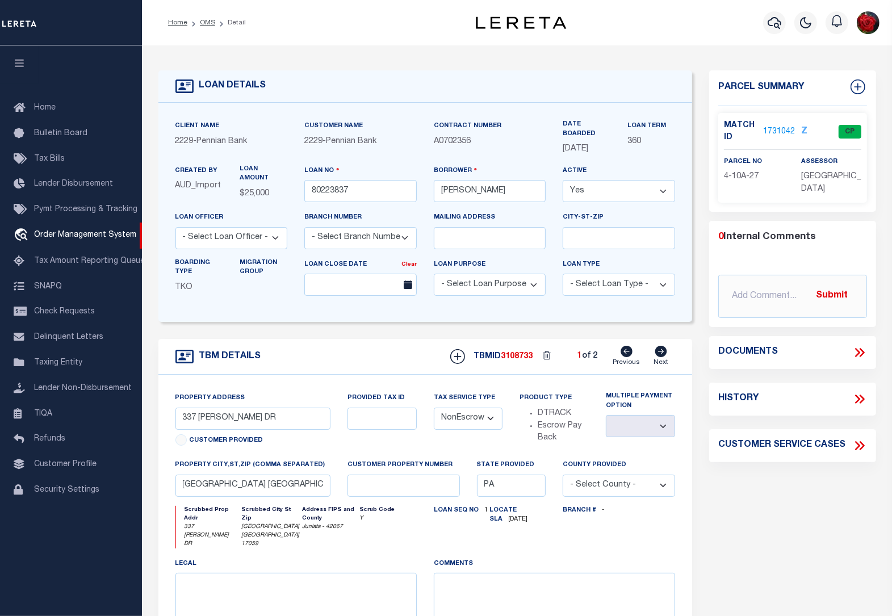
click at [20, 65] on icon "button" at bounding box center [19, 63] width 13 height 10
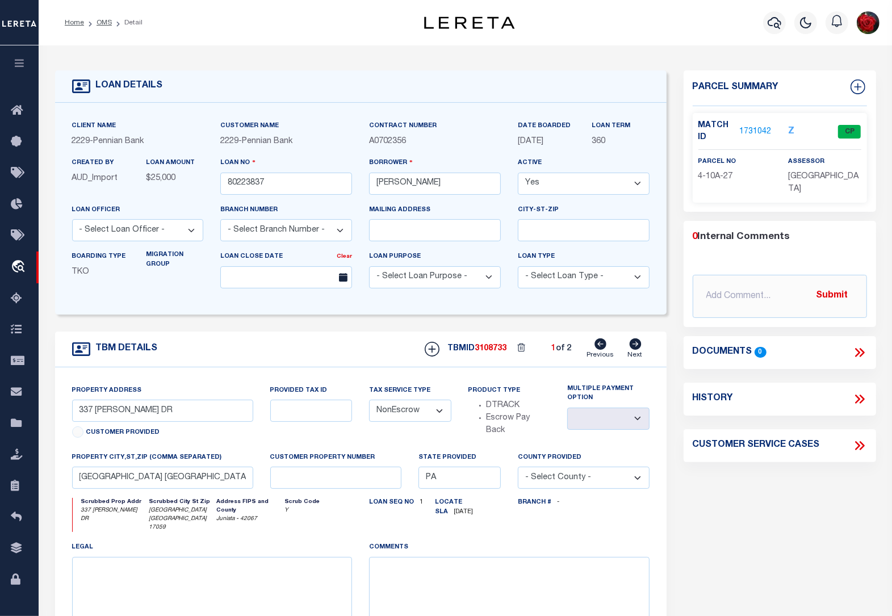
click at [753, 131] on link "1731042" at bounding box center [756, 132] width 32 height 12
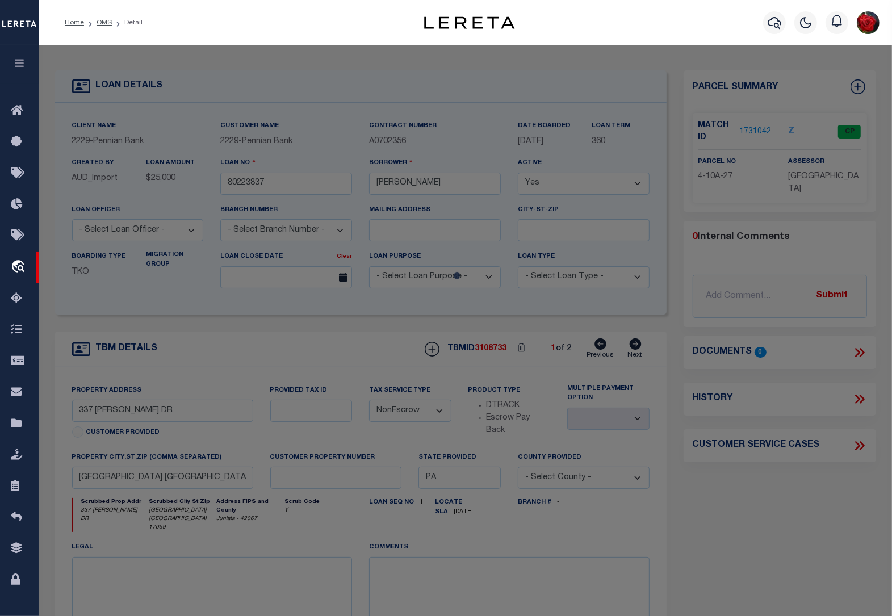
checkbox input "false"
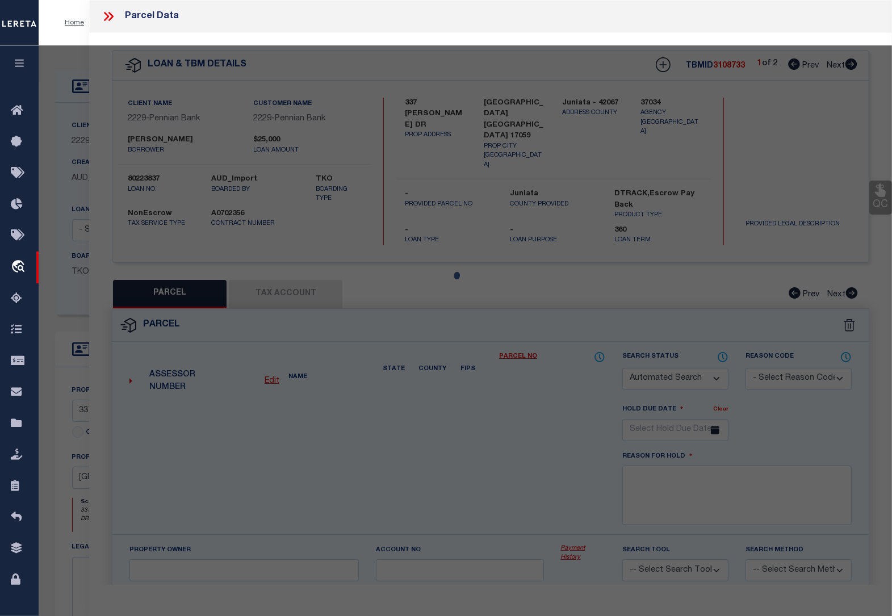
select select "CP"
type input "[PERSON_NAME]"
type input "337 [PERSON_NAME] DR"
checkbox input "false"
type input "[GEOGRAPHIC_DATA] , [GEOGRAPHIC_DATA] 17059"
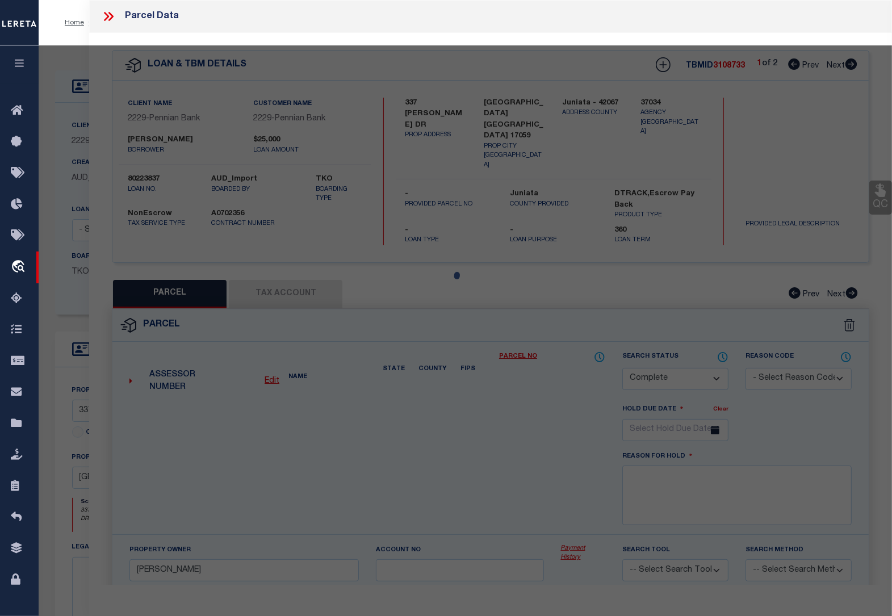
type textarea "371 57"
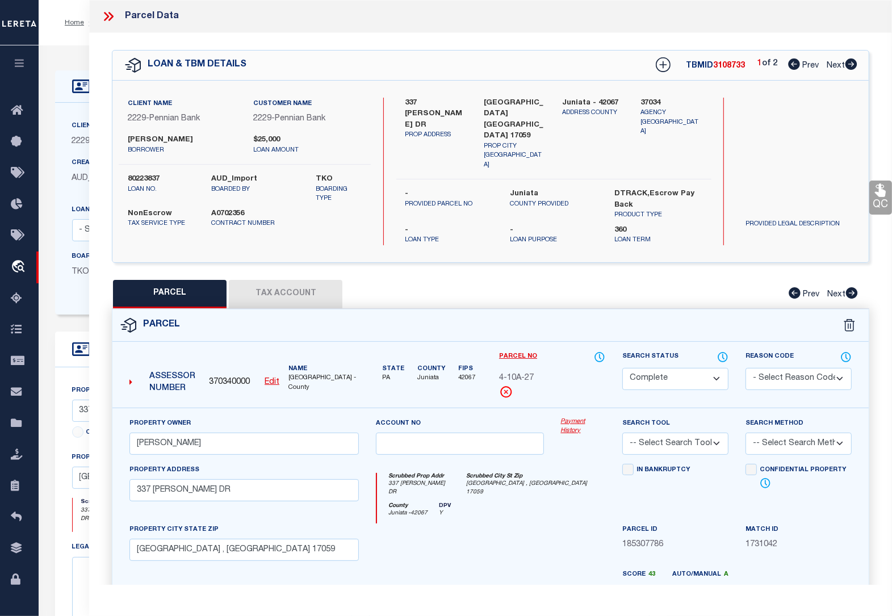
click at [854, 64] on icon at bounding box center [852, 64] width 12 height 11
select select "AS"
checkbox input "false"
select select "CP"
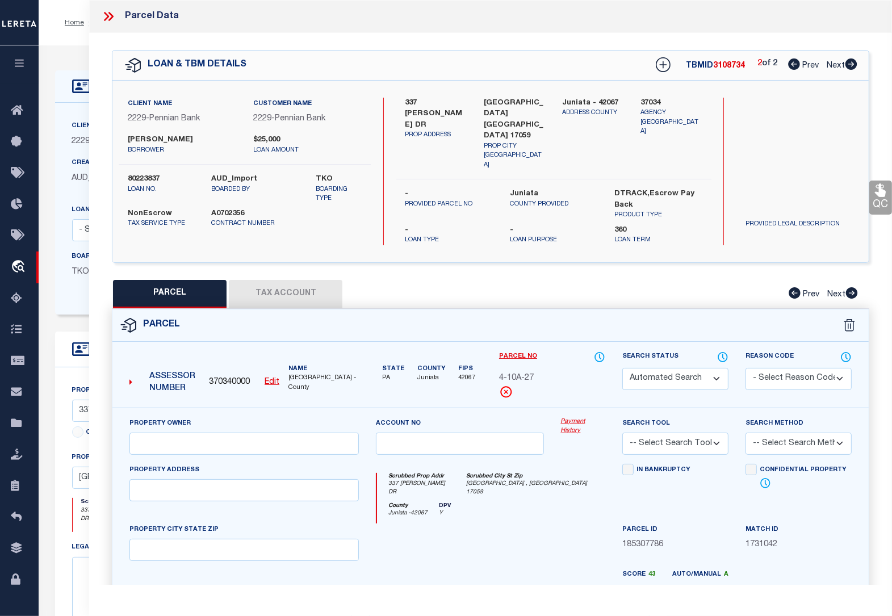
type input "[PERSON_NAME]"
type input "[STREET_ADDRESS]"
checkbox input "false"
type input "[GEOGRAPHIC_DATA] , [GEOGRAPHIC_DATA] 17059"
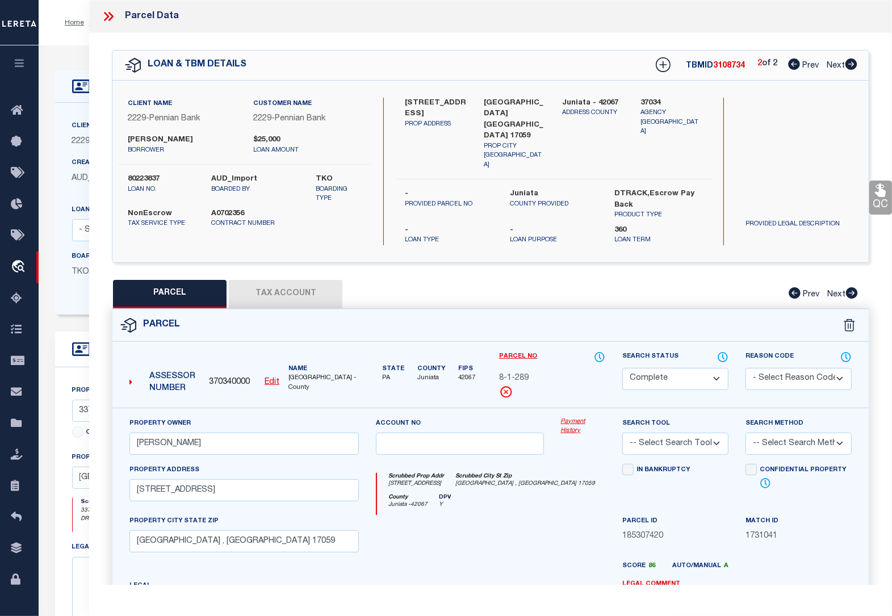
click at [301, 280] on button "Tax Account" at bounding box center [286, 294] width 114 height 28
select select "100"
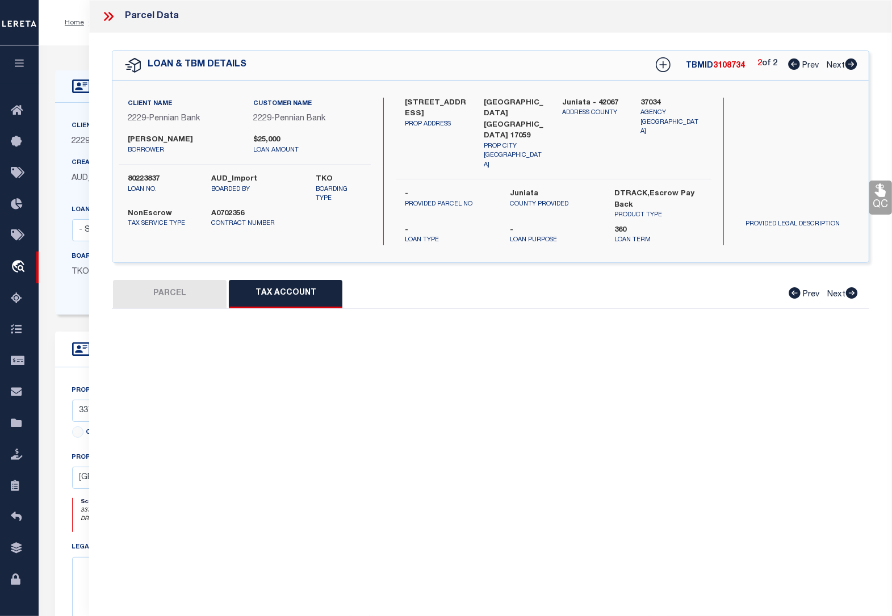
select select "100"
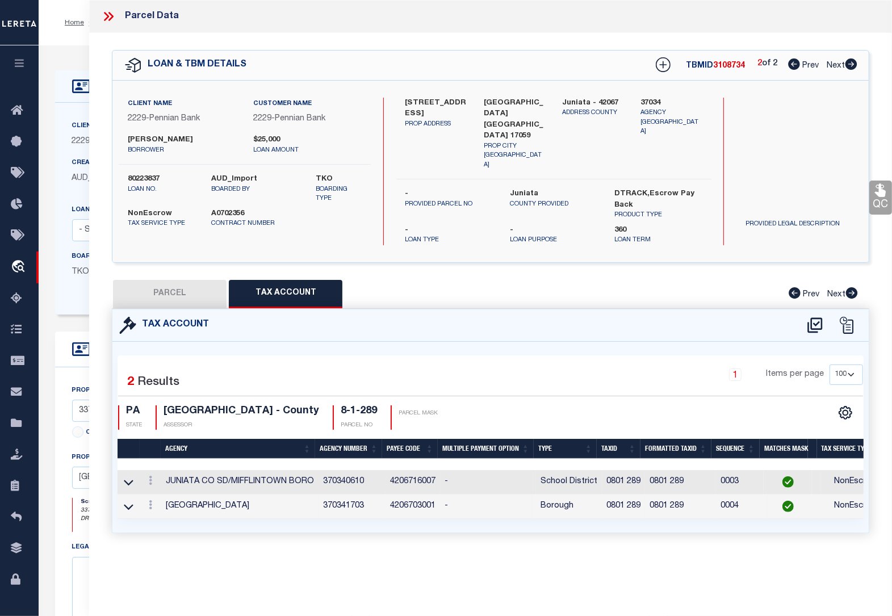
click at [81, 30] on ol "Home OMS Detail" at bounding box center [104, 23] width 96 height 24
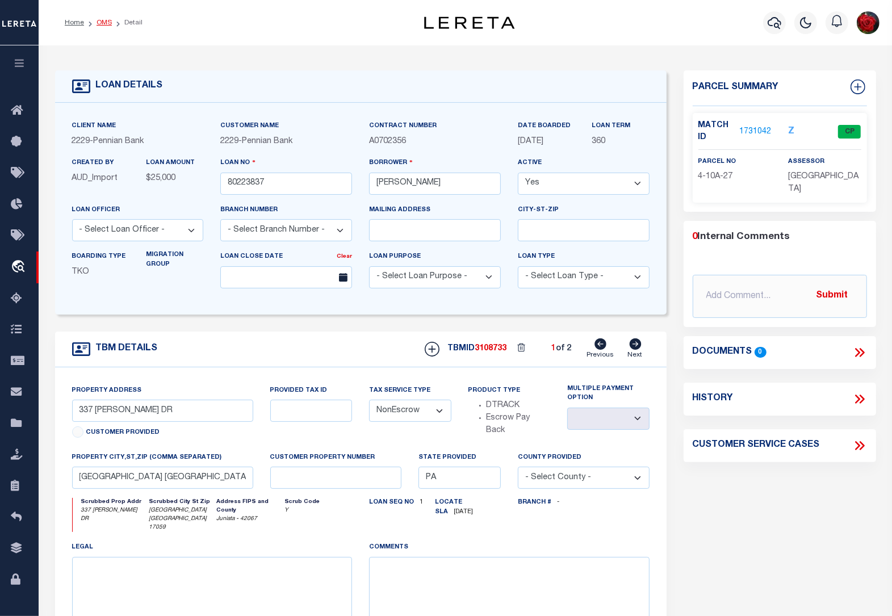
click at [108, 19] on link "OMS" at bounding box center [104, 22] width 15 height 7
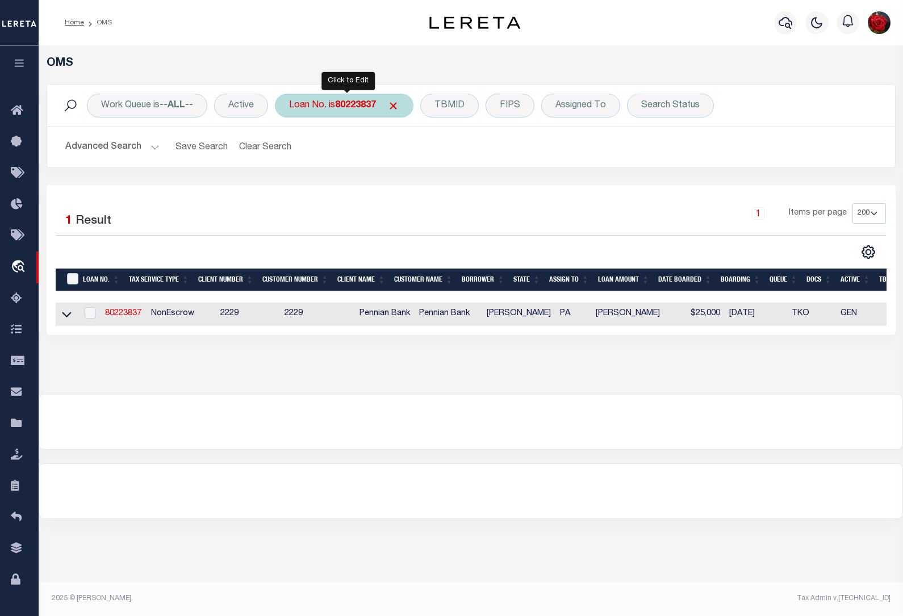
click at [364, 103] on b "80223837" at bounding box center [355, 105] width 41 height 9
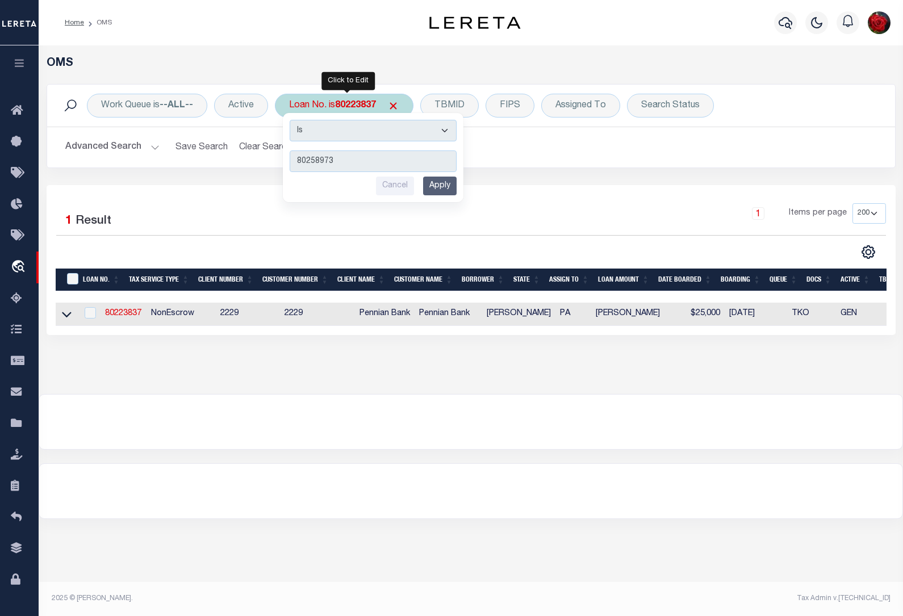
type input "80258973"
click at [436, 188] on input "Apply" at bounding box center [440, 186] width 34 height 19
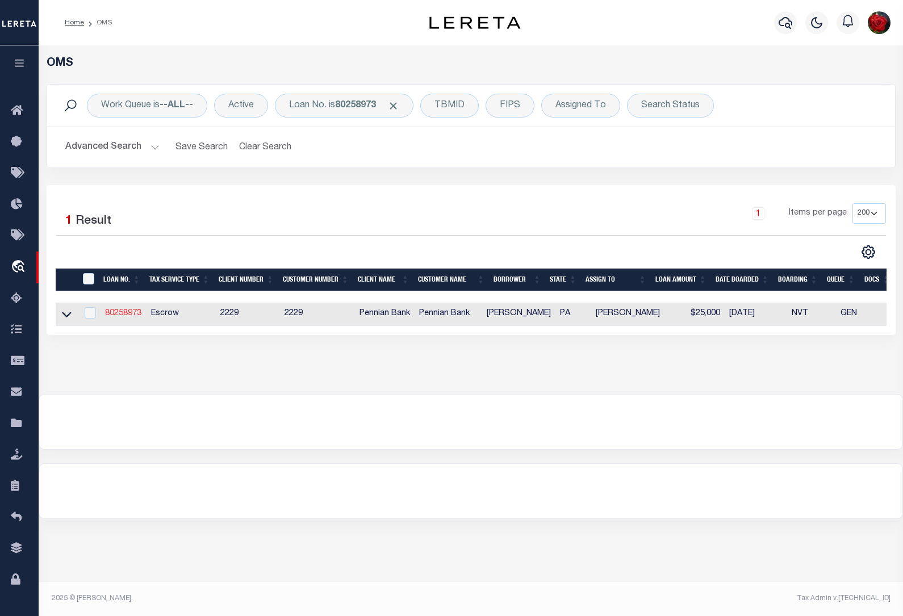
click at [123, 314] on link "80258973" at bounding box center [123, 314] width 36 height 8
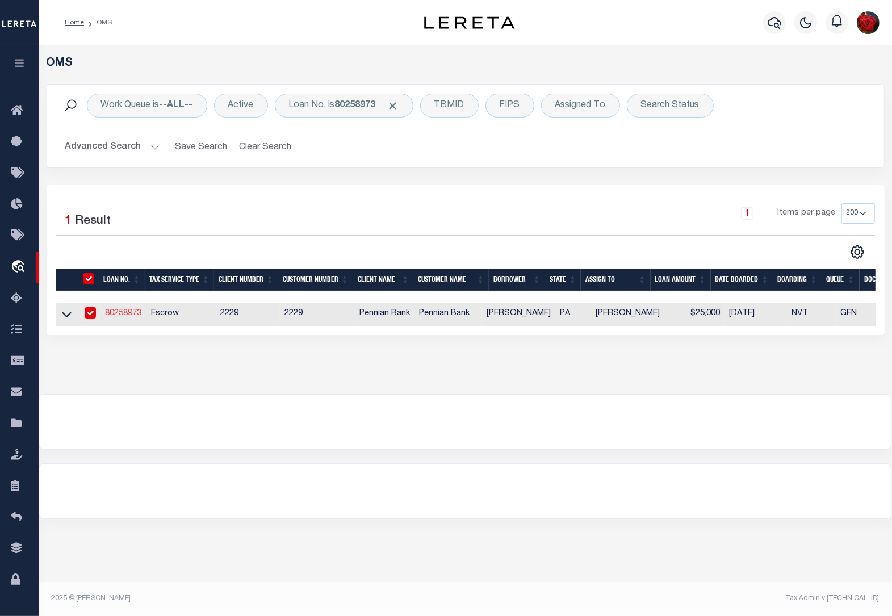
type input "80258973"
type input "[PERSON_NAME]"
select select "Escrow"
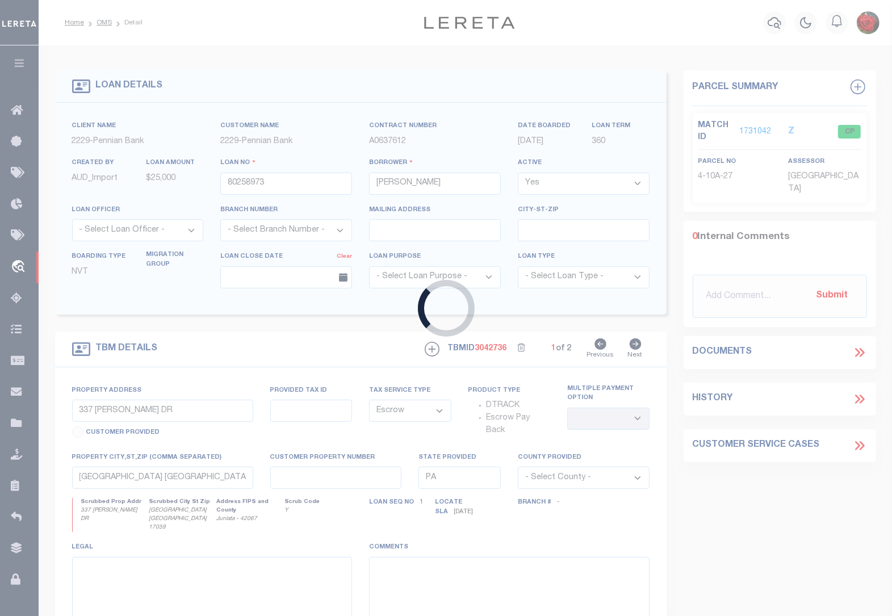
type input "[STREET_ADDRESS]"
type input "0801 297"
select select
type input "Mifflintown [GEOGRAPHIC_DATA] 17059"
select select
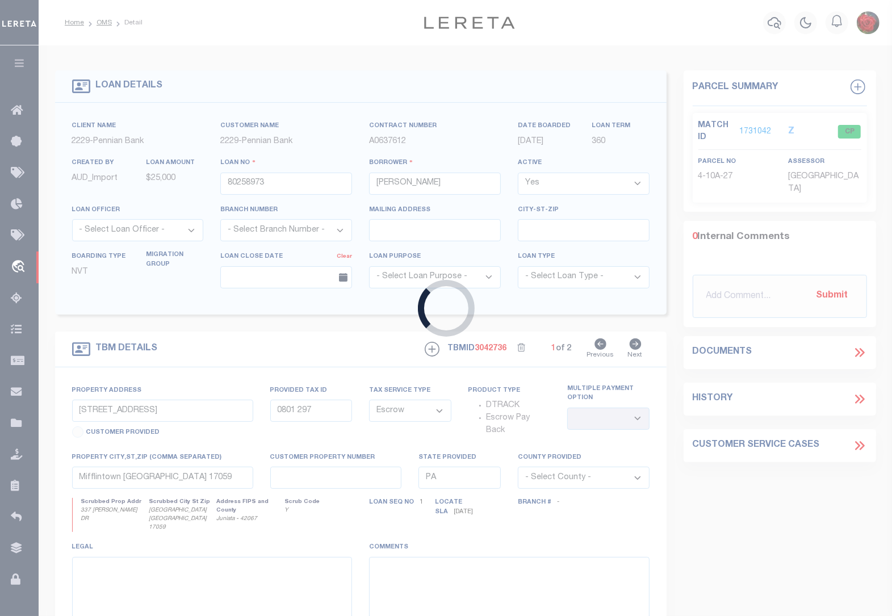
type textarea "Liability subject to parcel provided"
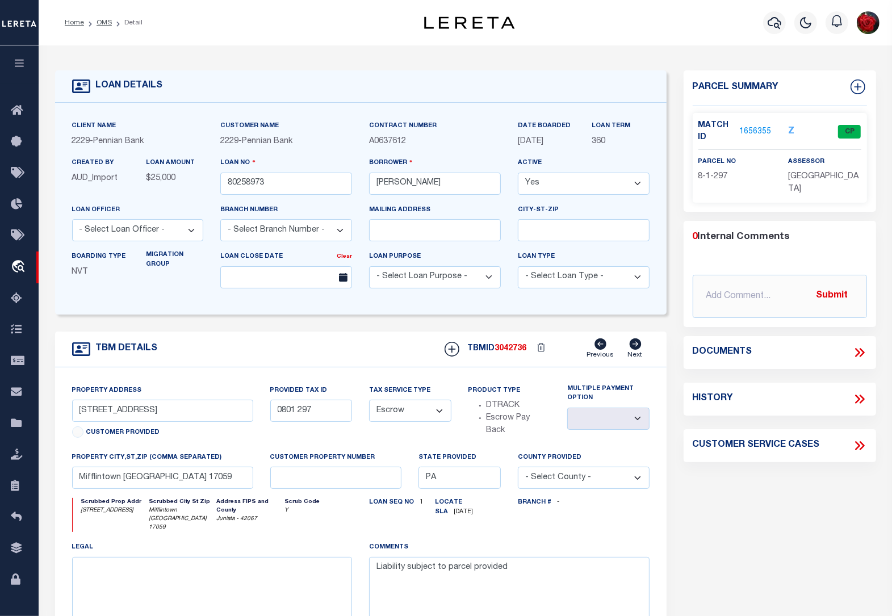
click at [761, 126] on link "1656355" at bounding box center [756, 132] width 32 height 12
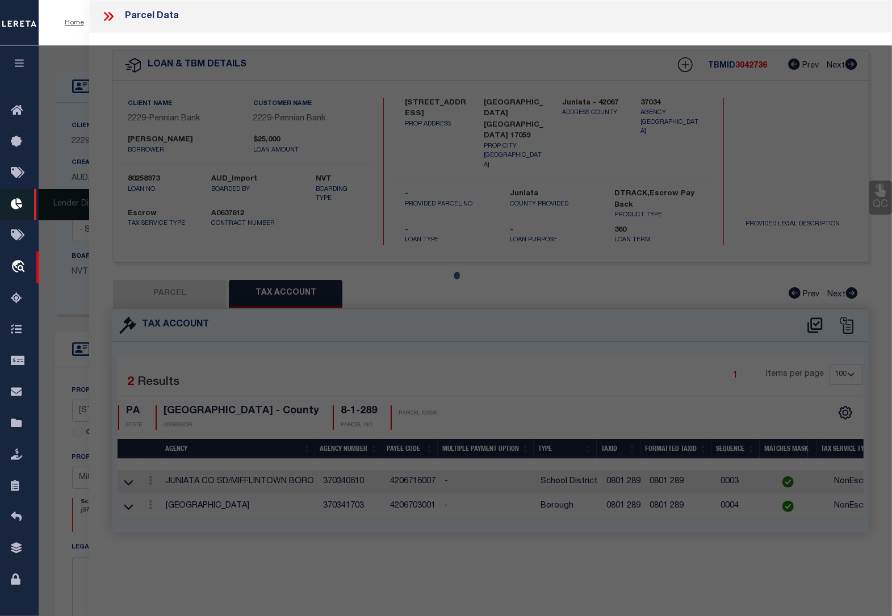
select select "AS"
checkbox input "false"
select select "CP"
type input "[GEOGRAPHIC_DATA]"
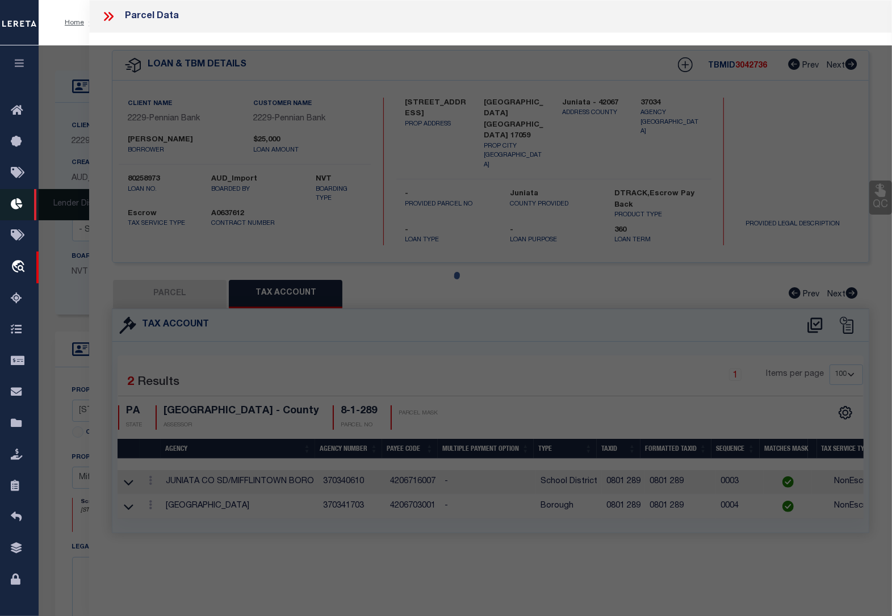
select select
checkbox input "false"
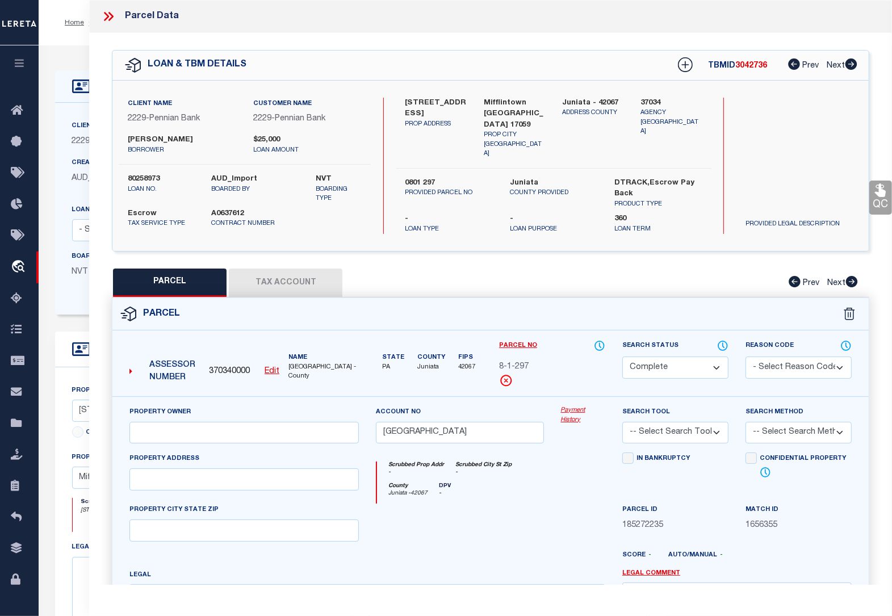
click at [296, 274] on button "Tax Account" at bounding box center [286, 283] width 114 height 28
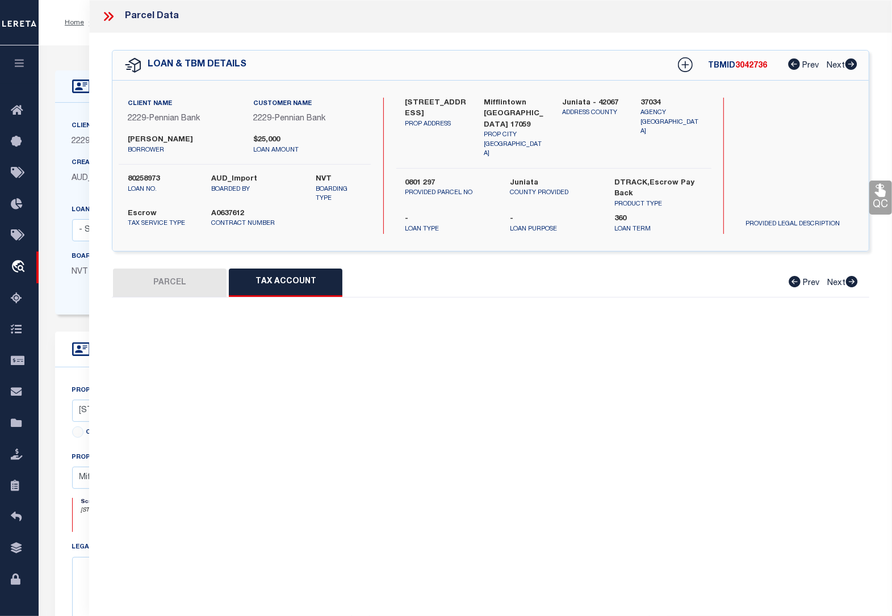
select select "100"
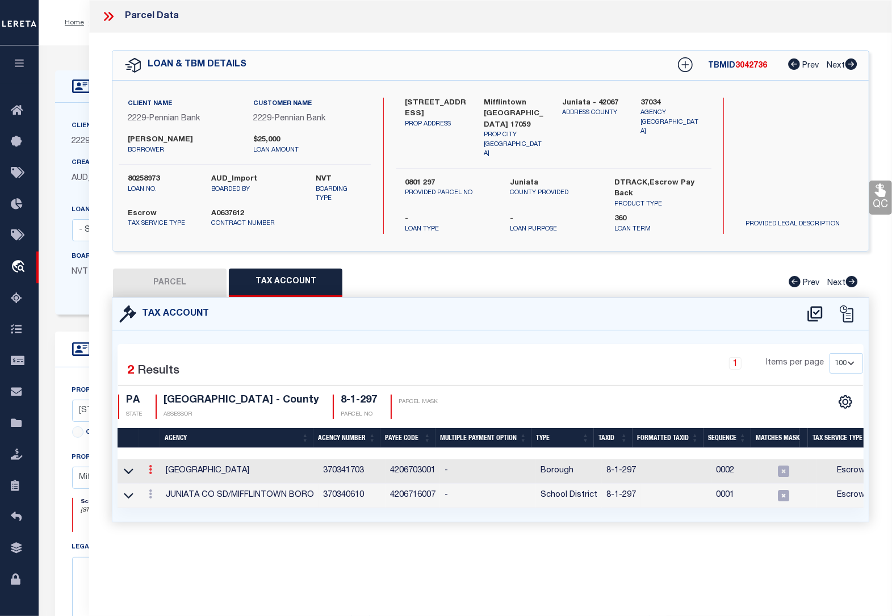
click at [149, 468] on icon at bounding box center [150, 469] width 3 height 9
click at [161, 483] on icon "" at bounding box center [162, 486] width 9 height 9
type input "8-1-297"
type textarea "08$$*$$$+#*"
checkbox input "true"
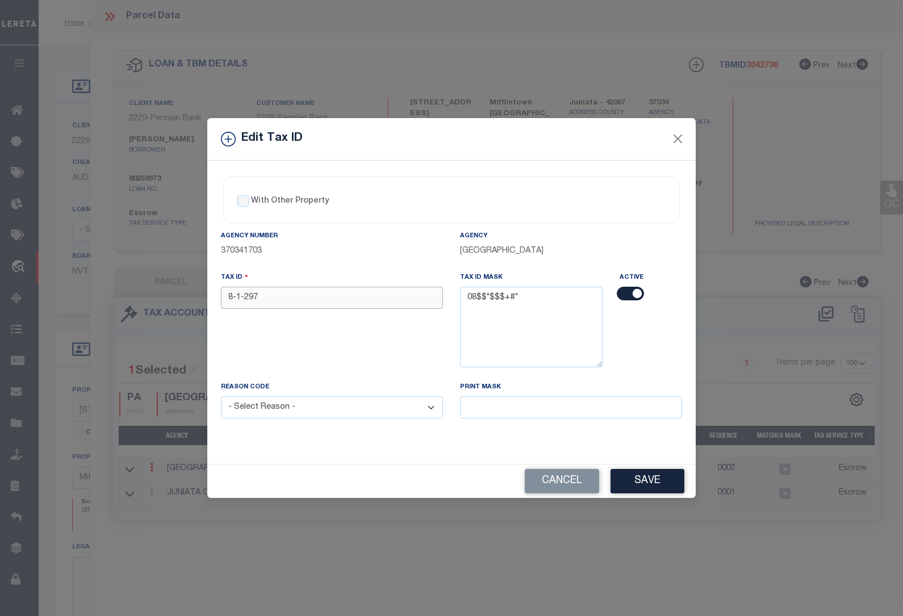
drag, startPoint x: 267, startPoint y: 297, endPoint x: 186, endPoint y: 294, distance: 80.7
click at [187, 295] on div "Edit Tax ID With Other Property With Other Property Type Temporary" at bounding box center [451, 308] width 903 height 616
paste input "0801"
type input "0801 297"
click at [290, 406] on select "- Select Reason - 099 - Other (Provide additional detail) ACT - Agency Changed …" at bounding box center [332, 408] width 222 height 22
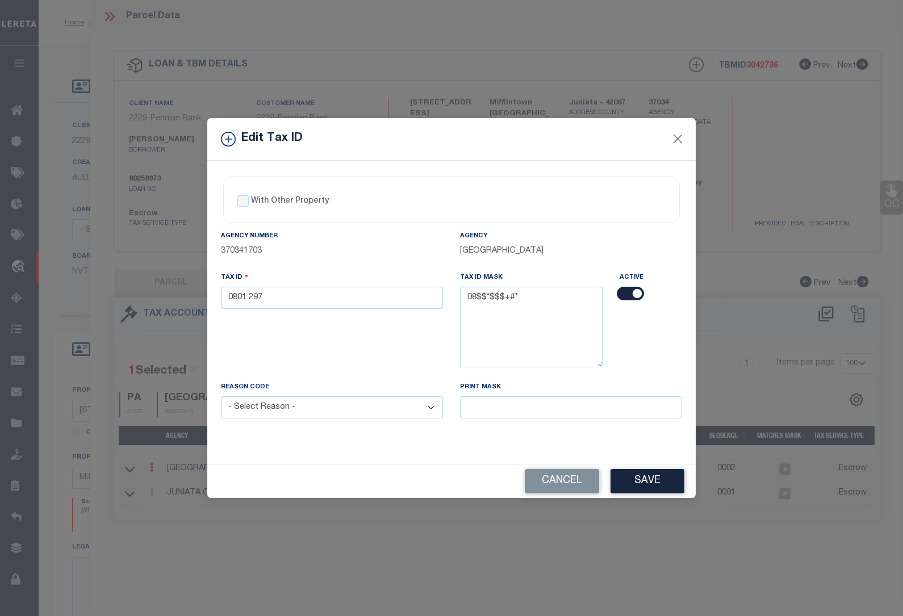
select select "ACT"
click at [221, 398] on select "- Select Reason - 099 - Other (Provide additional detail) ACT - Agency Changed …" at bounding box center [332, 408] width 222 height 22
click at [635, 481] on button "Save" at bounding box center [648, 481] width 74 height 24
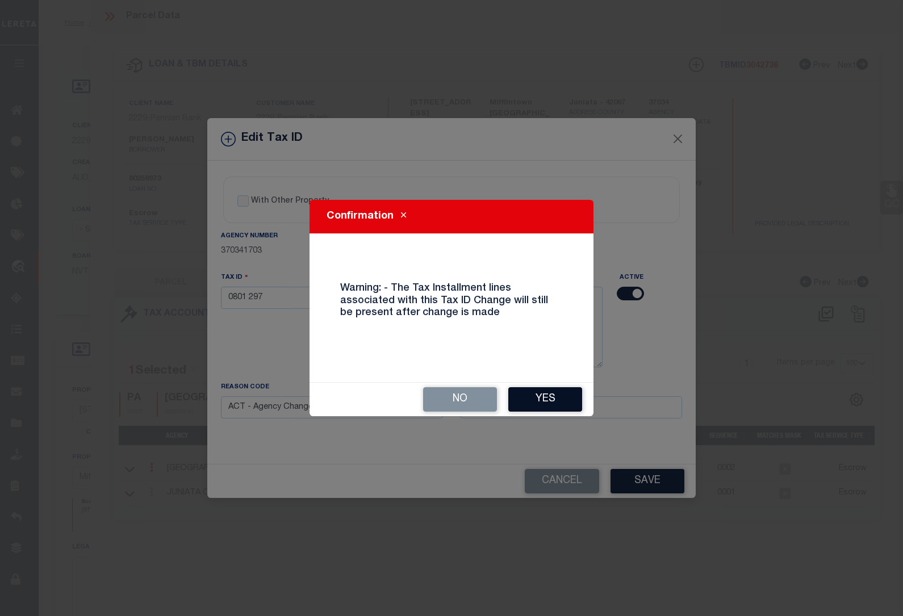
click at [562, 394] on button "Yes" at bounding box center [545, 399] width 74 height 24
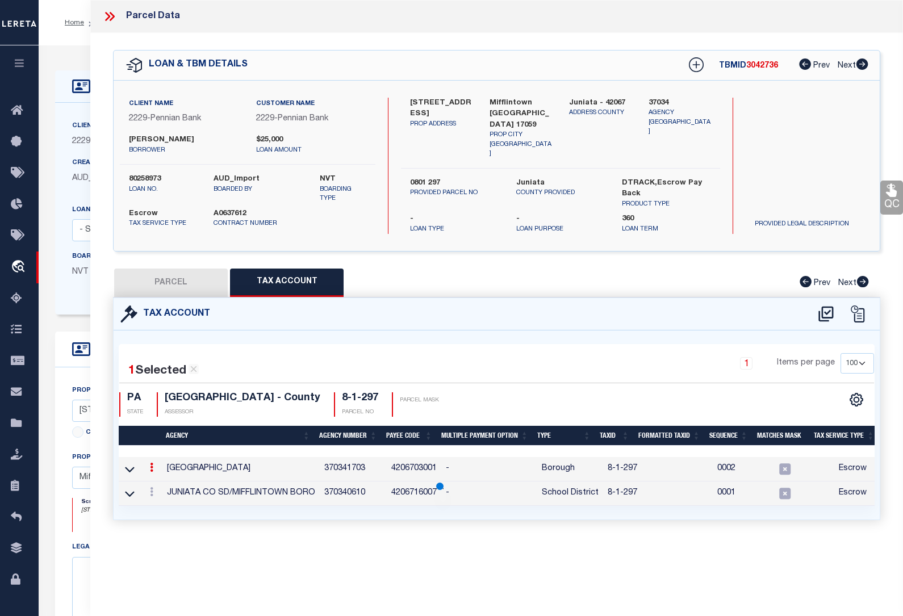
select select
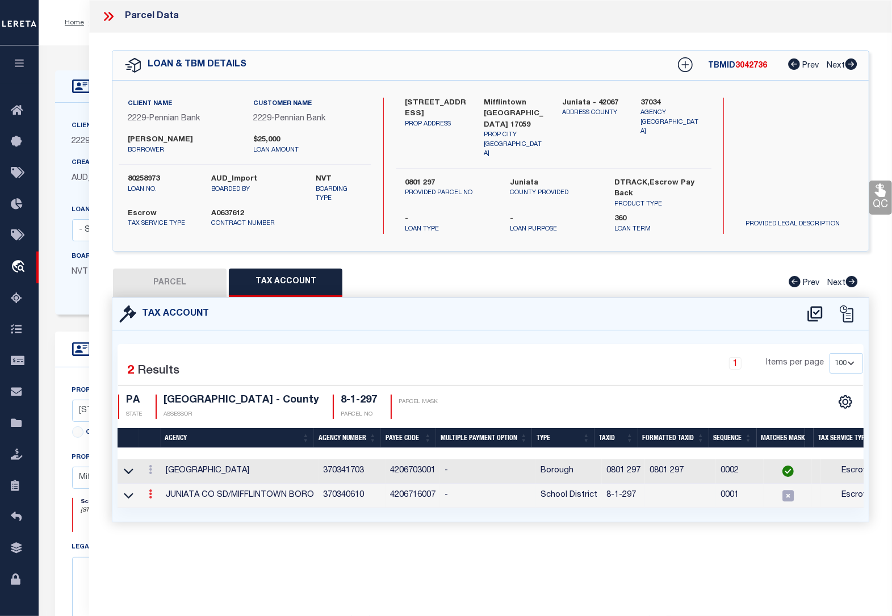
click at [151, 490] on icon at bounding box center [150, 494] width 3 height 9
click at [164, 507] on icon at bounding box center [162, 511] width 9 height 9
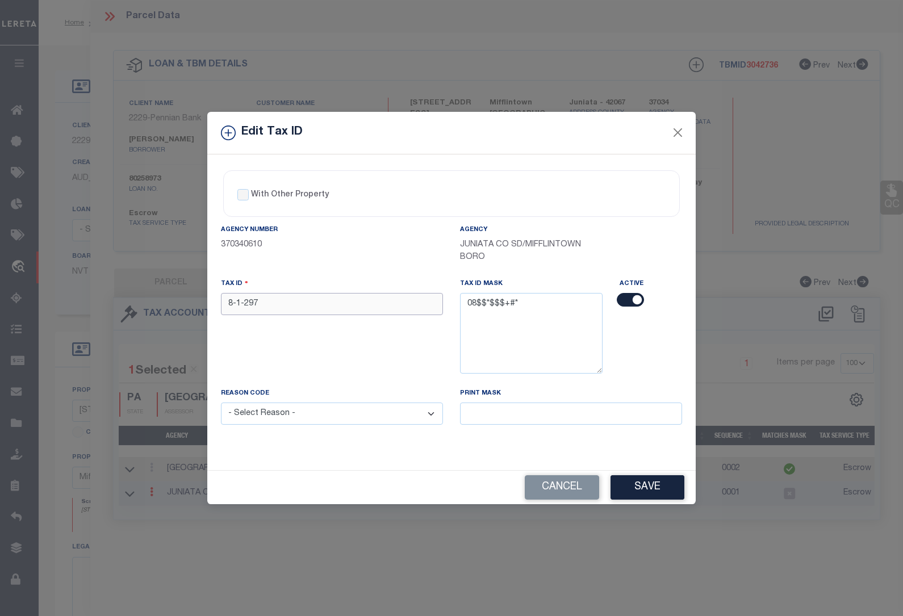
drag, startPoint x: 271, startPoint y: 301, endPoint x: 182, endPoint y: 302, distance: 88.6
click at [182, 302] on div "Edit Tax ID With Other Property With Other Property Type Temporary" at bounding box center [451, 308] width 903 height 616
paste input "0801"
type input "0801 297"
click at [293, 416] on select "- Select Reason - 099 - Other (Provide additional detail) ACT - Agency Changed …" at bounding box center [332, 414] width 222 height 22
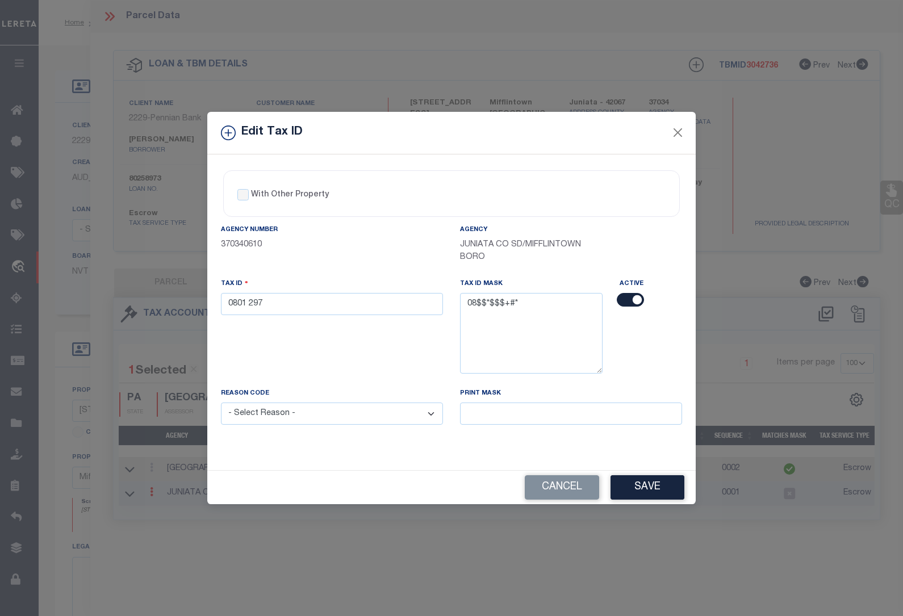
select select "ACT"
click at [221, 404] on select "- Select Reason - 099 - Other (Provide additional detail) ACT - Agency Changed …" at bounding box center [332, 414] width 222 height 22
click at [634, 485] on button "Save" at bounding box center [648, 487] width 74 height 24
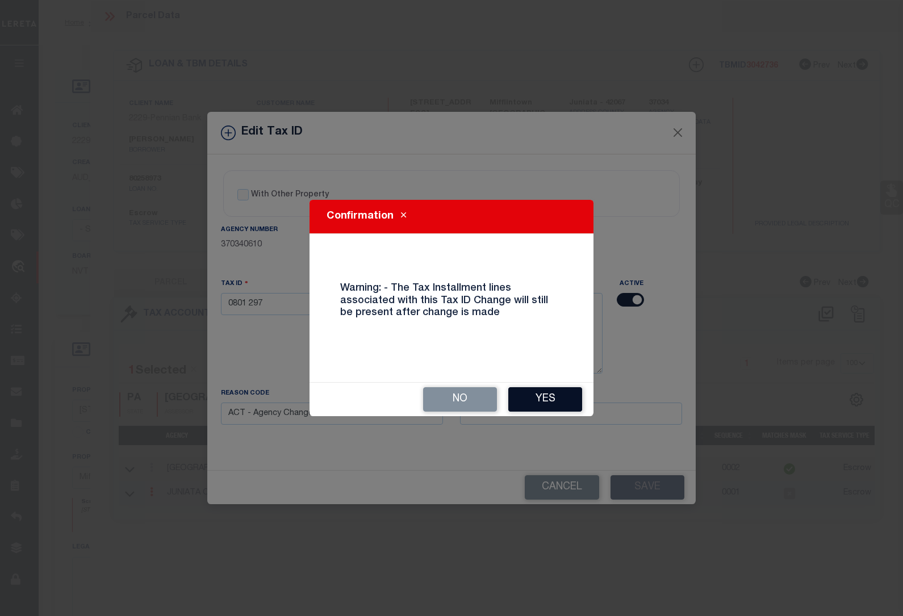
click at [544, 398] on button "Yes" at bounding box center [545, 399] width 74 height 24
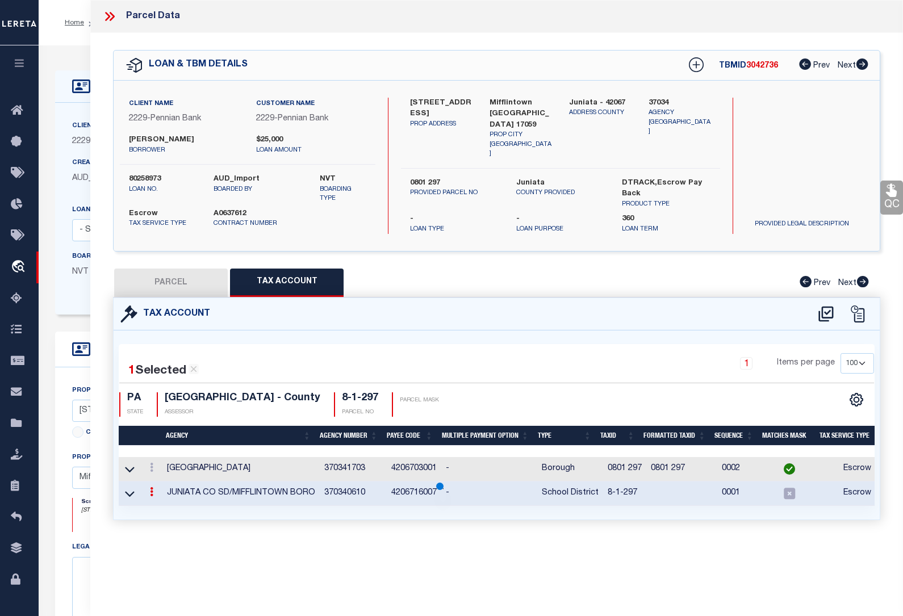
select select
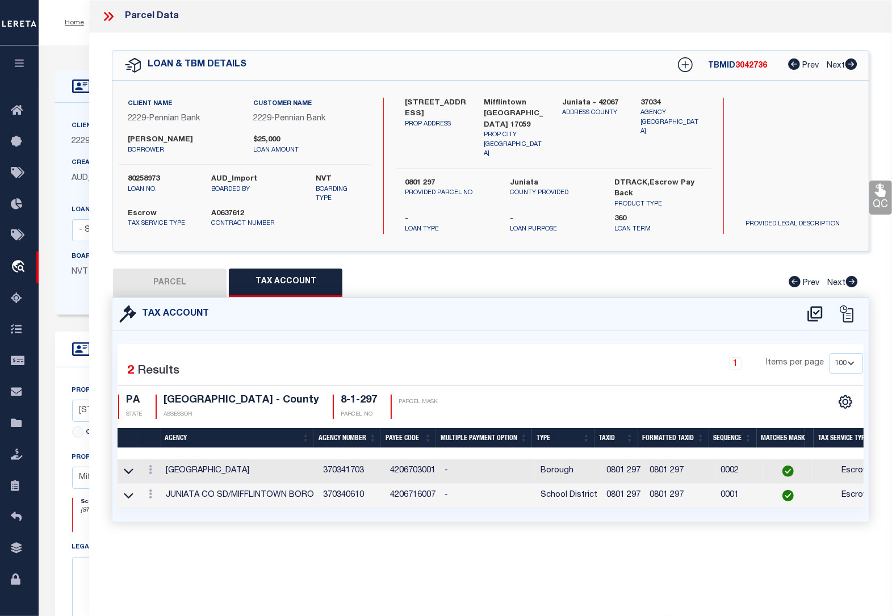
click at [109, 19] on icon at bounding box center [108, 16] width 15 height 15
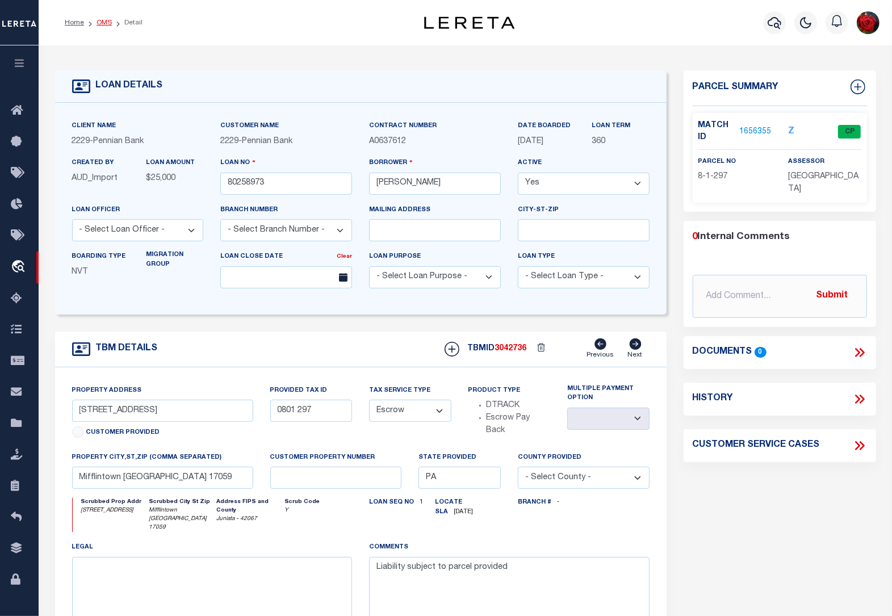
click at [98, 19] on link "OMS" at bounding box center [104, 22] width 15 height 7
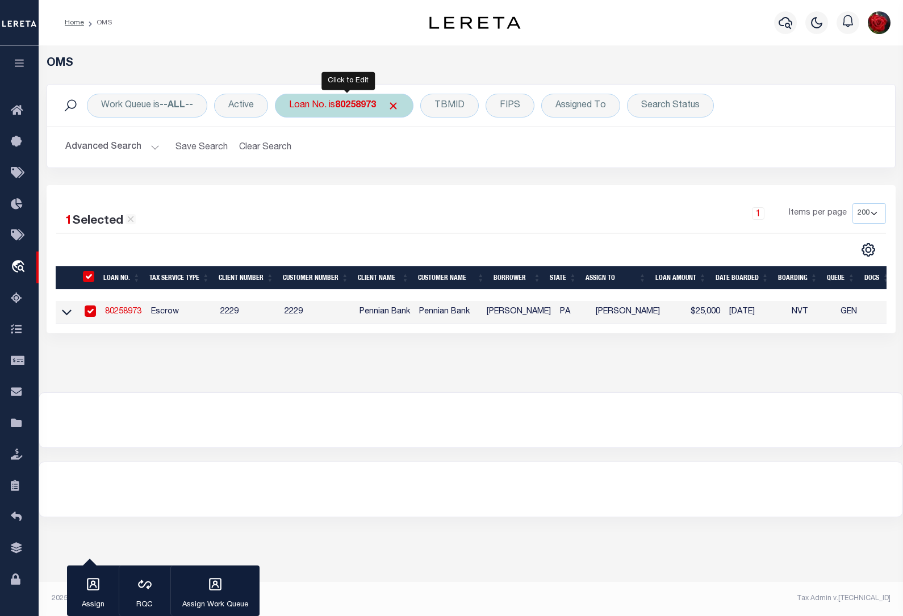
click at [351, 108] on b "80258973" at bounding box center [355, 105] width 41 height 9
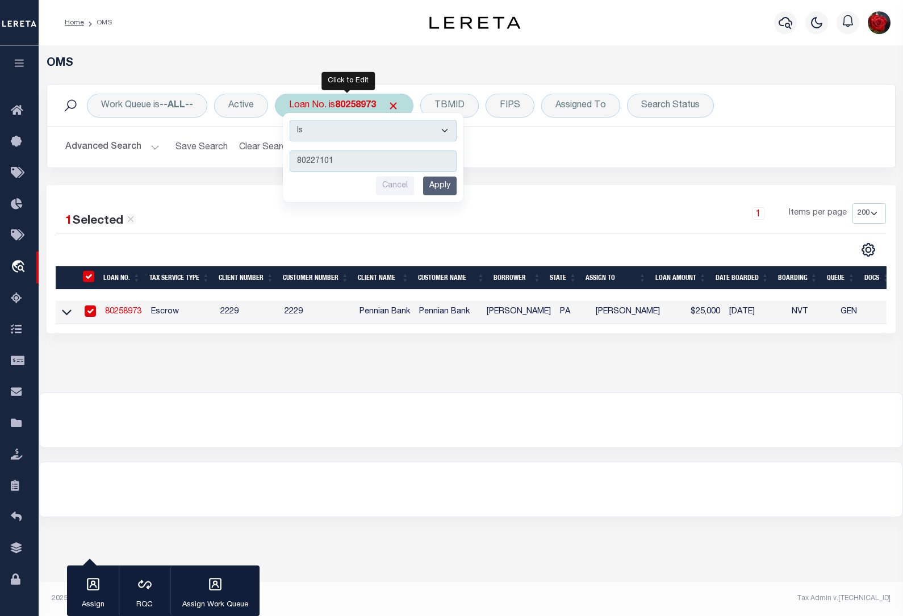
type input "80227101"
click at [436, 185] on input "Apply" at bounding box center [440, 186] width 34 height 19
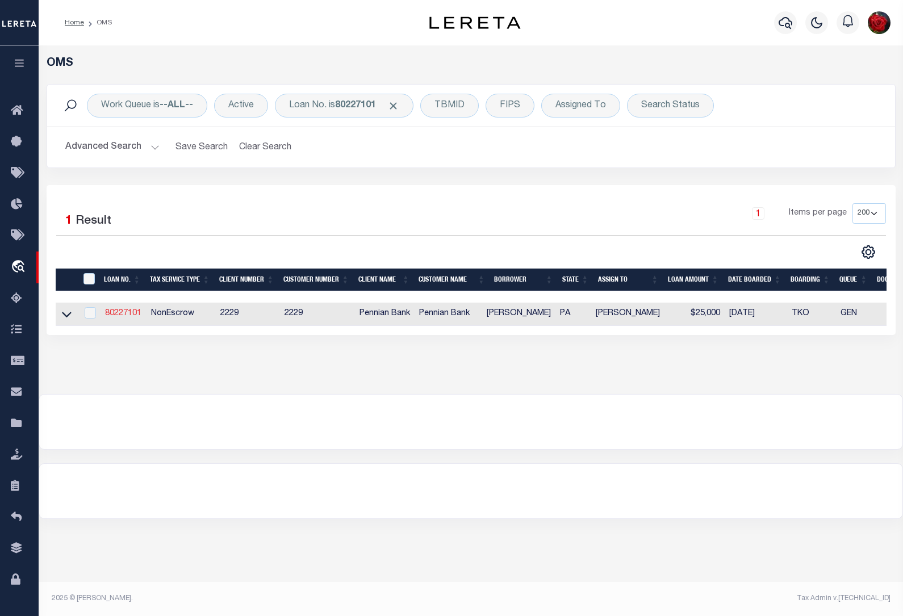
click at [126, 317] on link "80227101" at bounding box center [123, 314] width 36 height 8
type input "80227101"
type input "[PERSON_NAME]"
select select "NonEscrow"
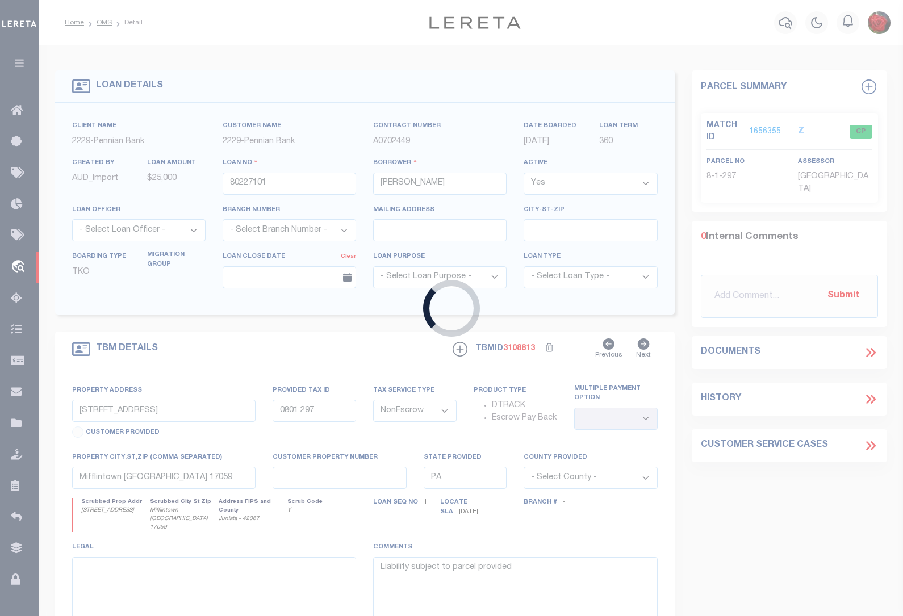
type input "[STREET_ADDRESS][US_STATE]"
select select
type input "[GEOGRAPHIC_DATA] [GEOGRAPHIC_DATA] 17059"
select select
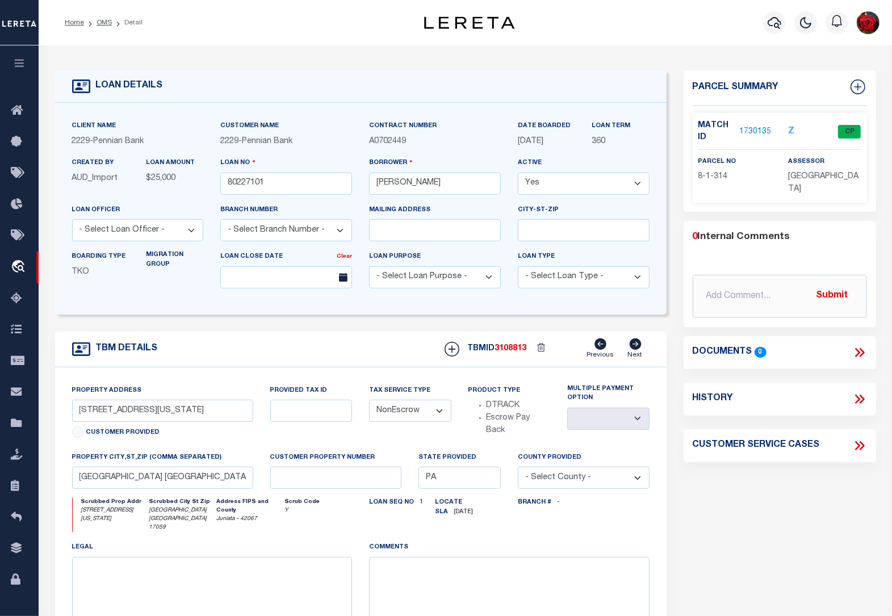
click at [756, 132] on link "1730135" at bounding box center [756, 132] width 32 height 12
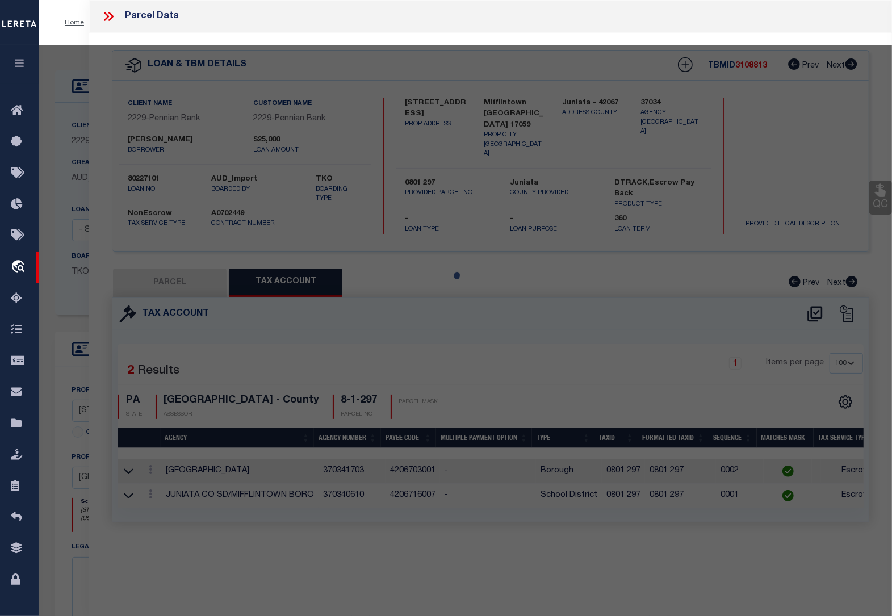
select select "AS"
checkbox input "false"
select select "CP"
type input "[PERSON_NAME] E &PATRICIA C"
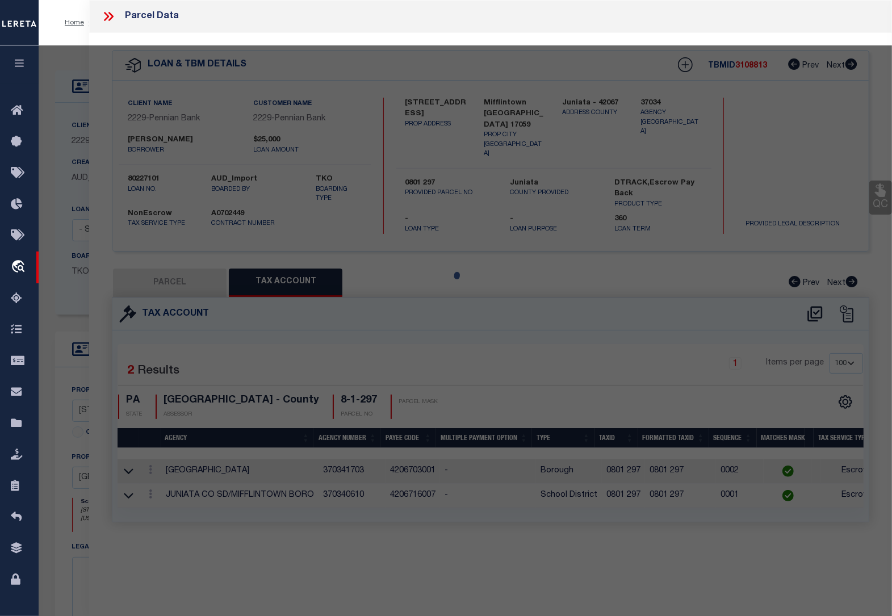
type input "[STREET_ADDRESS][US_STATE]"
checkbox input "false"
type input "[GEOGRAPHIC_DATA] , [GEOGRAPHIC_DATA] 17059"
type textarea "423 0711"
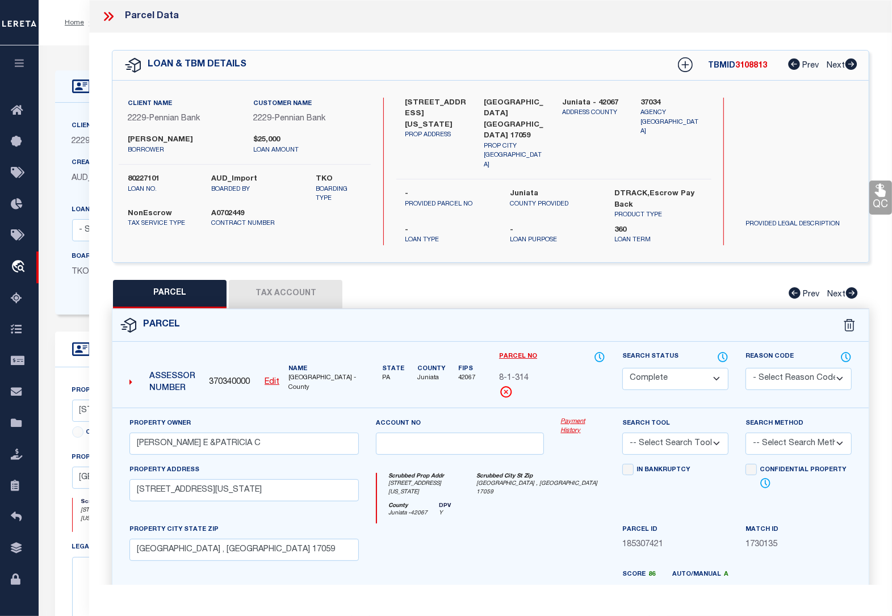
click at [285, 280] on button "Tax Account" at bounding box center [286, 294] width 114 height 28
select select "100"
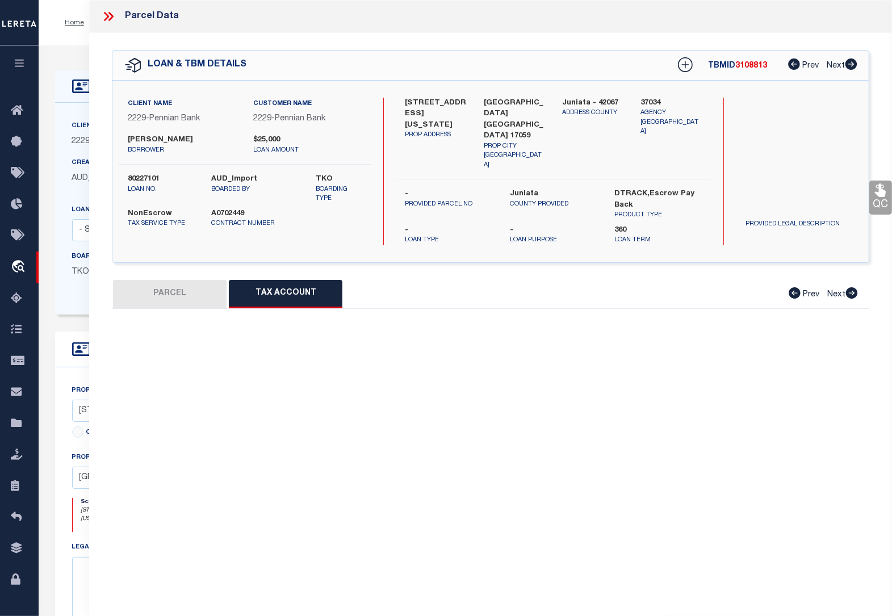
select select "100"
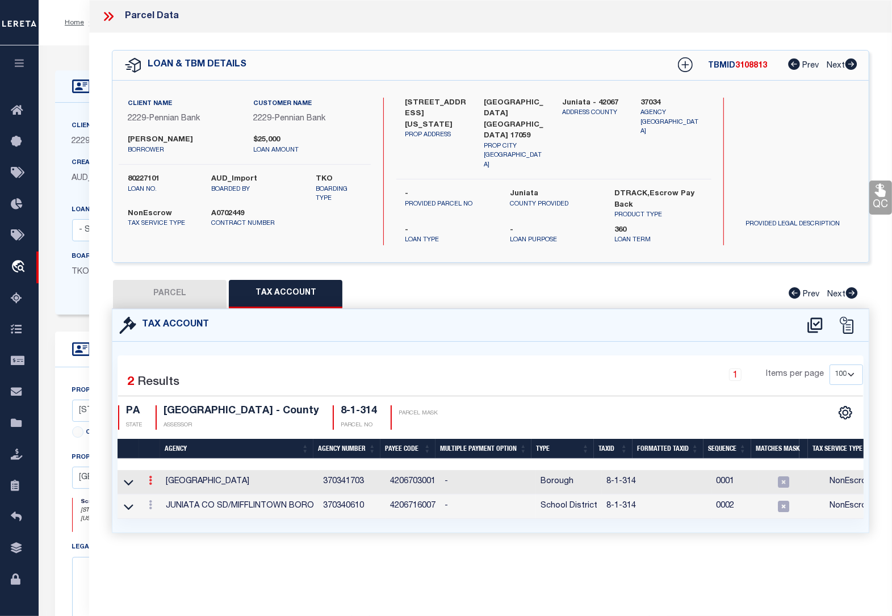
click at [152, 476] on icon at bounding box center [150, 480] width 3 height 9
click at [160, 494] on icon "" at bounding box center [162, 498] width 9 height 9
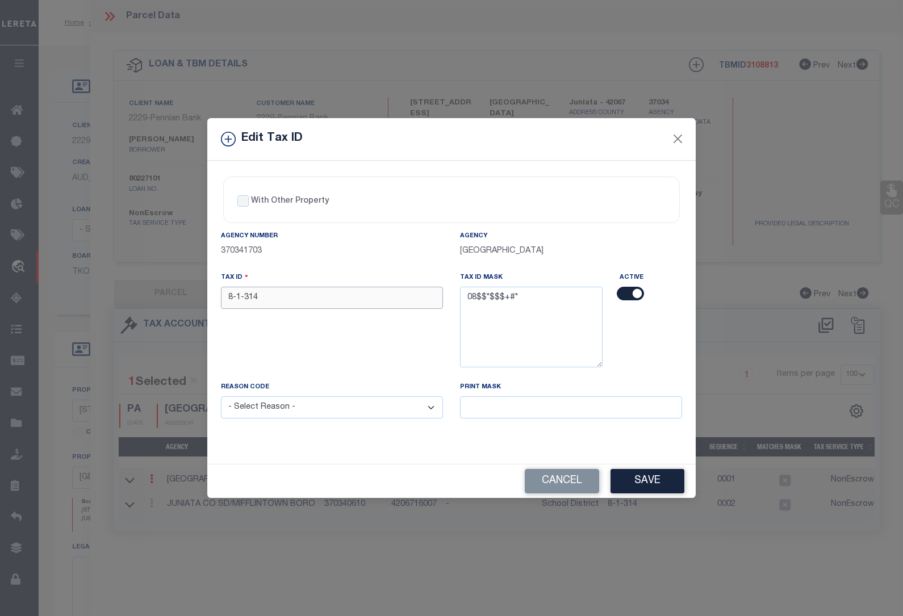
drag, startPoint x: 279, startPoint y: 297, endPoint x: 166, endPoint y: 297, distance: 112.5
click at [166, 297] on div "Edit Tax ID With Other Property With Other Property Type Temporary" at bounding box center [451, 308] width 903 height 616
paste input "0801"
type input "0801 314"
click at [295, 410] on select "- Select Reason - 099 - Other (Provide additional detail) ACT - Agency Changed …" at bounding box center [332, 408] width 222 height 22
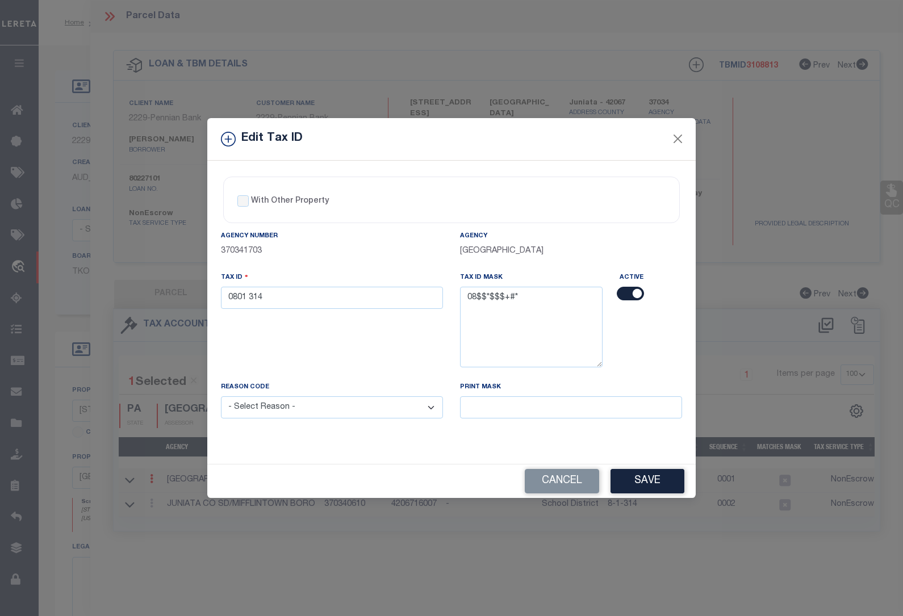
select select "ACT"
click at [221, 398] on select "- Select Reason - 099 - Other (Provide additional detail) ACT - Agency Changed …" at bounding box center [332, 408] width 222 height 22
click at [653, 483] on button "Save" at bounding box center [648, 481] width 74 height 24
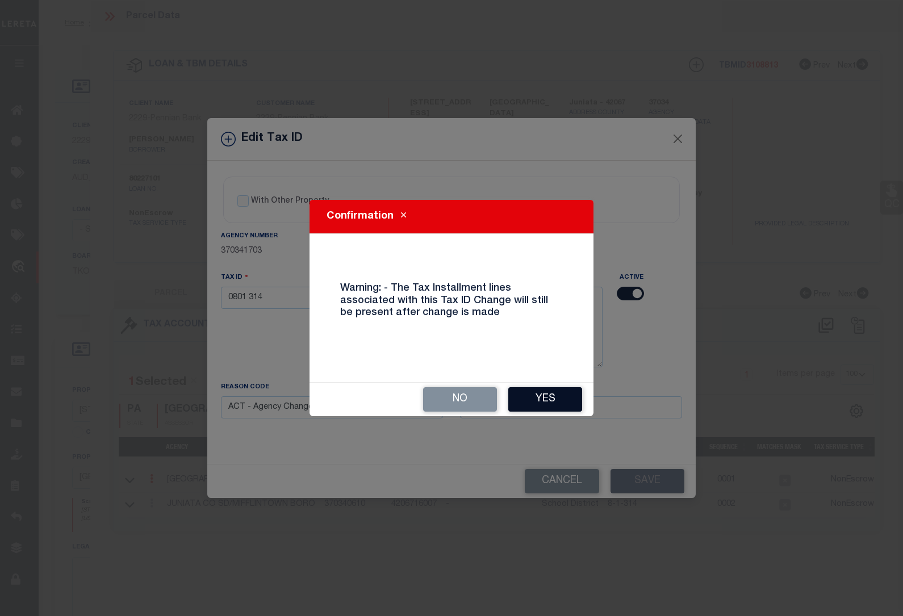
click at [554, 396] on button "Yes" at bounding box center [545, 399] width 74 height 24
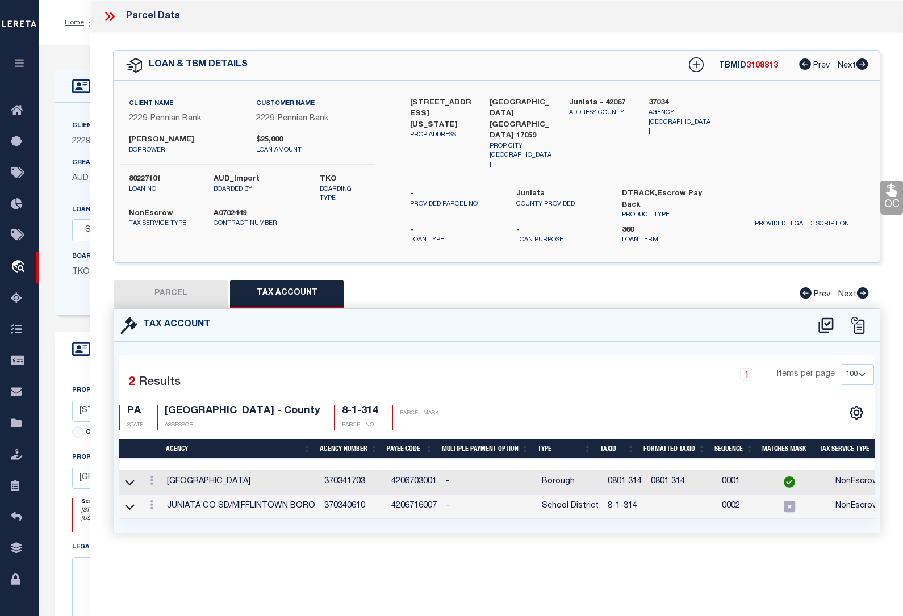
select select
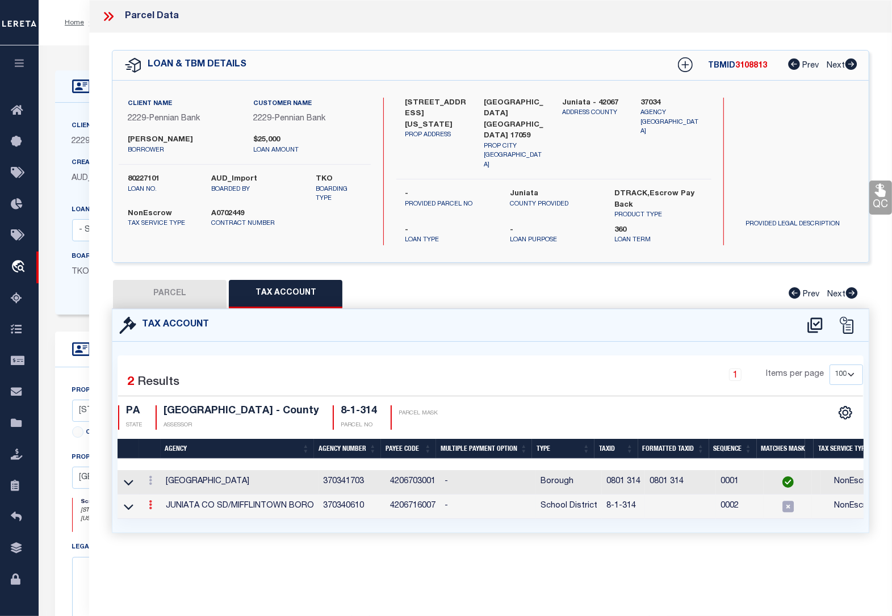
click at [152, 500] on icon at bounding box center [150, 504] width 3 height 9
click at [162, 518] on icon at bounding box center [162, 522] width 9 height 9
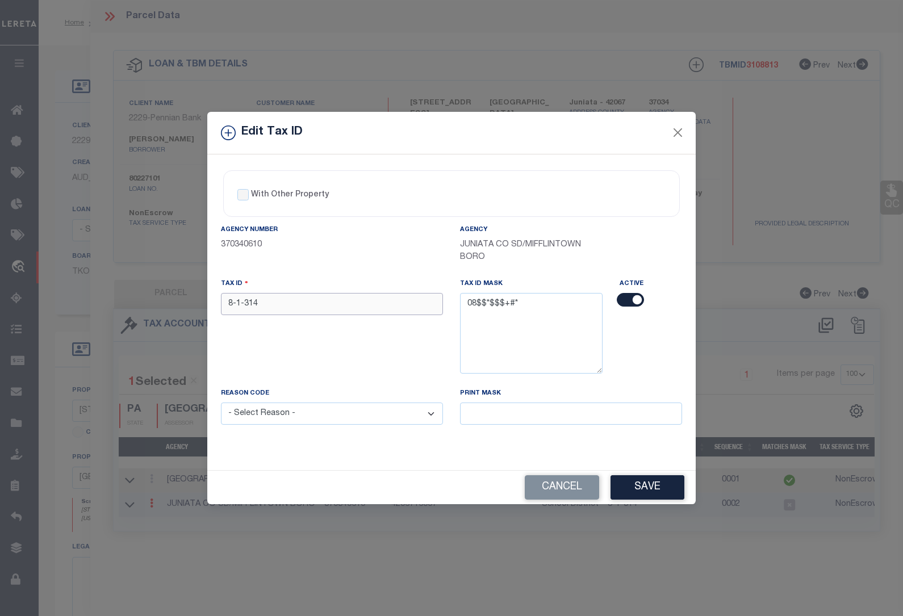
drag, startPoint x: 273, startPoint y: 302, endPoint x: 183, endPoint y: 302, distance: 90.3
click at [183, 302] on div "Edit Tax ID With Other Property With Other Property Type Temporary" at bounding box center [451, 308] width 903 height 616
paste input "0801"
type input "0801 314"
click at [299, 418] on select "- Select Reason - 099 - Other (Provide additional detail) ACT - Agency Changed …" at bounding box center [332, 414] width 222 height 22
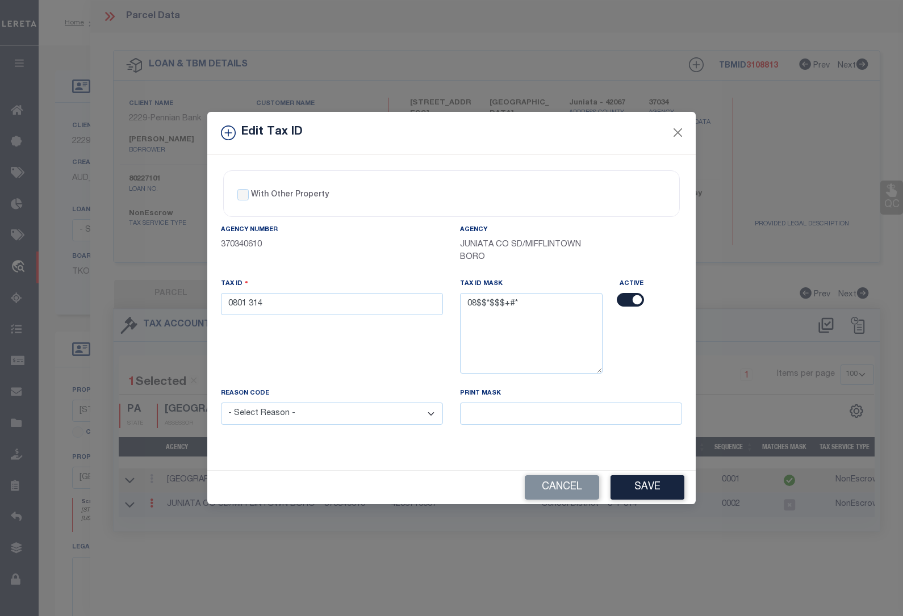
select select "ACT"
click at [221, 404] on select "- Select Reason - 099 - Other (Provide additional detail) ACT - Agency Changed …" at bounding box center [332, 414] width 222 height 22
click at [644, 483] on button "Save" at bounding box center [648, 487] width 74 height 24
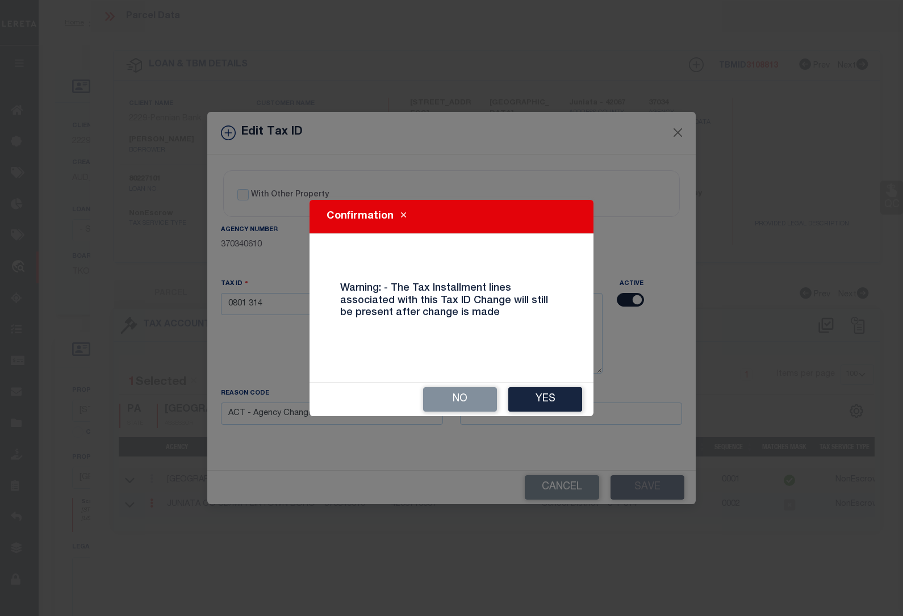
click at [548, 399] on button "Yes" at bounding box center [545, 399] width 74 height 24
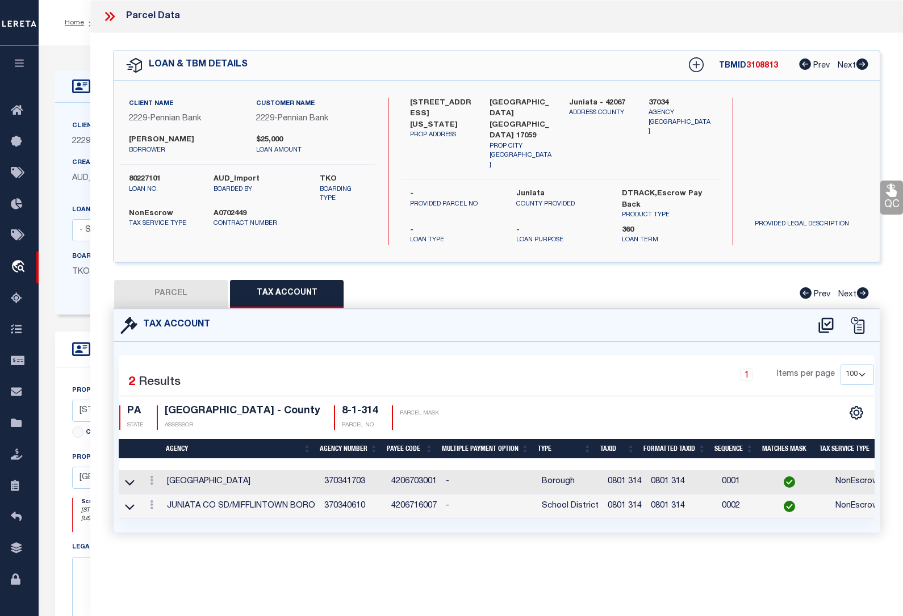
select select
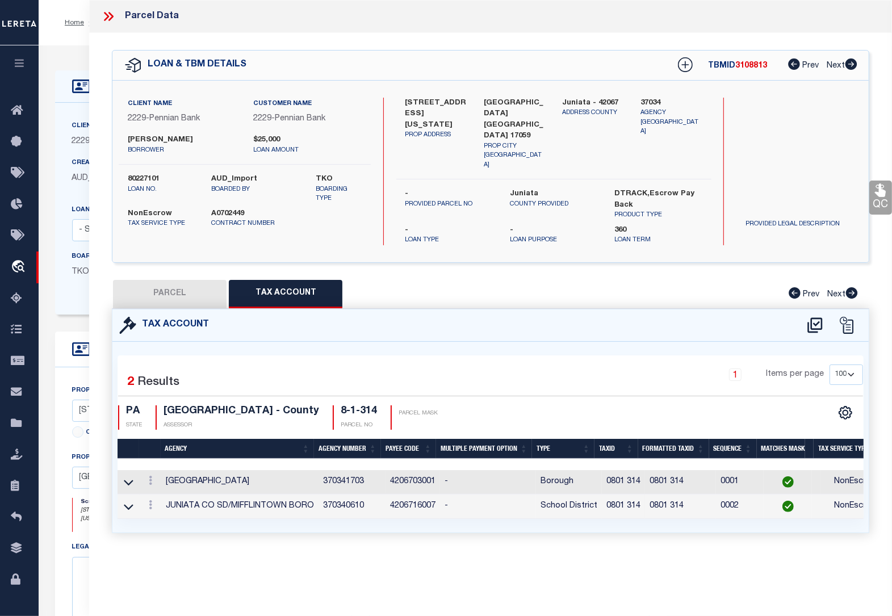
click at [106, 16] on icon at bounding box center [108, 16] width 15 height 15
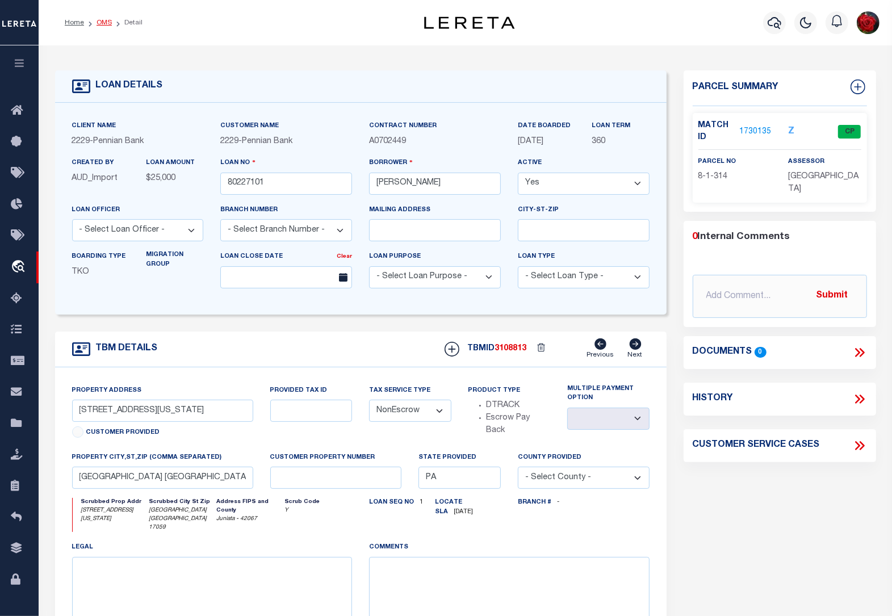
click at [103, 24] on link "OMS" at bounding box center [104, 22] width 15 height 7
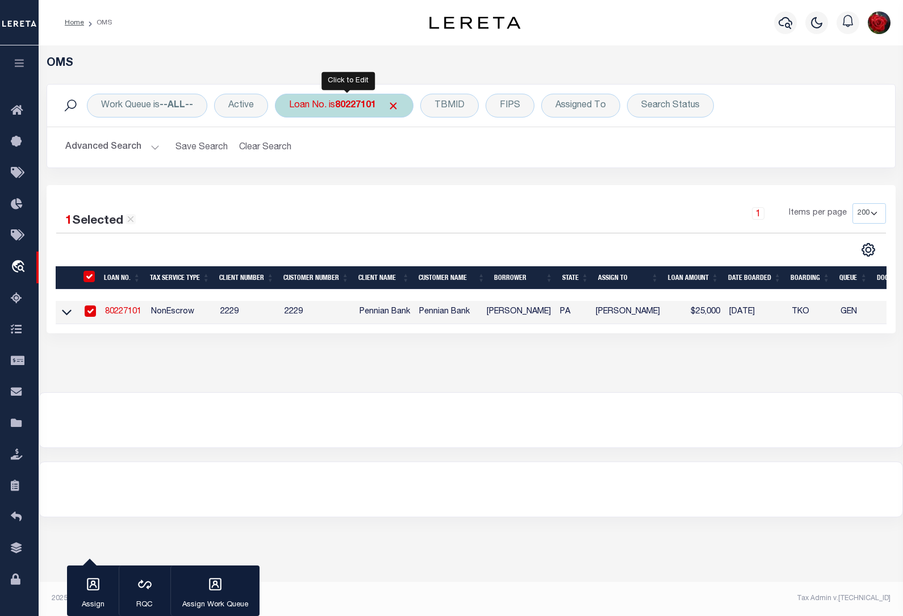
click at [358, 103] on b "80227101" at bounding box center [355, 105] width 41 height 9
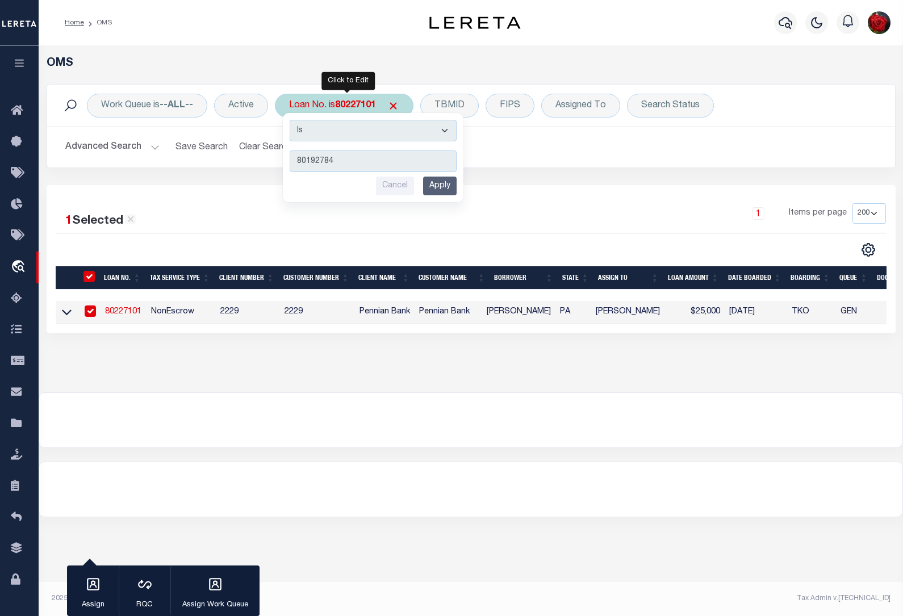
type input "80192784"
click at [447, 185] on input "Apply" at bounding box center [440, 186] width 34 height 19
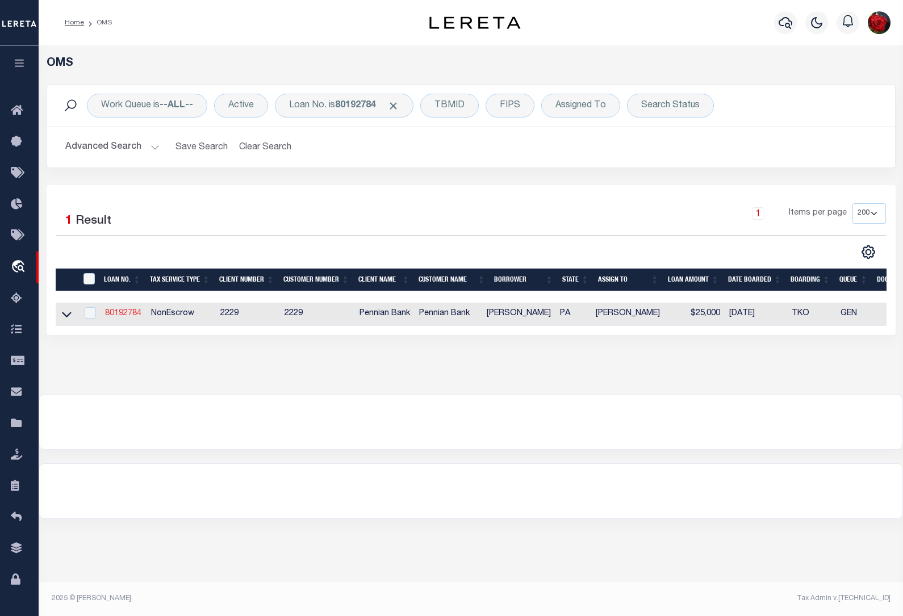
click at [123, 311] on link "80192784" at bounding box center [123, 314] width 36 height 8
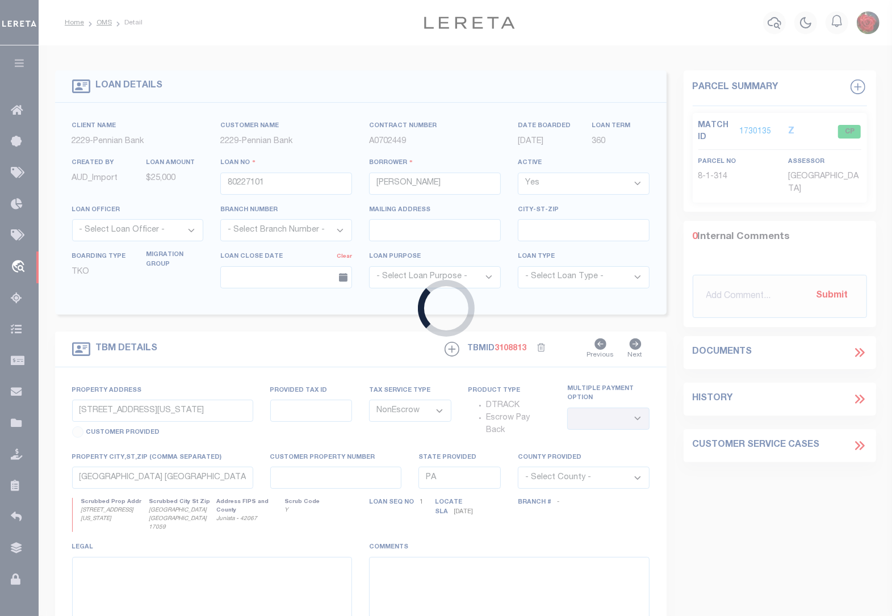
type input "80192784"
select select
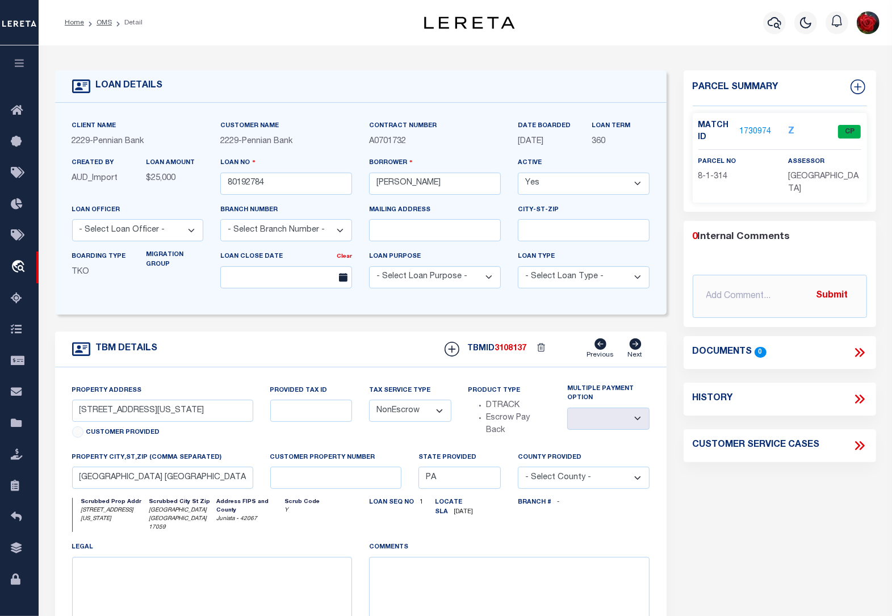
click at [757, 128] on link "1730974" at bounding box center [756, 132] width 32 height 12
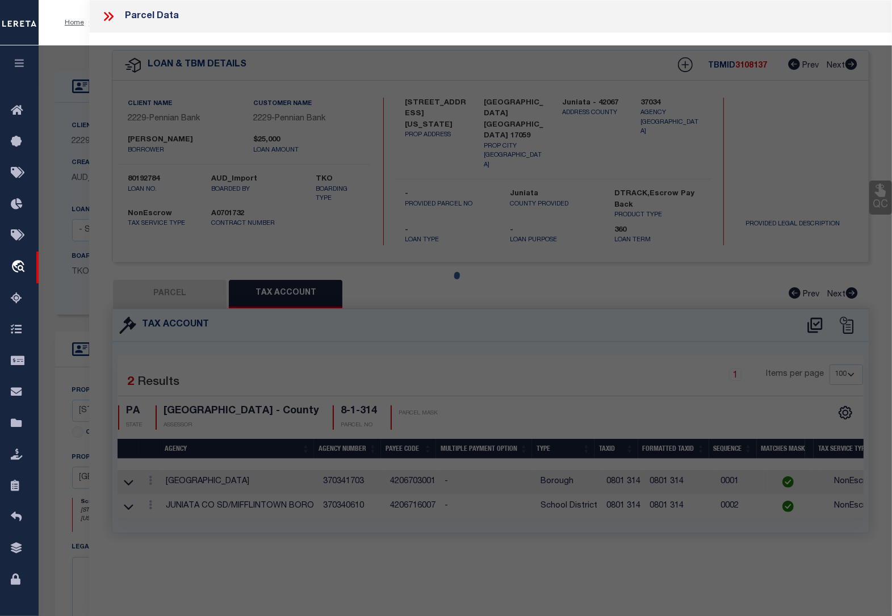
select select "AS"
checkbox input "false"
select select "CP"
type input "[PERSON_NAME] E &PATRICIA C"
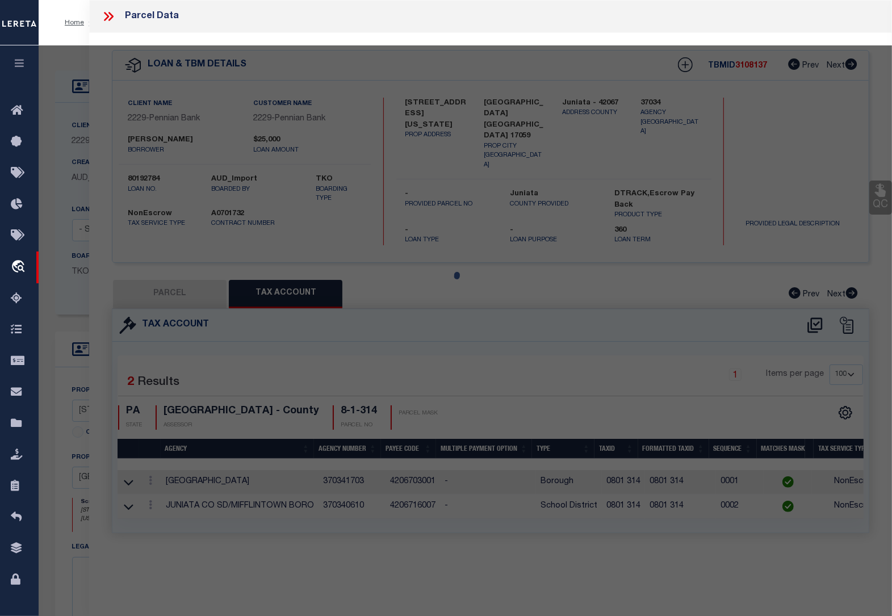
type input "[STREET_ADDRESS][US_STATE]"
checkbox input "false"
type input "[GEOGRAPHIC_DATA] , [GEOGRAPHIC_DATA] 17059"
type textarea "423 0711"
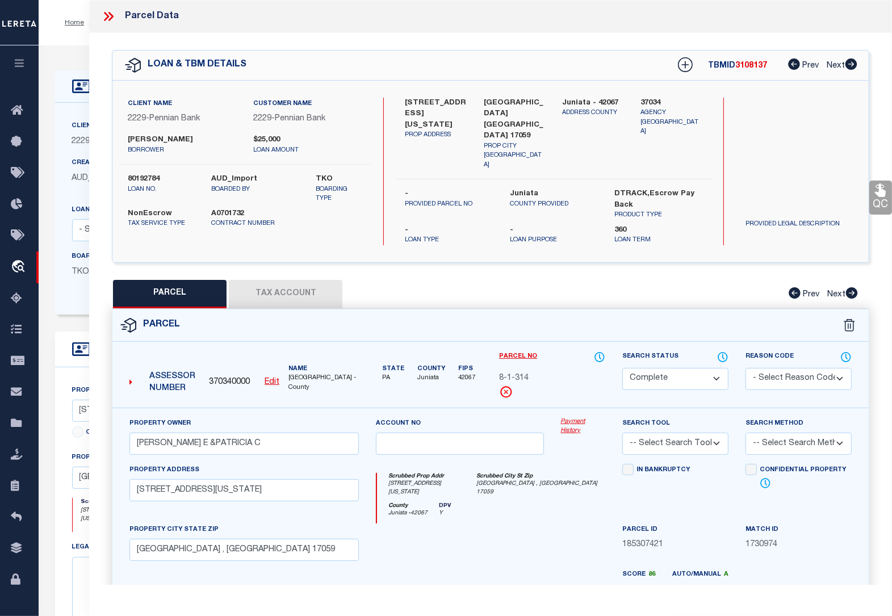
click at [281, 280] on button "Tax Account" at bounding box center [286, 294] width 114 height 28
select select "100"
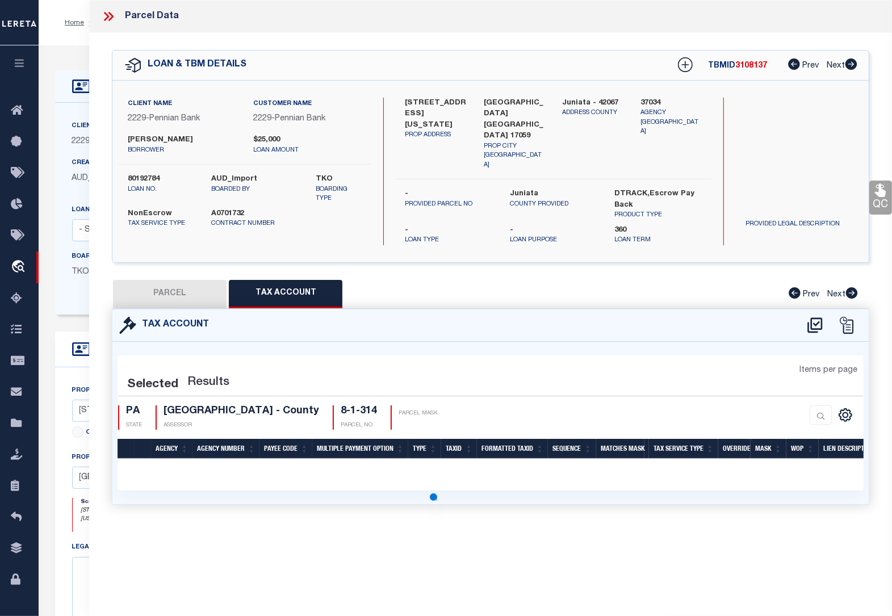
select select "100"
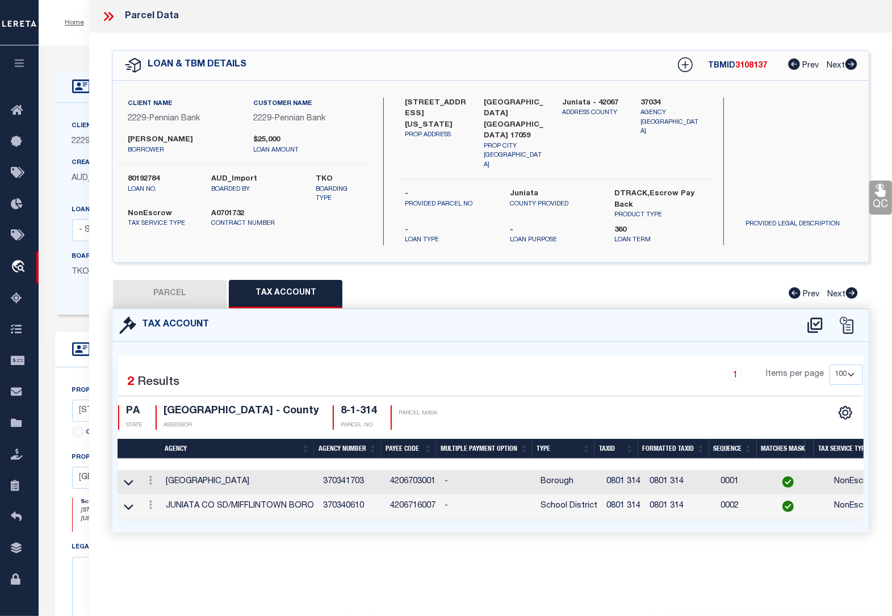
click at [81, 40] on div "Home OMS Detail Profile Sign out" at bounding box center [466, 22] width 854 height 45
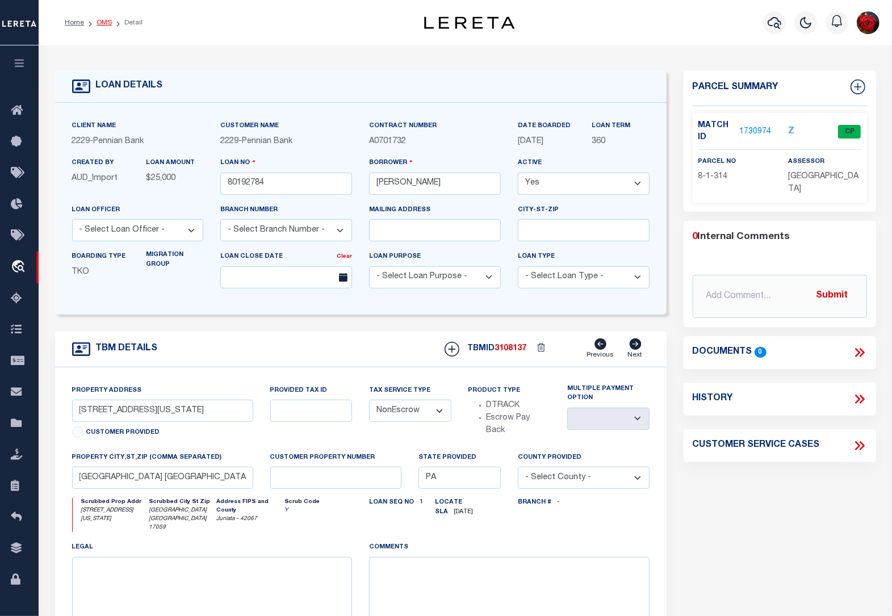
click at [103, 23] on link "OMS" at bounding box center [104, 22] width 15 height 7
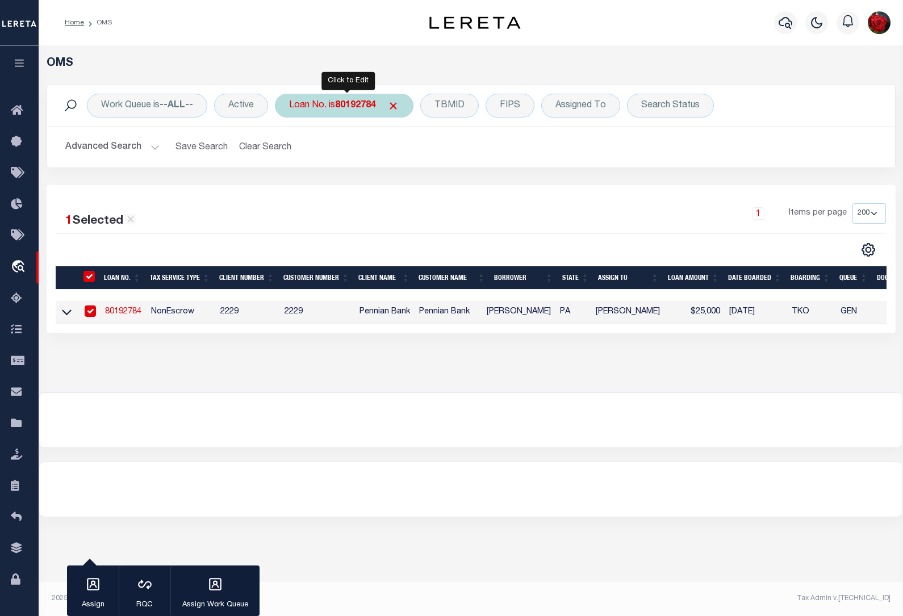
click at [355, 105] on b "80192784" at bounding box center [355, 105] width 41 height 9
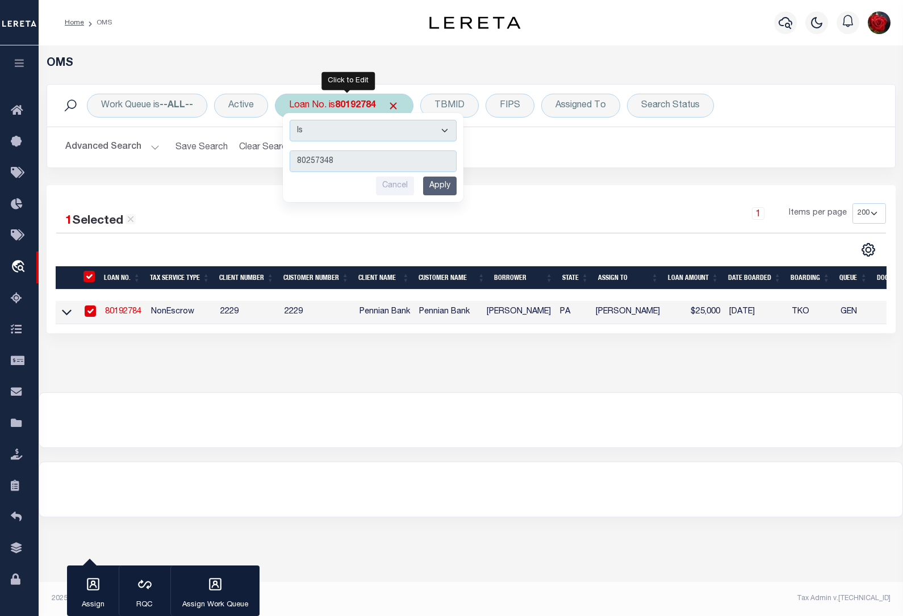
type input "80257348"
click at [433, 187] on input "Apply" at bounding box center [440, 186] width 34 height 19
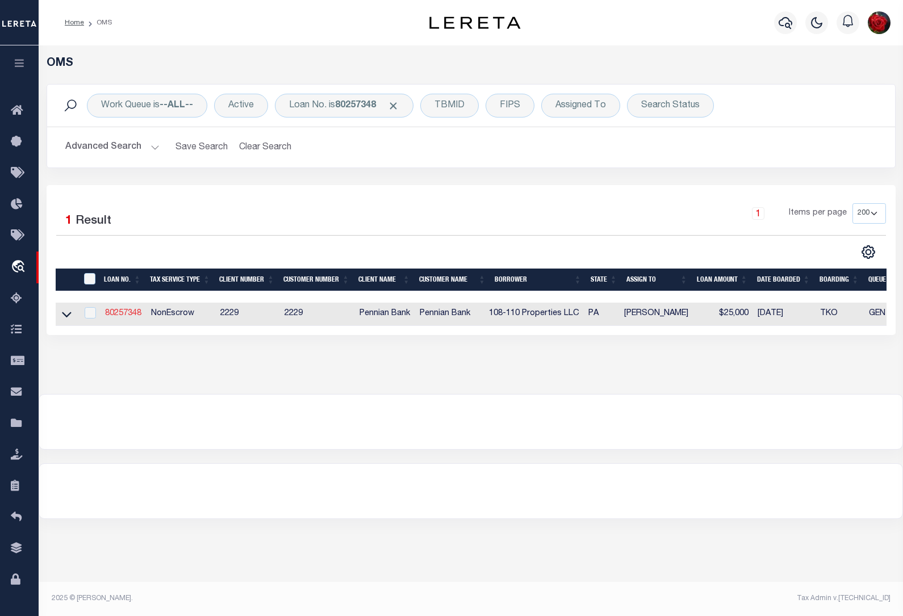
click at [136, 316] on link "80257348" at bounding box center [123, 314] width 36 height 8
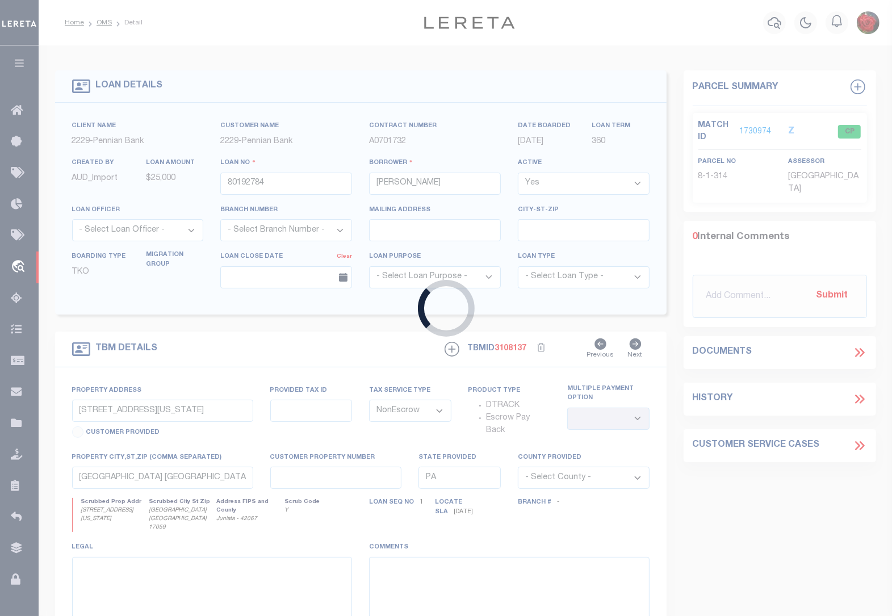
type input "80257348"
type input "108-110 Properties LLC"
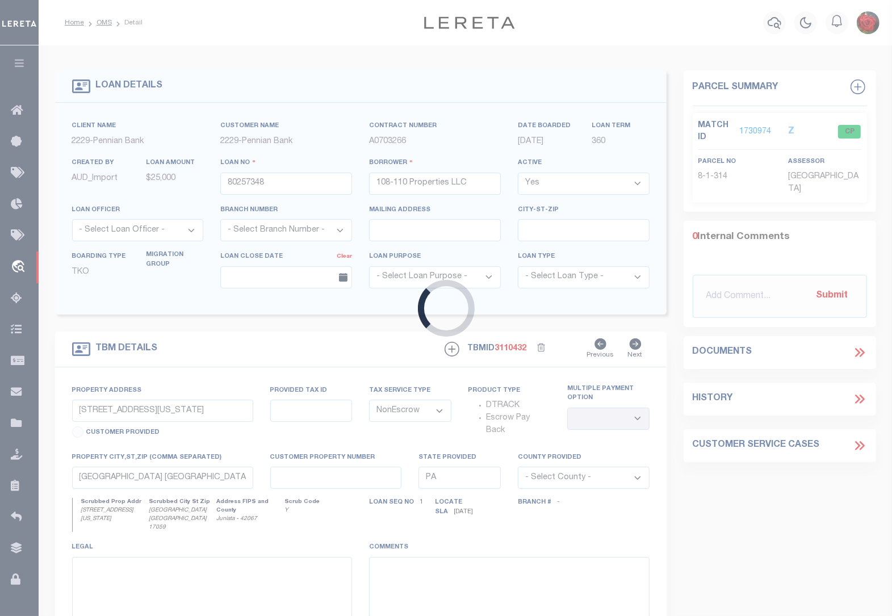
type input "[STREET_ADDRESS]"
type input "8-1-123"
select select
type input "Mifflintown [GEOGRAPHIC_DATA] 17059"
select select
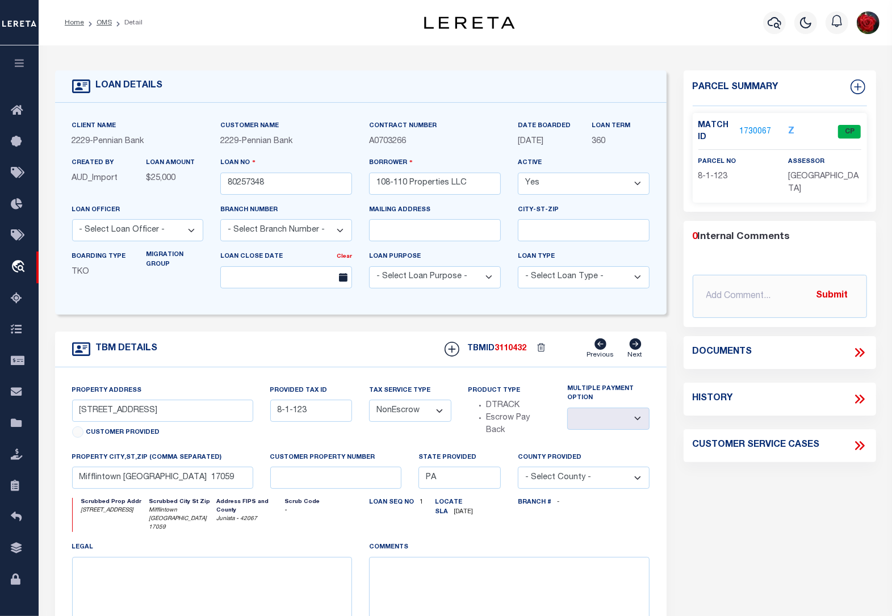
click at [748, 135] on link "1730067" at bounding box center [756, 132] width 32 height 12
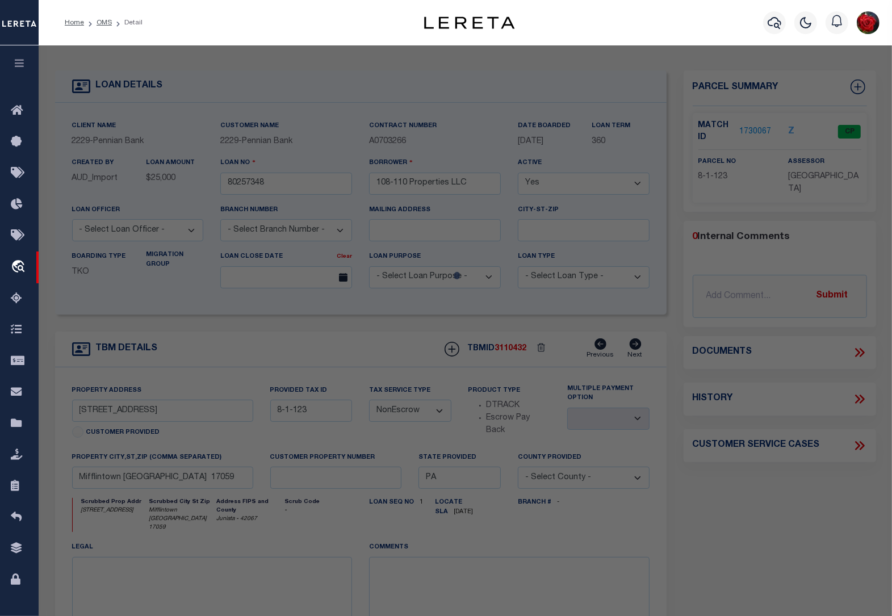
select select "AS"
checkbox input "false"
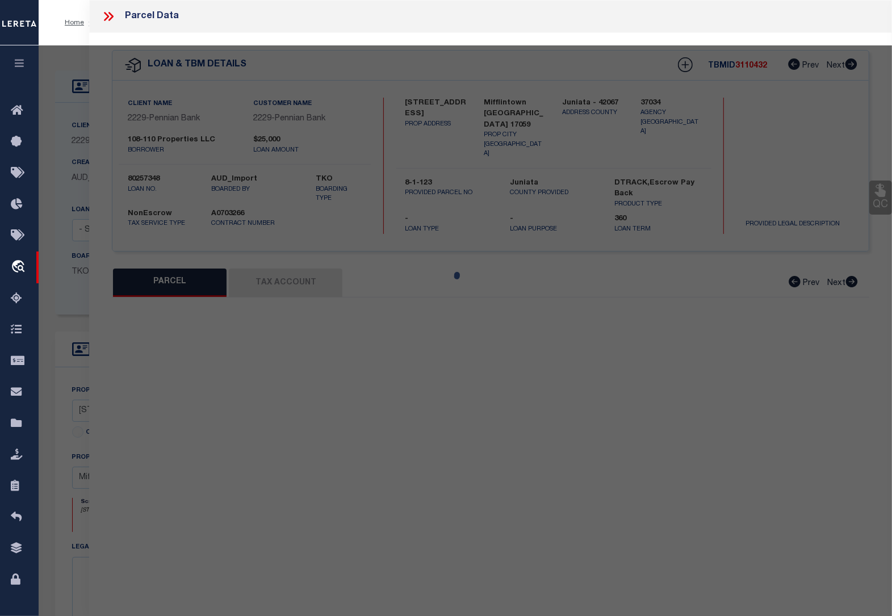
select select "CP"
type input "108-110 PROPERTIES LLC"
type input "[STREET_ADDRESS]"
checkbox input "false"
type input "PA"
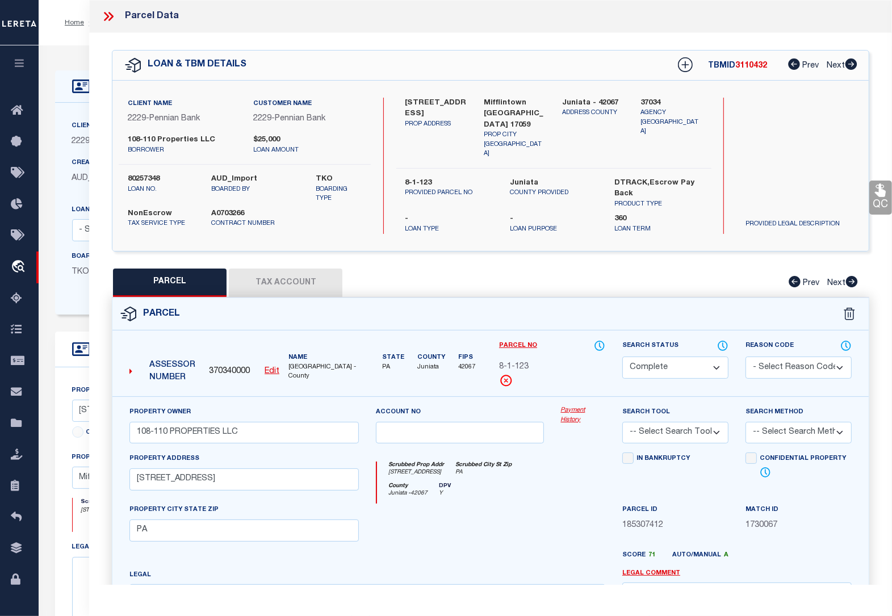
click at [281, 279] on button "Tax Account" at bounding box center [286, 283] width 114 height 28
select select "100"
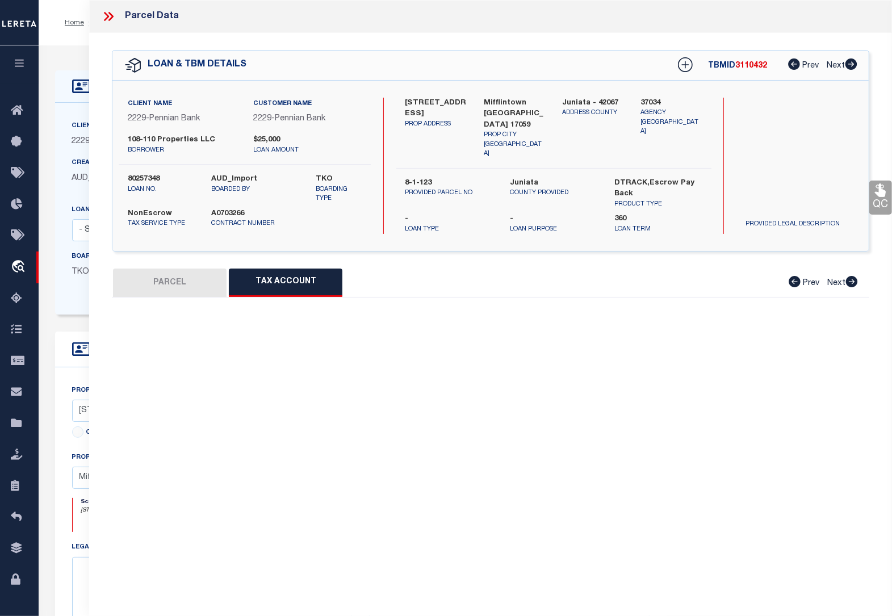
select select "100"
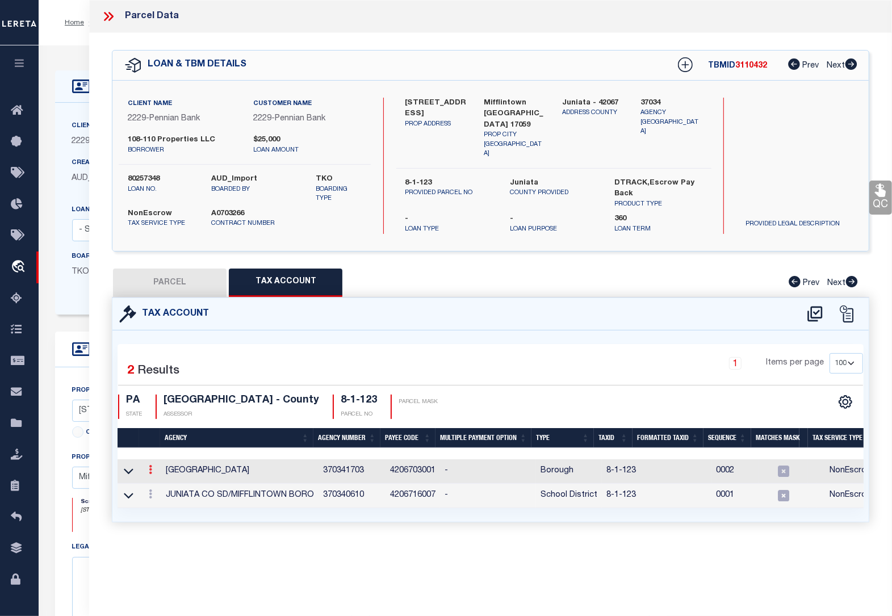
click at [151, 466] on icon at bounding box center [150, 469] width 3 height 9
click at [162, 482] on icon "" at bounding box center [162, 486] width 9 height 9
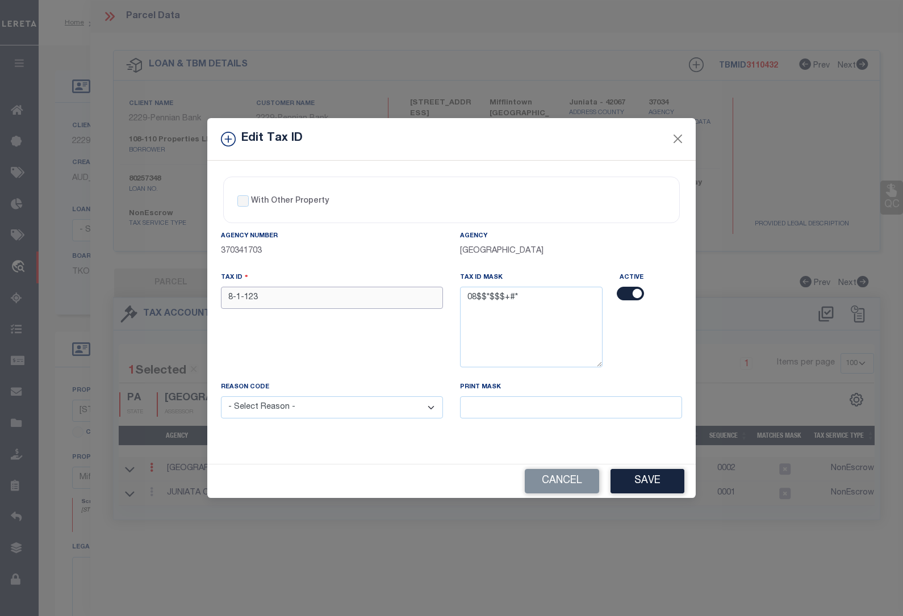
drag, startPoint x: 279, startPoint y: 299, endPoint x: 111, endPoint y: 297, distance: 168.7
click at [111, 297] on div "Edit Tax ID With Other Property With Other Property Type Temporary" at bounding box center [451, 308] width 903 height 616
type input "0801 123"
click at [262, 411] on select "- Select Reason - 099 - Other (Provide additional detail) ACT - Agency Changed …" at bounding box center [332, 408] width 222 height 22
select select "ACT"
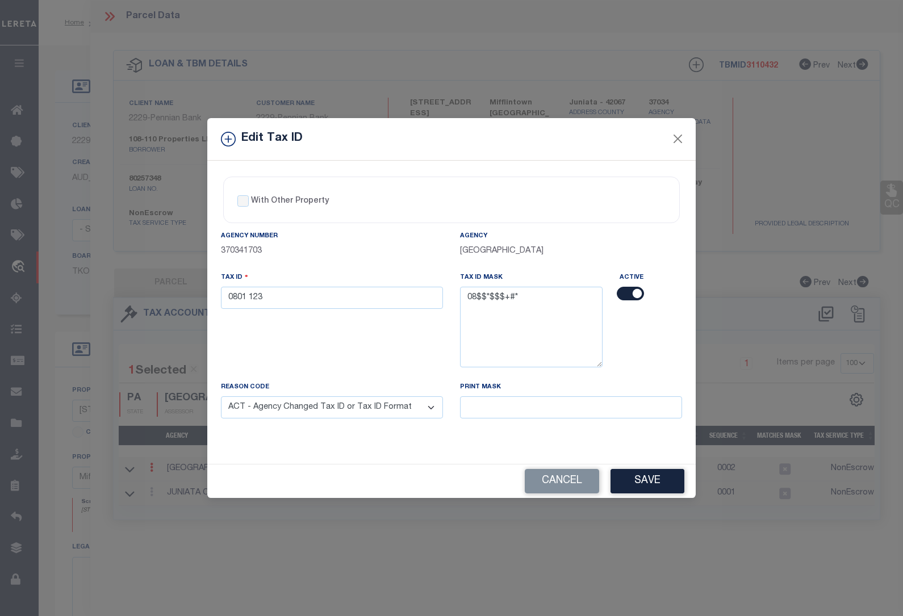
click at [221, 398] on select "- Select Reason - 099 - Other (Provide additional detail) ACT - Agency Changed …" at bounding box center [332, 408] width 222 height 22
click at [632, 491] on button "Save" at bounding box center [648, 481] width 74 height 24
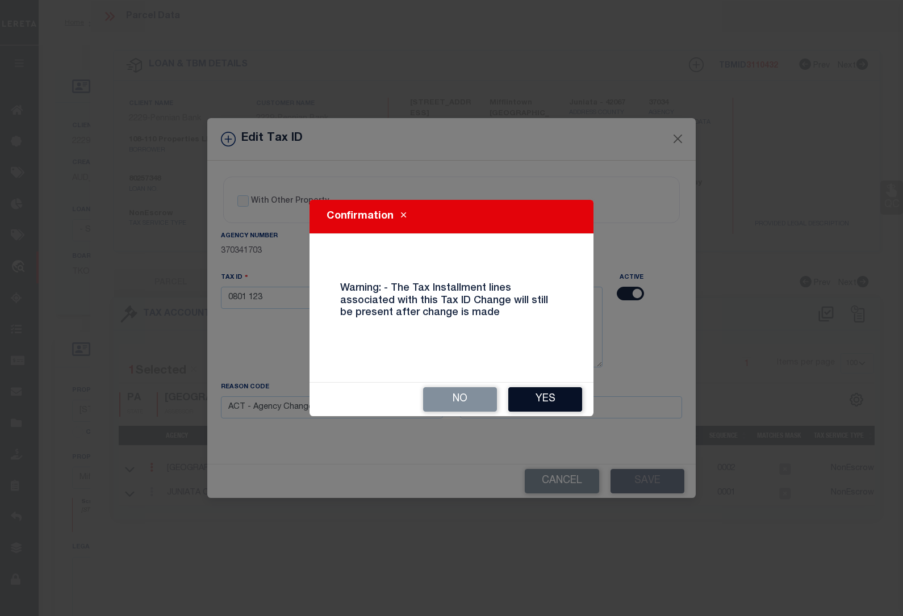
click at [548, 399] on button "Yes" at bounding box center [545, 399] width 74 height 24
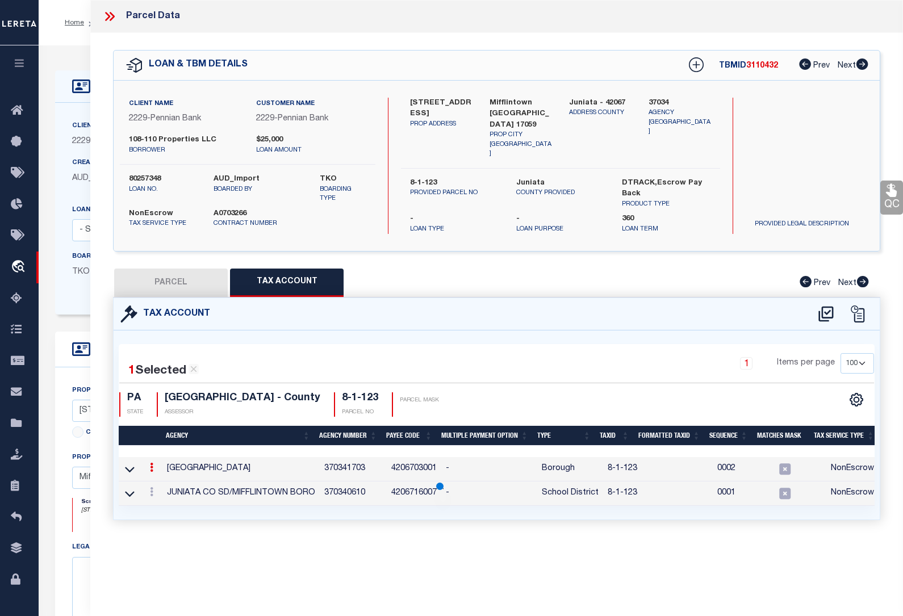
select select
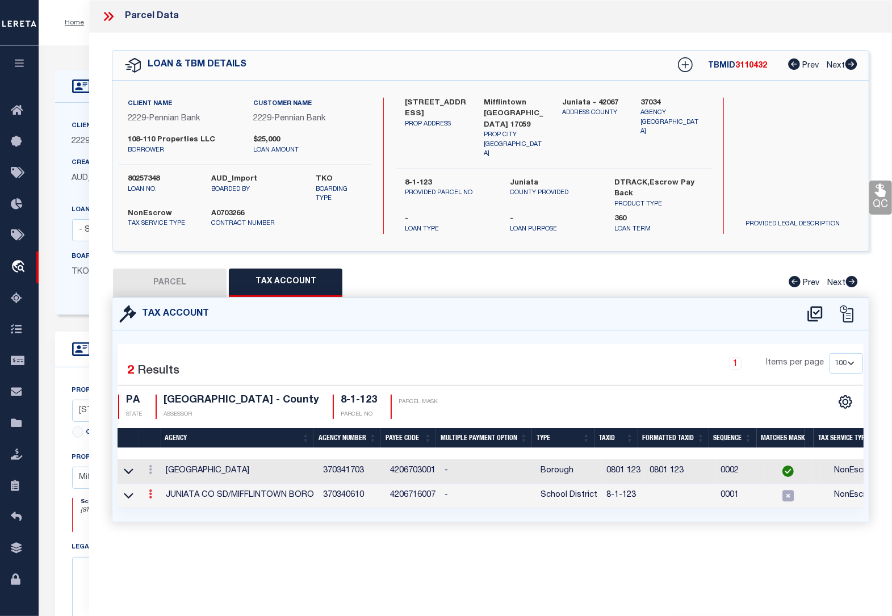
click at [151, 491] on icon at bounding box center [150, 494] width 3 height 9
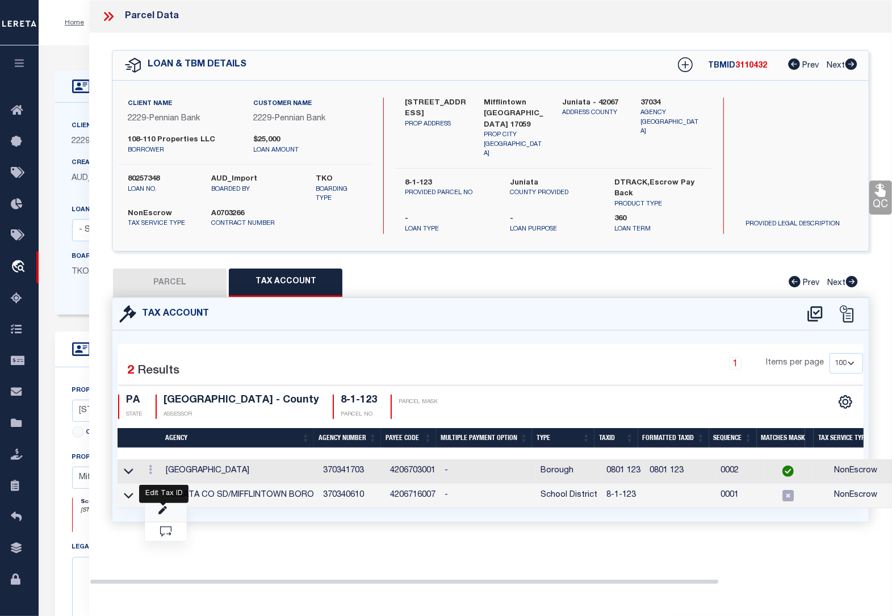
click at [165, 507] on icon at bounding box center [162, 511] width 9 height 9
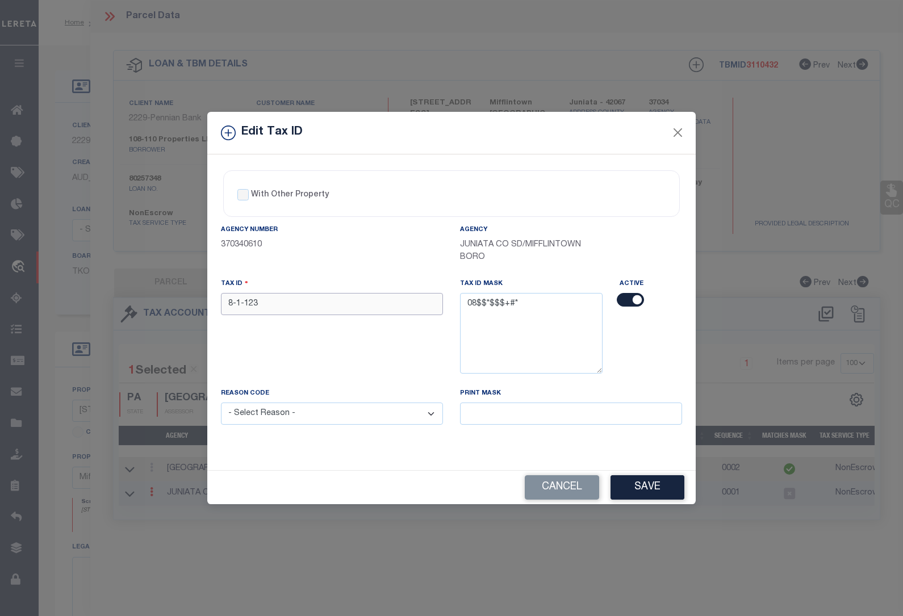
drag, startPoint x: 274, startPoint y: 304, endPoint x: 144, endPoint y: 304, distance: 130.7
click at [144, 304] on div "Edit Tax ID With Other Property With Other Property Type Temporary" at bounding box center [451, 308] width 903 height 616
type input "0801 123"
click at [259, 418] on select "- Select Reason - 099 - Other (Provide additional detail) ACT - Agency Changed …" at bounding box center [332, 414] width 222 height 22
select select "ACT"
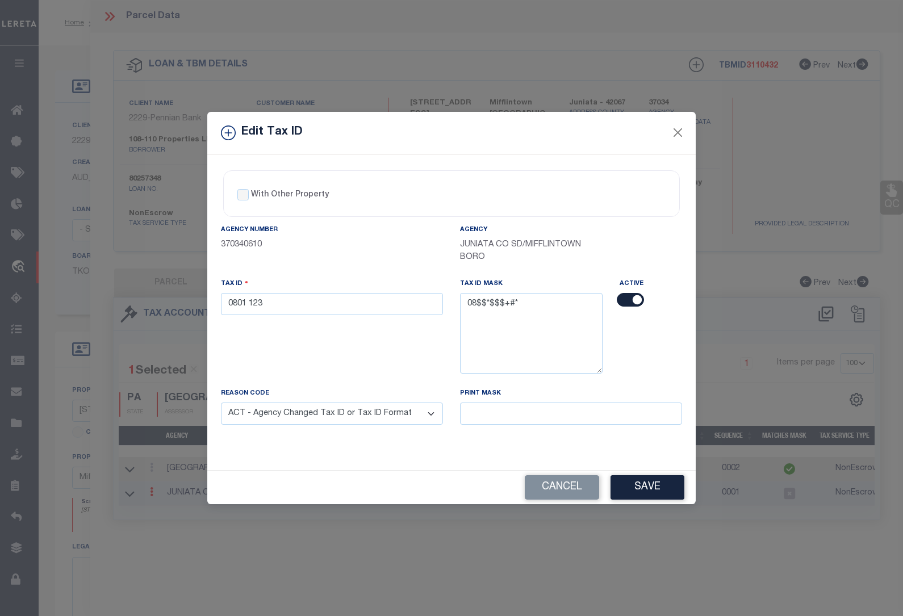
click at [221, 404] on select "- Select Reason - 099 - Other (Provide additional detail) ACT - Agency Changed …" at bounding box center [332, 414] width 222 height 22
click at [627, 493] on button "Save" at bounding box center [648, 487] width 74 height 24
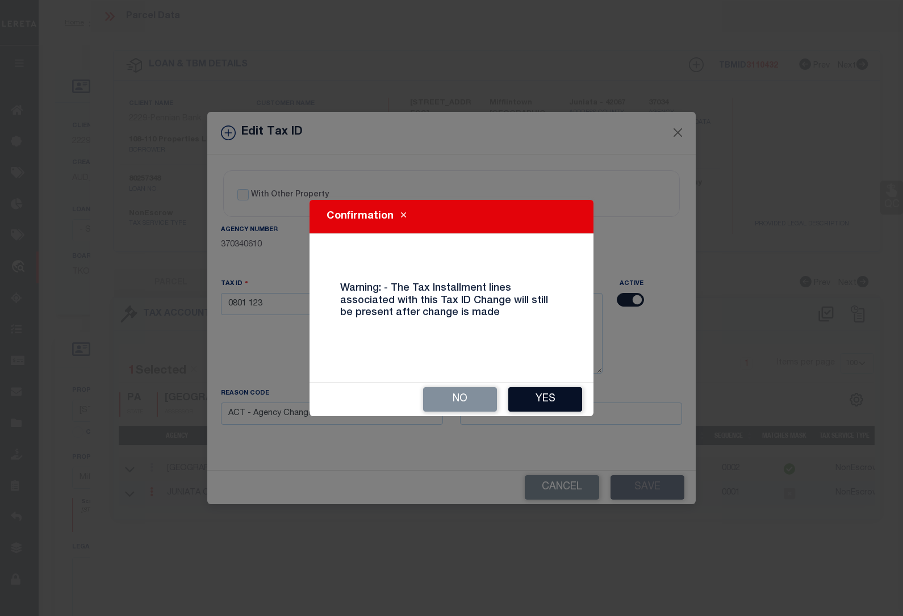
click at [540, 387] on button "Yes" at bounding box center [545, 399] width 74 height 24
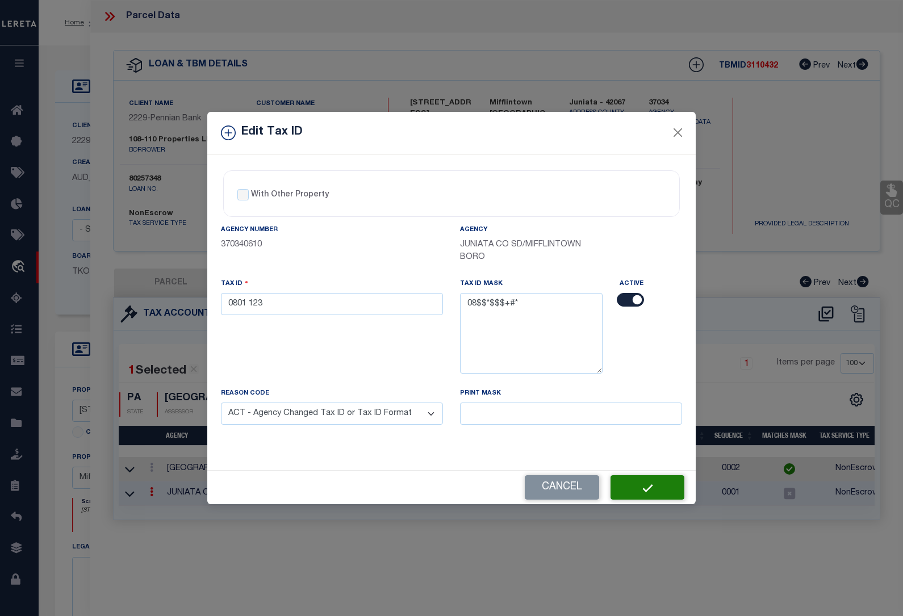
select select
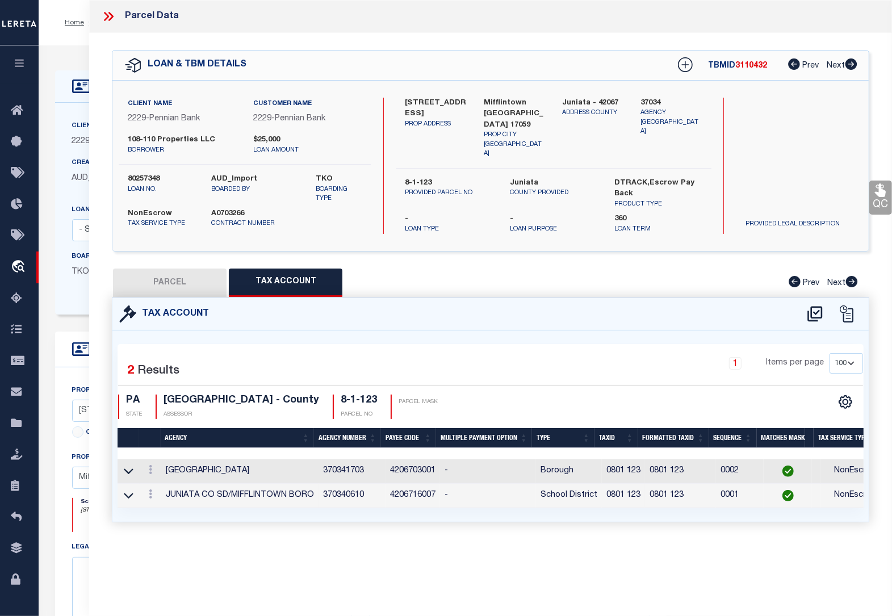
click at [110, 12] on icon at bounding box center [108, 16] width 15 height 15
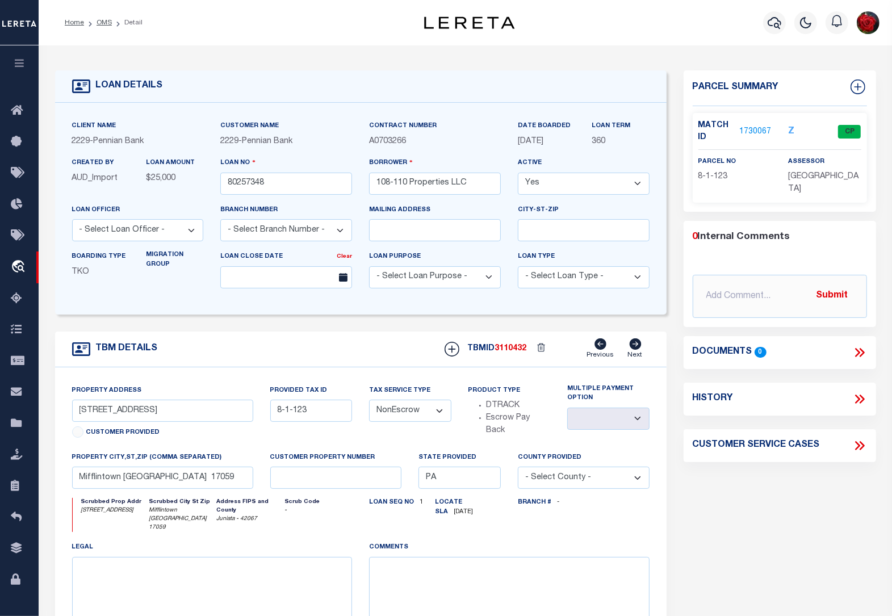
click at [101, 27] on li "OMS" at bounding box center [98, 23] width 28 height 10
click at [102, 20] on link "OMS" at bounding box center [104, 22] width 15 height 7
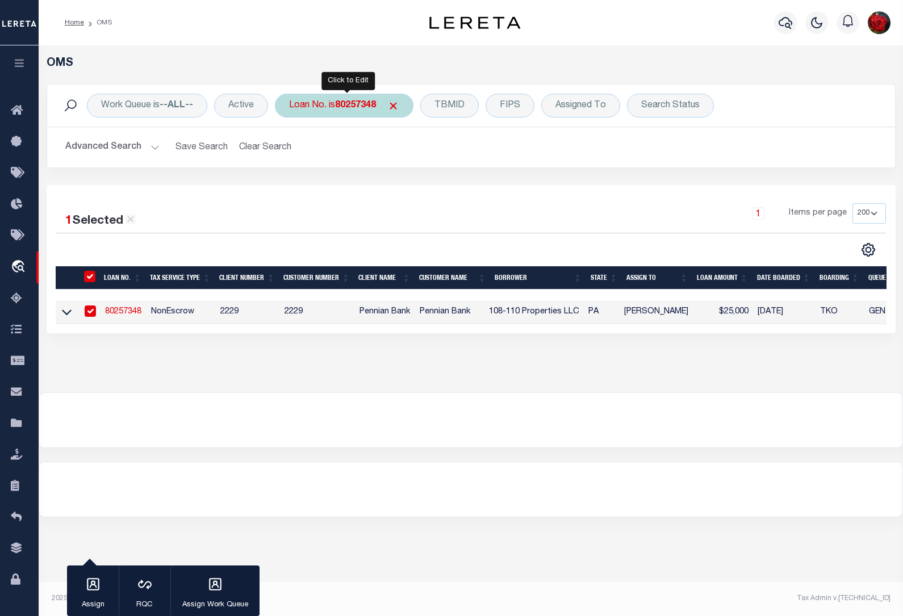
click at [351, 101] on b "80257348" at bounding box center [355, 105] width 41 height 9
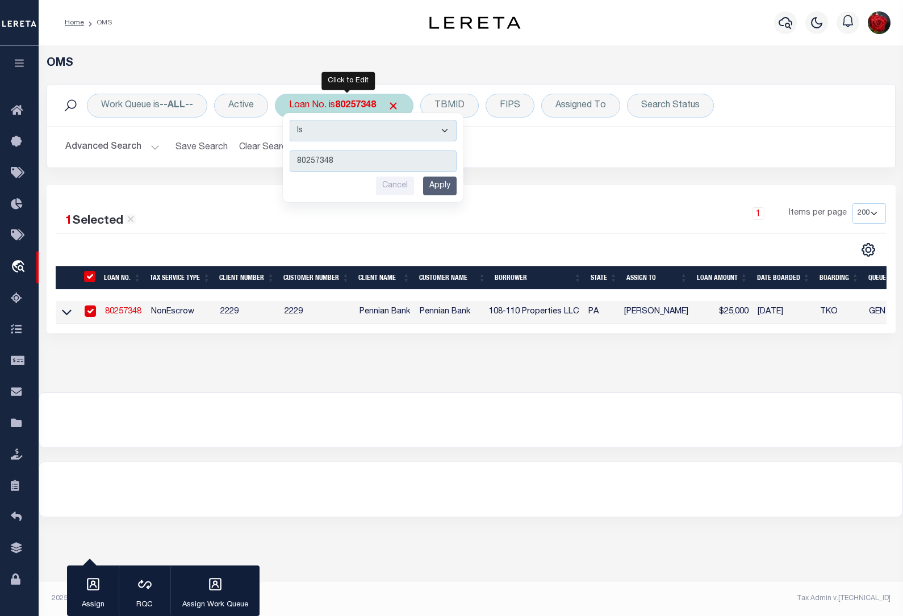
type input "80234040"
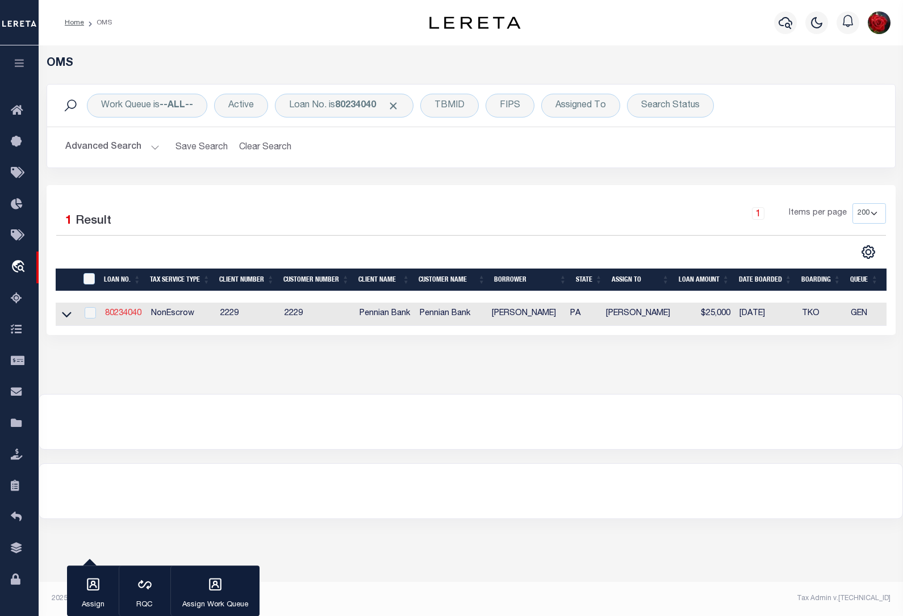
click at [118, 318] on link "80234040" at bounding box center [123, 314] width 36 height 8
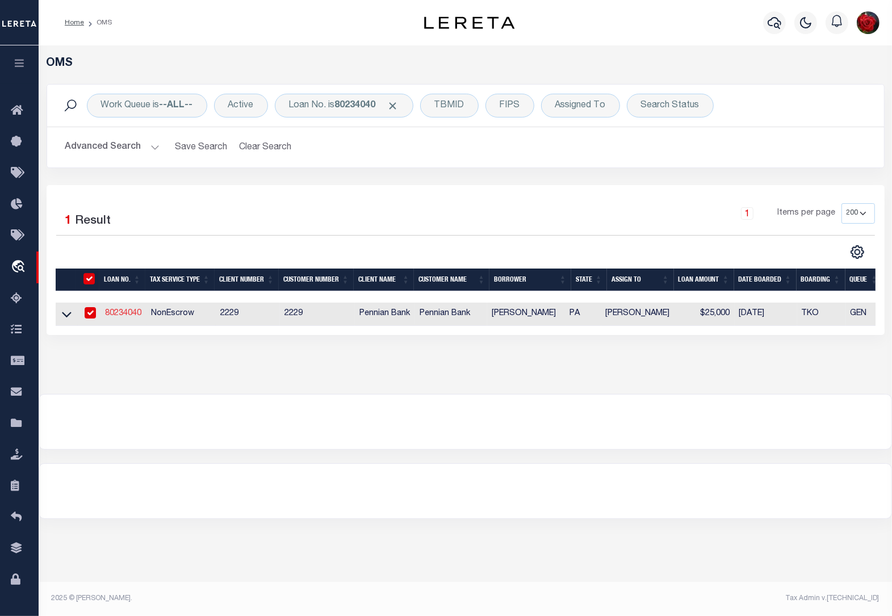
type input "80234040"
type input "[PERSON_NAME]"
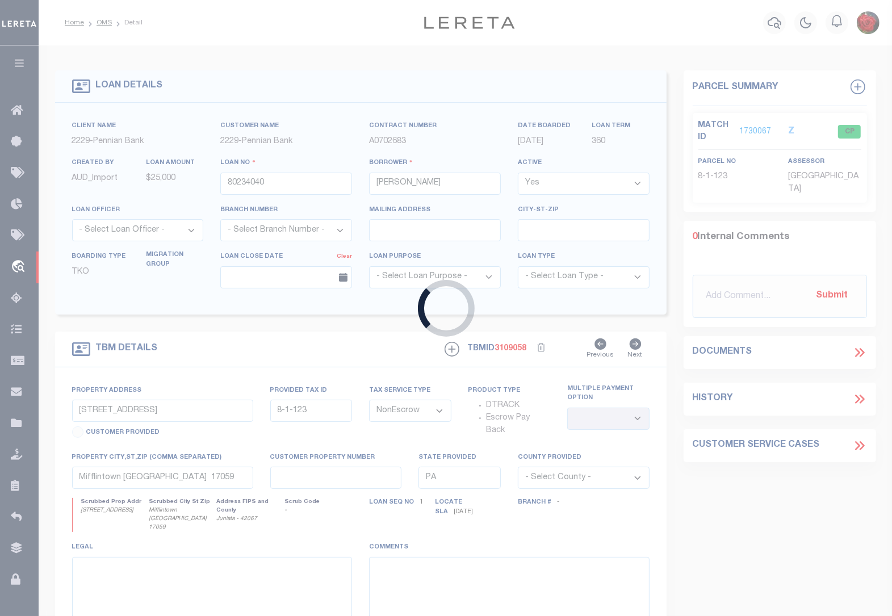
type input "[STREET_ADDRESS]"
select select
type input "THOMPSONTOWN PA 17094"
select select
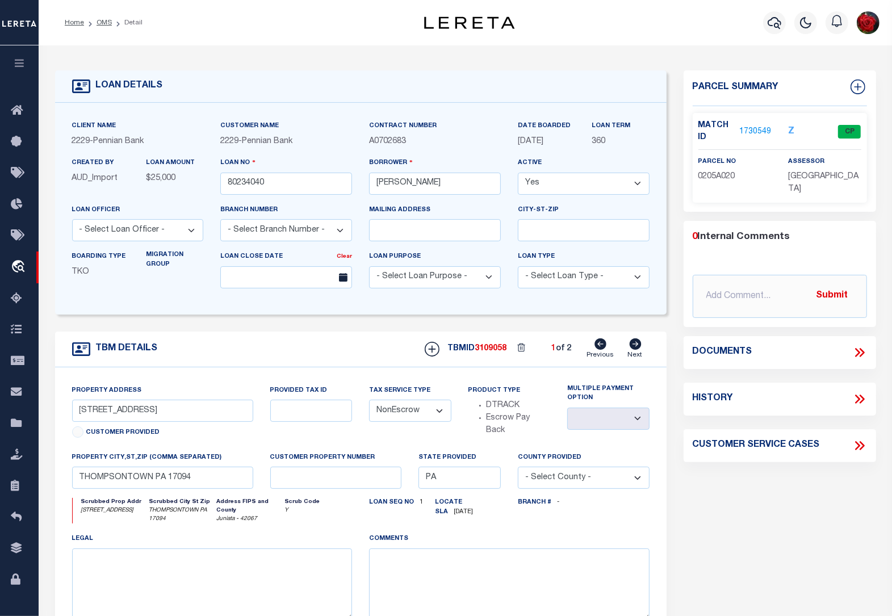
click at [747, 135] on link "1730549" at bounding box center [756, 132] width 32 height 12
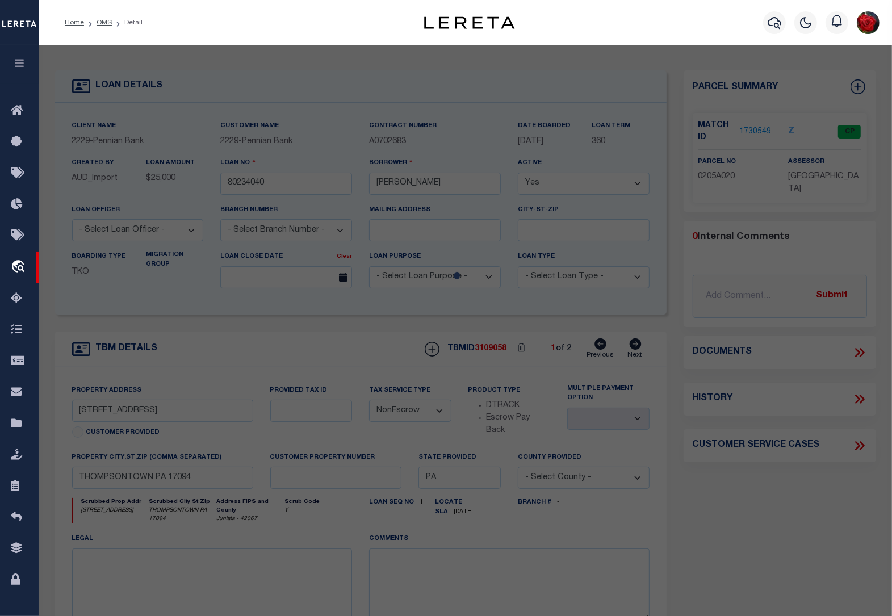
select select "AS"
checkbox input "false"
select select "CP"
select select "ACT"
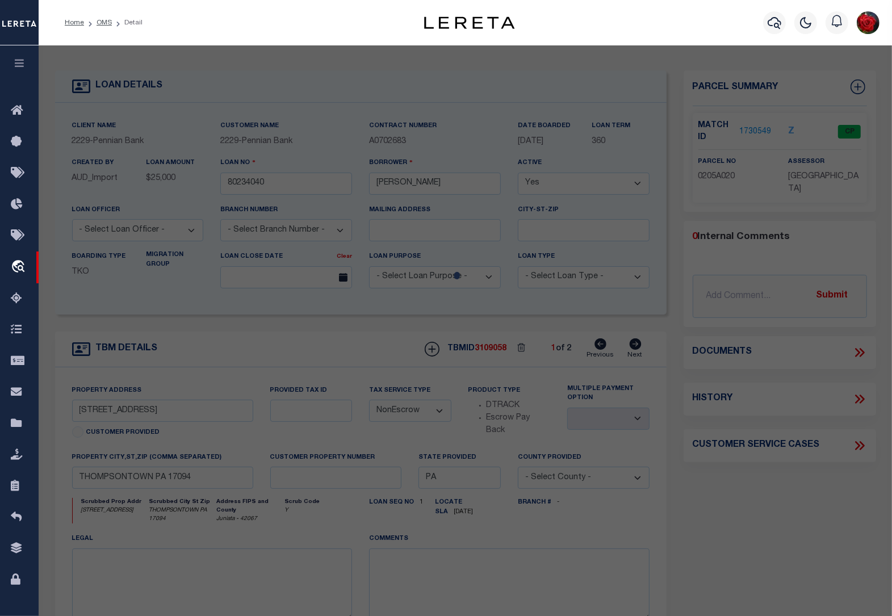
type input "[PERSON_NAME]"
select select "PHN"
select select
type input "[STREET_ADDRESS]"
type input "[GEOGRAPHIC_DATA], [GEOGRAPHIC_DATA]"
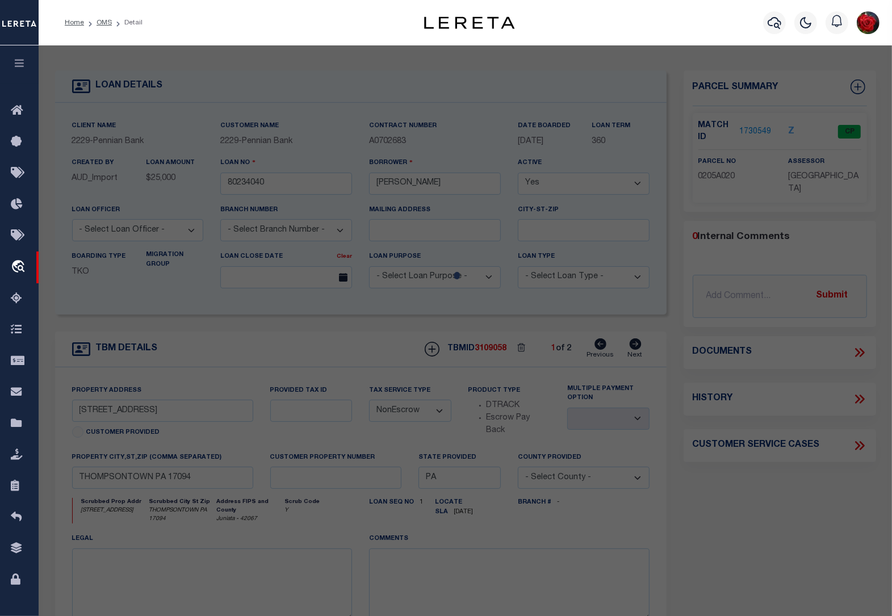
type textarea "DIST:002 CITY/[GEOGRAPHIC_DATA]/TWP:[US_STATE][GEOGRAPHIC_DATA]"
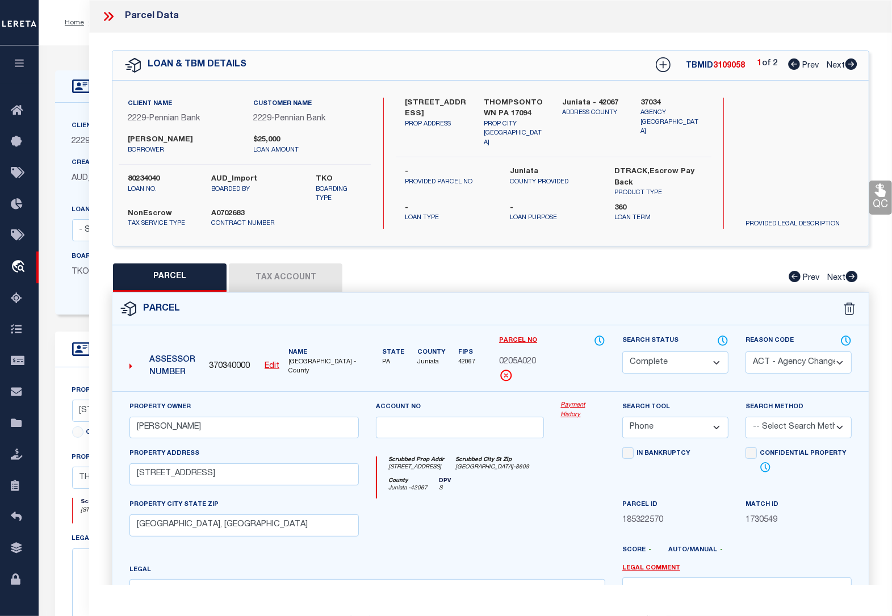
click at [852, 66] on icon at bounding box center [852, 64] width 12 height 11
select select "AS"
select select
checkbox input "false"
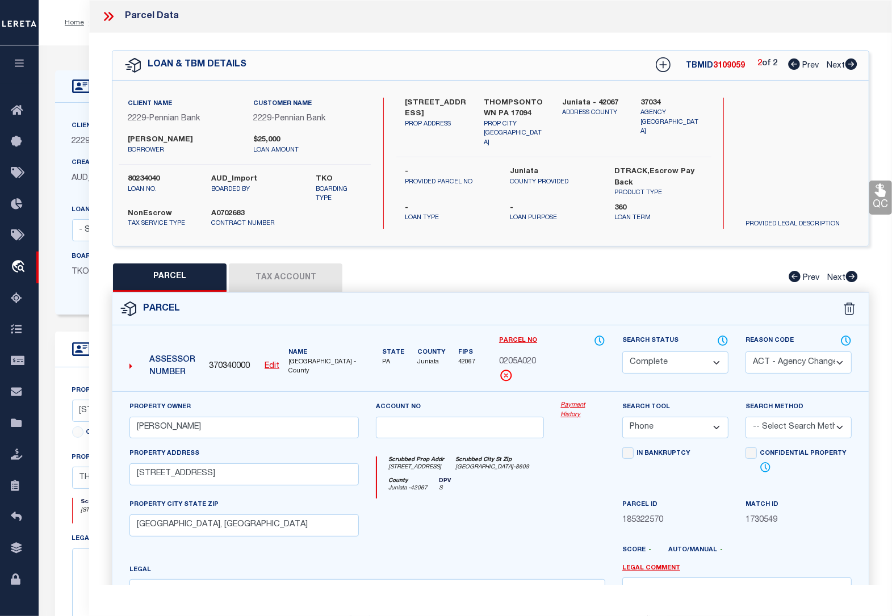
checkbox input "false"
select select "CP"
select select "ACT"
type input "[PERSON_NAME] S & [PERSON_NAME] R"
select select
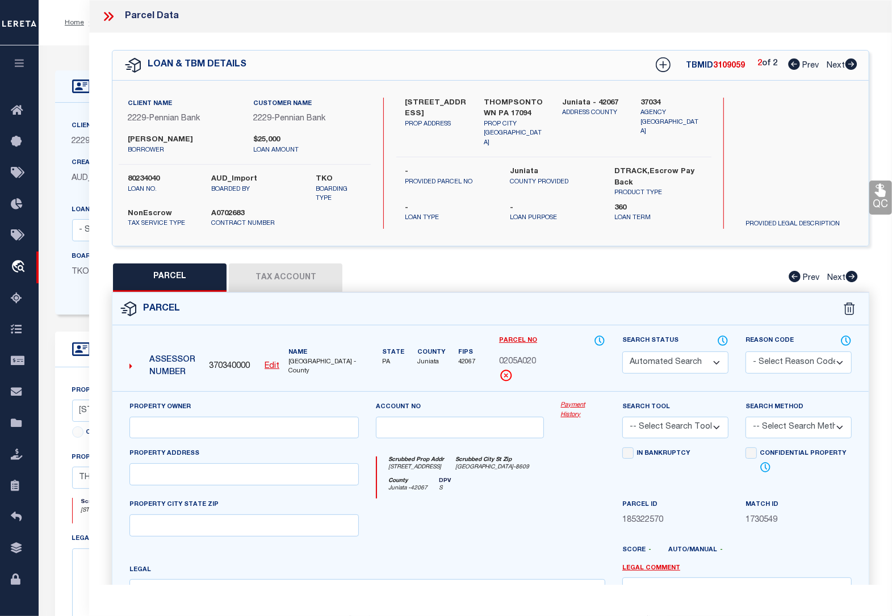
type input "[STREET_ADDRESS]"
type input "[GEOGRAPHIC_DATA] [GEOGRAPHIC_DATA] 17059"
type textarea "Acreage: 28.19"
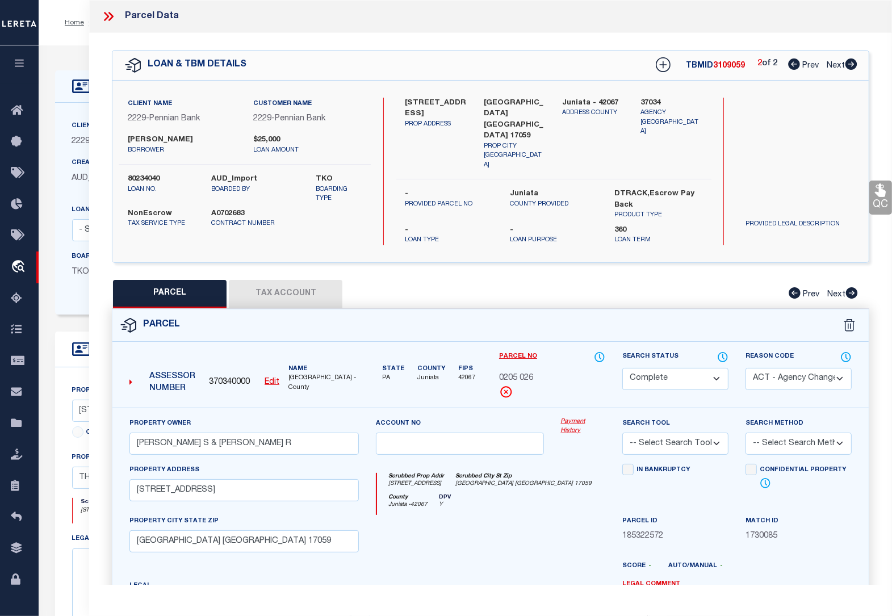
click at [853, 66] on icon at bounding box center [852, 64] width 12 height 11
click at [794, 65] on icon at bounding box center [795, 64] width 12 height 11
select select "AS"
select select
checkbox input "false"
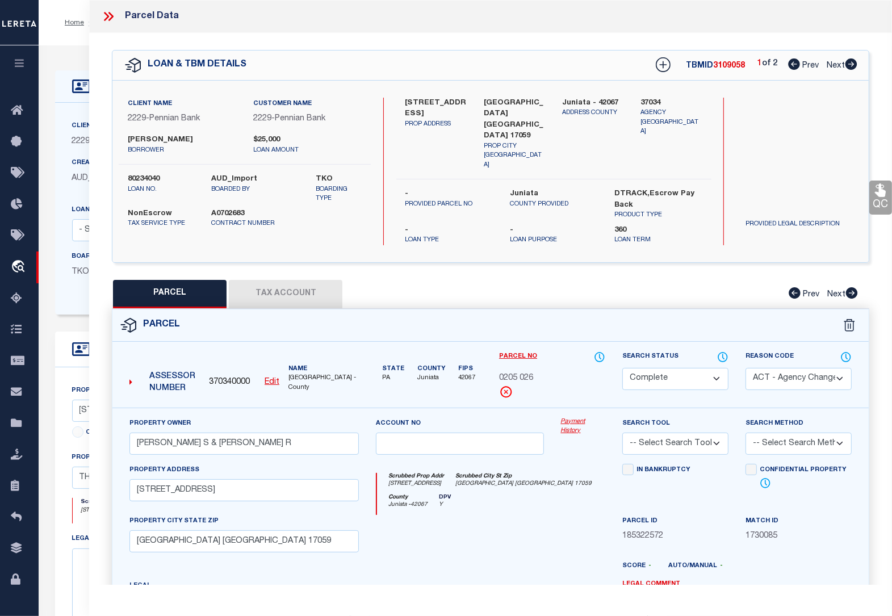
checkbox input "false"
select select "CP"
select select "ACT"
type input "[PERSON_NAME]"
select select "PHN"
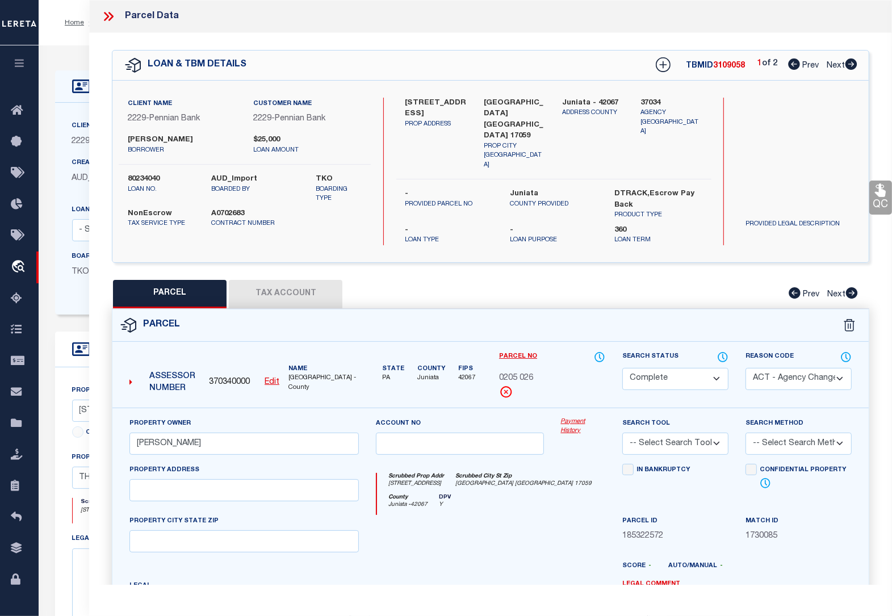
select select
type input "[STREET_ADDRESS]"
type input "[GEOGRAPHIC_DATA], [GEOGRAPHIC_DATA]"
type textarea "DIST:002 CITY/[GEOGRAPHIC_DATA]/TWP:[US_STATE][GEOGRAPHIC_DATA]"
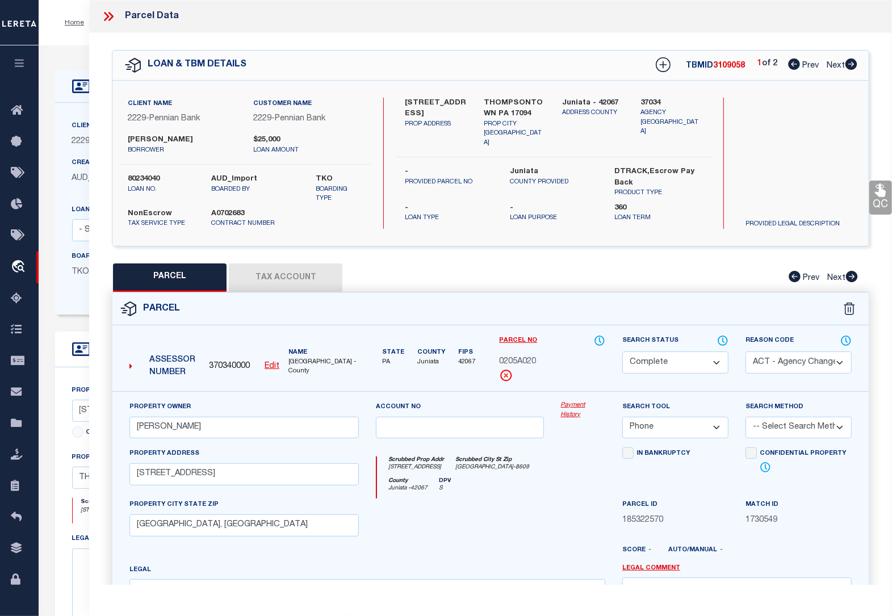
click at [111, 16] on icon at bounding box center [108, 16] width 15 height 15
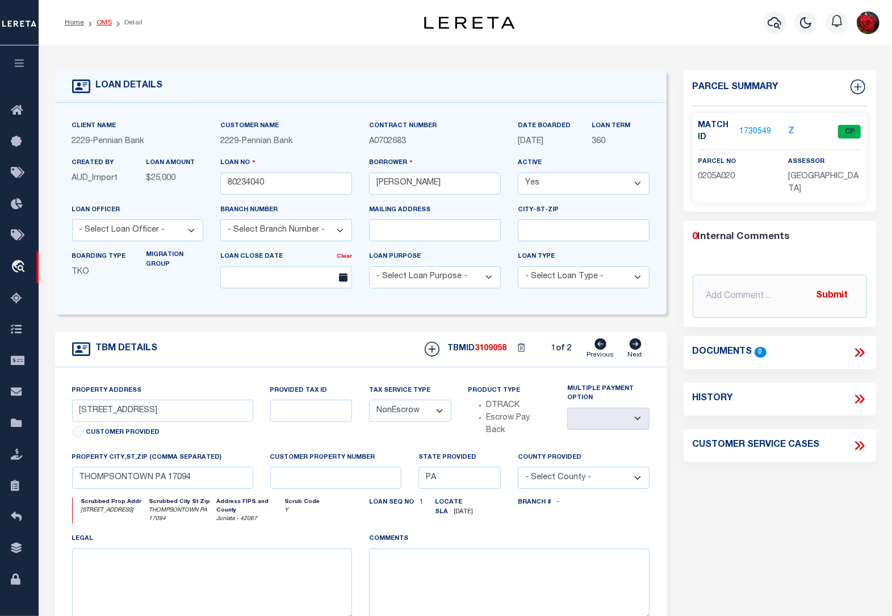
click at [101, 24] on link "OMS" at bounding box center [104, 22] width 15 height 7
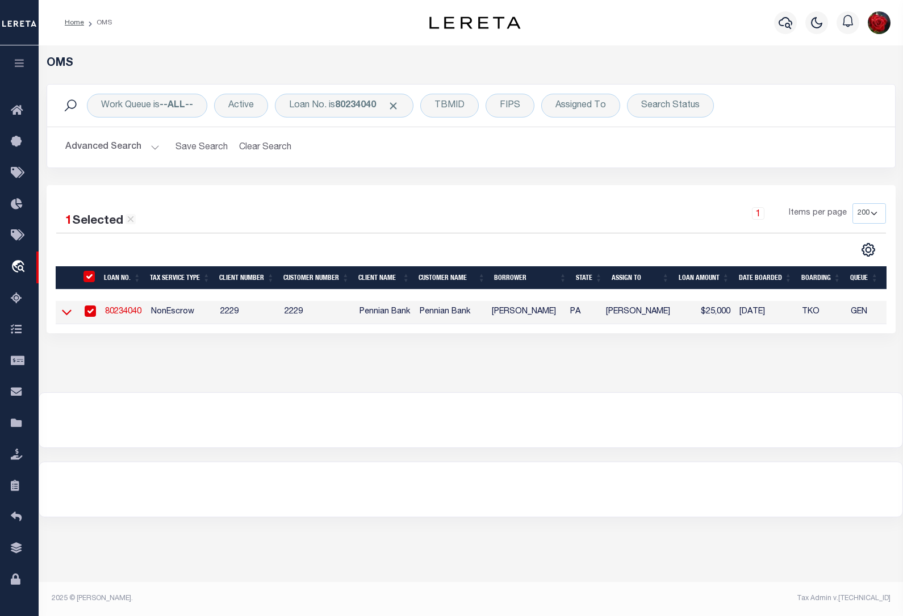
click at [65, 316] on icon at bounding box center [67, 313] width 10 height 6
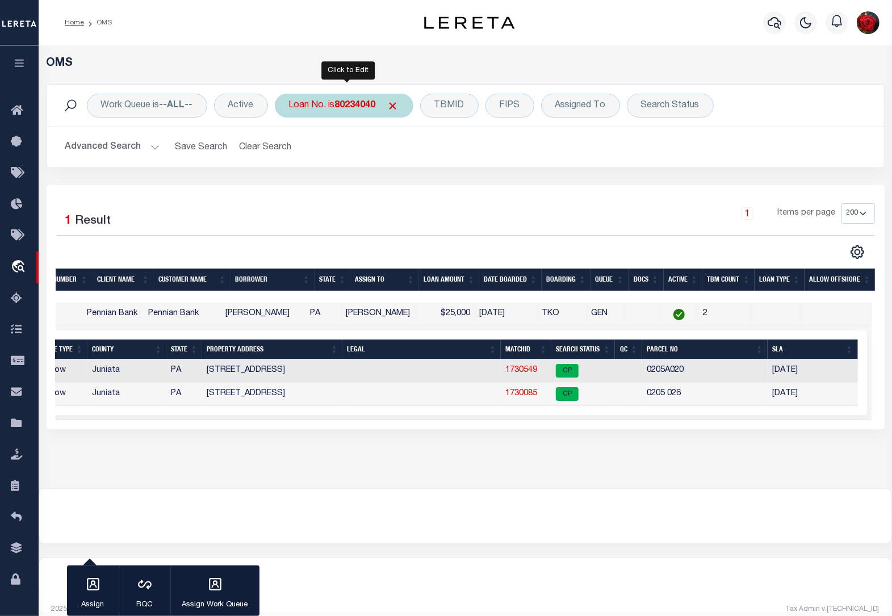
click at [354, 109] on b "80234040" at bounding box center [355, 105] width 41 height 9
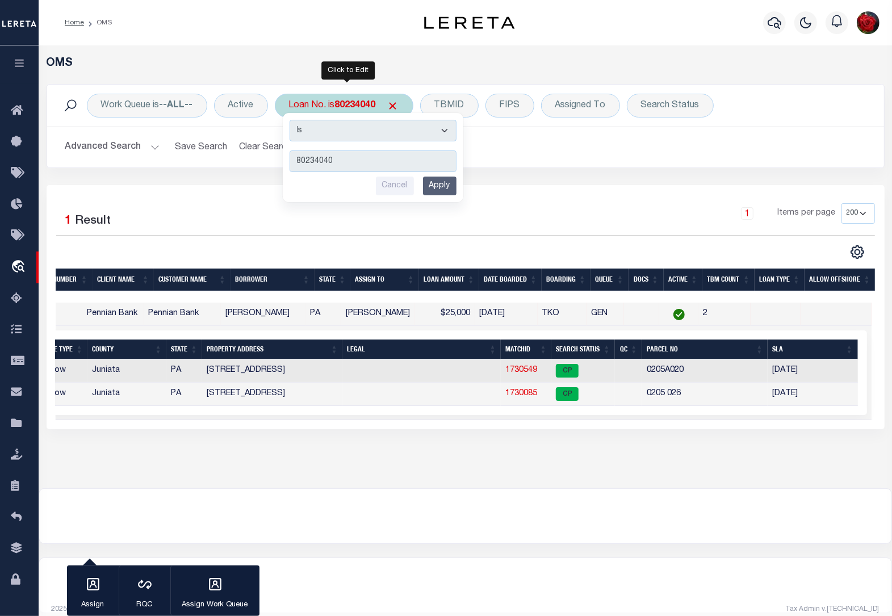
type input "80234032"
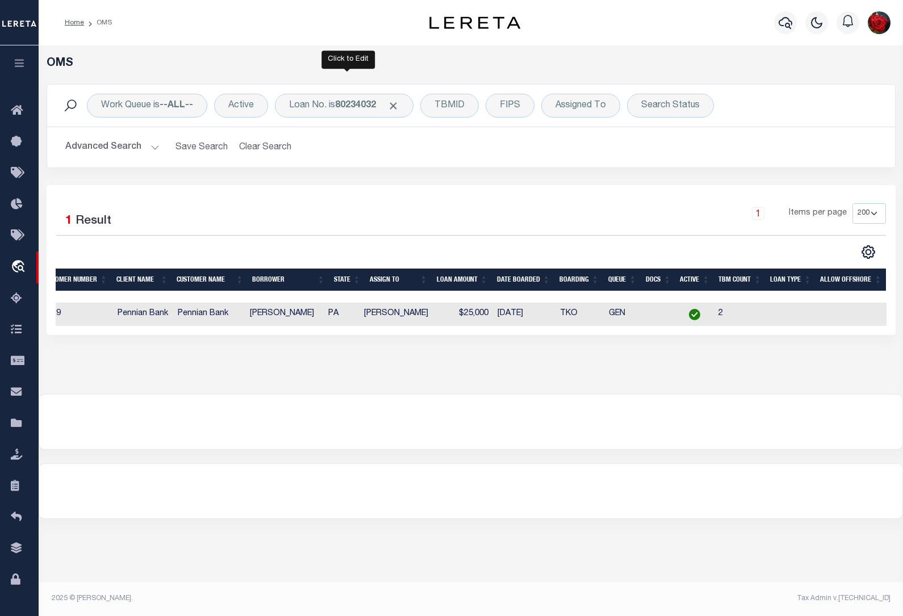
scroll to position [0, 242]
drag, startPoint x: 269, startPoint y: 336, endPoint x: 127, endPoint y: 332, distance: 142.1
click at [127, 332] on div "1 Selected 1 Result 1 Items per page 10 25 50 100 200" at bounding box center [471, 260] width 849 height 150
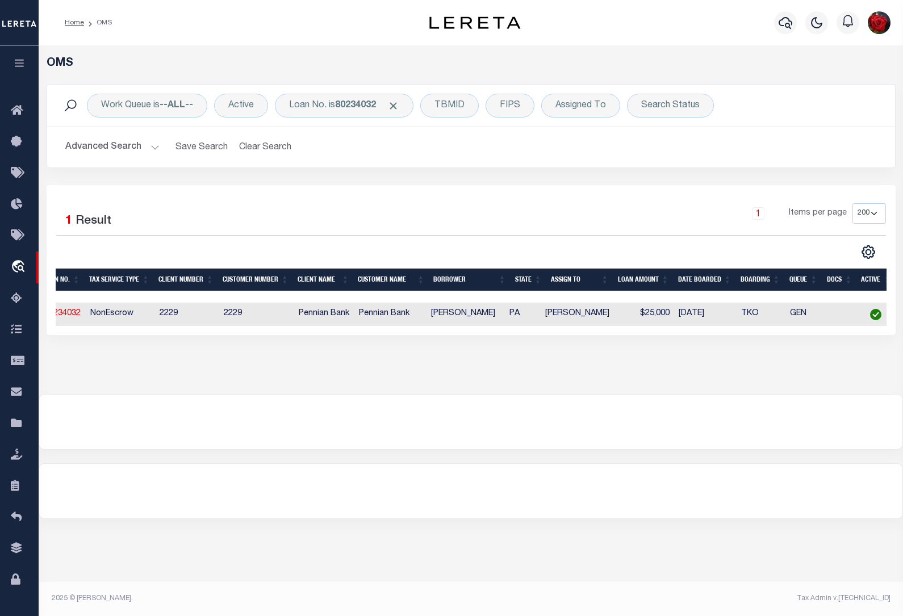
scroll to position [0, 27]
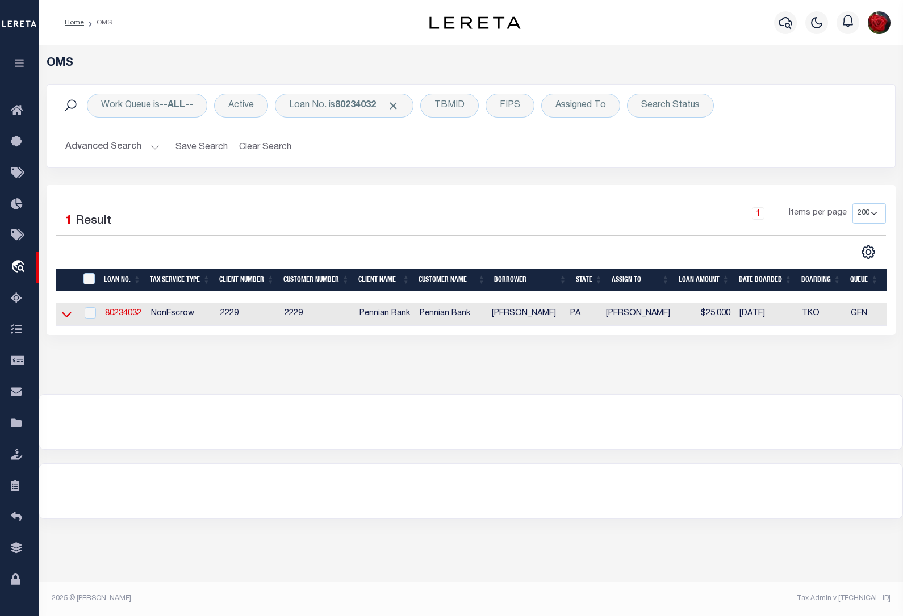
click at [62, 319] on icon at bounding box center [67, 314] width 10 height 12
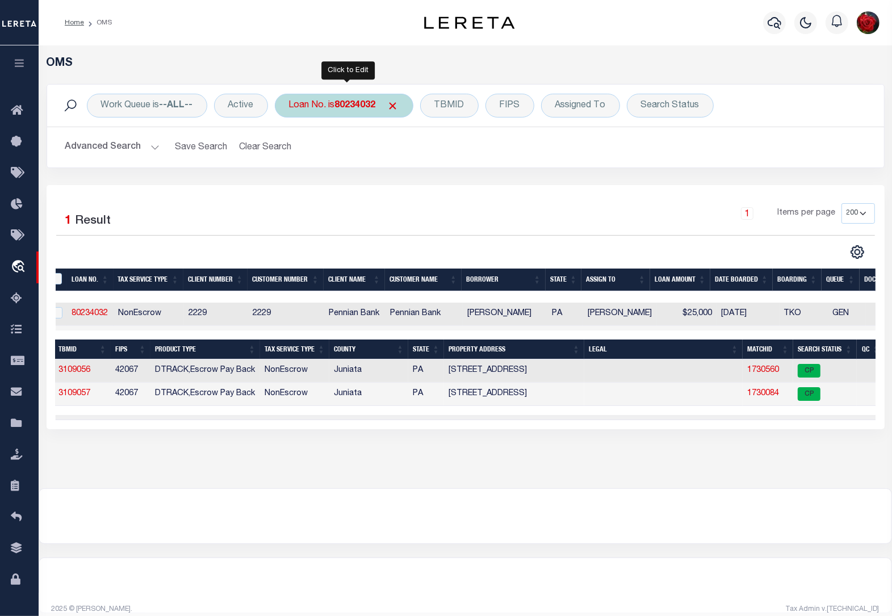
click at [368, 106] on b "80234032" at bounding box center [355, 105] width 41 height 9
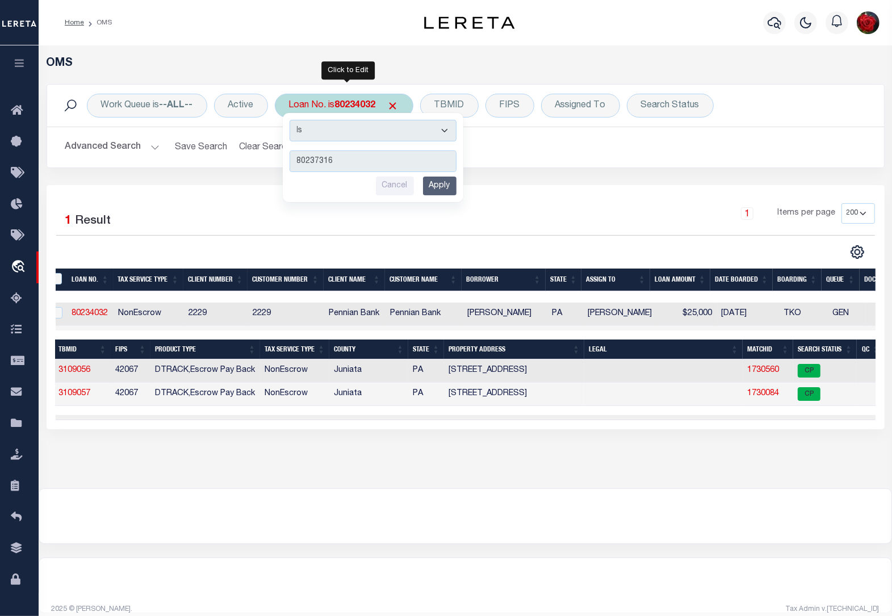
type input "80237316"
click at [443, 185] on input "Apply" at bounding box center [440, 186] width 34 height 19
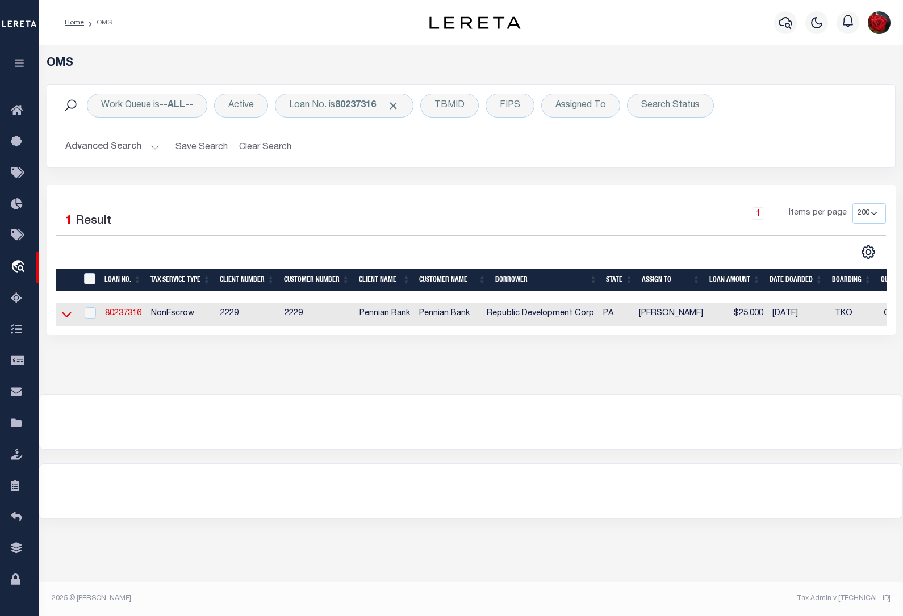
click at [64, 316] on icon at bounding box center [67, 314] width 10 height 12
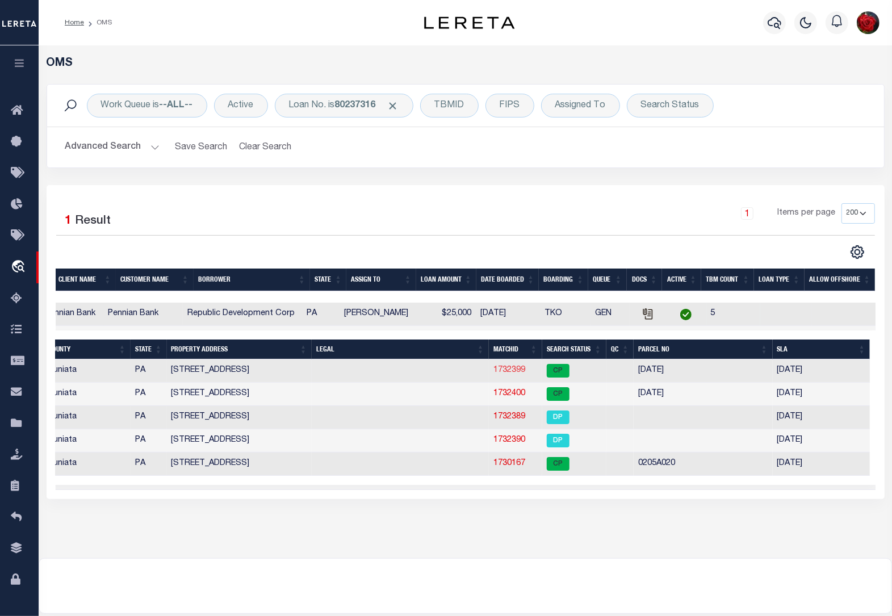
click at [508, 374] on link "1732399" at bounding box center [510, 370] width 32 height 8
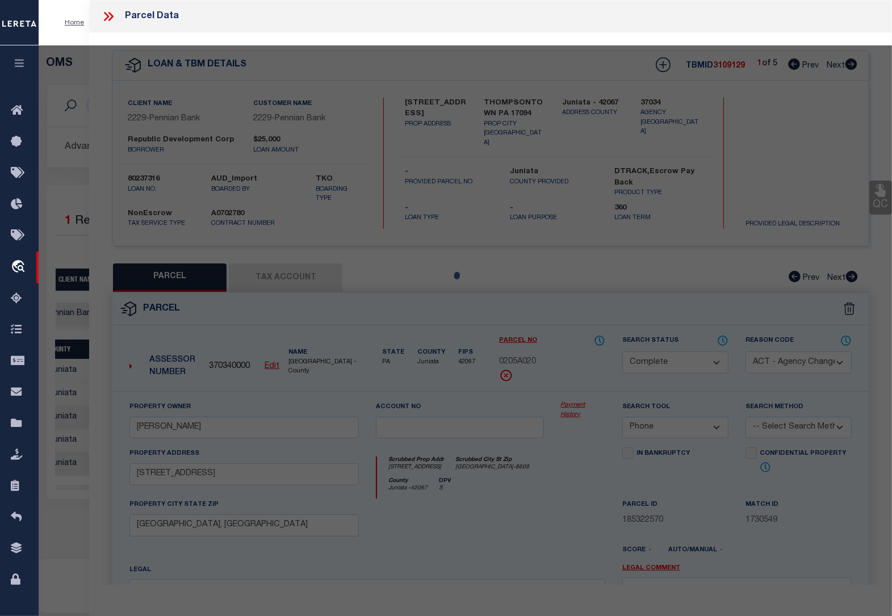
select select "AS"
select select
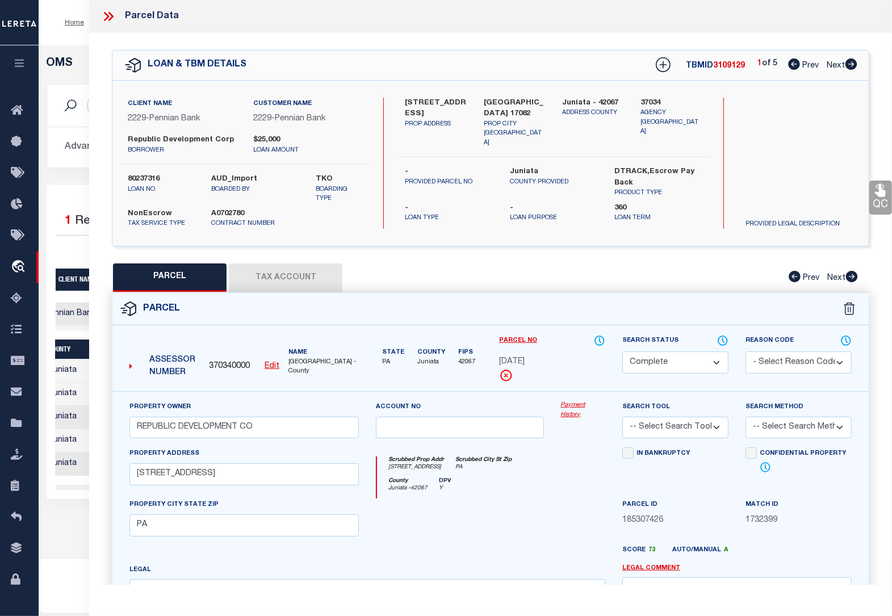
click at [290, 281] on button "Tax Account" at bounding box center [286, 278] width 114 height 28
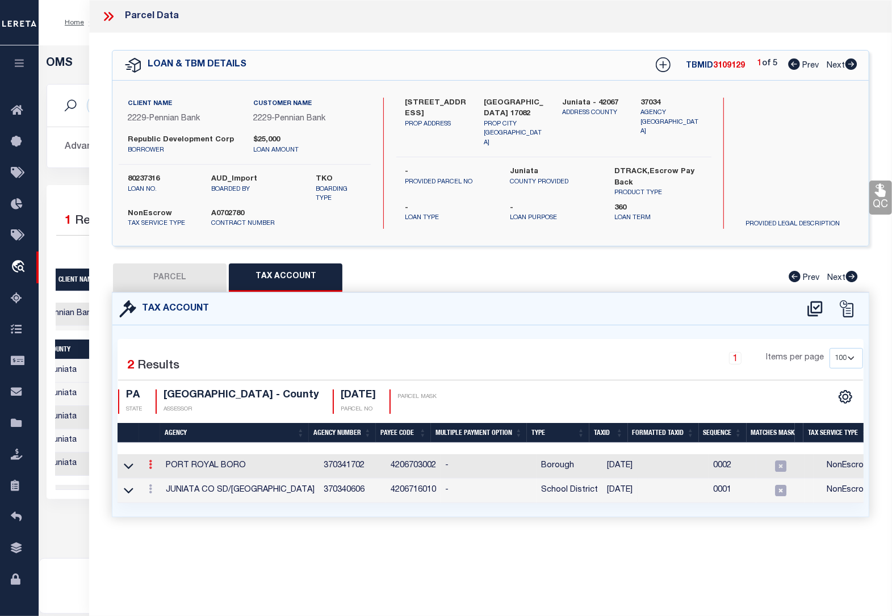
click at [151, 466] on icon at bounding box center [150, 464] width 3 height 9
click at [166, 483] on icon "" at bounding box center [162, 481] width 9 height 9
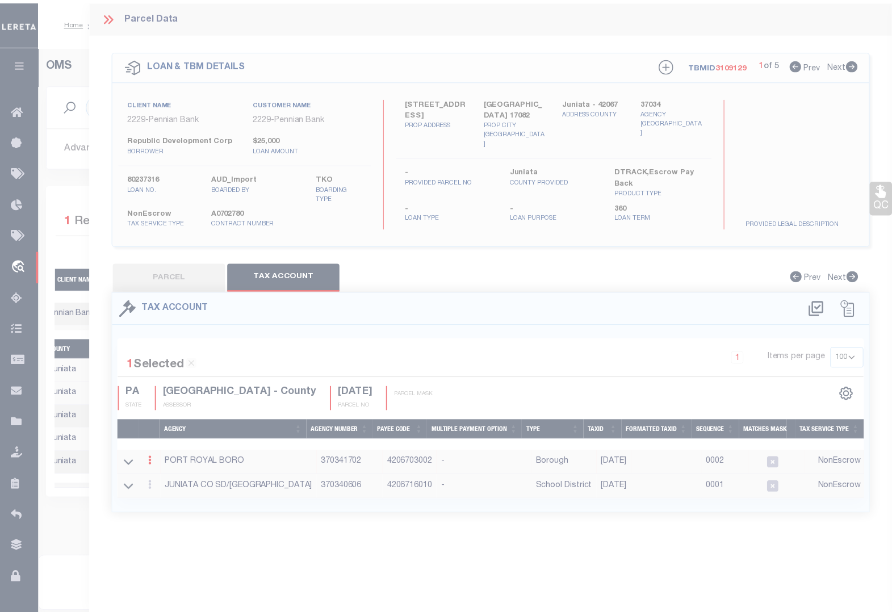
scroll to position [0, 297]
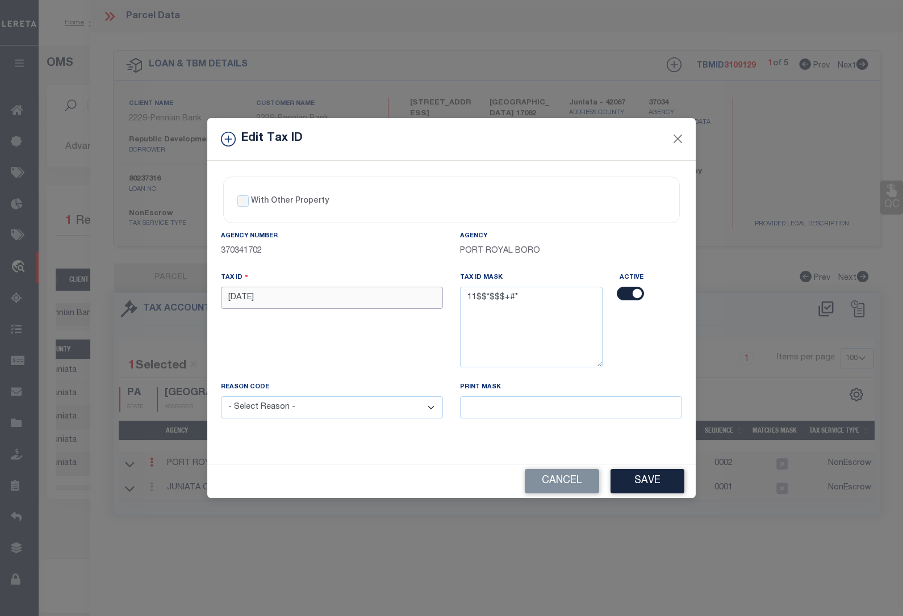
drag, startPoint x: 278, startPoint y: 294, endPoint x: 182, endPoint y: 294, distance: 96.0
click at [182, 294] on div "Edit Tax ID With Other Property With Other Property Type Temporary" at bounding box center [451, 308] width 903 height 616
paste input "01 0"
click at [282, 410] on select "- Select Reason - 099 - Other (Provide additional detail) ACT - Agency Changed …" at bounding box center [332, 408] width 222 height 22
click at [221, 398] on select "- Select Reason - 099 - Other (Provide additional detail) ACT - Agency Changed …" at bounding box center [332, 408] width 222 height 22
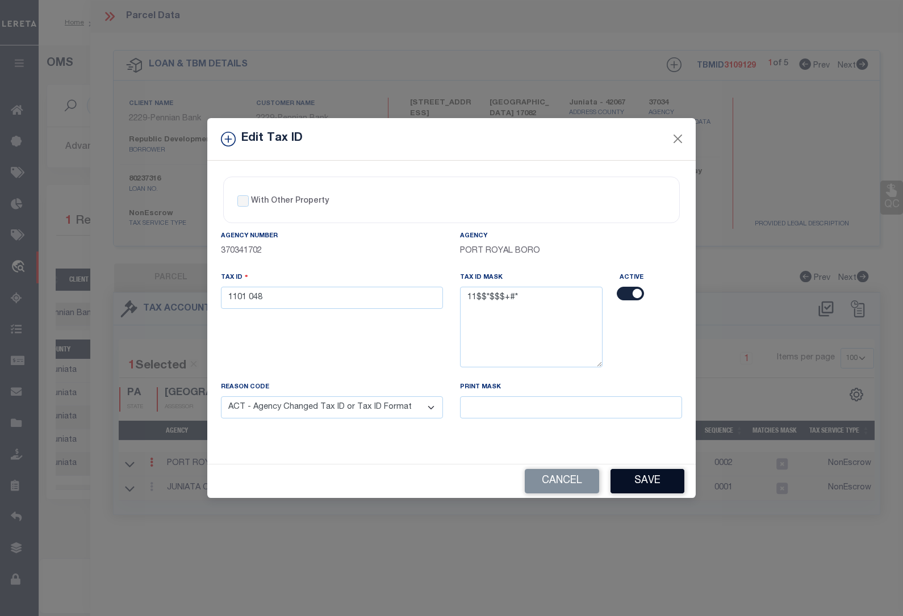
click at [674, 483] on button "Save" at bounding box center [648, 481] width 74 height 24
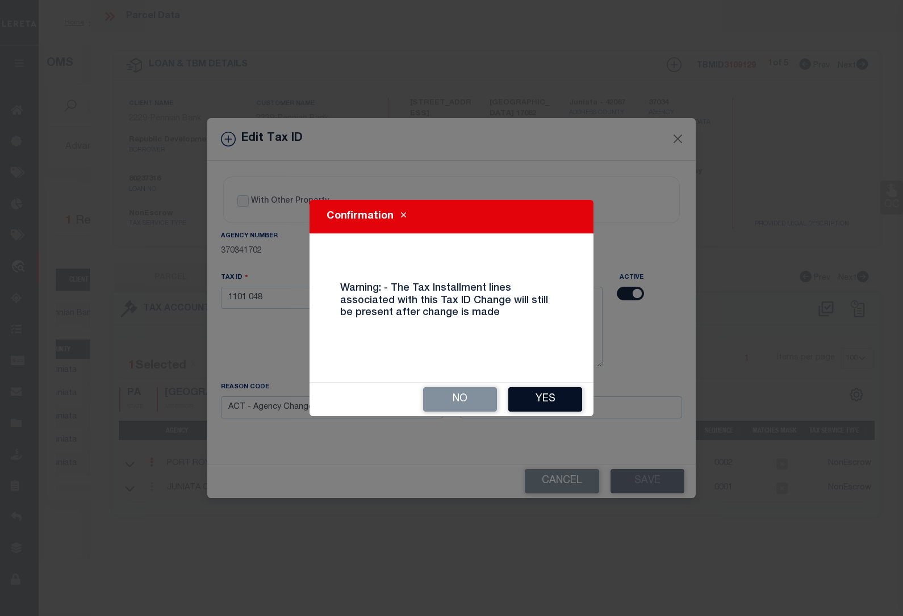
click at [549, 391] on button "Yes" at bounding box center [545, 399] width 74 height 24
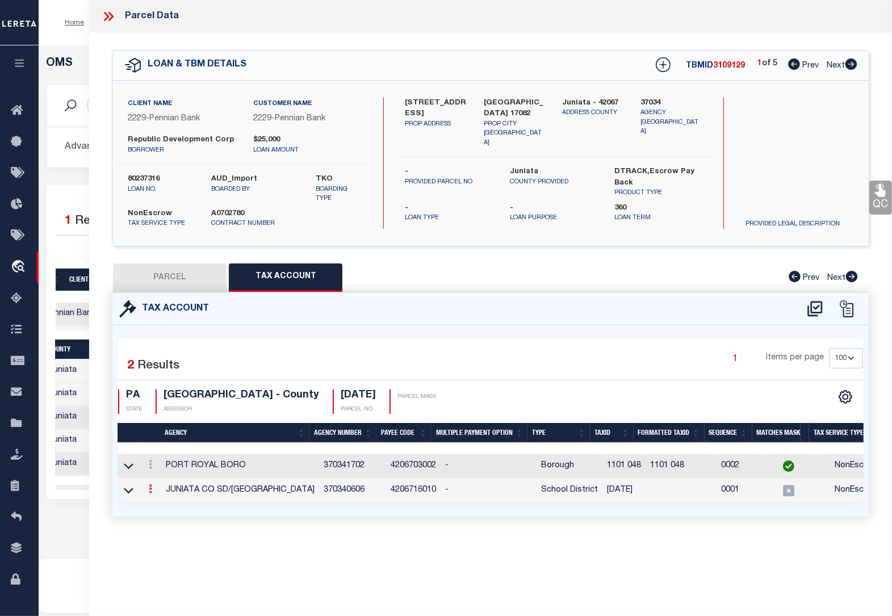
click at [151, 493] on icon at bounding box center [150, 489] width 3 height 9
click at [165, 508] on icon at bounding box center [162, 506] width 9 height 9
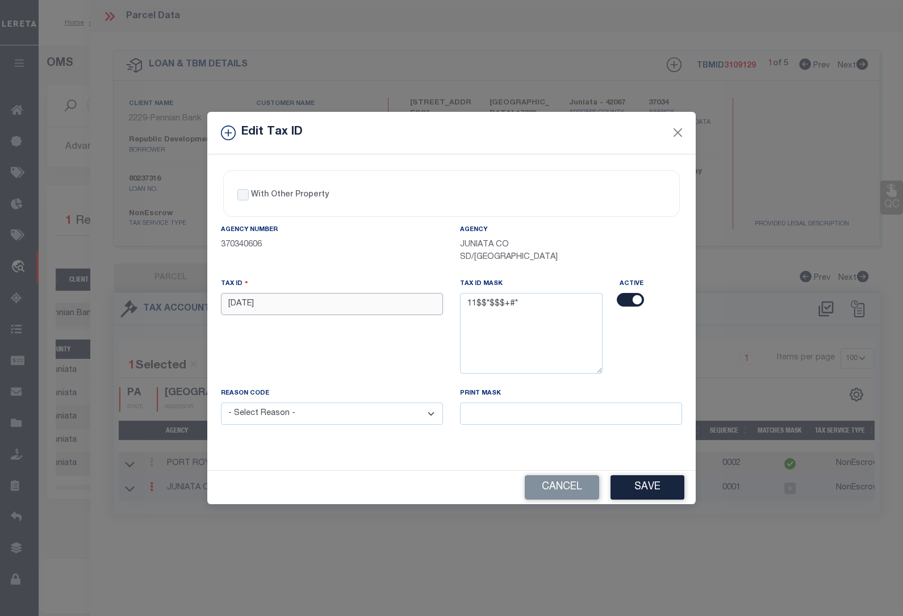
drag, startPoint x: 262, startPoint y: 301, endPoint x: 174, endPoint y: 296, distance: 87.6
click at [175, 296] on div "Edit Tax ID With Other Property With Other Property Type Temporary" at bounding box center [451, 308] width 903 height 616
paste input "01 0"
click at [316, 412] on select "- Select Reason - 099 - Other (Provide additional detail) ACT - Agency Changed …" at bounding box center [332, 414] width 222 height 22
click at [221, 404] on select "- Select Reason - 099 - Other (Provide additional detail) ACT - Agency Changed …" at bounding box center [332, 414] width 222 height 22
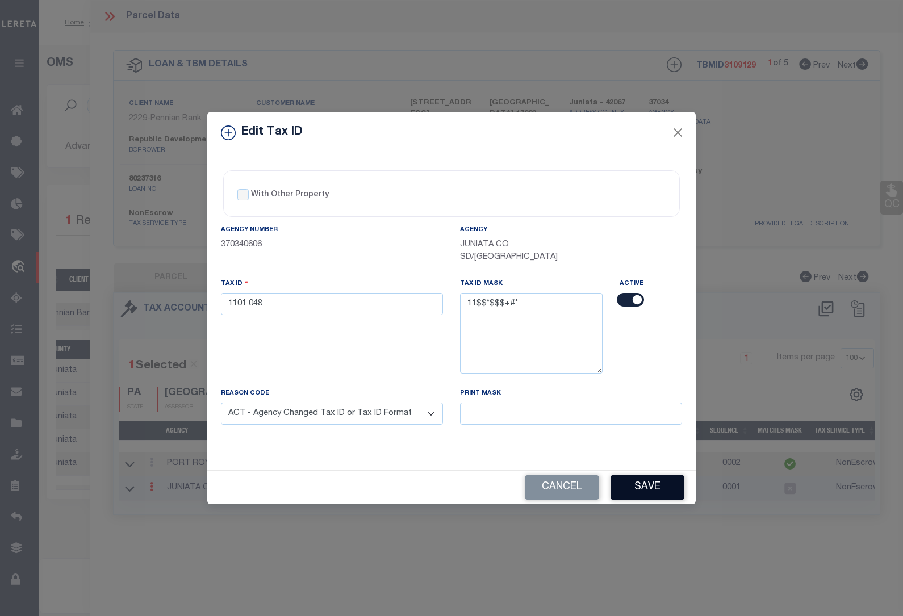
click at [656, 485] on button "Save" at bounding box center [648, 487] width 74 height 24
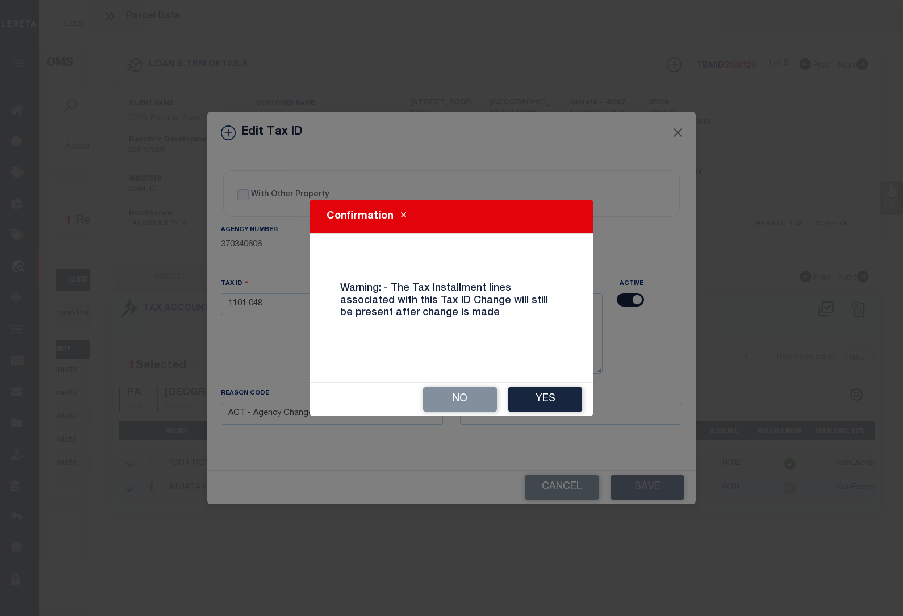
click at [541, 395] on button "Yes" at bounding box center [545, 399] width 74 height 24
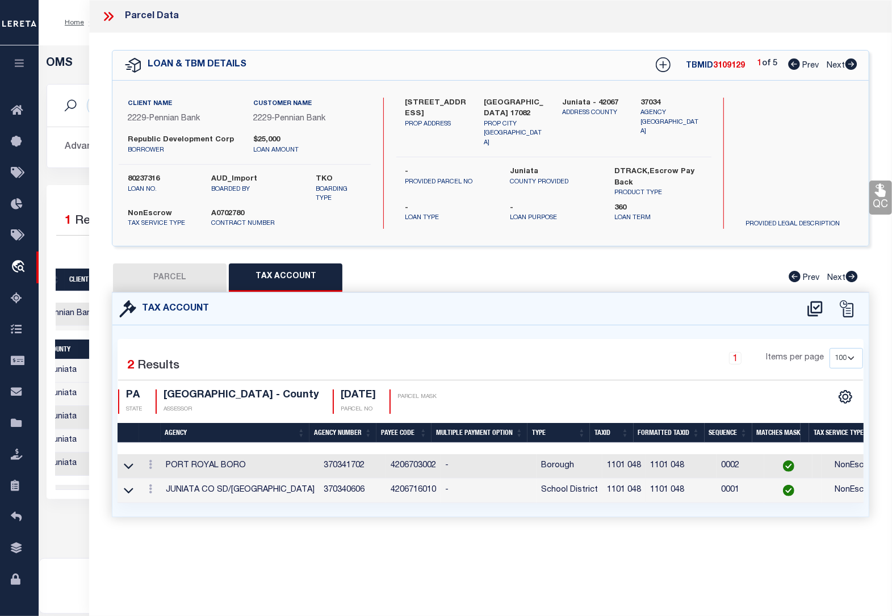
click at [156, 282] on button "PARCEL" at bounding box center [170, 278] width 114 height 28
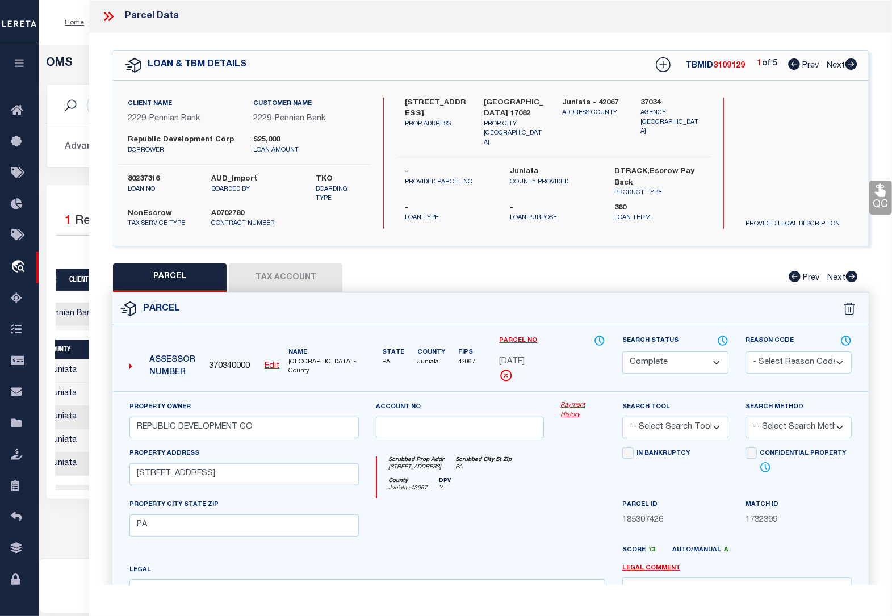
click at [848, 67] on icon at bounding box center [852, 64] width 12 height 11
click at [302, 281] on button "Tax Account" at bounding box center [286, 278] width 114 height 28
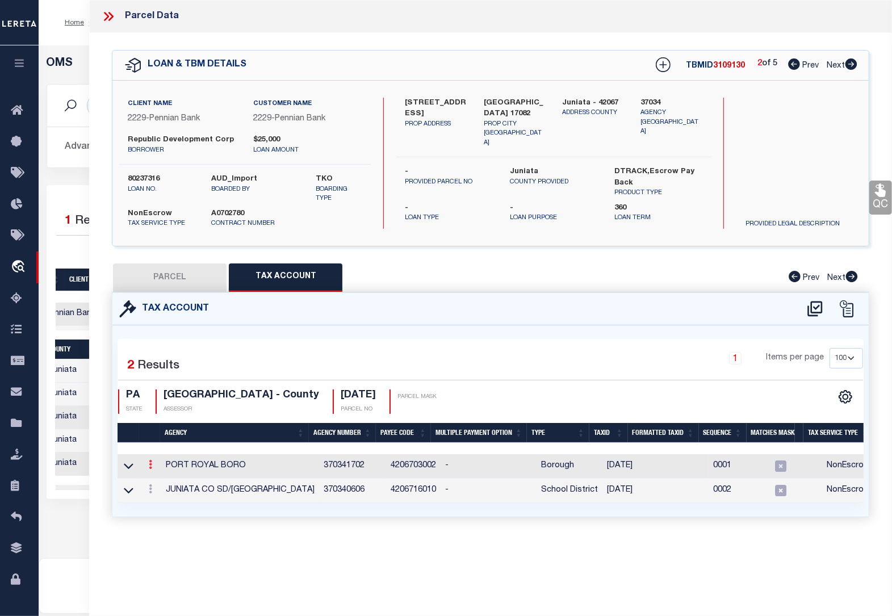
click at [149, 468] on icon at bounding box center [150, 464] width 3 height 9
click at [162, 484] on icon "" at bounding box center [162, 481] width 9 height 9
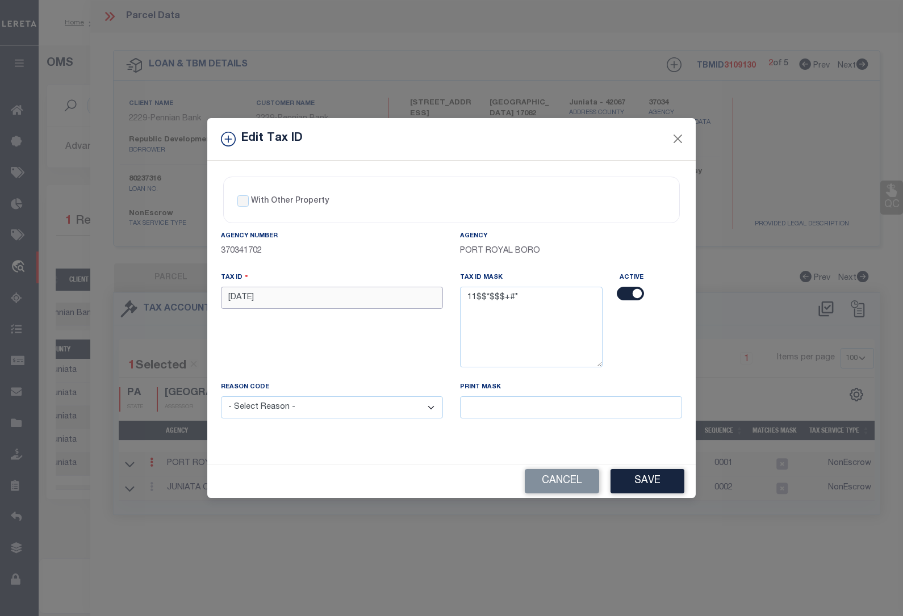
drag, startPoint x: 268, startPoint y: 297, endPoint x: 169, endPoint y: 288, distance: 99.2
click at [169, 288] on div "Edit Tax ID With Other Property With Other Property Type Temporary" at bounding box center [451, 308] width 903 height 616
click at [317, 414] on select "- Select Reason - 099 - Other (Provide additional detail) ACT - Agency Changed …" at bounding box center [332, 408] width 222 height 22
click at [221, 398] on select "- Select Reason - 099 - Other (Provide additional detail) ACT - Agency Changed …" at bounding box center [332, 408] width 222 height 22
click at [649, 485] on button "Save" at bounding box center [648, 481] width 74 height 24
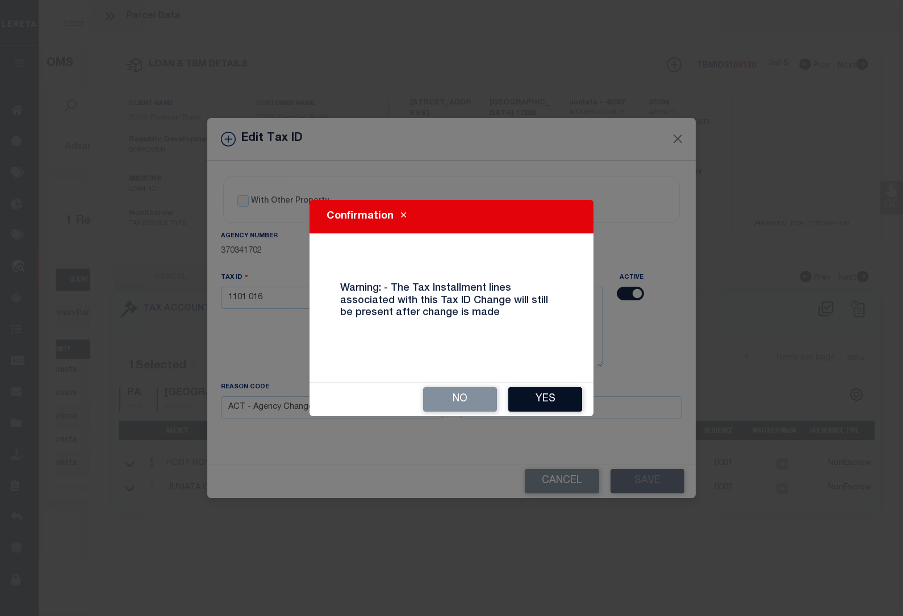
click at [547, 402] on button "Yes" at bounding box center [545, 399] width 74 height 24
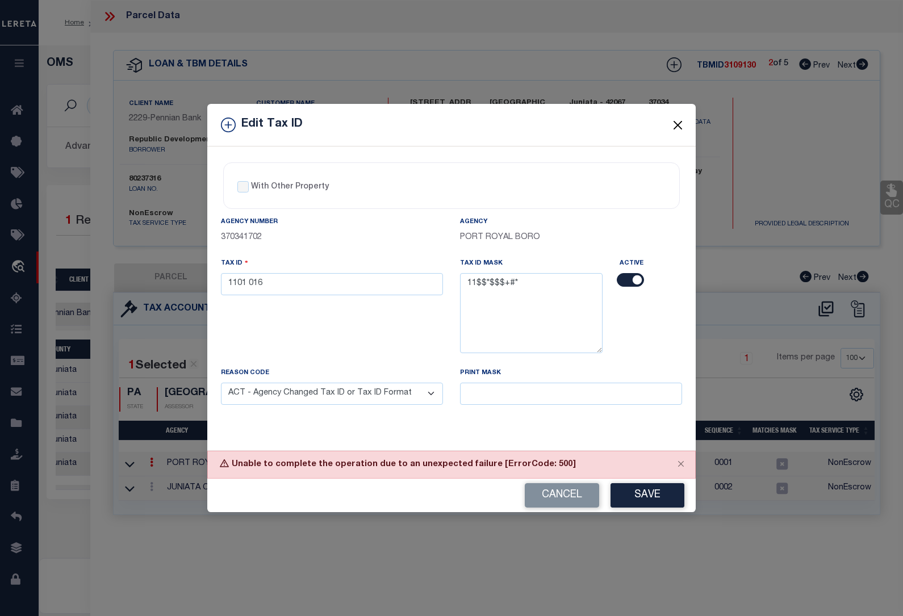
click at [680, 119] on button "Close" at bounding box center [678, 125] width 15 height 15
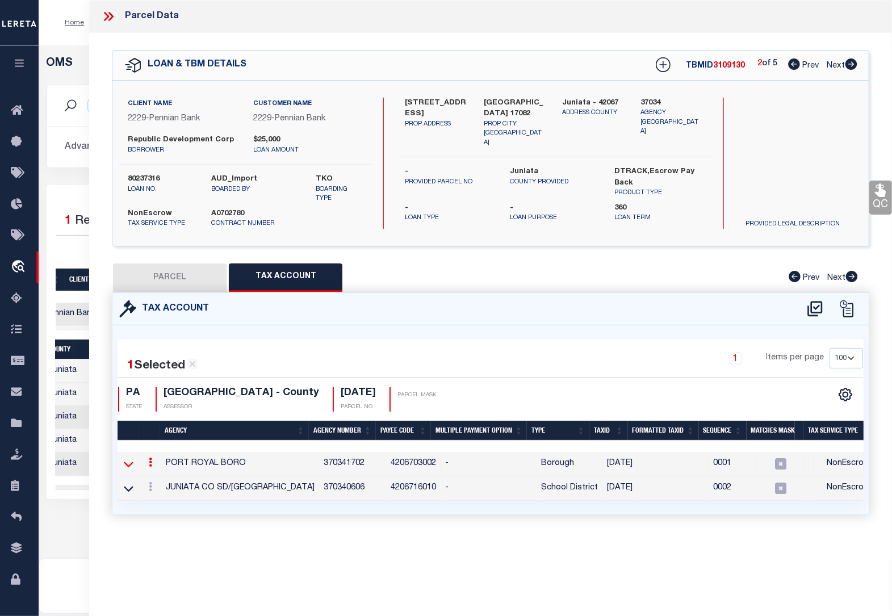
click at [129, 463] on icon at bounding box center [129, 464] width 10 height 12
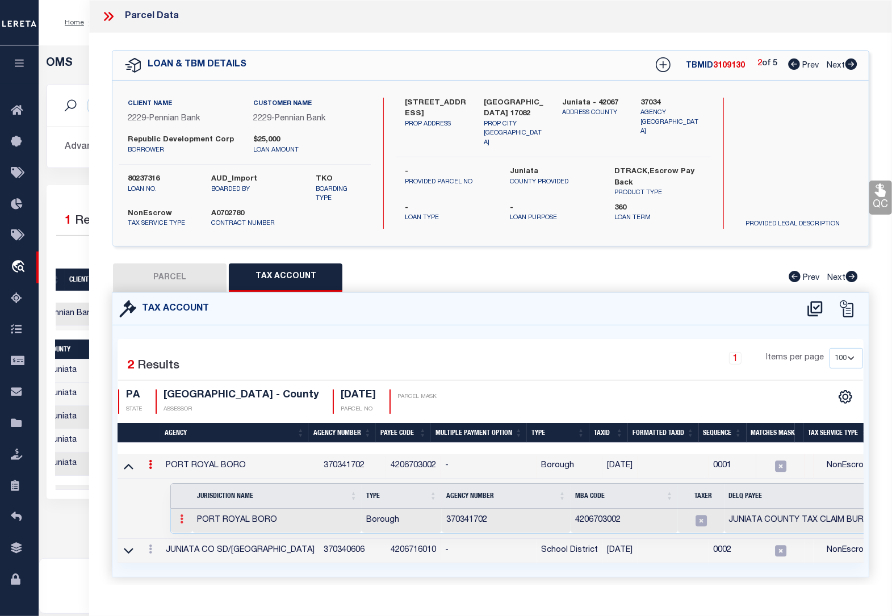
click at [181, 518] on icon at bounding box center [181, 519] width 3 height 9
click at [191, 535] on img at bounding box center [195, 537] width 11 height 11
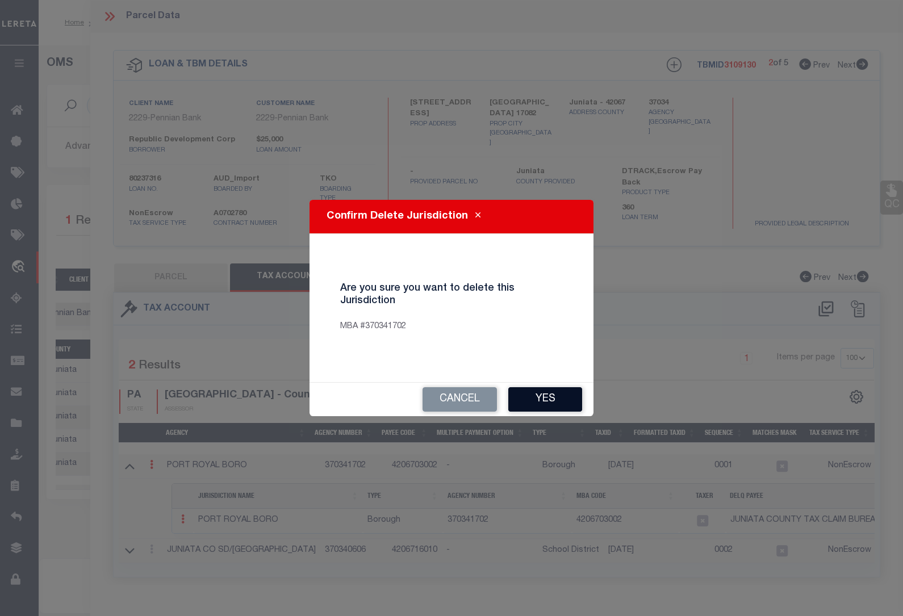
drag, startPoint x: 549, startPoint y: 395, endPoint x: 539, endPoint y: 398, distance: 10.5
click at [547, 397] on button "Yes" at bounding box center [545, 399] width 74 height 24
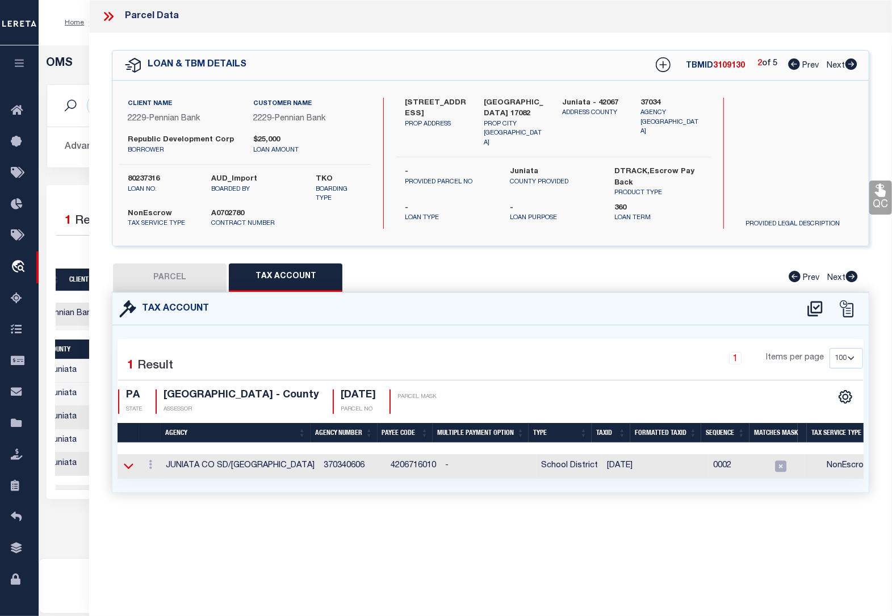
click at [131, 466] on icon at bounding box center [129, 466] width 10 height 12
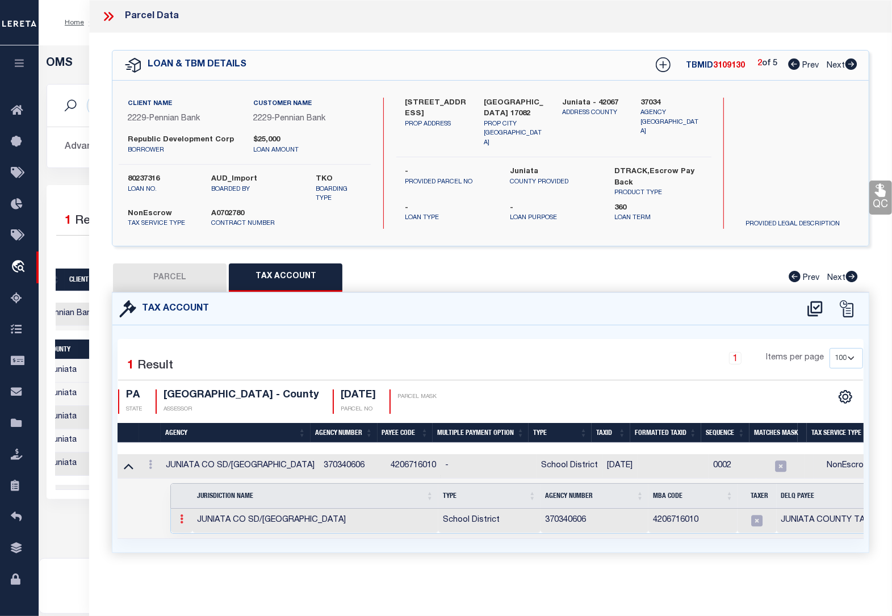
click at [183, 524] on link at bounding box center [182, 520] width 12 height 9
click at [195, 541] on img at bounding box center [195, 537] width 11 height 11
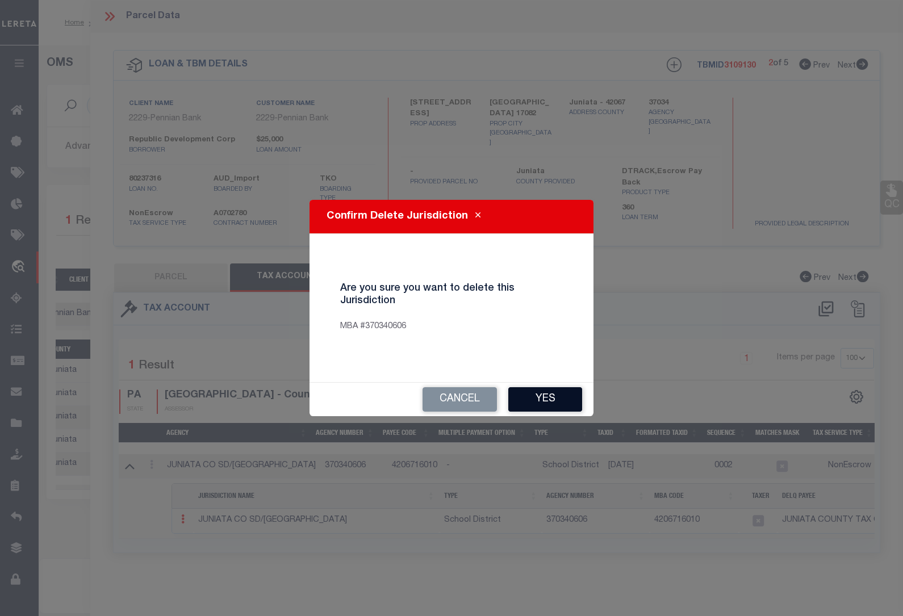
click at [535, 398] on button "Yes" at bounding box center [545, 399] width 74 height 24
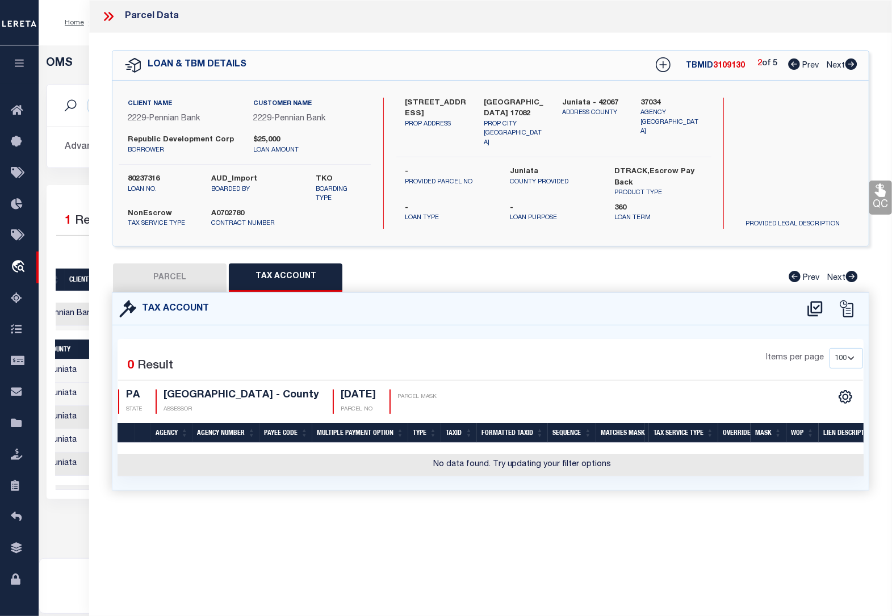
click at [185, 277] on button "PARCEL" at bounding box center [170, 278] width 114 height 28
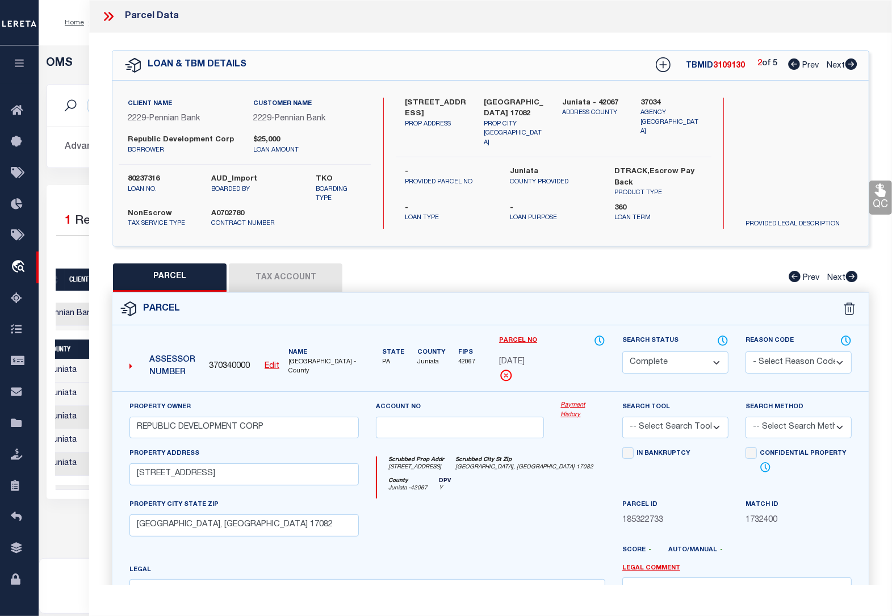
click at [271, 369] on u "Edit" at bounding box center [272, 366] width 15 height 8
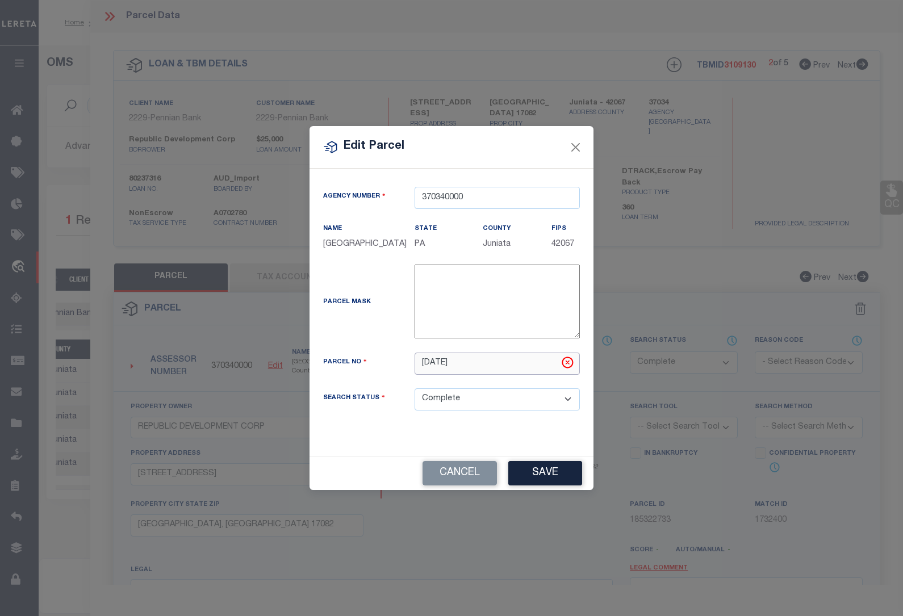
drag, startPoint x: 473, startPoint y: 368, endPoint x: 355, endPoint y: 361, distance: 117.8
click at [355, 361] on div "Parcel No [DATE]" at bounding box center [452, 364] width 274 height 22
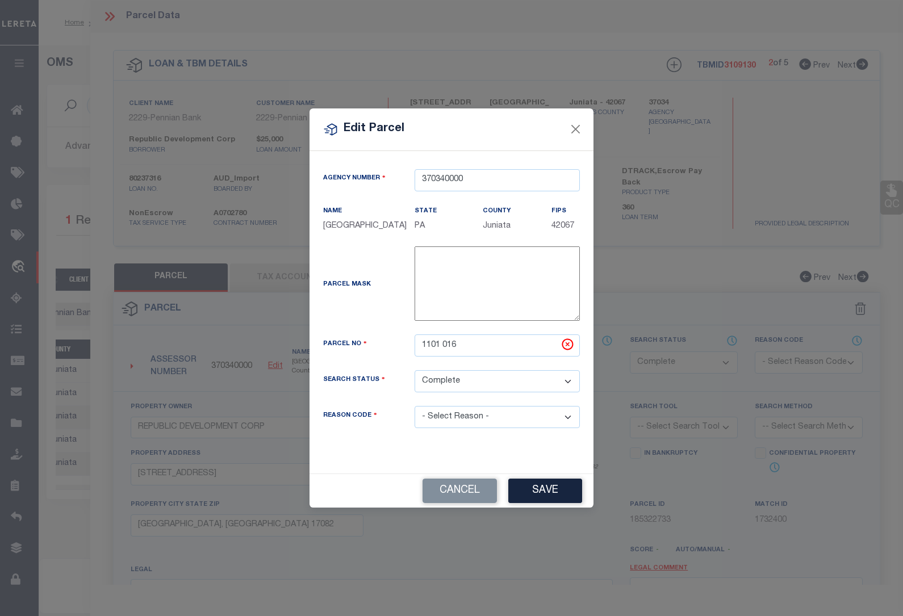
click at [477, 420] on div "Agency Number 370340000 Name [GEOGRAPHIC_DATA] State PA County FIPS 42067" at bounding box center [452, 307] width 274 height 277
click at [477, 420] on select "- Select Reason - 099 - Other (Provide additional detail) ACT - Agency Changed …" at bounding box center [497, 417] width 165 height 22
click at [415, 407] on select "- Select Reason - 099 - Other (Provide additional detail) ACT - Agency Changed …" at bounding box center [497, 417] width 165 height 22
click at [535, 494] on button "Save" at bounding box center [545, 491] width 74 height 24
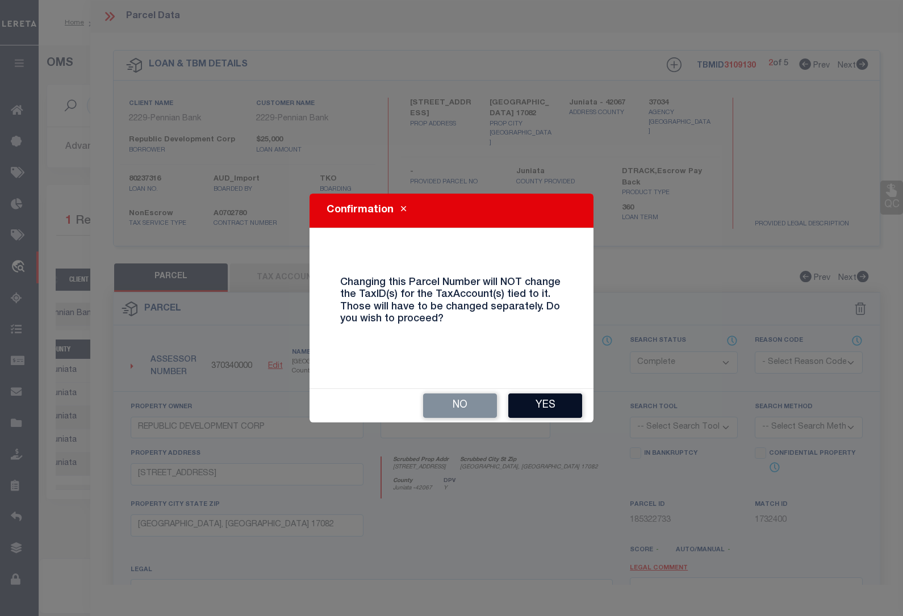
click at [545, 406] on button "Yes" at bounding box center [545, 406] width 74 height 24
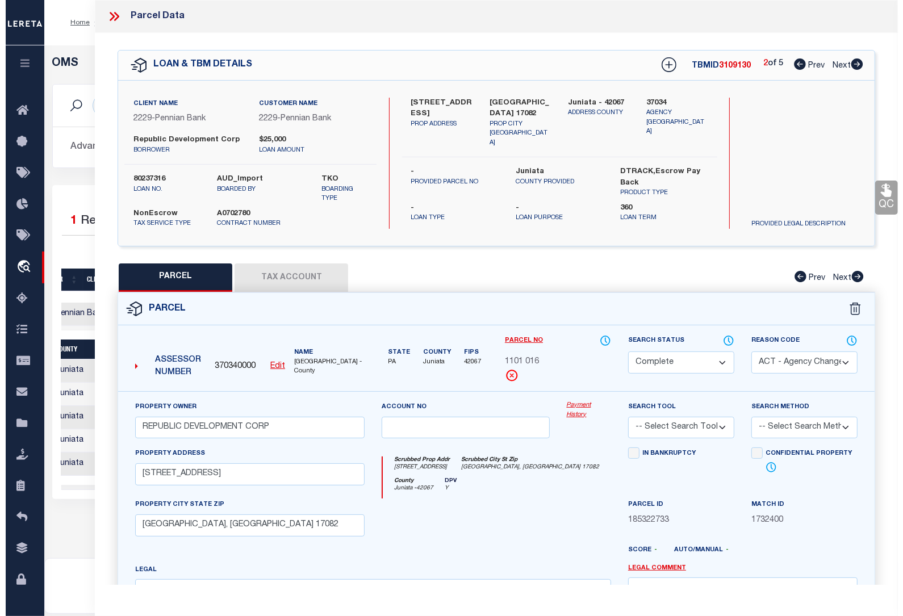
scroll to position [0, 328]
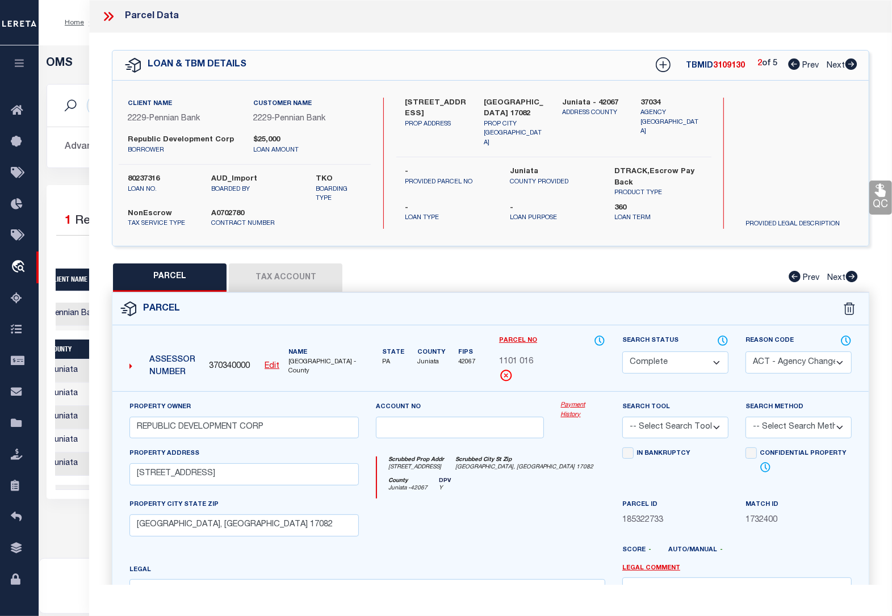
click at [293, 270] on button "Tax Account" at bounding box center [286, 278] width 114 height 28
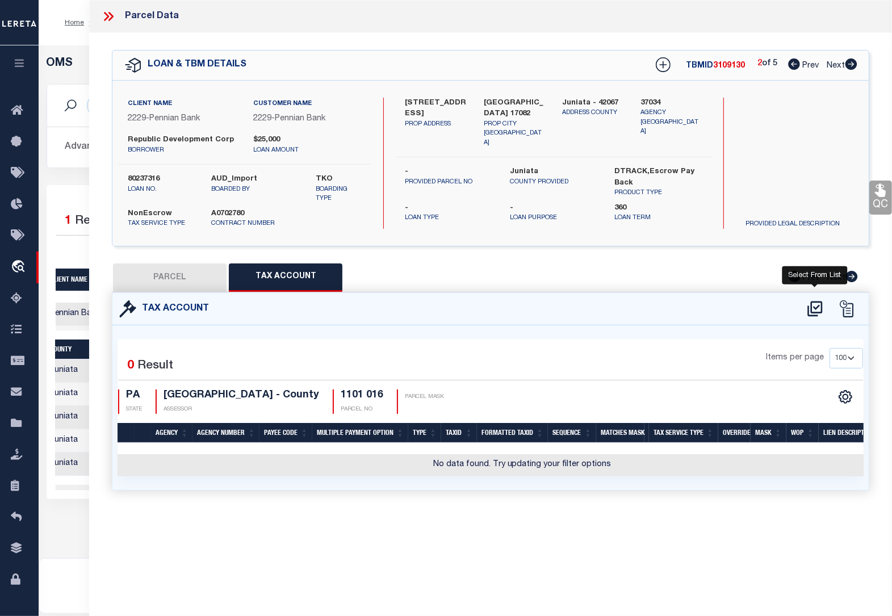
click at [817, 305] on icon at bounding box center [815, 309] width 19 height 18
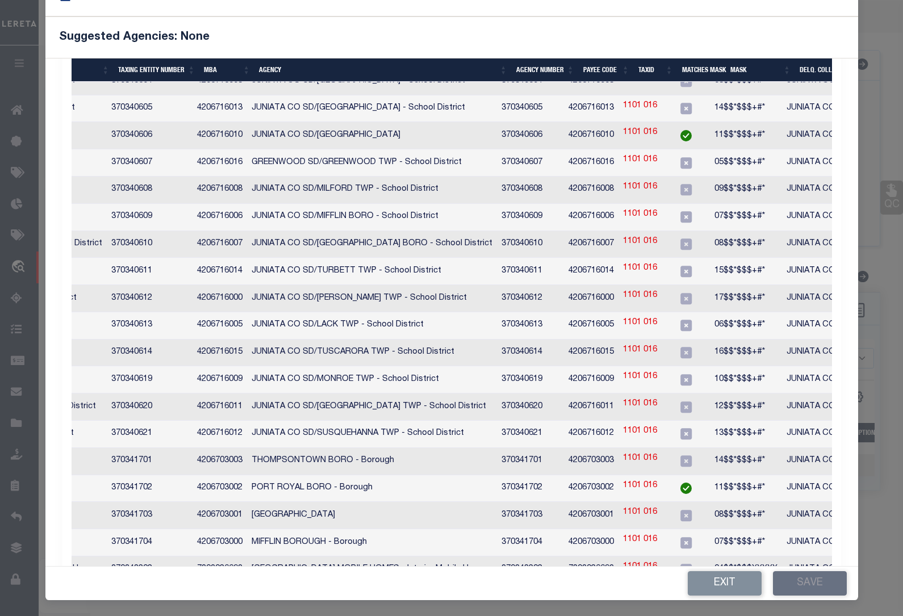
scroll to position [0, 174]
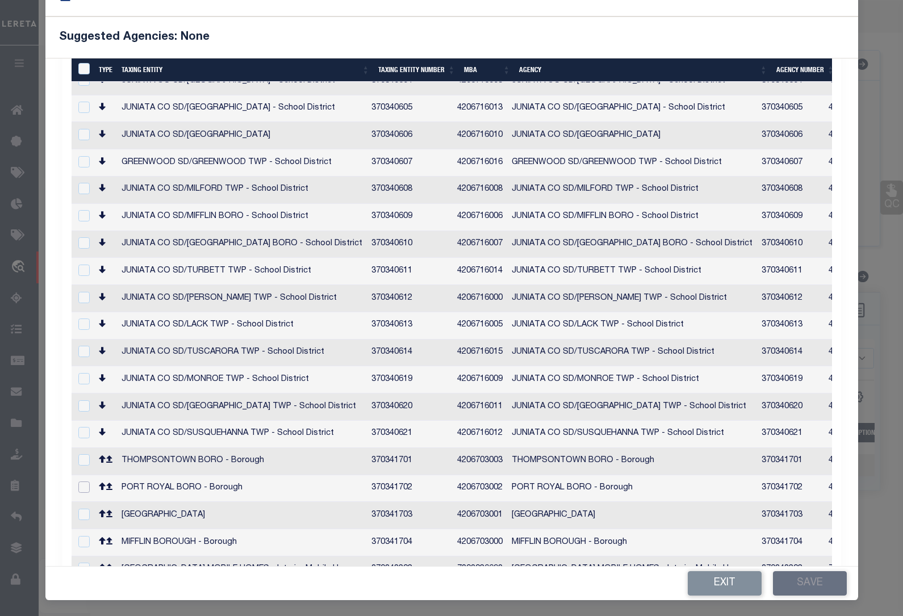
click at [81, 482] on input "checkbox" at bounding box center [83, 487] width 11 height 11
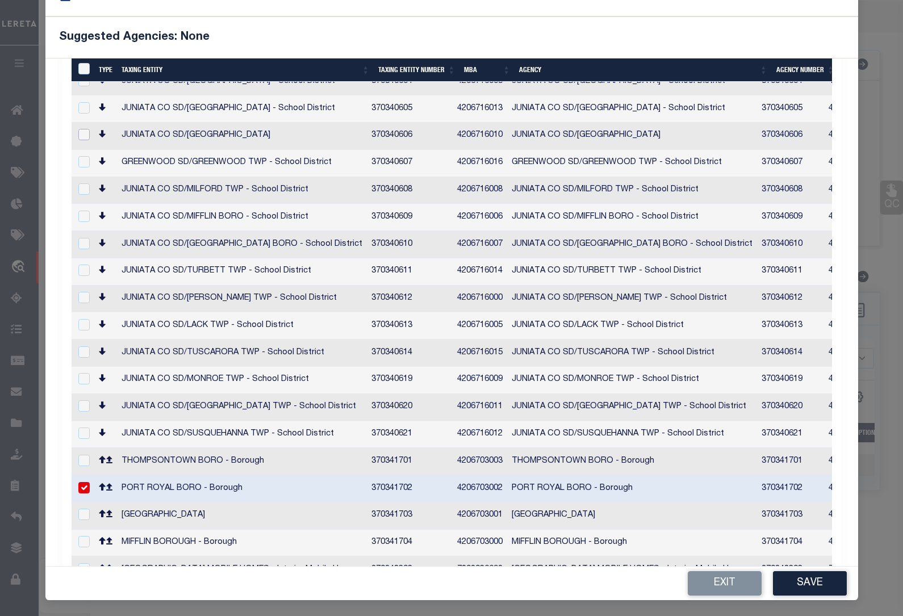
click at [82, 129] on input "checkbox" at bounding box center [83, 134] width 11 height 11
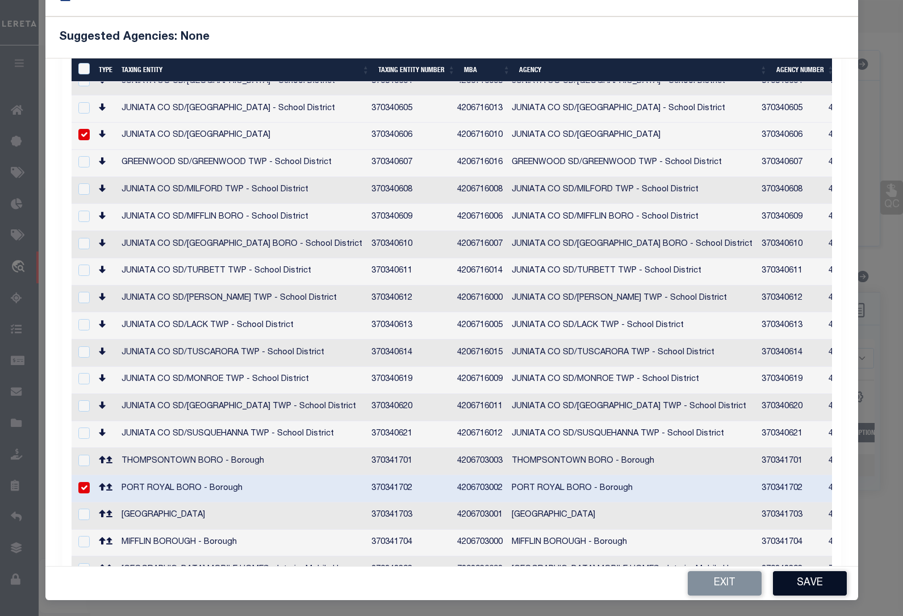
click at [808, 583] on button "Save" at bounding box center [810, 583] width 74 height 24
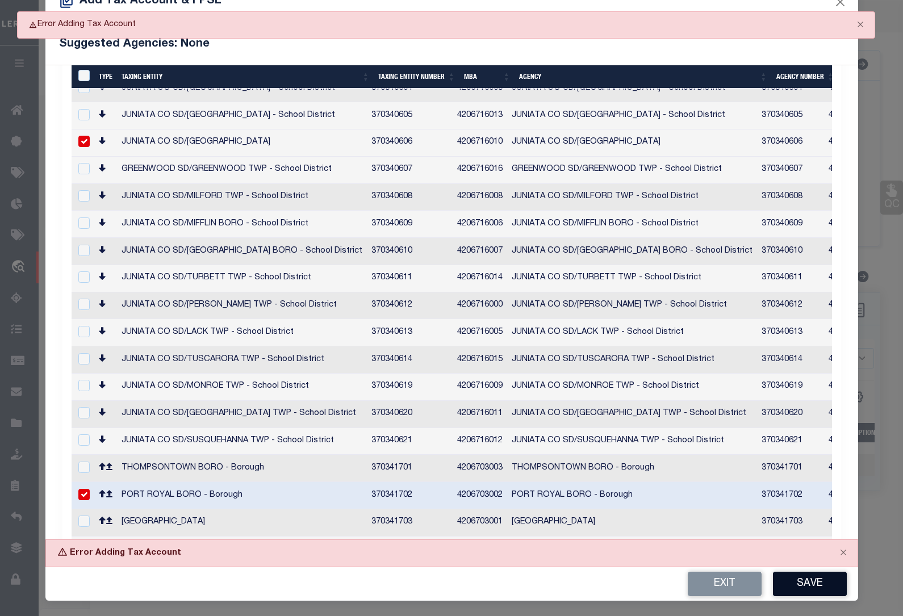
click at [807, 581] on button "Save" at bounding box center [810, 584] width 74 height 24
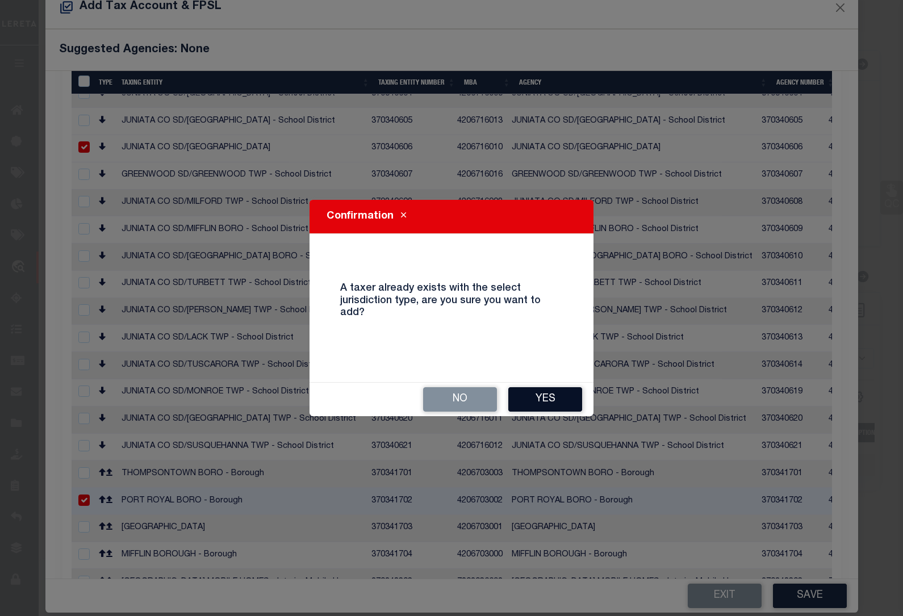
click at [537, 399] on button "Yes" at bounding box center [545, 399] width 74 height 24
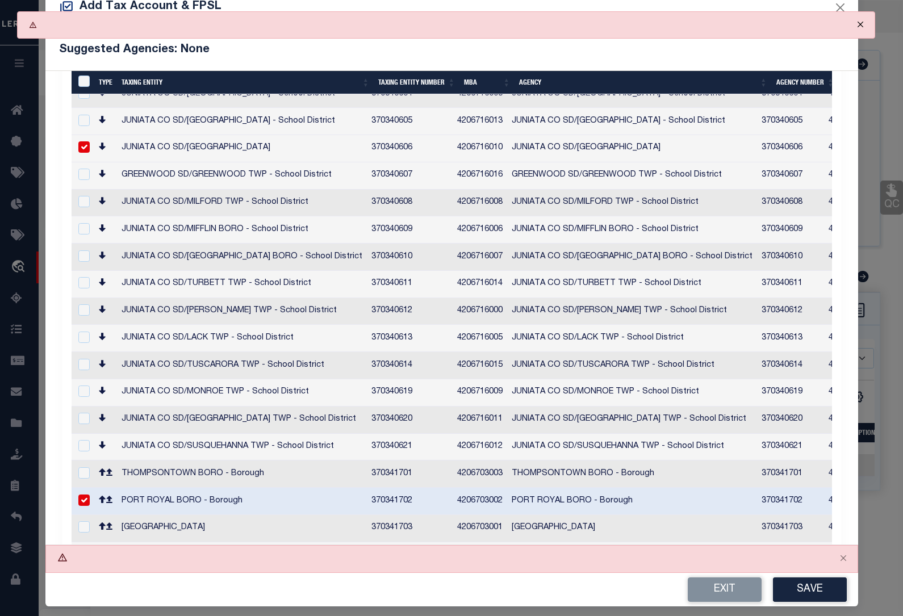
click at [863, 26] on button "Close" at bounding box center [860, 24] width 28 height 25
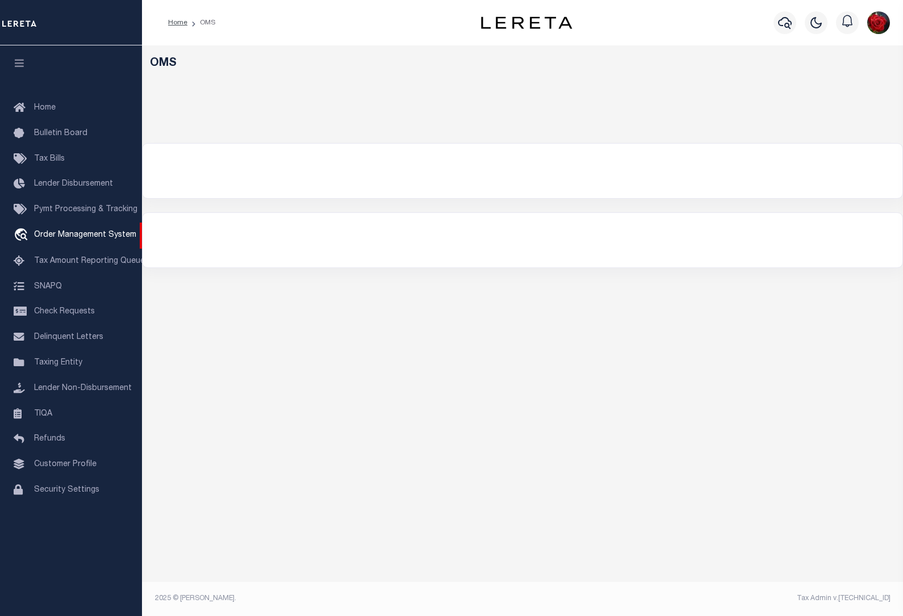
select select "200"
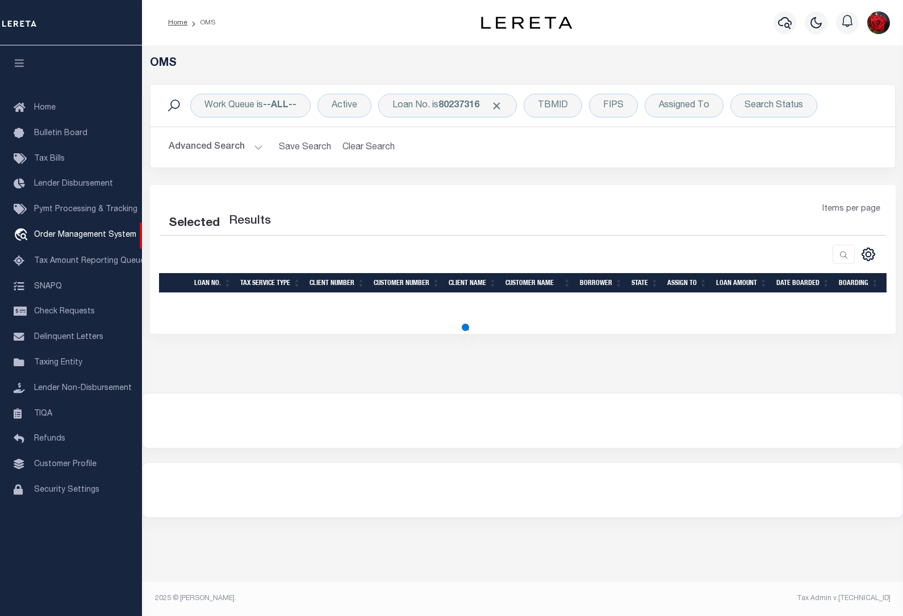
select select "200"
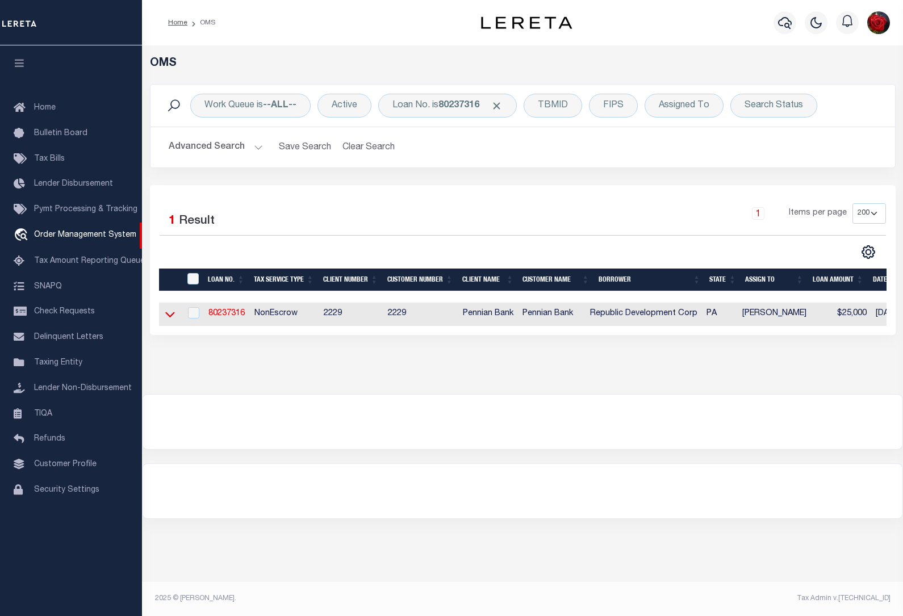
click at [168, 319] on icon at bounding box center [170, 314] width 10 height 12
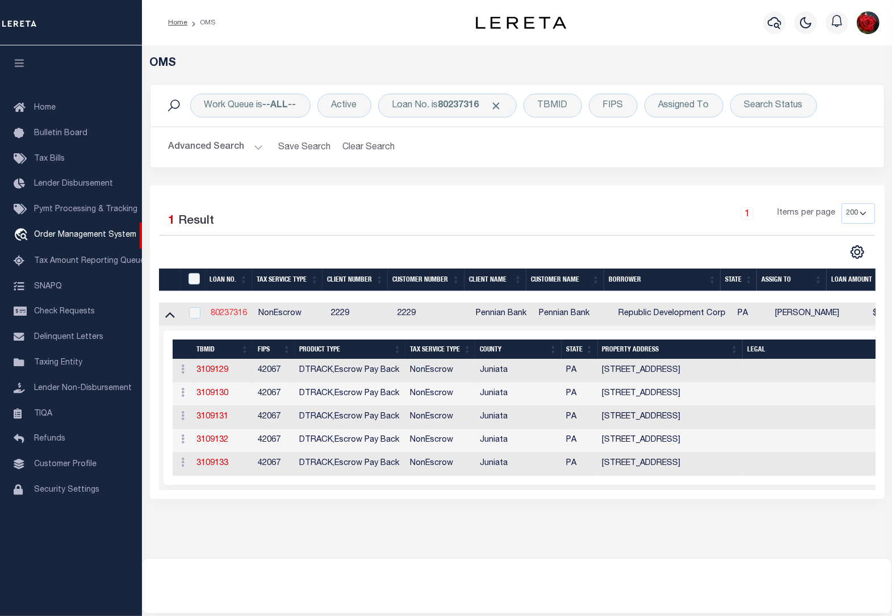
click at [231, 314] on link "80237316" at bounding box center [229, 314] width 36 height 8
type input "80237316"
type input "Republic Development Corp"
select select
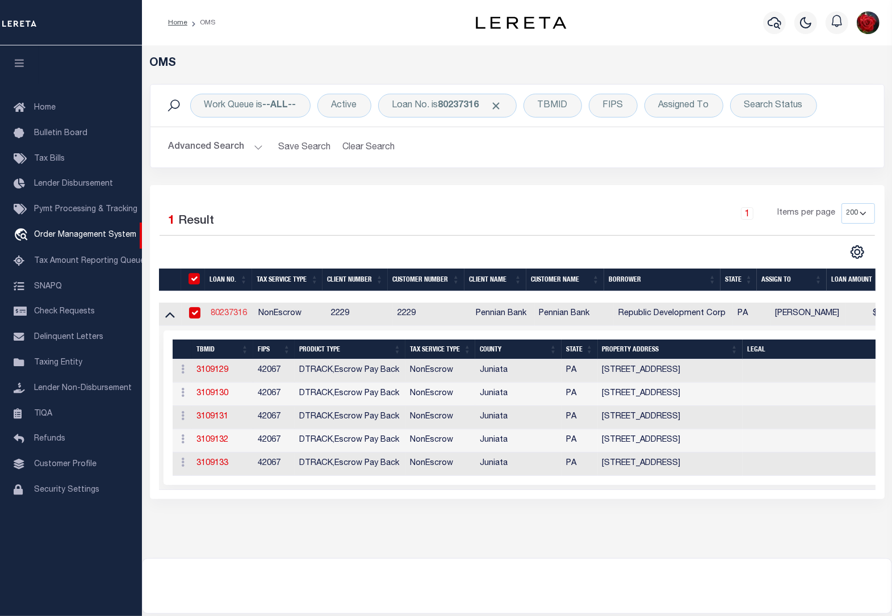
select select
select select "NonEscrow"
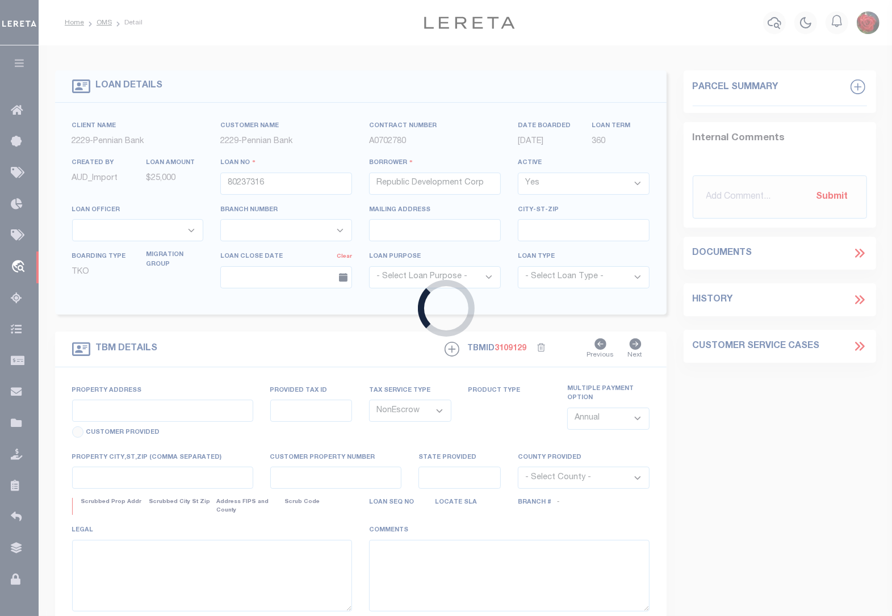
type input "[STREET_ADDRESS]"
select select
type input "[GEOGRAPHIC_DATA] 17082"
type input "PA"
select select
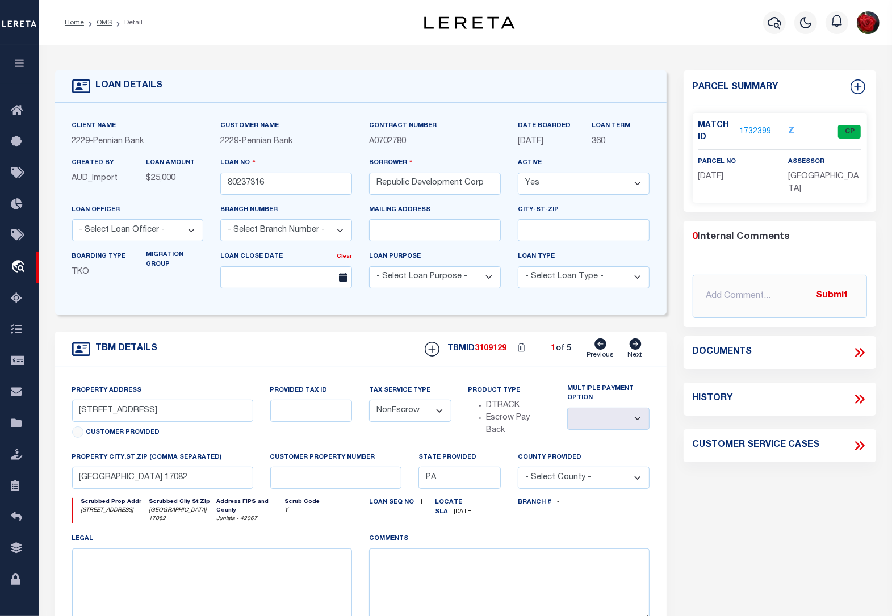
click at [760, 131] on link "1732399" at bounding box center [756, 132] width 32 height 12
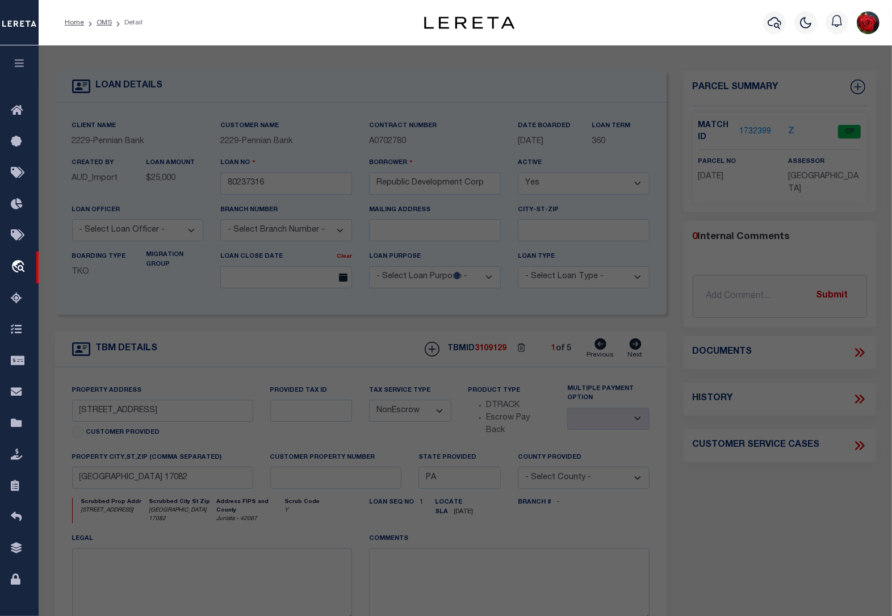
checkbox input "false"
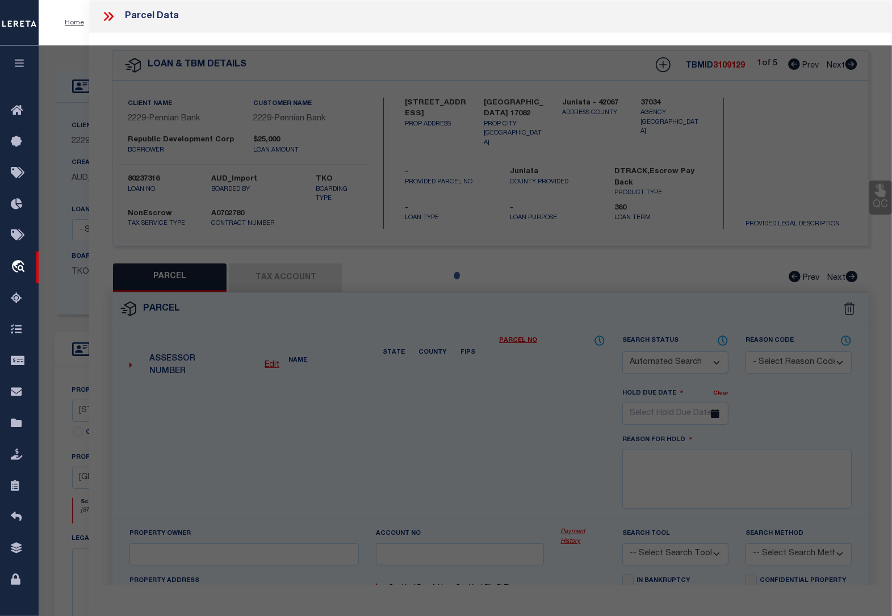
select select "CP"
type input "REPUBLIC DEVELOPMENT CO"
type input "[STREET_ADDRESS]"
checkbox input "false"
type input "PA"
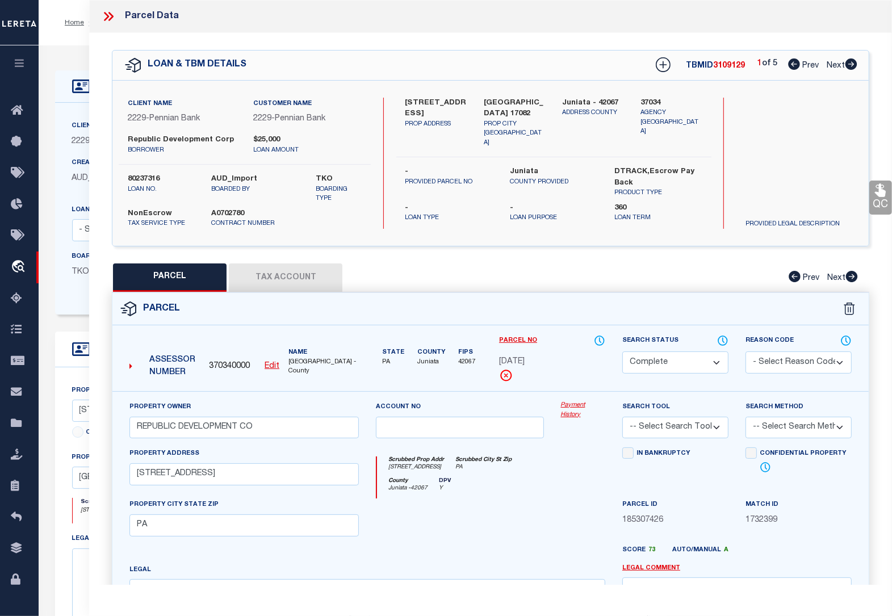
click at [853, 280] on icon at bounding box center [852, 276] width 12 height 11
click at [848, 66] on icon at bounding box center [852, 64] width 12 height 11
select select "AS"
checkbox input "false"
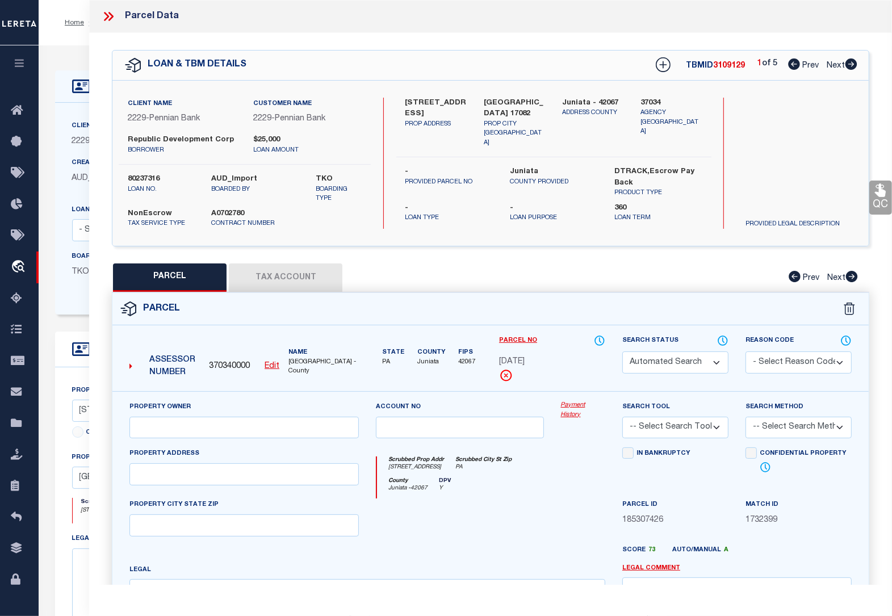
select select "CP"
select select "ACT"
type input "REPUBLIC DEVELOPMENT CORP"
select select
type input "[STREET_ADDRESS]"
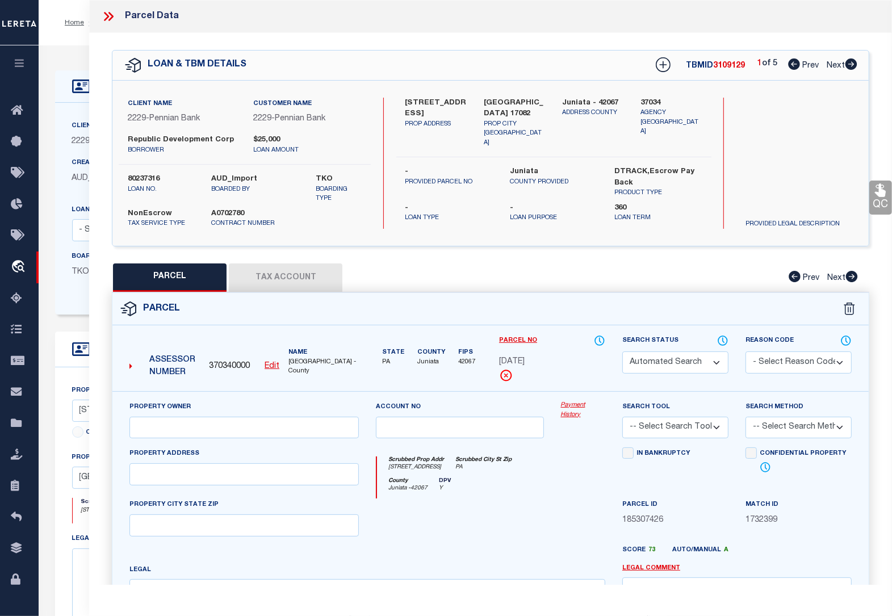
type input "[GEOGRAPHIC_DATA], [GEOGRAPHIC_DATA] 17082"
type textarea "Deed Book: 104 Deed Page: 213"
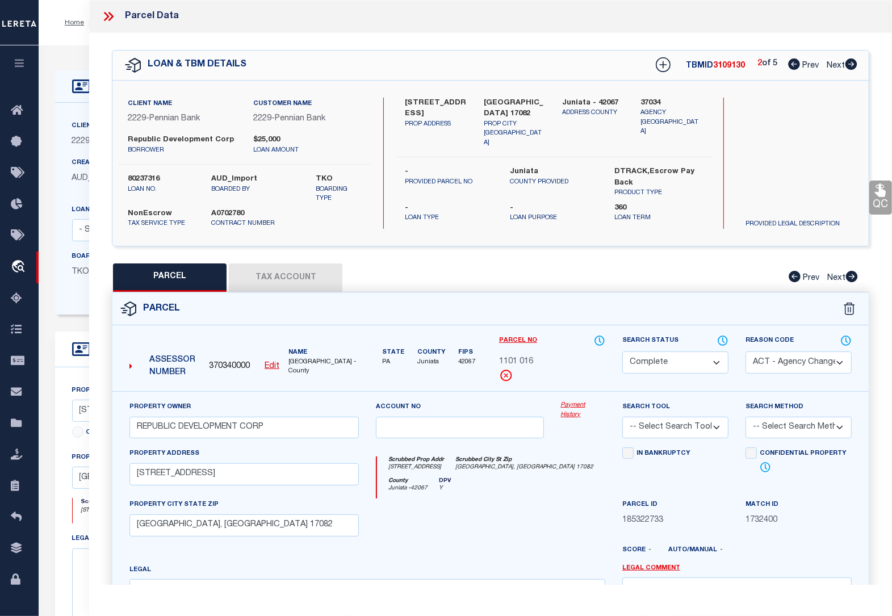
click at [283, 276] on button "Tax Account" at bounding box center [286, 278] width 114 height 28
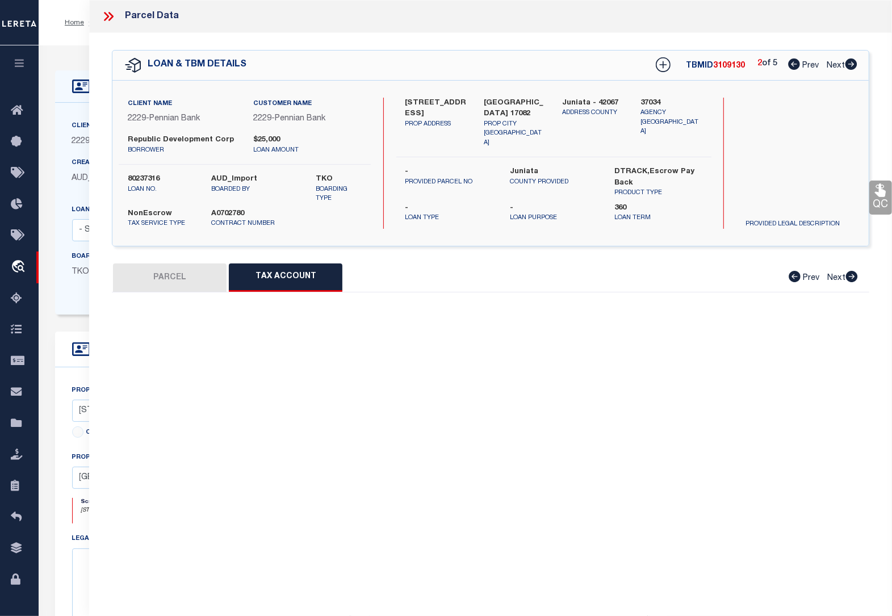
select select "100"
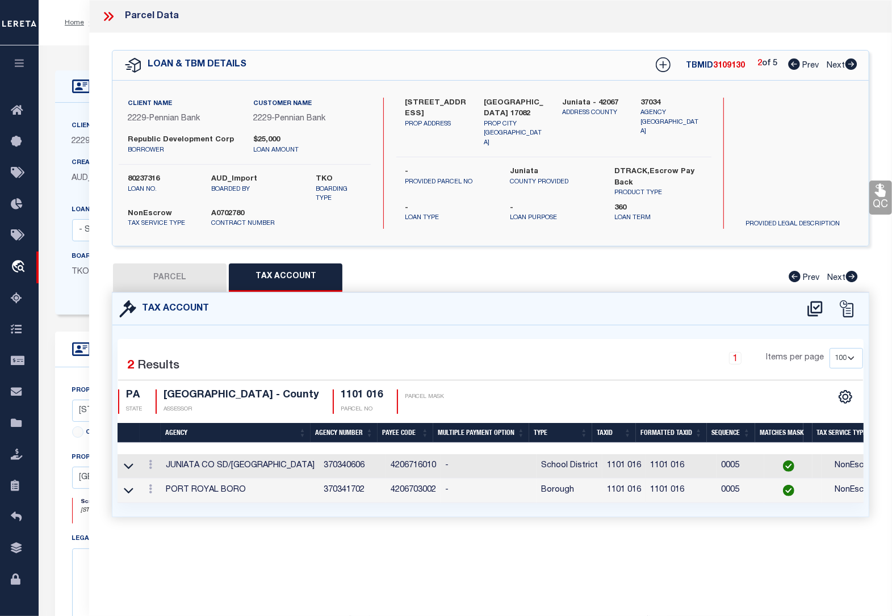
click at [169, 280] on button "PARCEL" at bounding box center [170, 278] width 114 height 28
select select "AS"
select select
checkbox input "false"
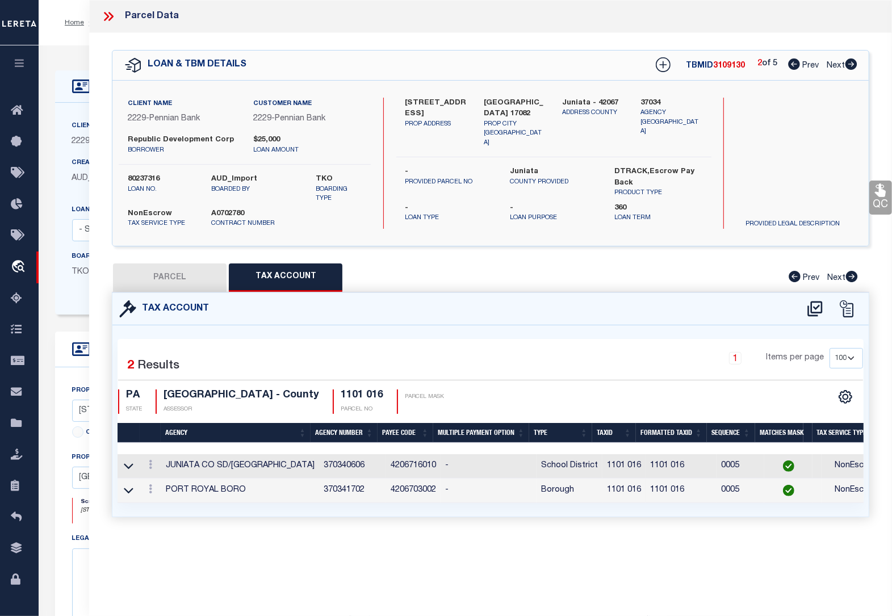
select select "CP"
select select "ACT"
type input "REPUBLIC DEVELOPMENT CORP"
select select
type input "[STREET_ADDRESS]"
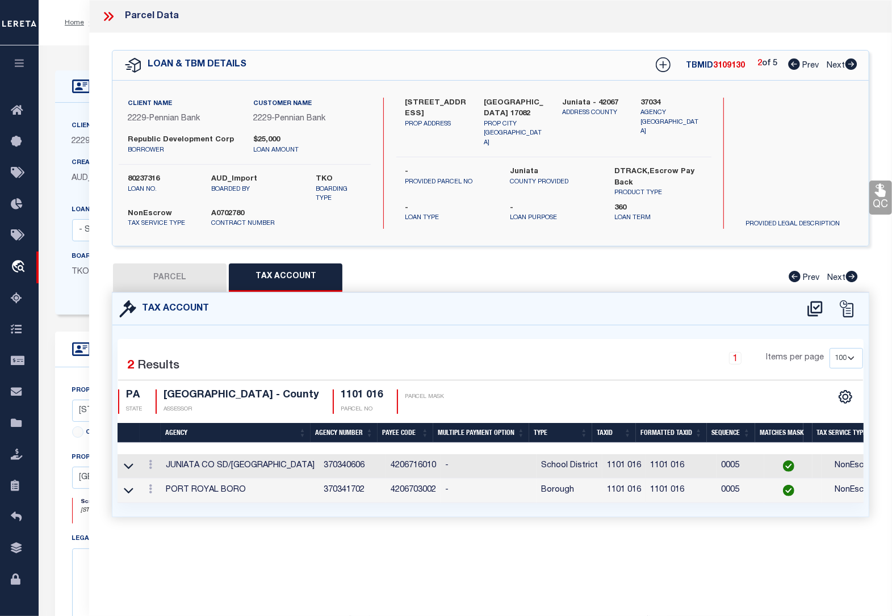
type input "[GEOGRAPHIC_DATA], [GEOGRAPHIC_DATA] 17082"
type textarea "Deed Book: 104 Deed Page: 213"
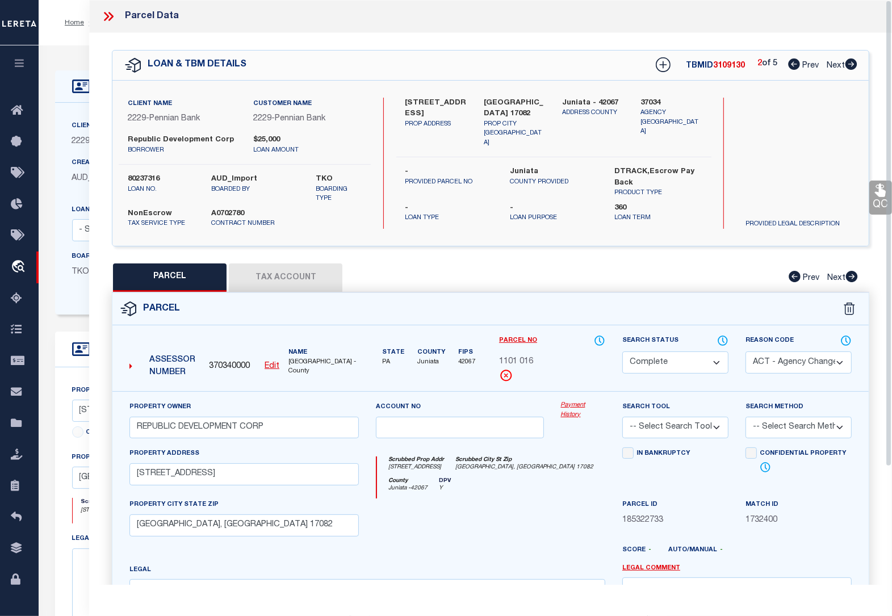
click at [851, 61] on icon at bounding box center [852, 64] width 12 height 11
select select "AS"
select select
checkbox input "false"
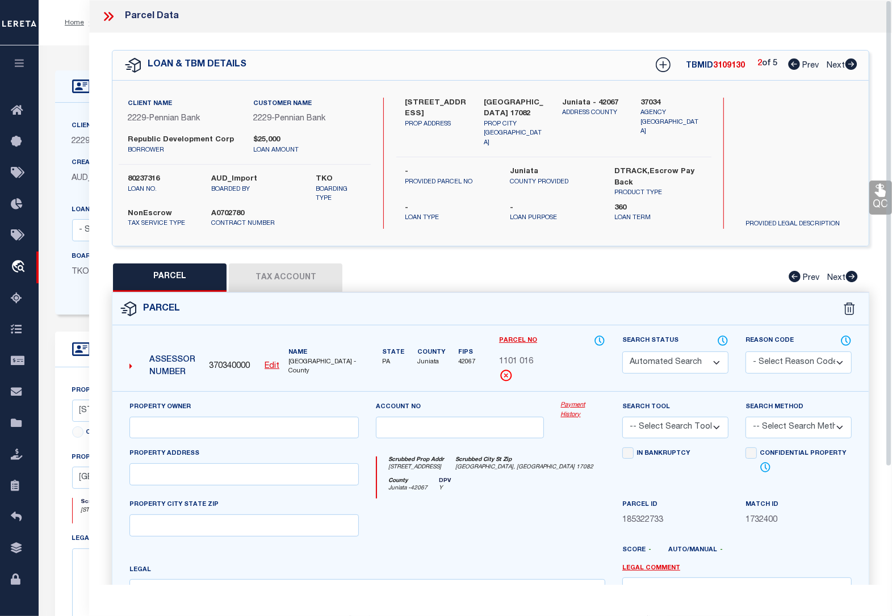
select select "DP"
checkbox input "false"
type textarea "This orders already completed in this 3109130 TBMID"
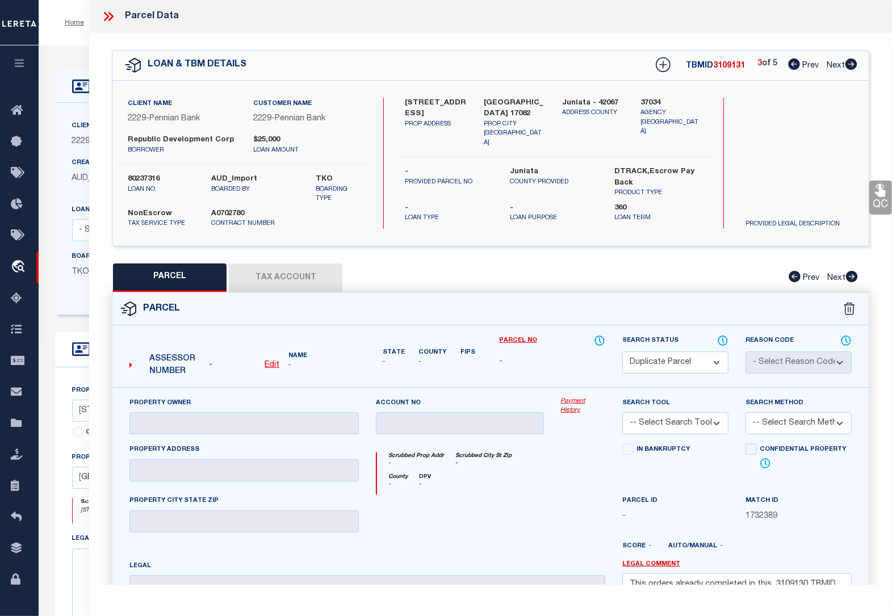
click at [851, 61] on icon at bounding box center [852, 64] width 12 height 11
select select "AS"
checkbox input "false"
select select "DP"
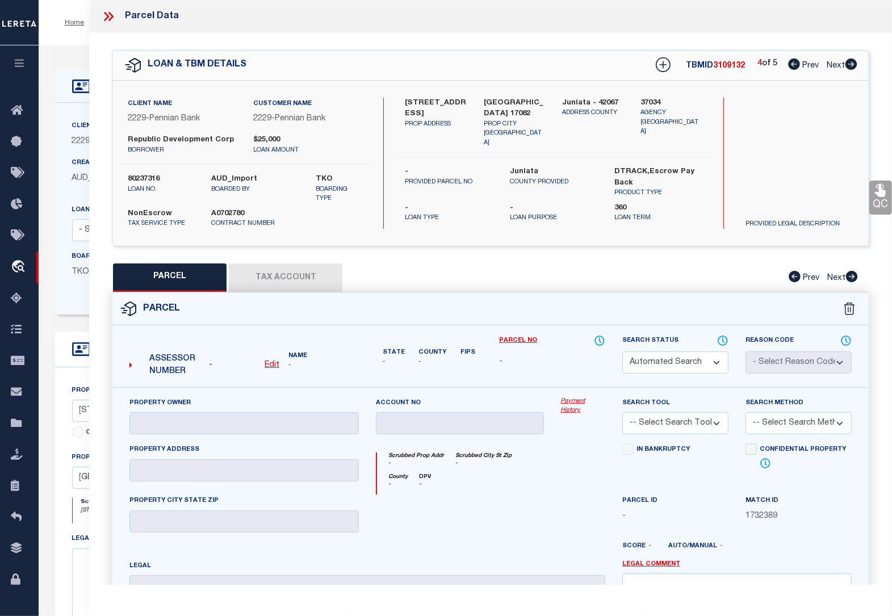
checkbox input "false"
type textarea "This orders already completed in this 3109130 TBMID"
click at [851, 61] on icon at bounding box center [852, 64] width 12 height 11
select select "AS"
checkbox input "false"
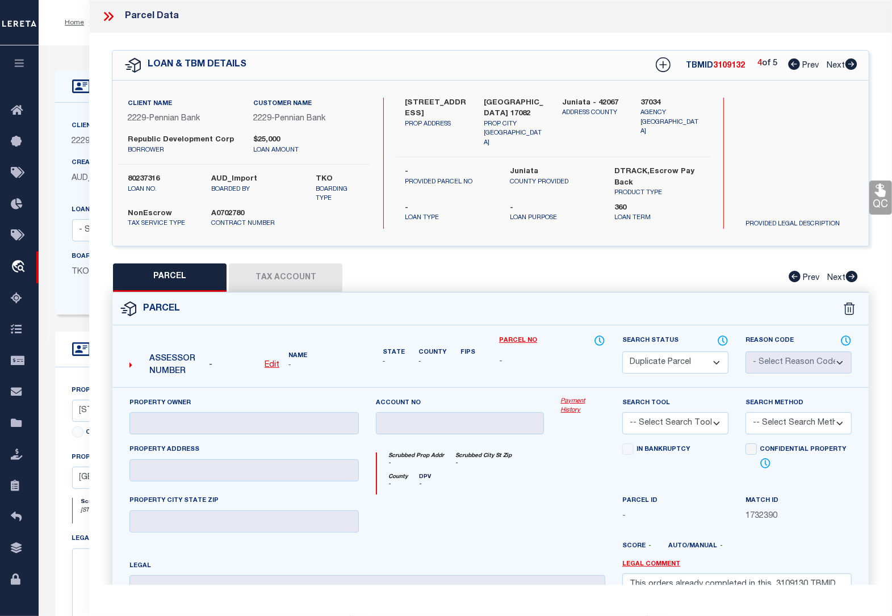
checkbox input "false"
select select "CP"
select select "ACT"
type input "[PERSON_NAME]"
select select
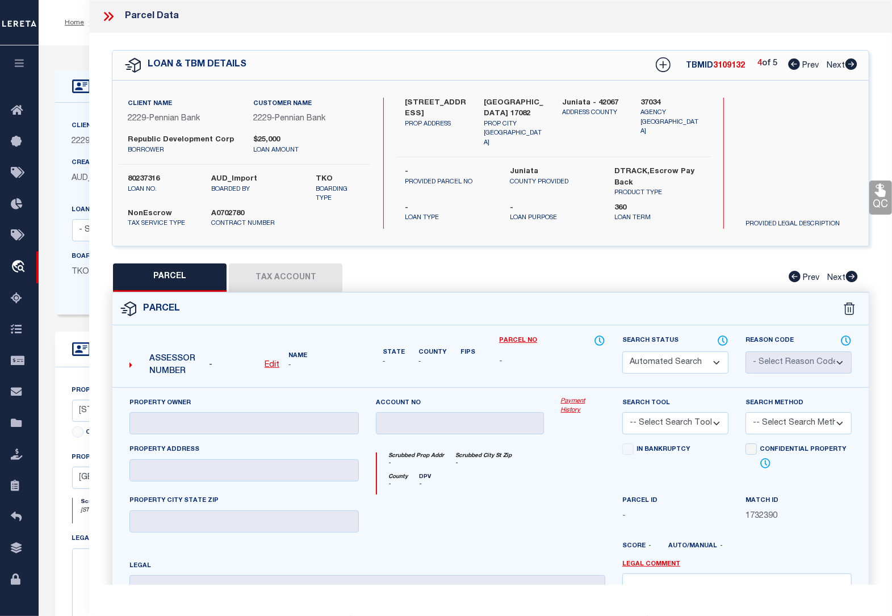
type input "[STREET_ADDRESS]"
type input "[GEOGRAPHIC_DATA], [GEOGRAPHIC_DATA]"
type textarea "DIST:002 CITY/[GEOGRAPHIC_DATA]/TWP:[US_STATE][GEOGRAPHIC_DATA]"
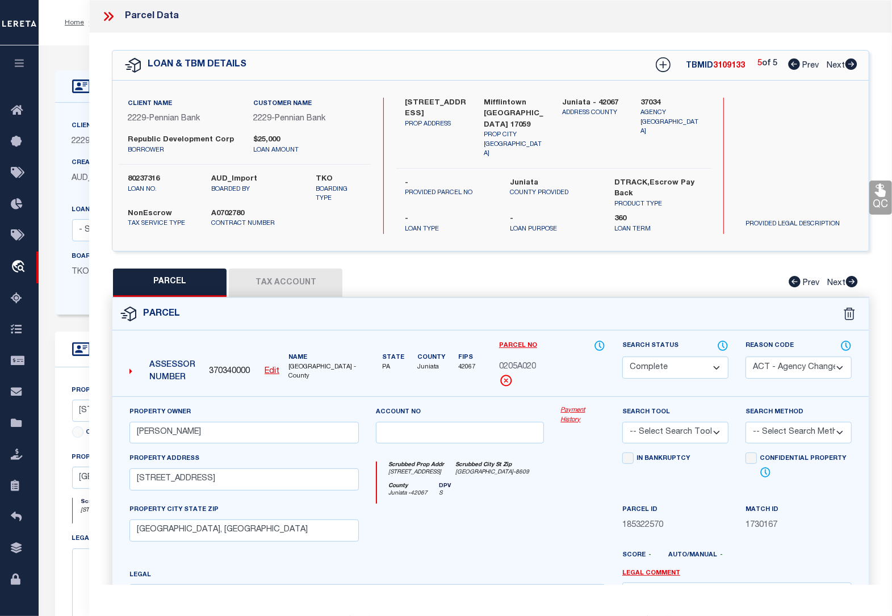
click at [796, 64] on icon at bounding box center [795, 64] width 12 height 11
select select "AS"
select select
checkbox input "false"
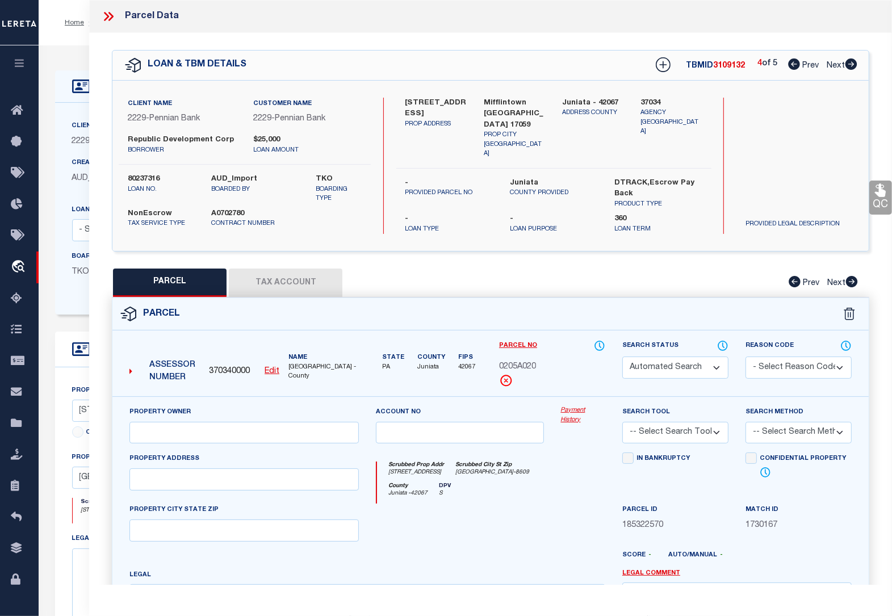
select select "DP"
checkbox input "false"
type textarea "This orders already completed in this 3109130 TBMID"
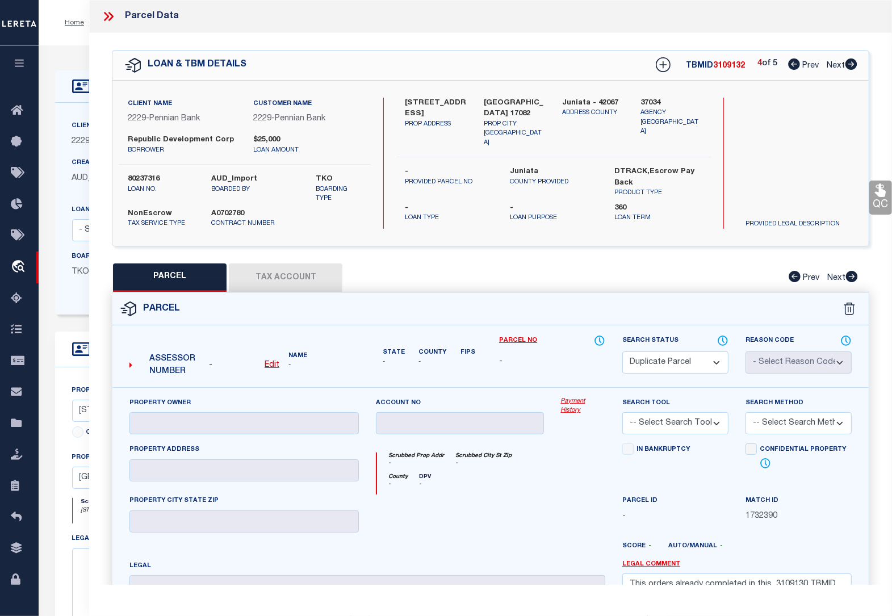
click at [796, 64] on icon at bounding box center [795, 64] width 12 height 11
select select "AS"
checkbox input "false"
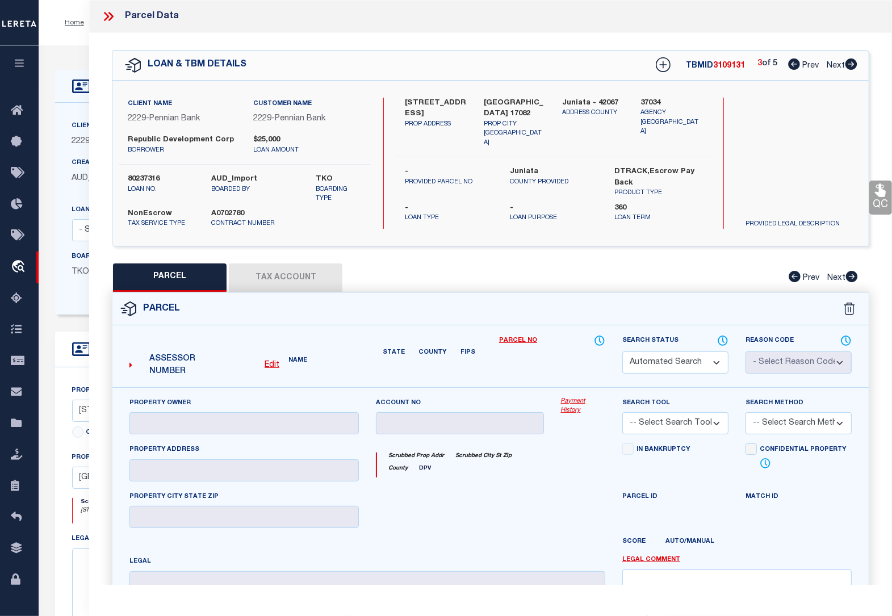
select select "DP"
checkbox input "false"
type textarea "This orders already completed in this 3109130 TBMID"
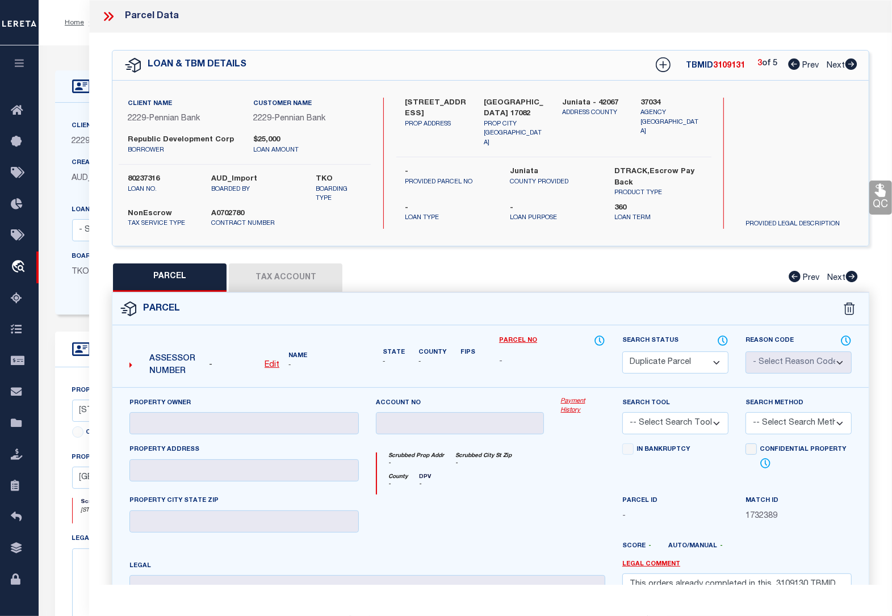
click at [796, 64] on icon at bounding box center [795, 64] width 12 height 11
select select "AS"
checkbox input "false"
select select "CP"
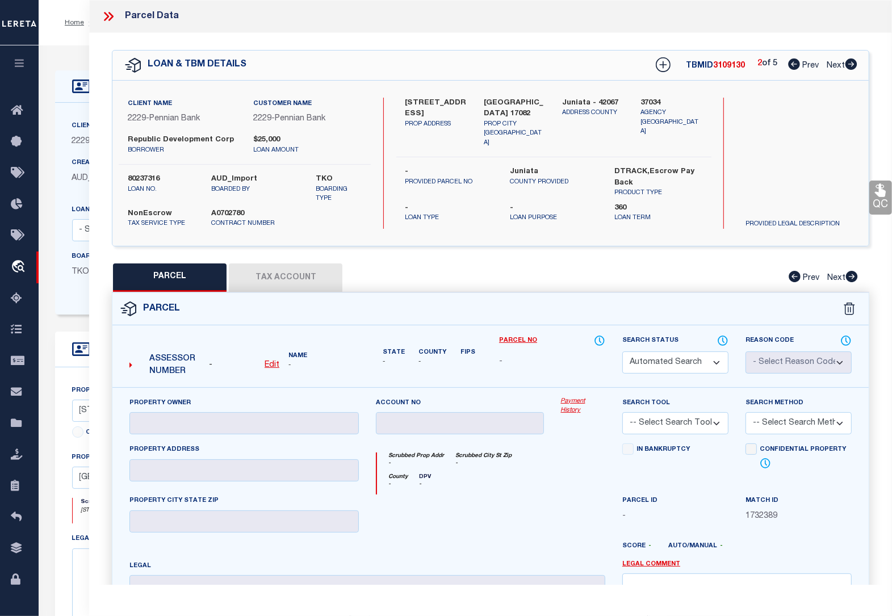
select select "ACT"
type input "REPUBLIC DEVELOPMENT CORP"
select select
type input "[STREET_ADDRESS]"
type input "[GEOGRAPHIC_DATA], [GEOGRAPHIC_DATA] 17082"
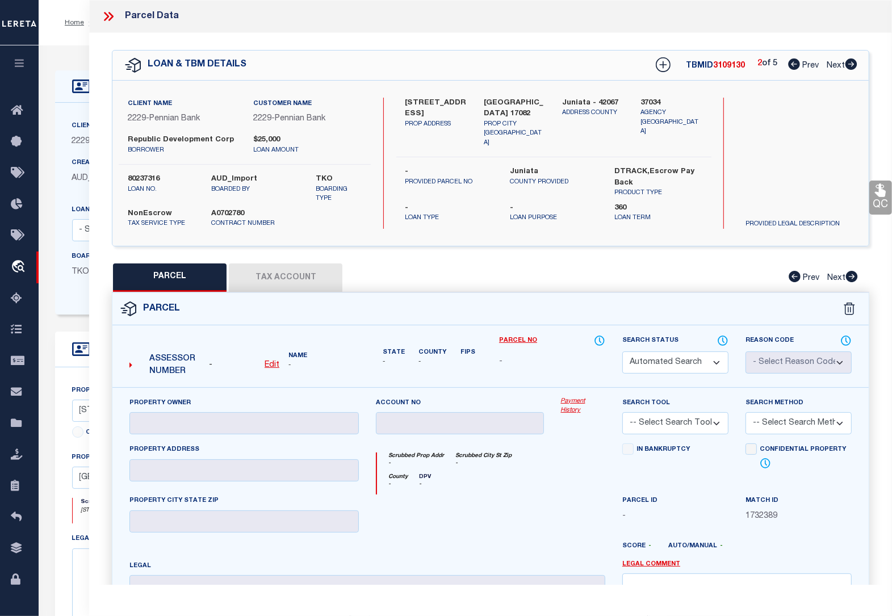
type textarea "Deed Book: 104 Deed Page: 213"
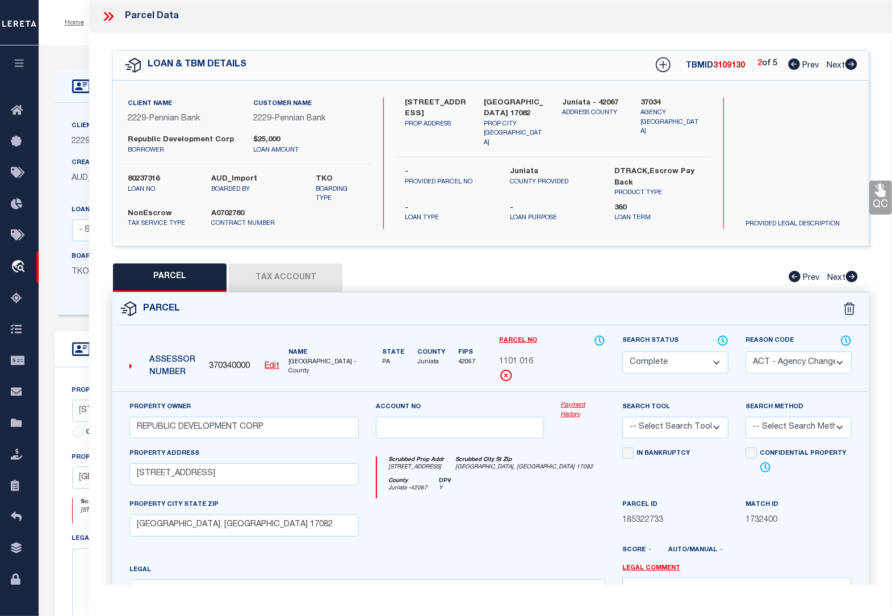
click at [796, 64] on icon at bounding box center [795, 64] width 12 height 11
select select "AS"
select select
checkbox input "false"
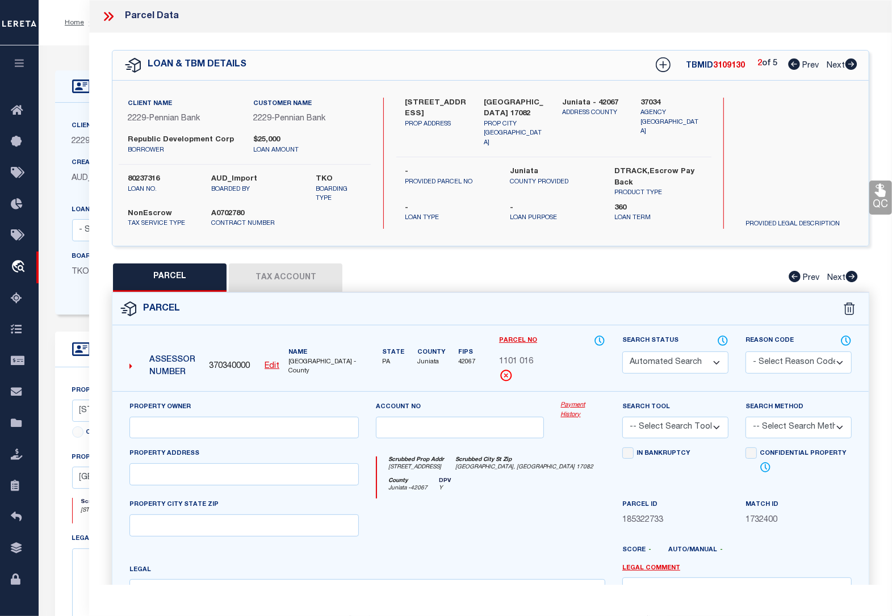
select select "CP"
type input "REPUBLIC DEVELOPMENT CO"
type input "[STREET_ADDRESS]"
checkbox input "false"
type input "PA"
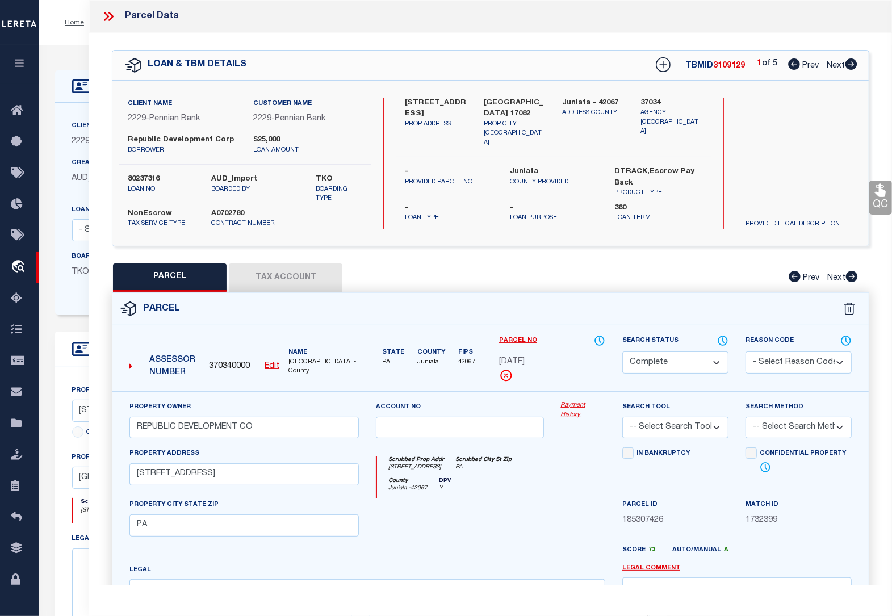
click at [276, 279] on button "Tax Account" at bounding box center [286, 278] width 114 height 28
select select "100"
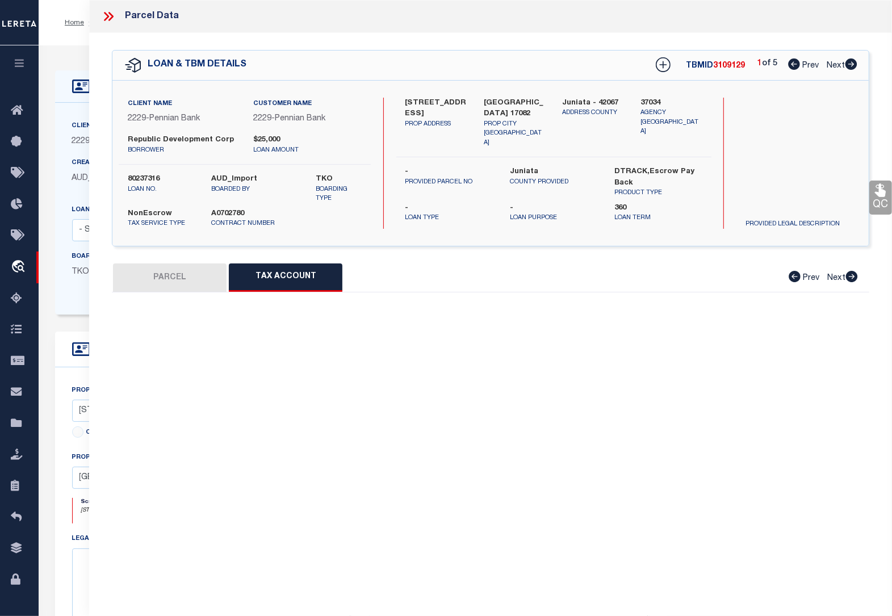
select select "100"
